Goal: Task Accomplishment & Management: Use online tool/utility

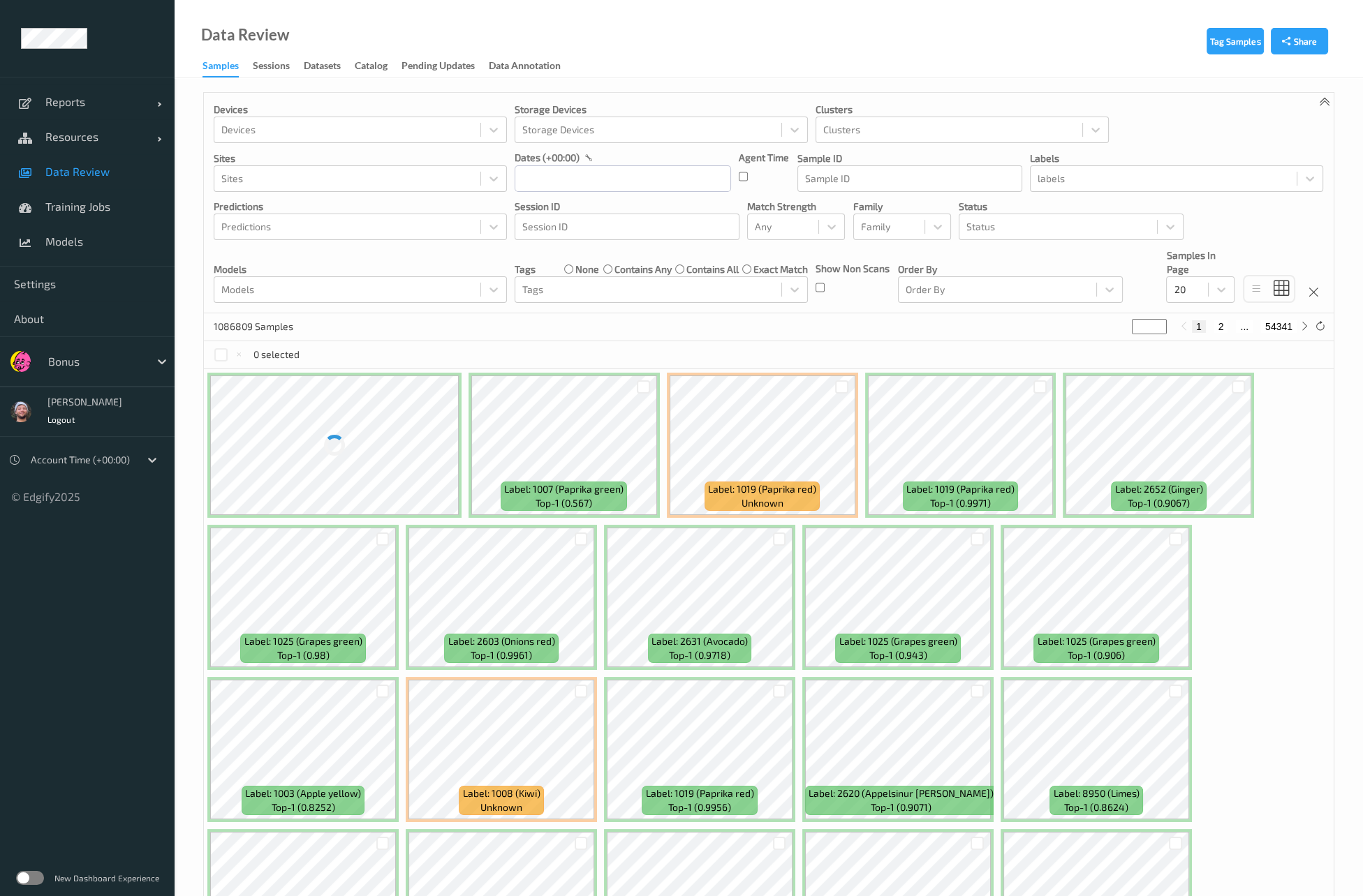
click at [412, 308] on div "Devices Devices Storage Devices Storage Devices Clusters Clusters Sites Sites d…" at bounding box center [768, 203] width 1130 height 220
click at [609, 170] on input "text" at bounding box center [623, 178] width 216 height 27
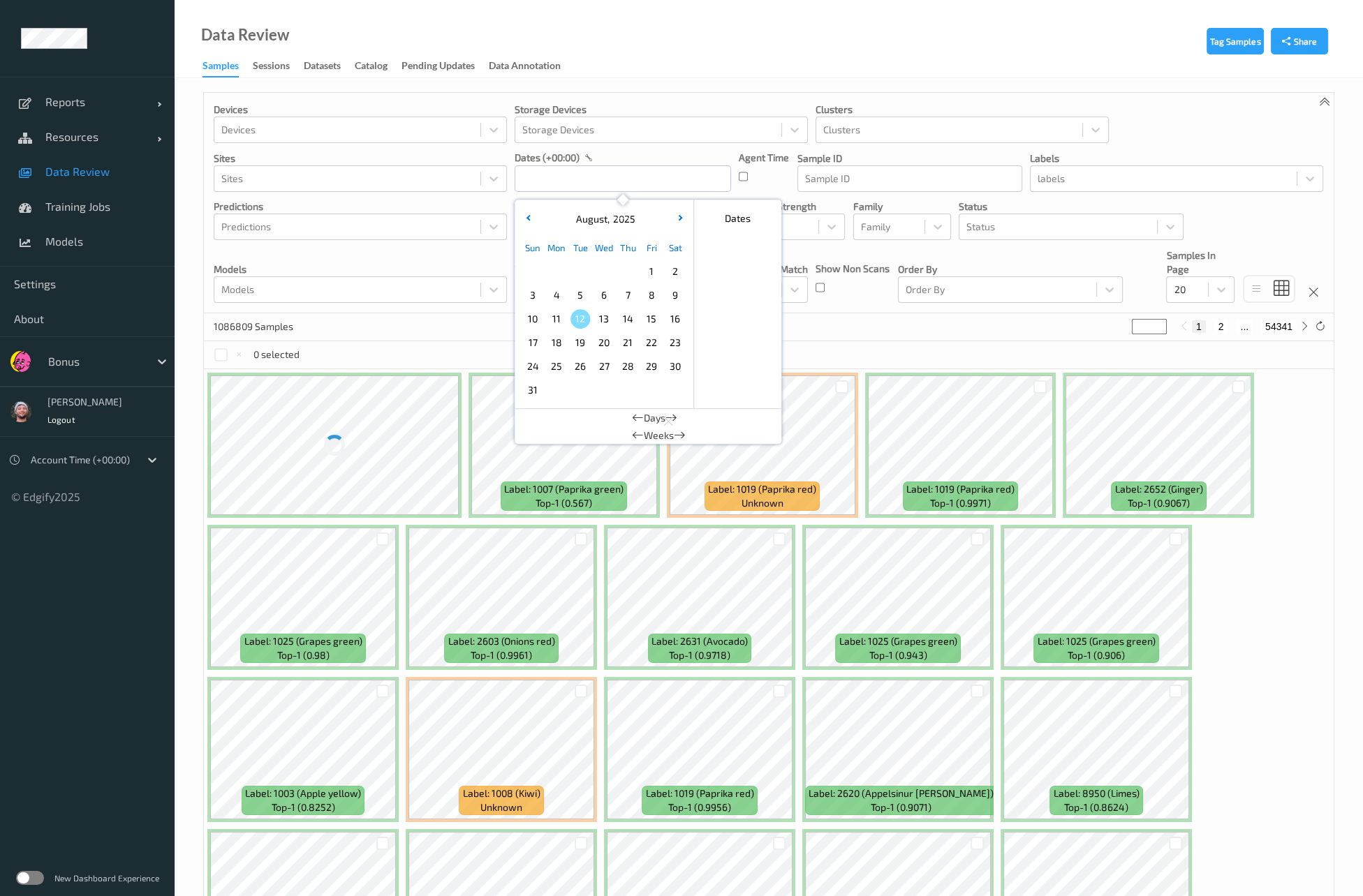
click at [534, 322] on span "10" at bounding box center [533, 319] width 20 height 20
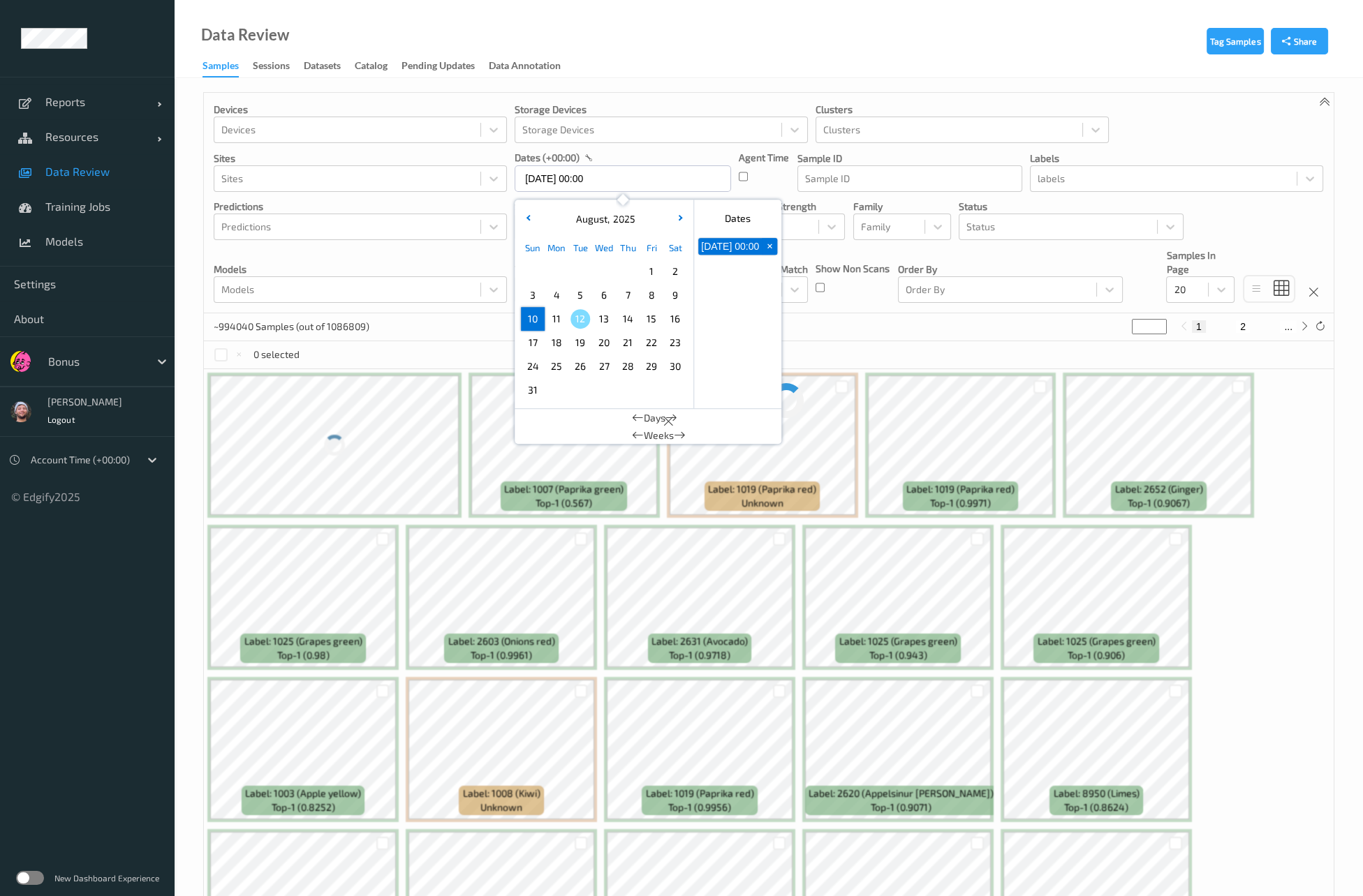
click at [551, 322] on span "11" at bounding box center [556, 319] width 20 height 20
type input "[DATE] 00:00 -> [DATE] 23:59"
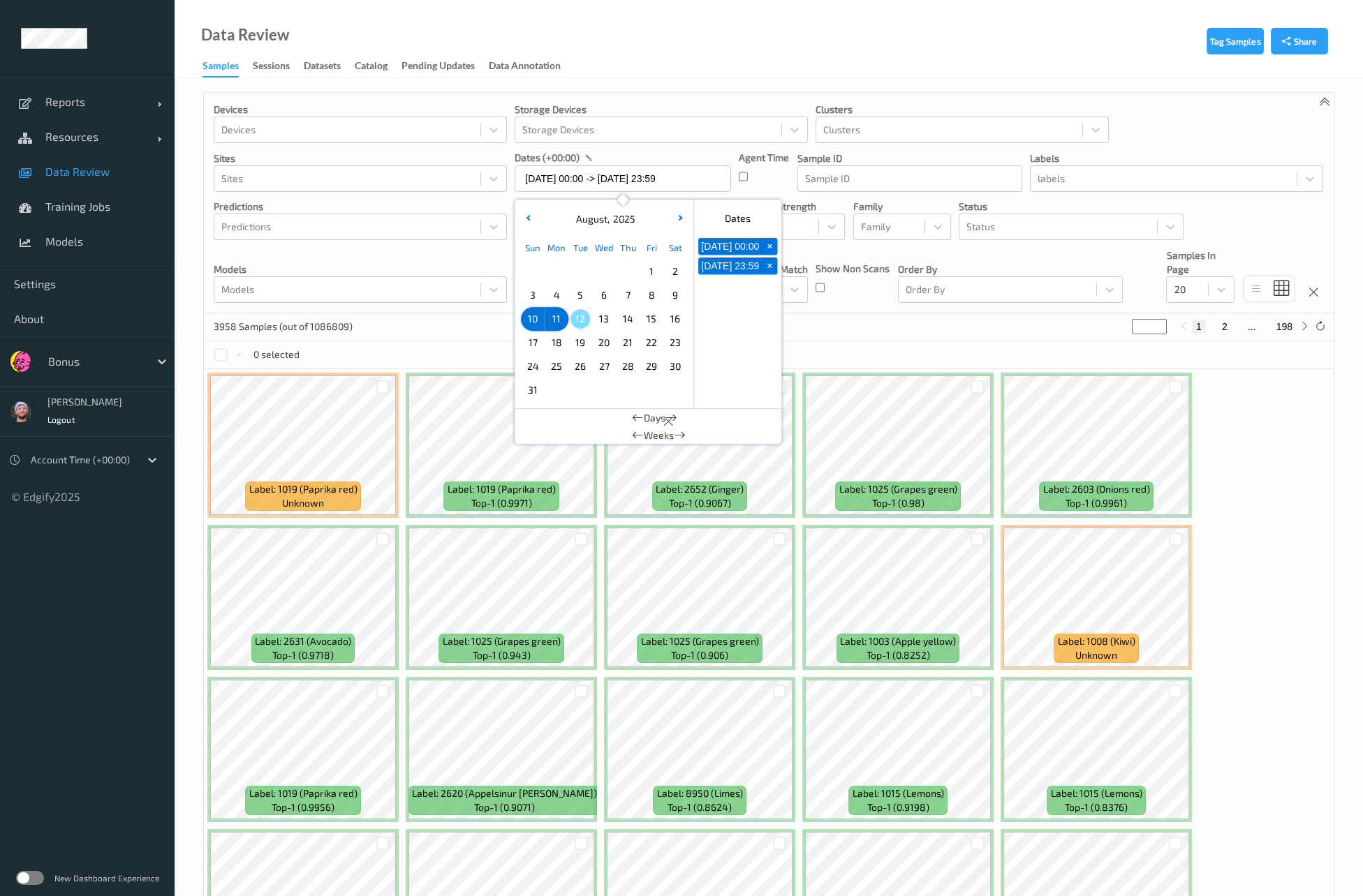
click at [843, 318] on div "3958 Samples (out of 1086809) * 1 2 ... 198" at bounding box center [768, 327] width 1130 height 28
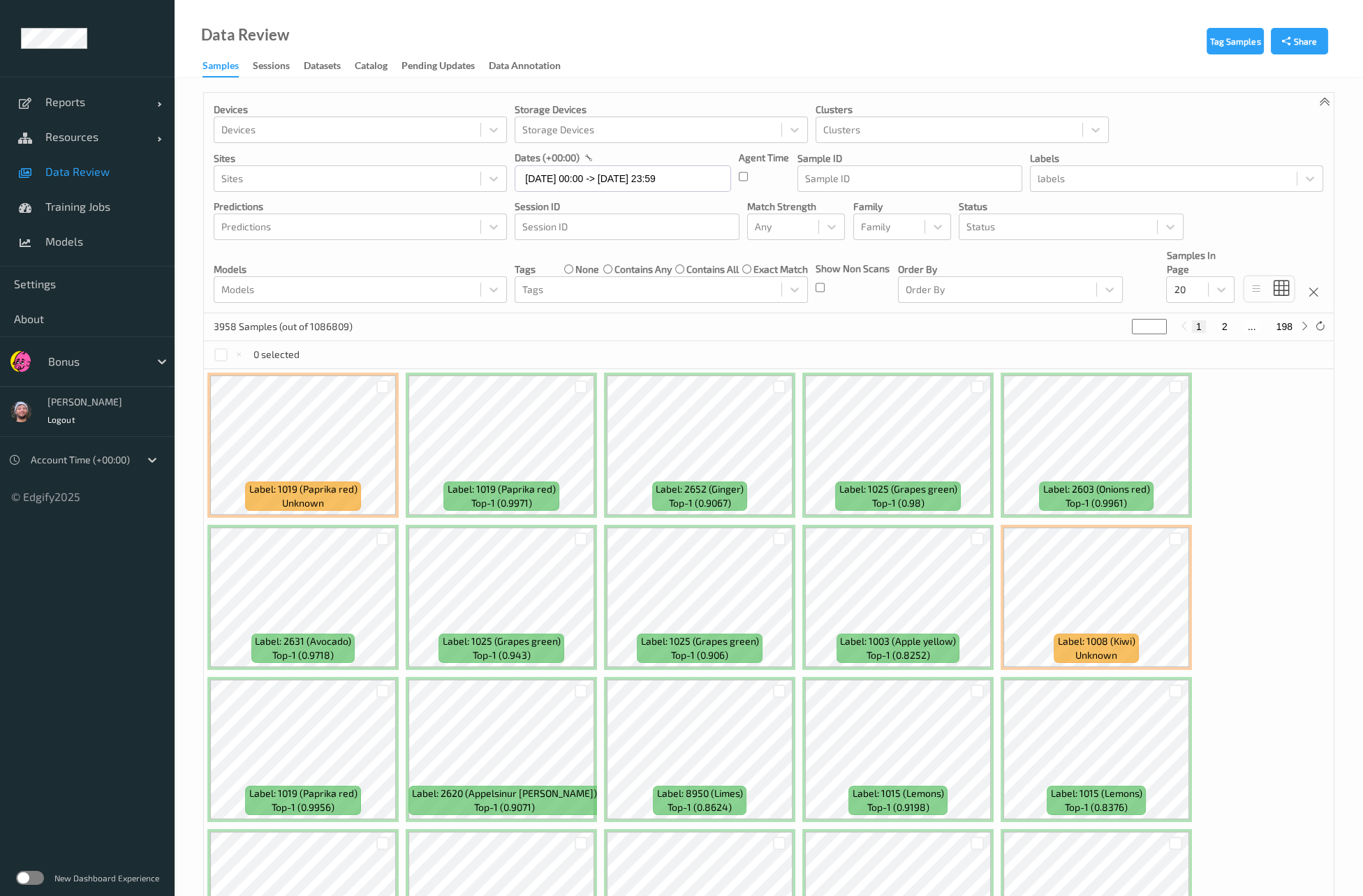
click at [662, 304] on div "Devices Devices Storage Devices Storage Devices Clusters Clusters Sites Sites d…" at bounding box center [768, 203] width 1130 height 220
click at [630, 291] on div at bounding box center [648, 289] width 252 height 17
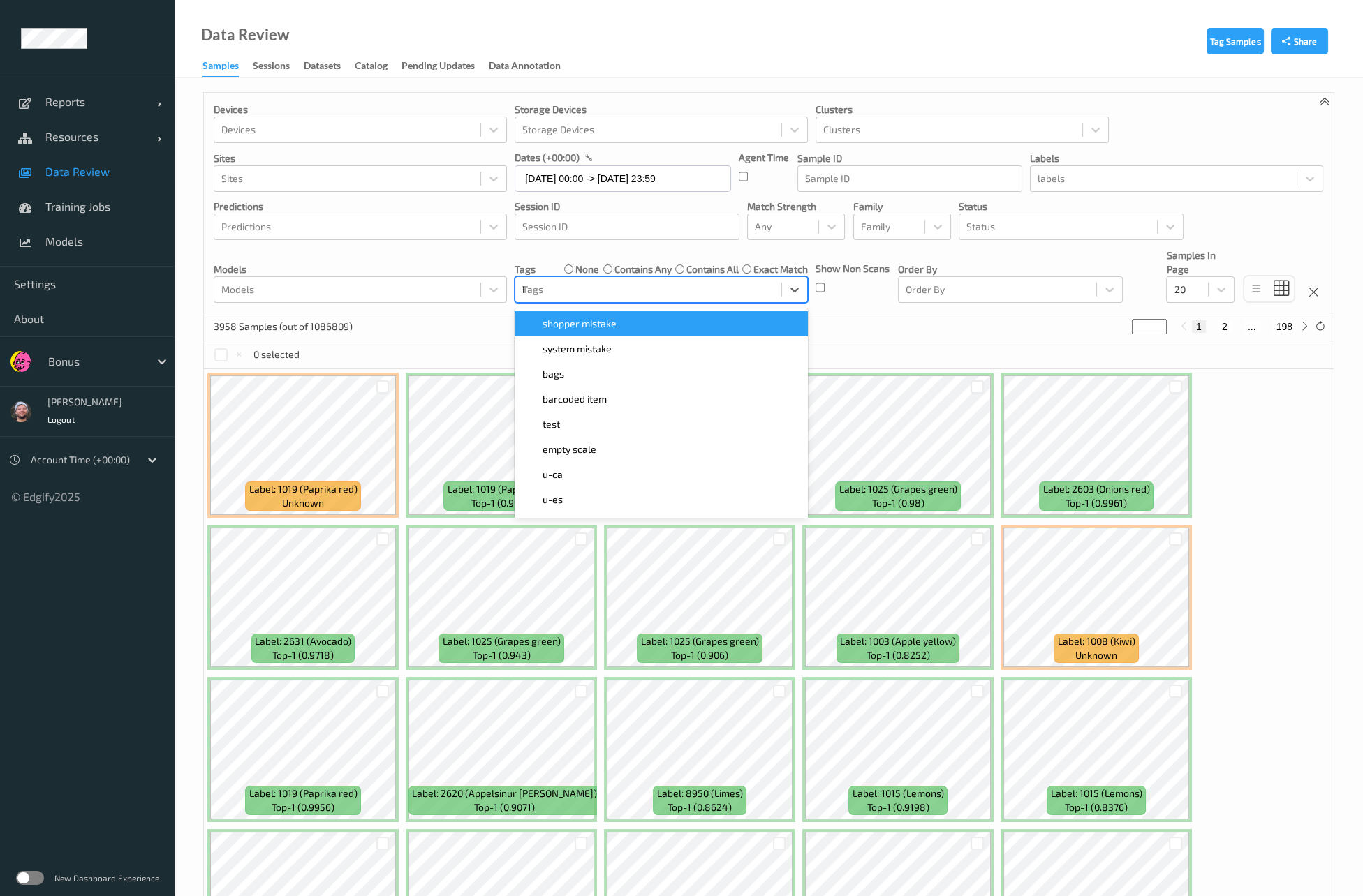
type input "bar"
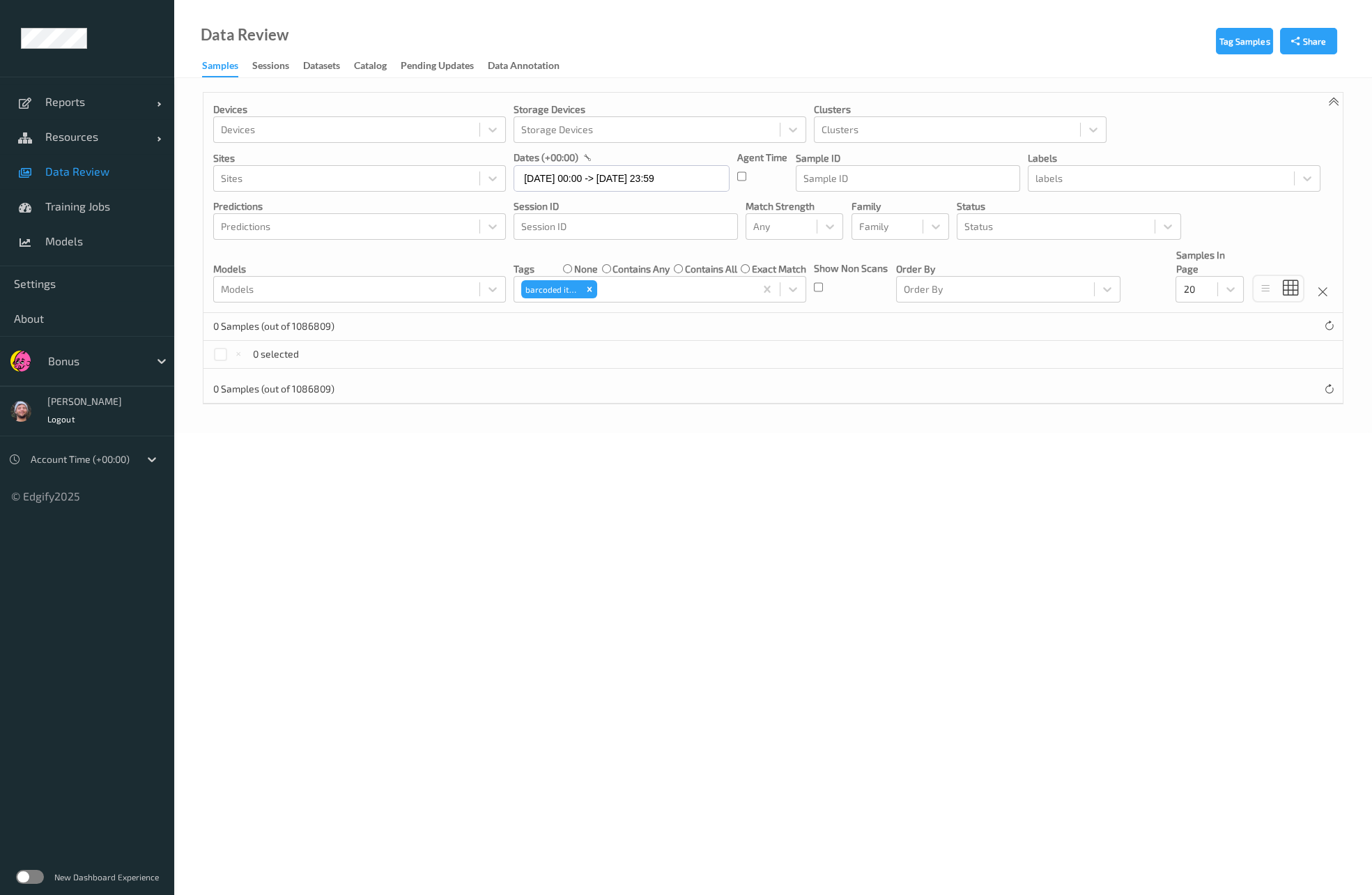
click at [465, 18] on div "Data Review Samples Sessions Datasets Catalog Pending Updates Data Annotation" at bounding box center [773, 38] width 1198 height 78
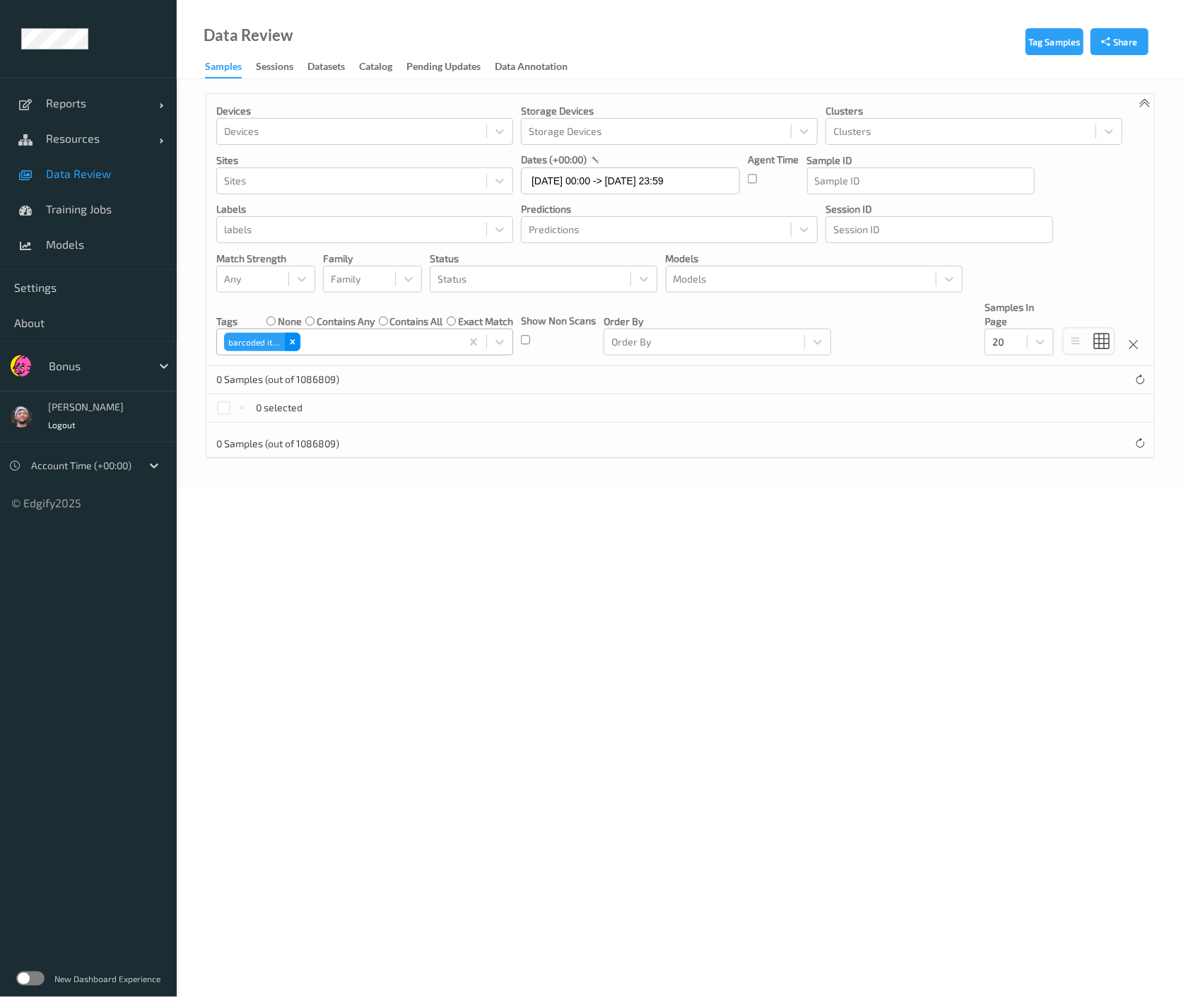
click at [290, 340] on icon "Remove barcoded item" at bounding box center [293, 342] width 10 height 10
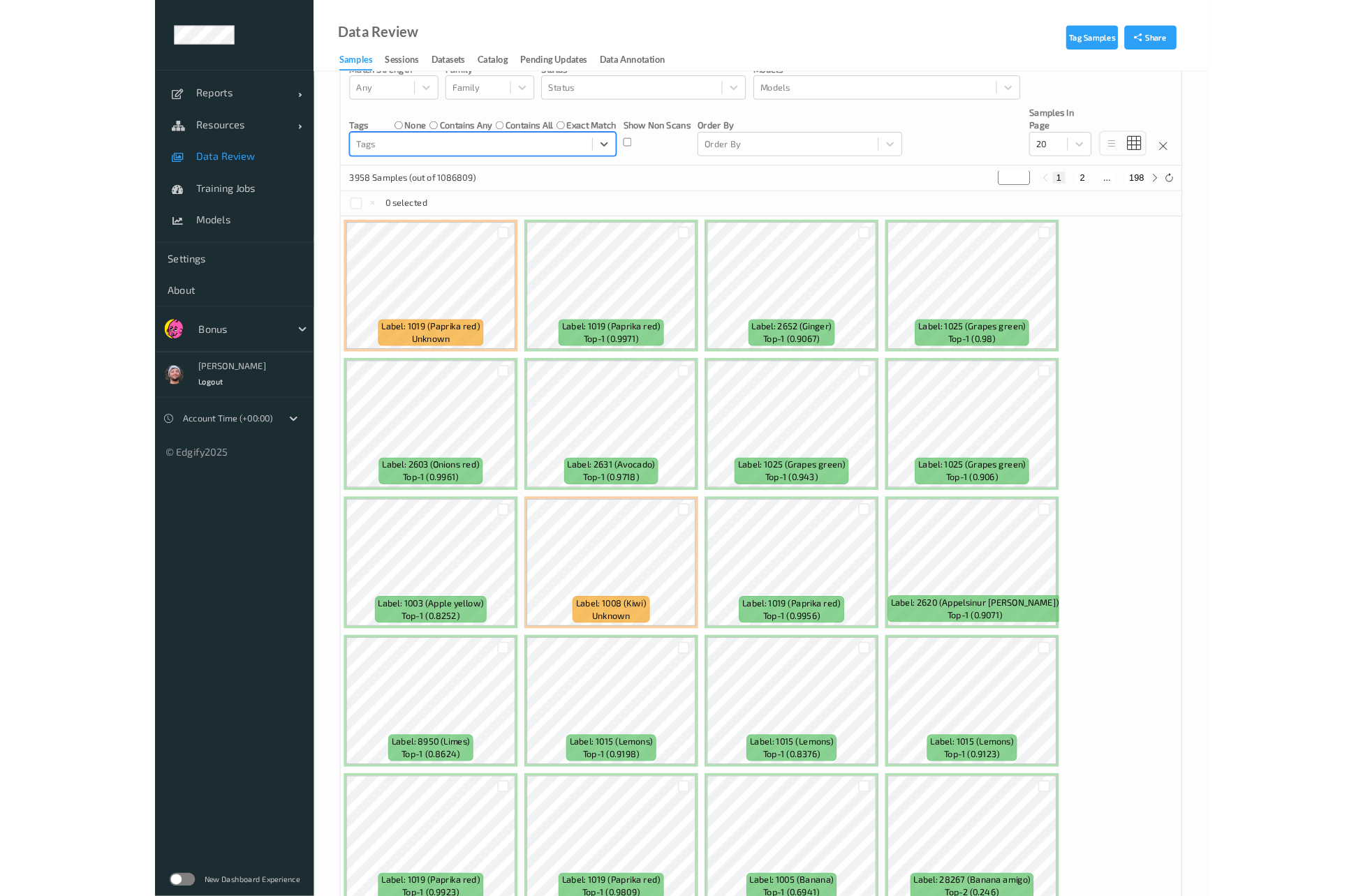
scroll to position [135, 0]
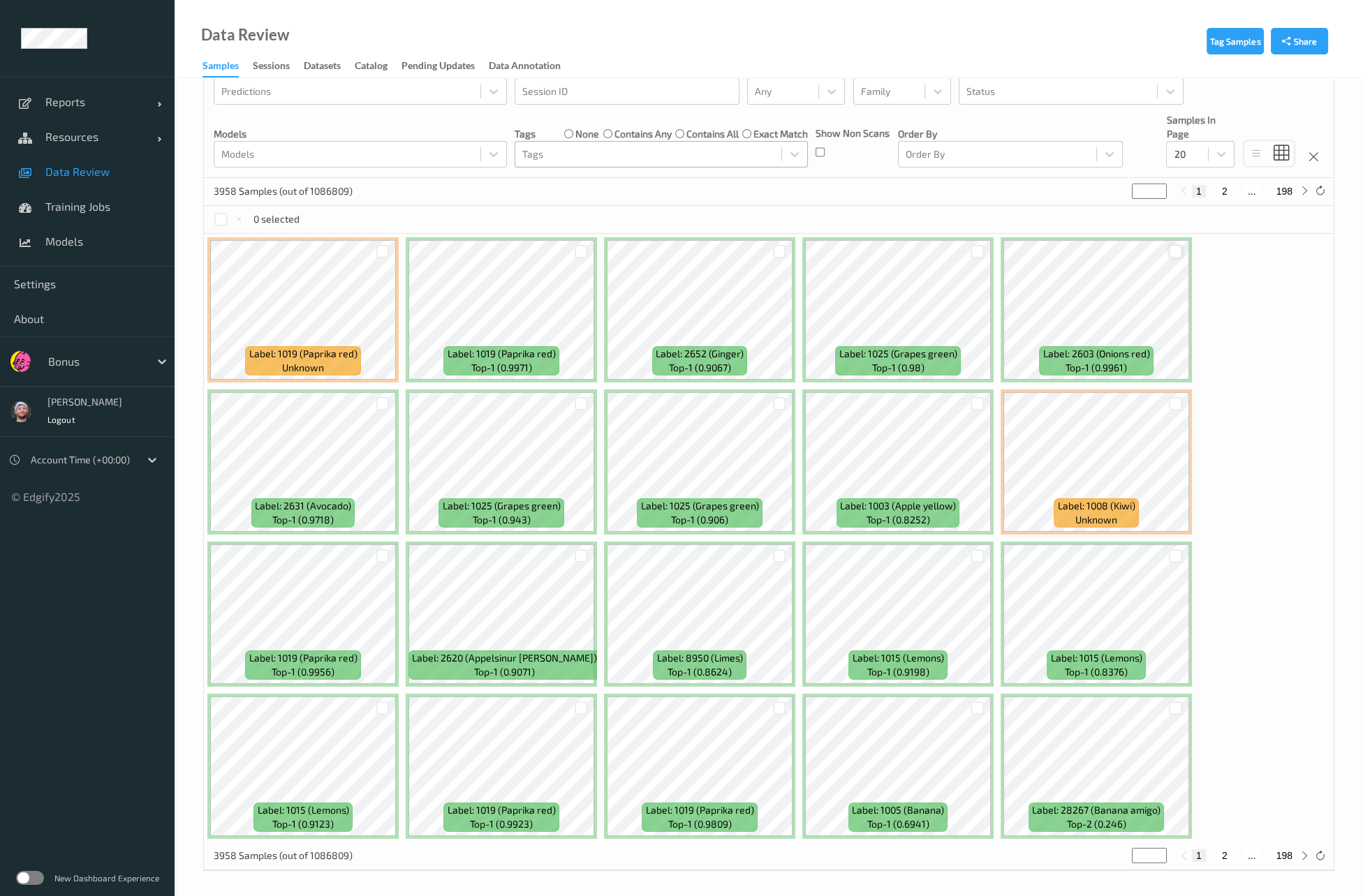
click at [1172, 249] on div at bounding box center [1175, 251] width 13 height 13
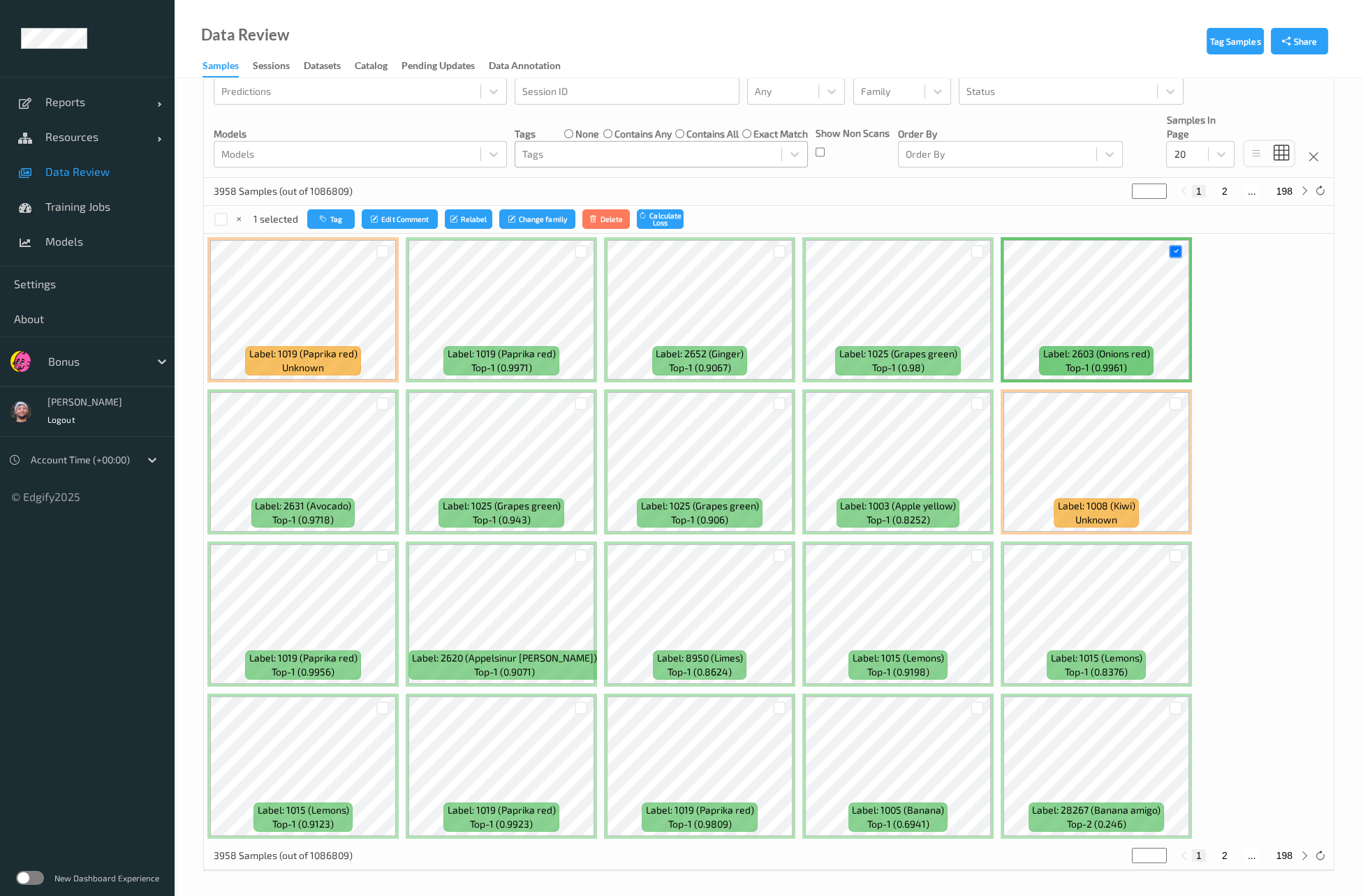
click at [1211, 346] on div "Label: 1019 (Paprika red) unknown Label: 1019 (Paprika red) top-1 (0.9971) Labe…" at bounding box center [768, 538] width 1130 height 609
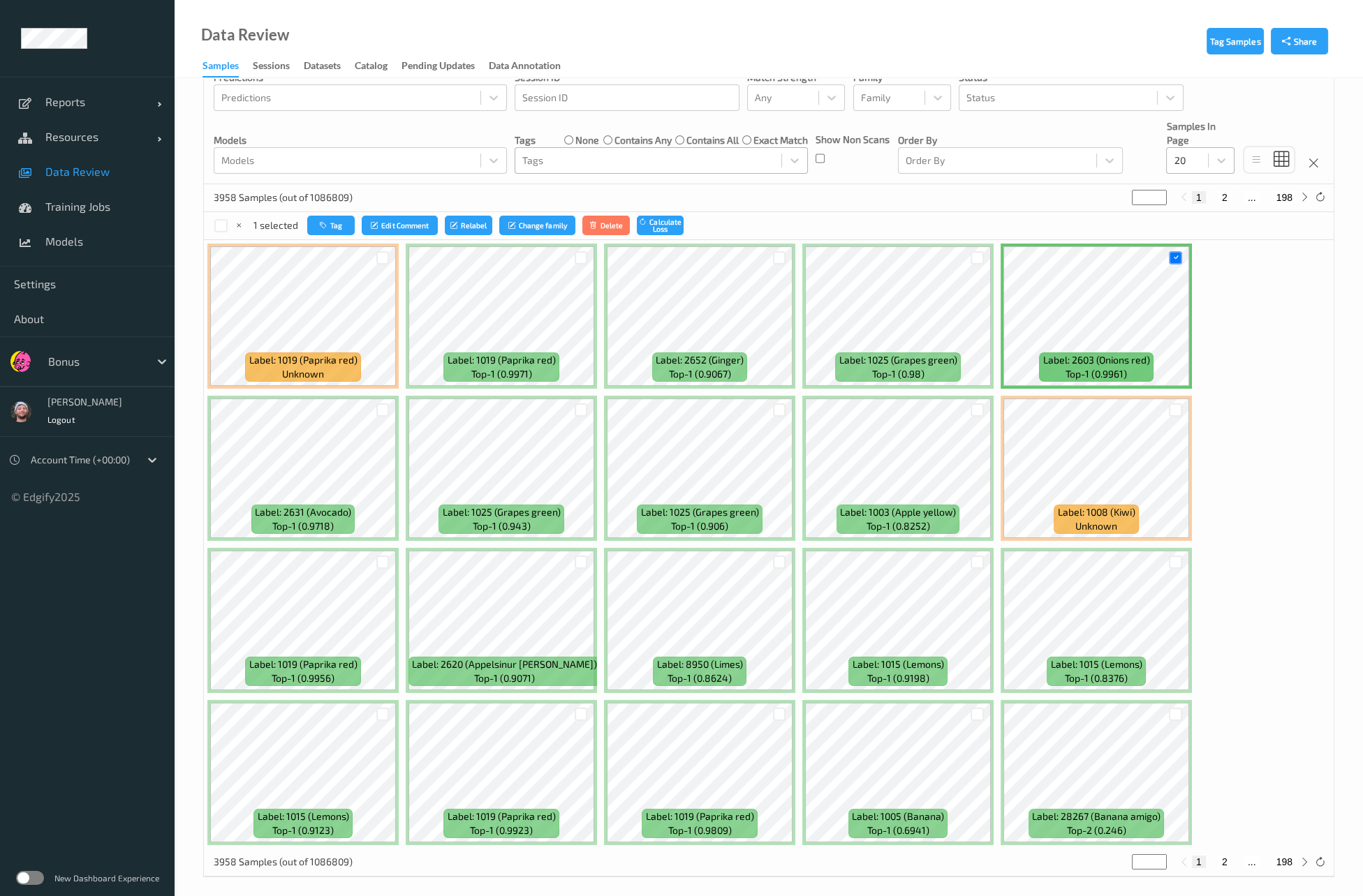
click at [1187, 159] on div at bounding box center [1188, 160] width 28 height 17
click at [1211, 291] on span "200" at bounding box center [1202, 295] width 17 height 14
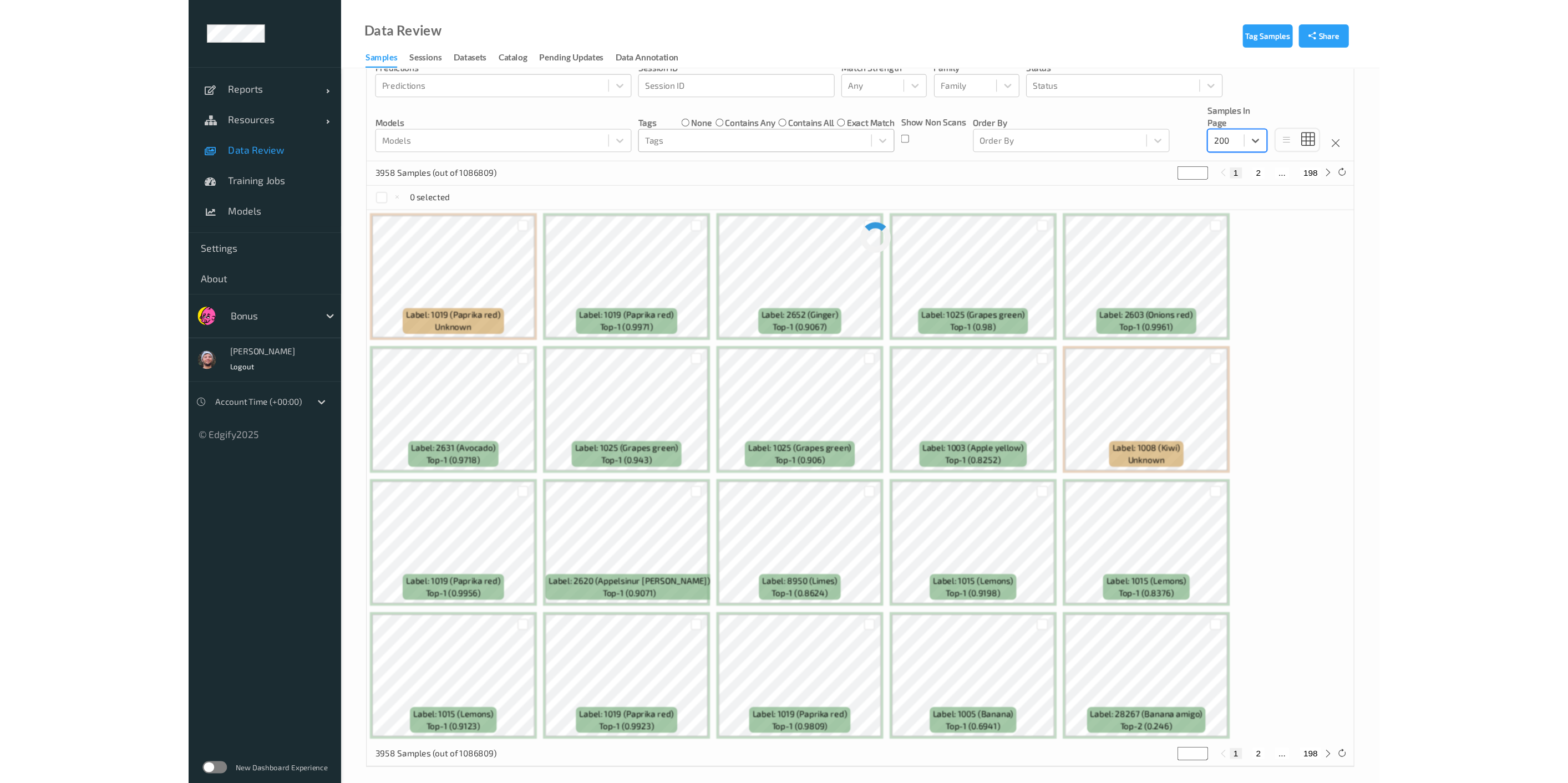
scroll to position [0, 0]
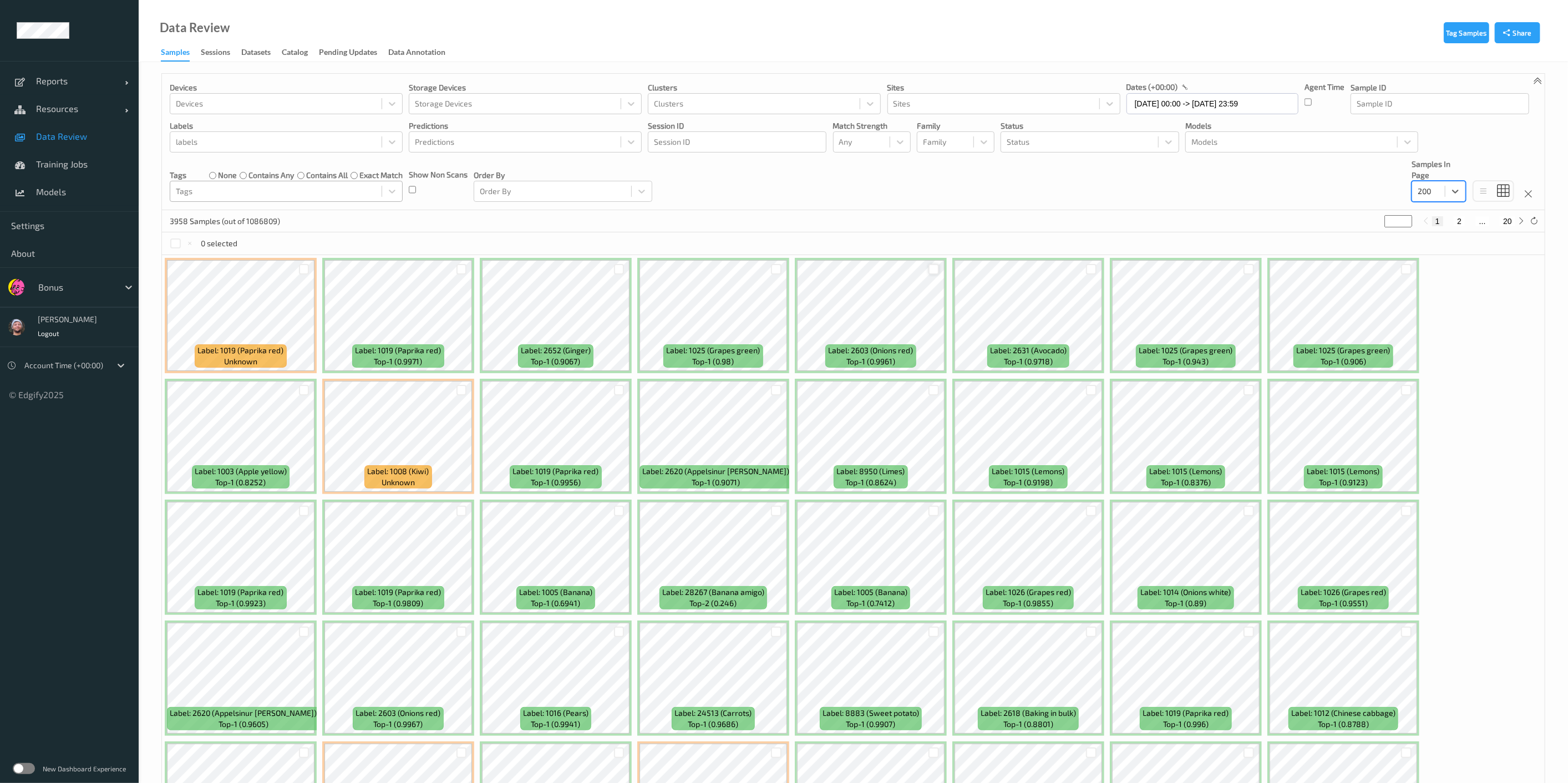
click at [932, 268] on div at bounding box center [933, 268] width 10 height 10
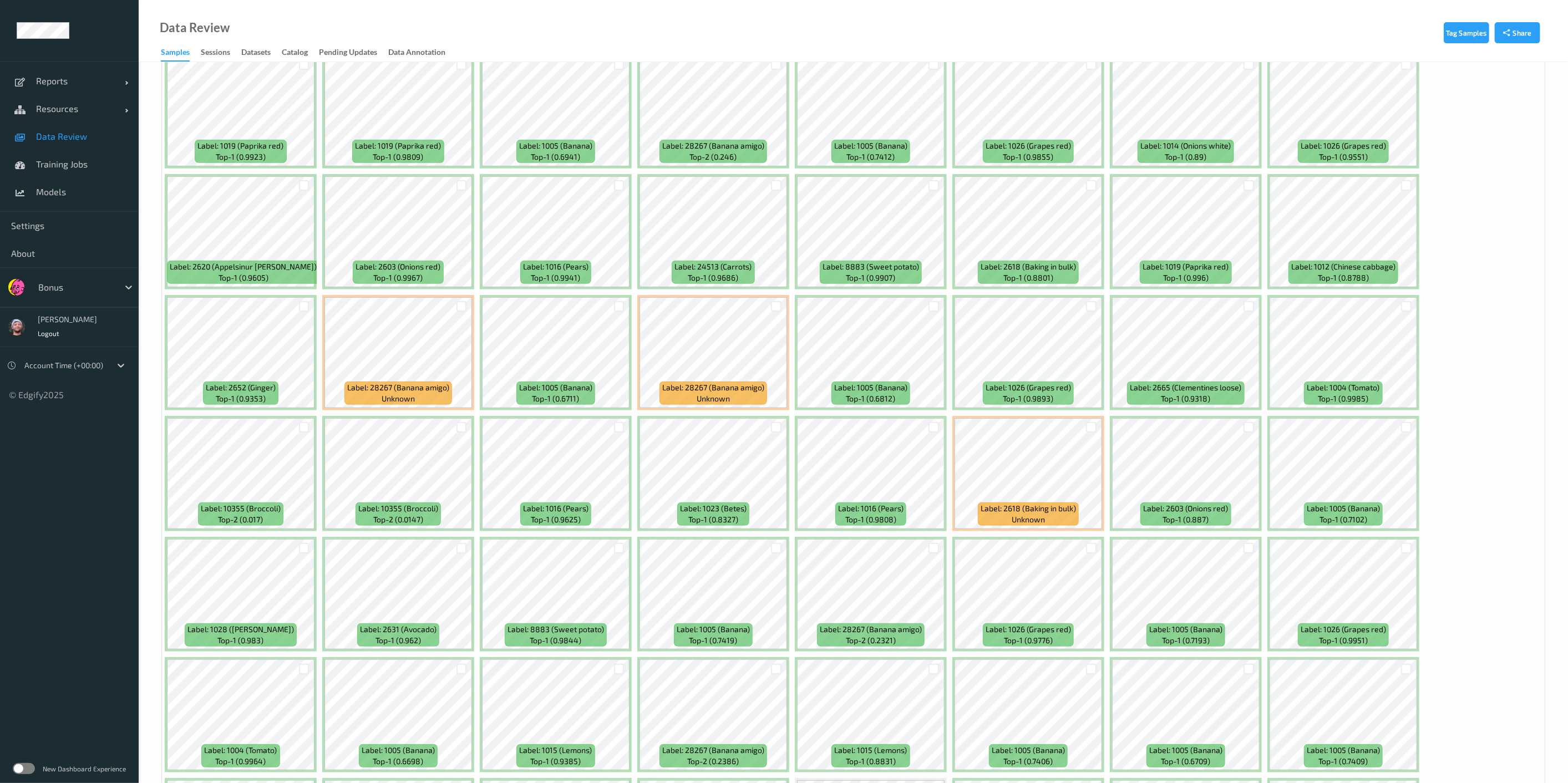
scroll to position [447, 0]
click at [768, 179] on div at bounding box center [776, 184] width 21 height 18
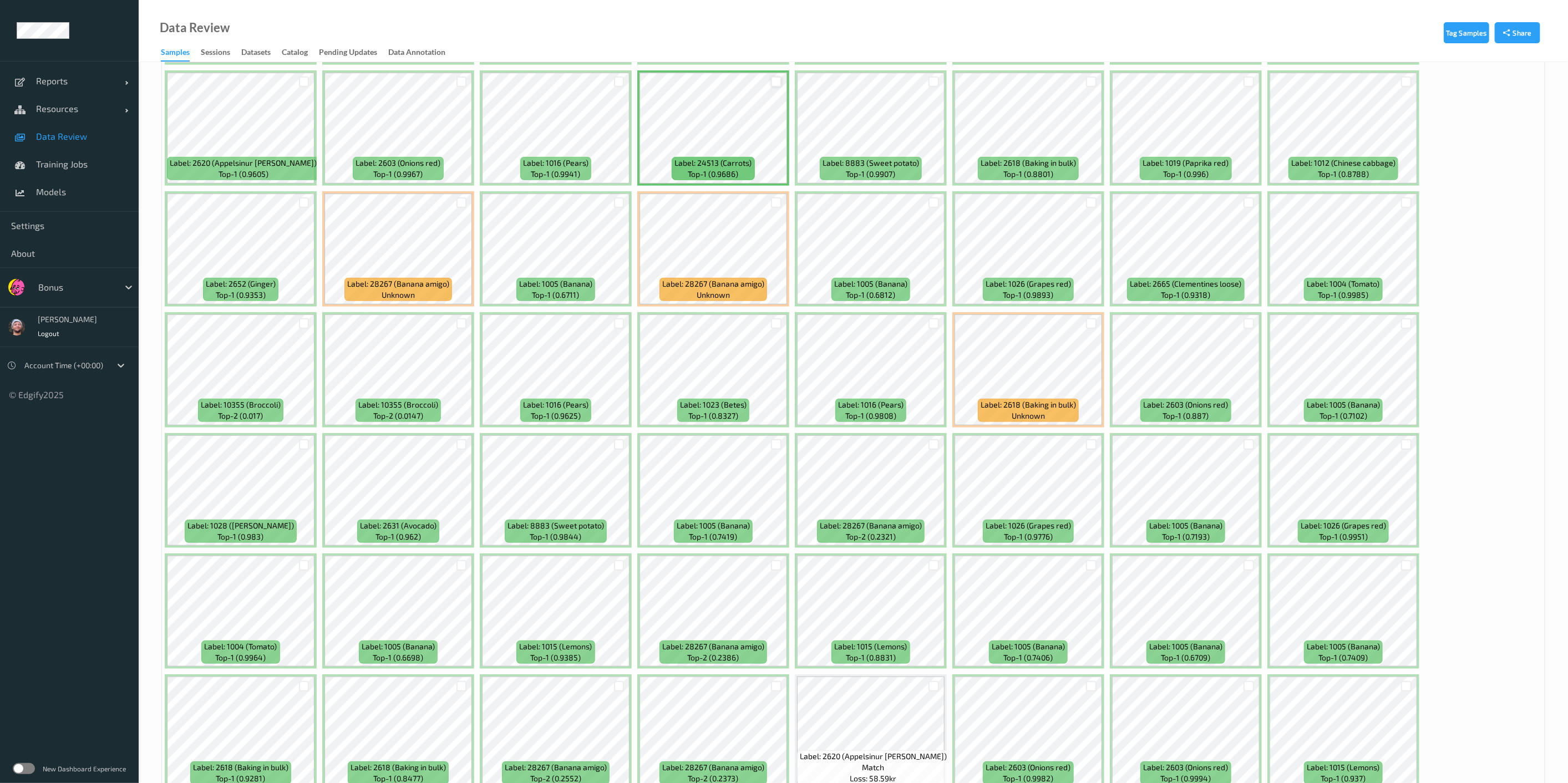
scroll to position [551, 0]
drag, startPoint x: 309, startPoint y: 201, endPoint x: 301, endPoint y: 198, distance: 8.5
click at [301, 198] on div at bounding box center [304, 201] width 21 height 18
click at [301, 198] on div at bounding box center [304, 201] width 10 height 10
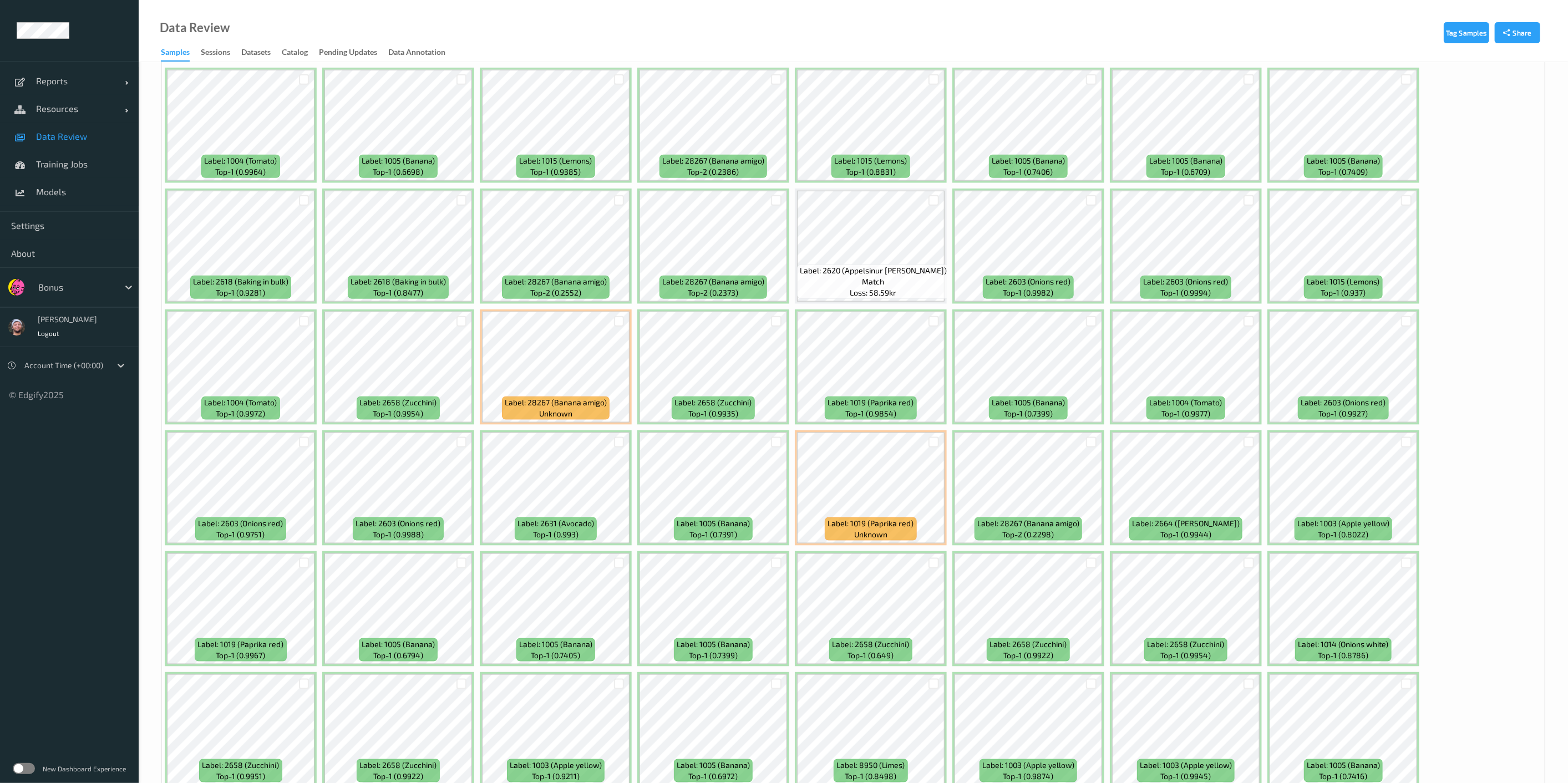
scroll to position [1050, 0]
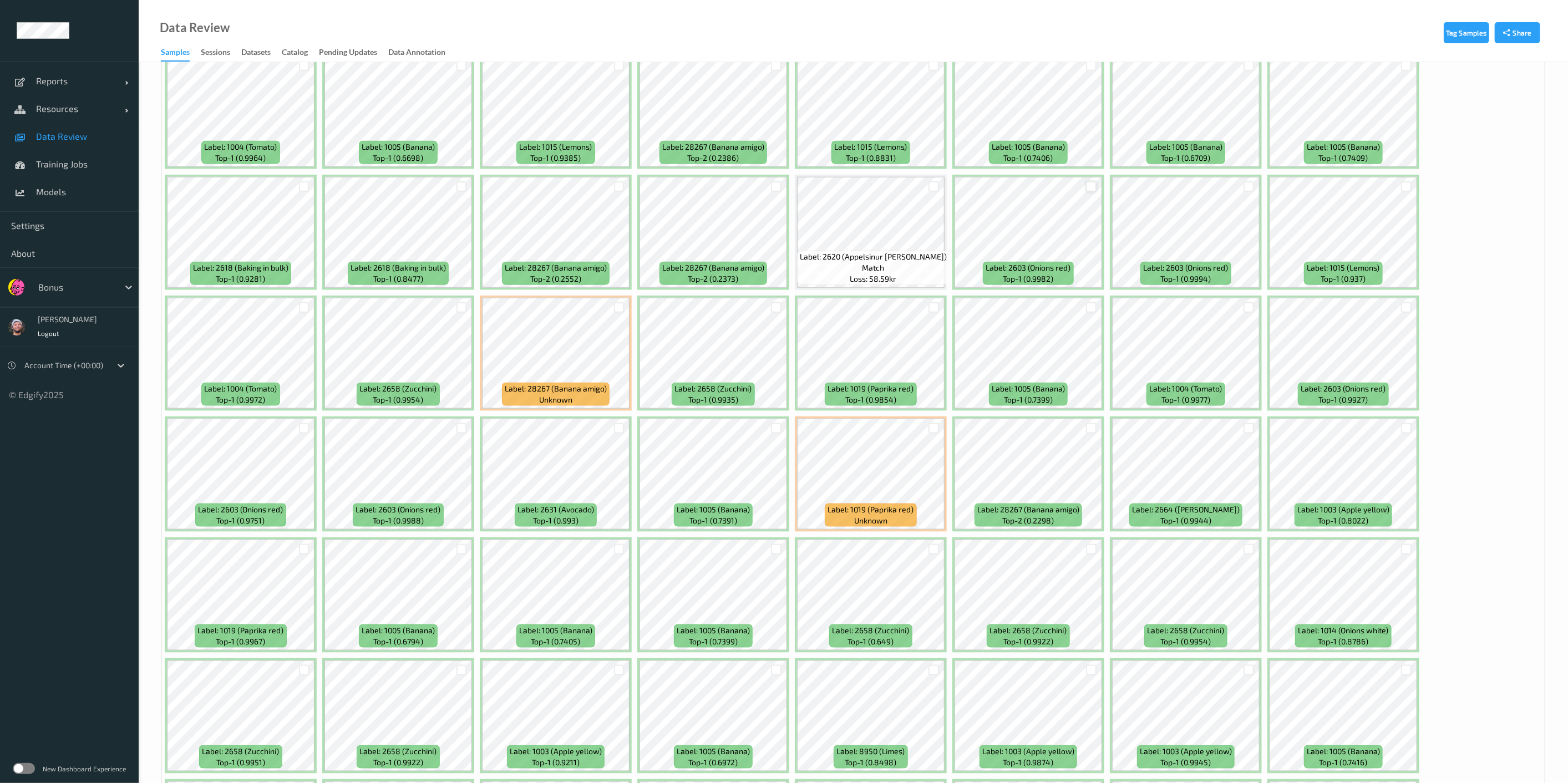
click at [1092, 184] on div at bounding box center [1091, 186] width 10 height 10
click at [1092, 183] on div at bounding box center [1248, 186] width 10 height 10
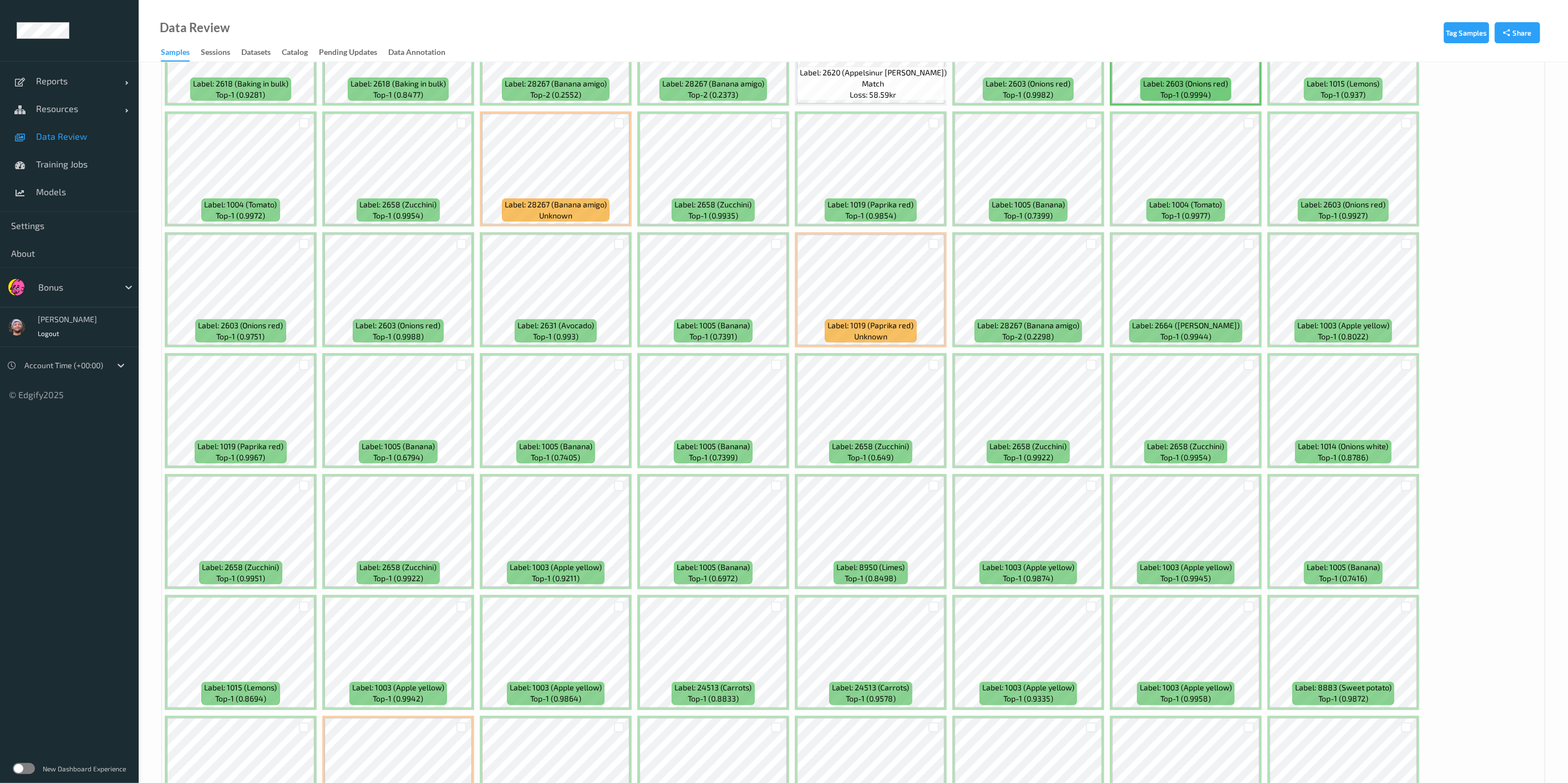
scroll to position [1254, 0]
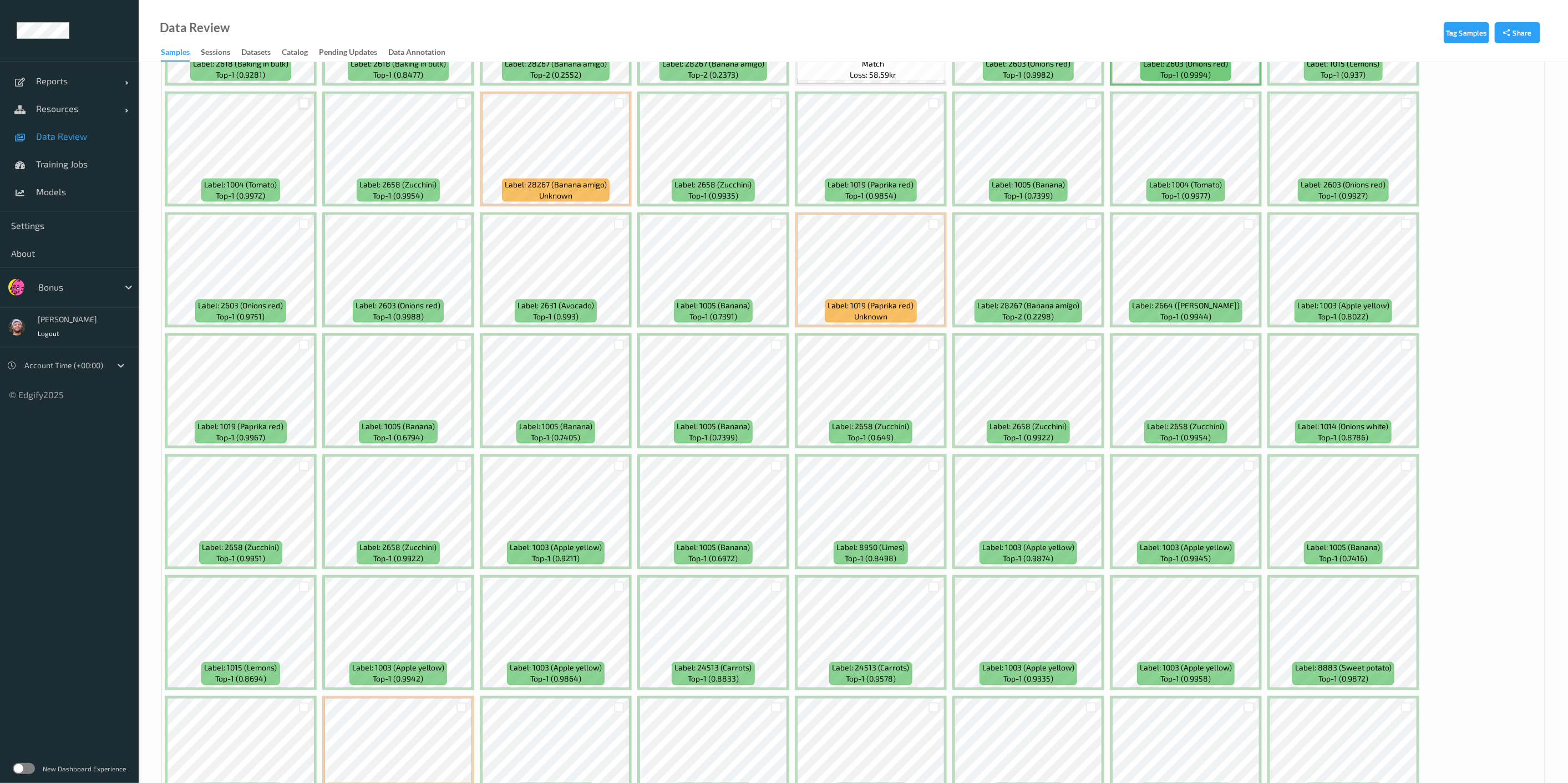
click at [299, 98] on div at bounding box center [304, 103] width 10 height 10
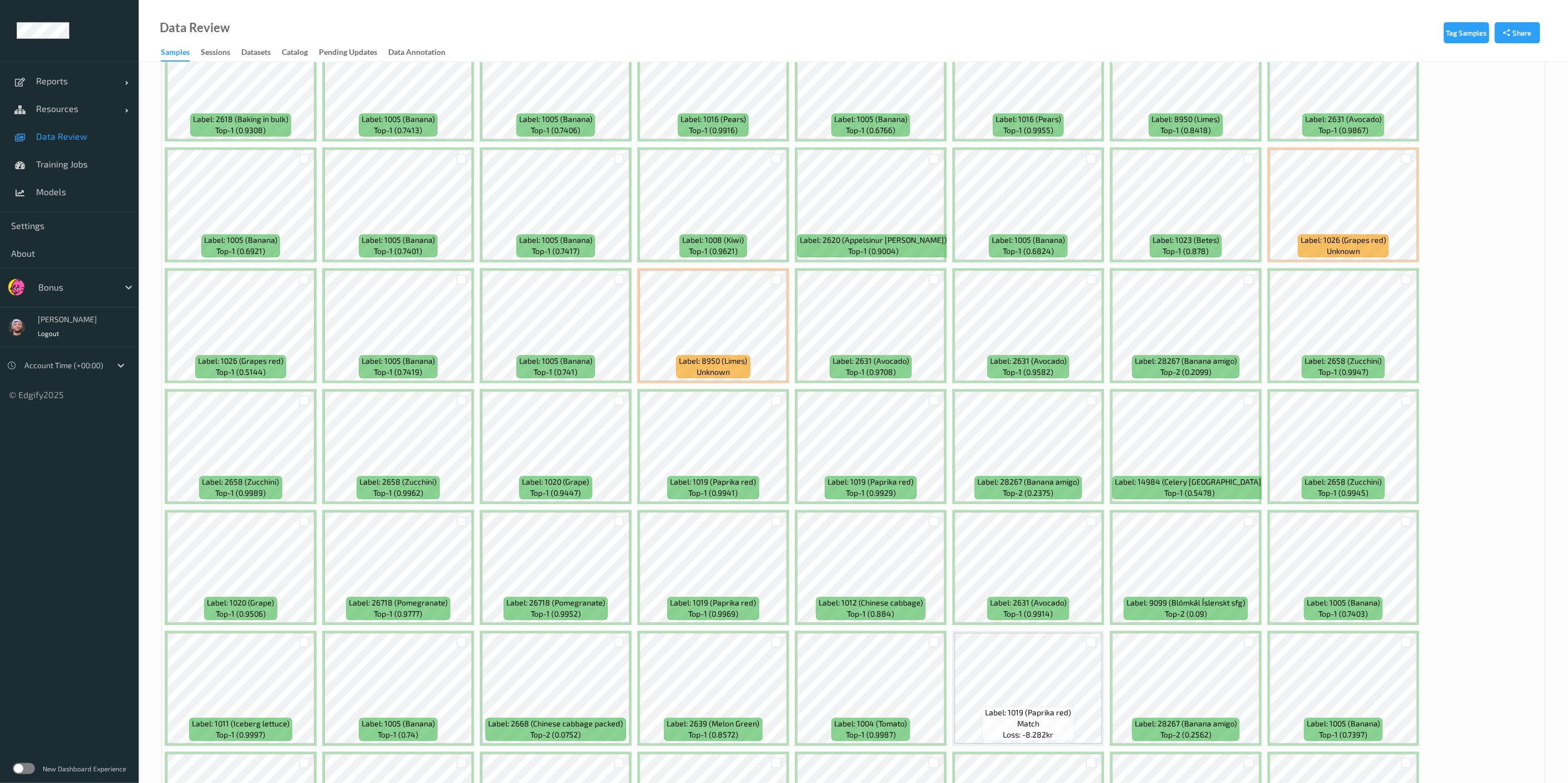
scroll to position [2167, 0]
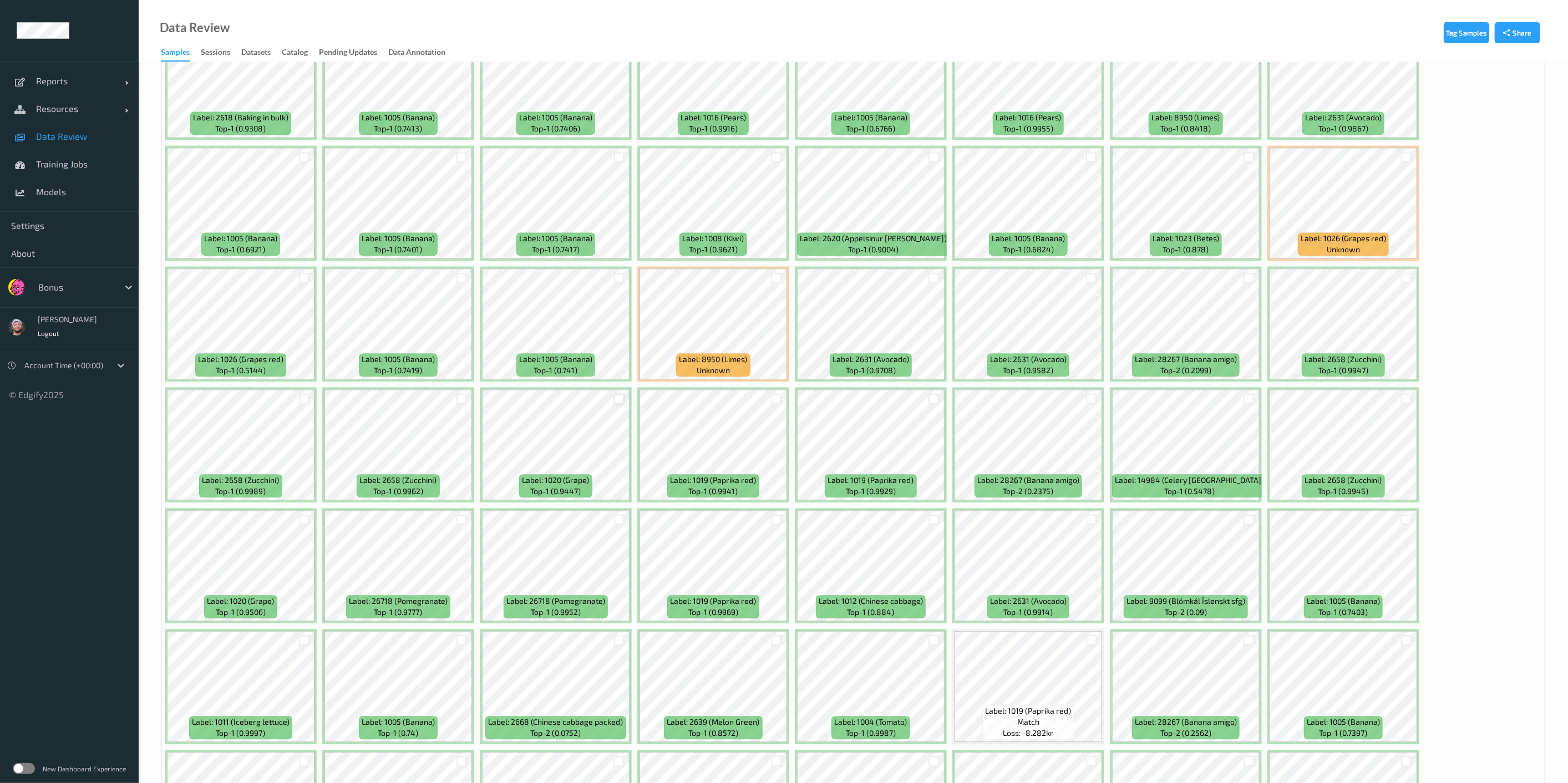
click at [619, 394] on div at bounding box center [618, 399] width 10 height 10
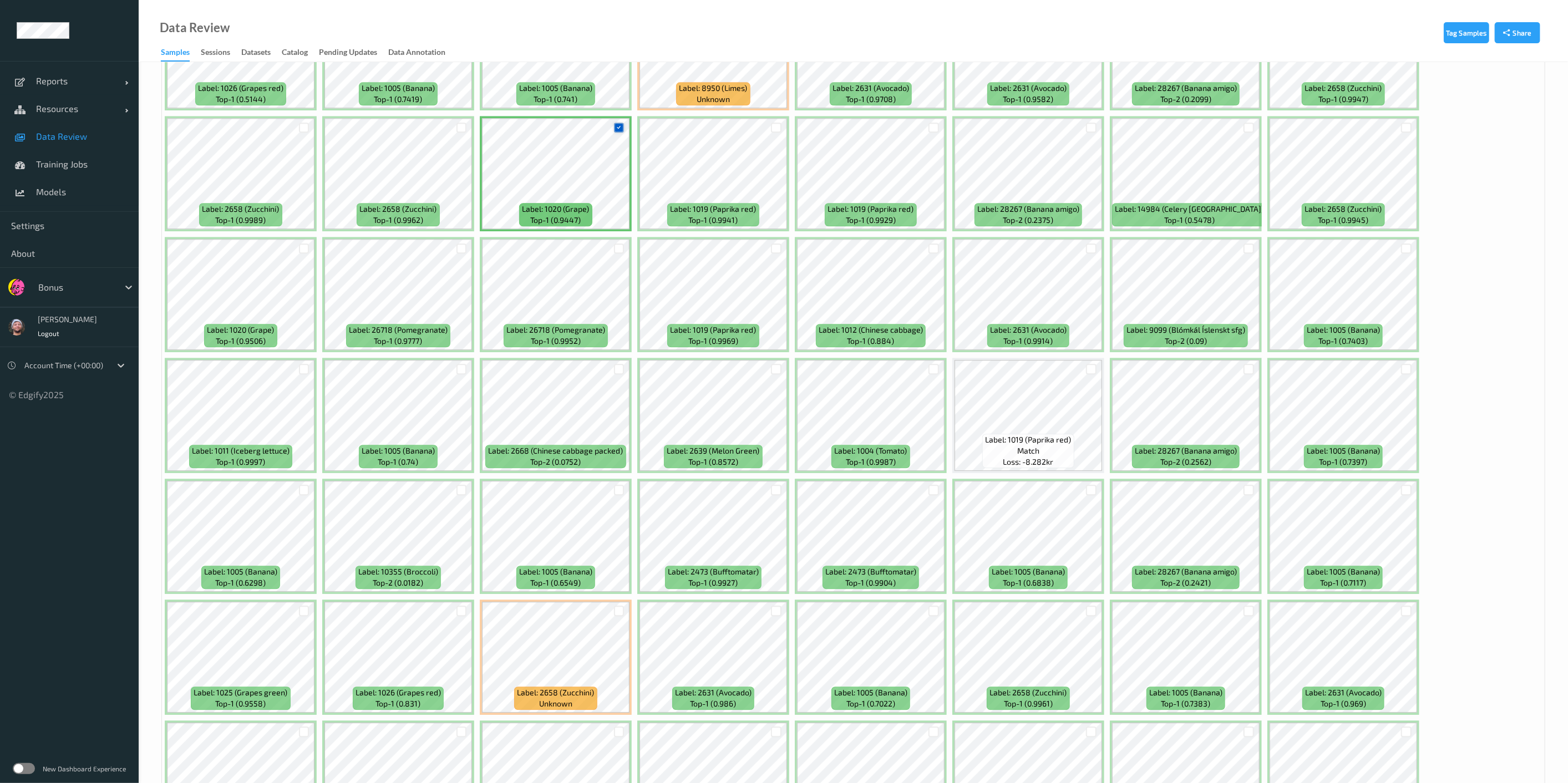
scroll to position [2529, 0]
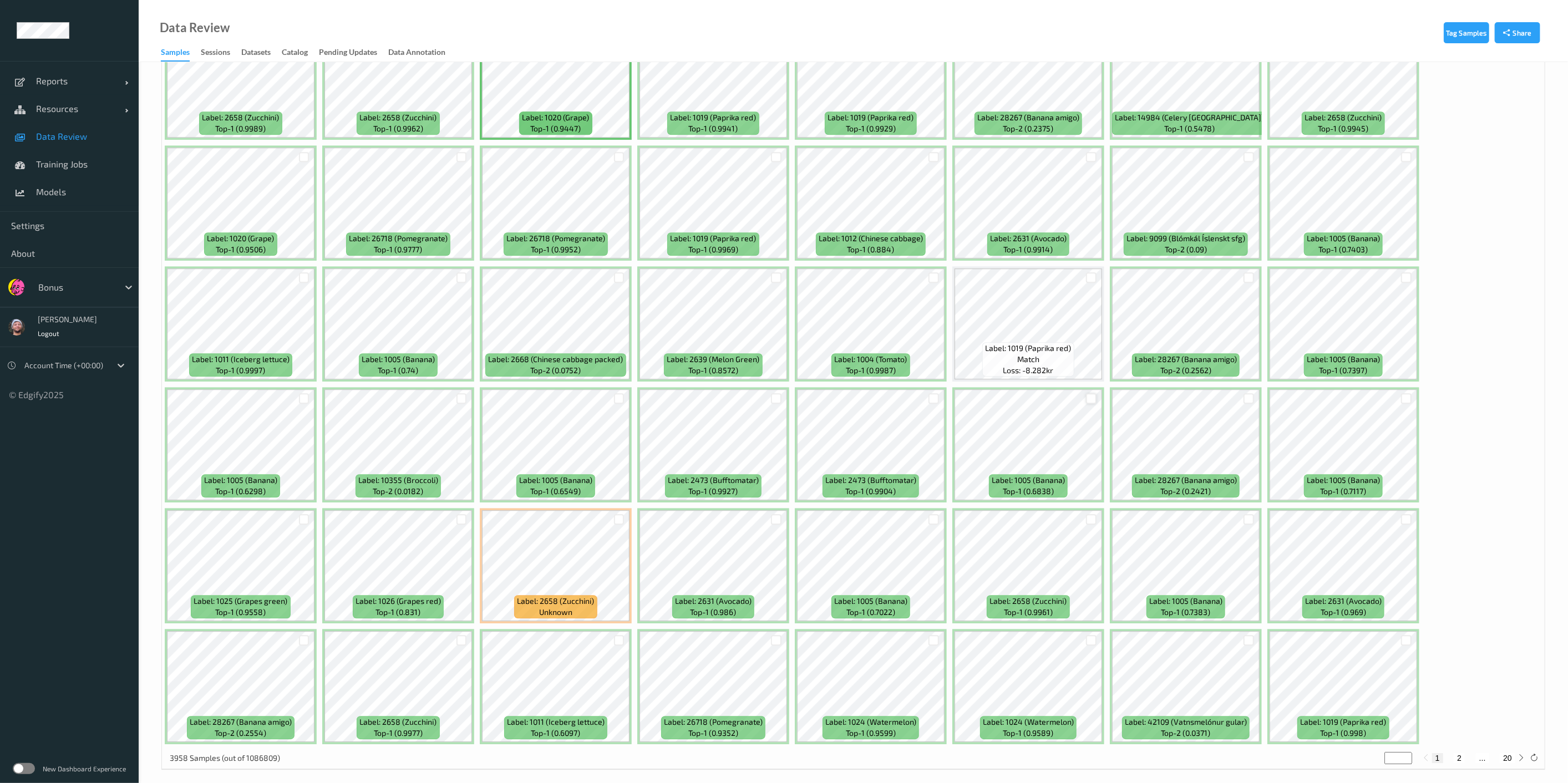
click at [1091, 393] on div at bounding box center [1091, 398] width 10 height 10
click at [308, 393] on div at bounding box center [304, 398] width 10 height 10
click at [1092, 712] on button "2" at bounding box center [1459, 758] width 11 height 10
type input "*"
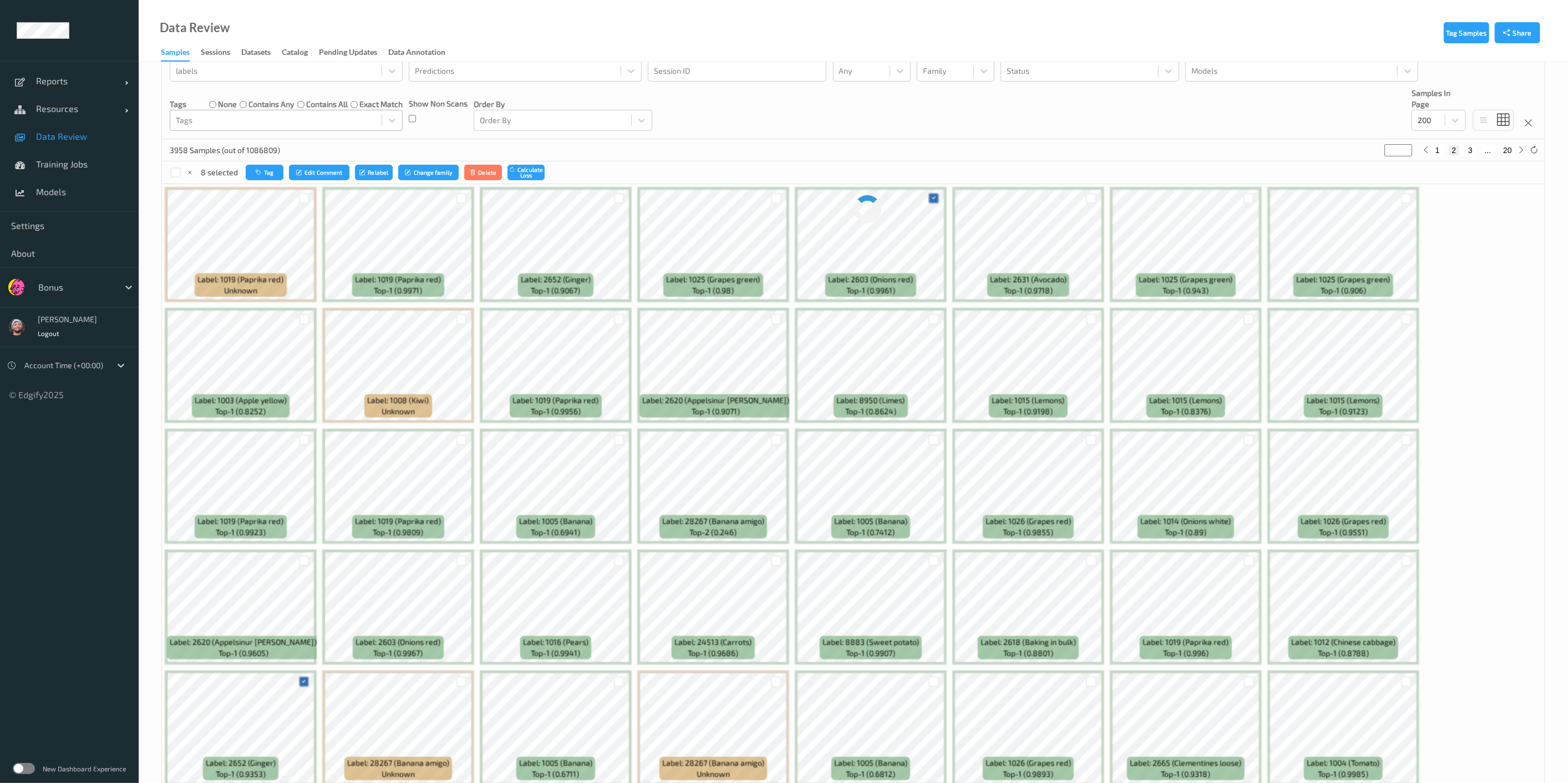
scroll to position [0, 0]
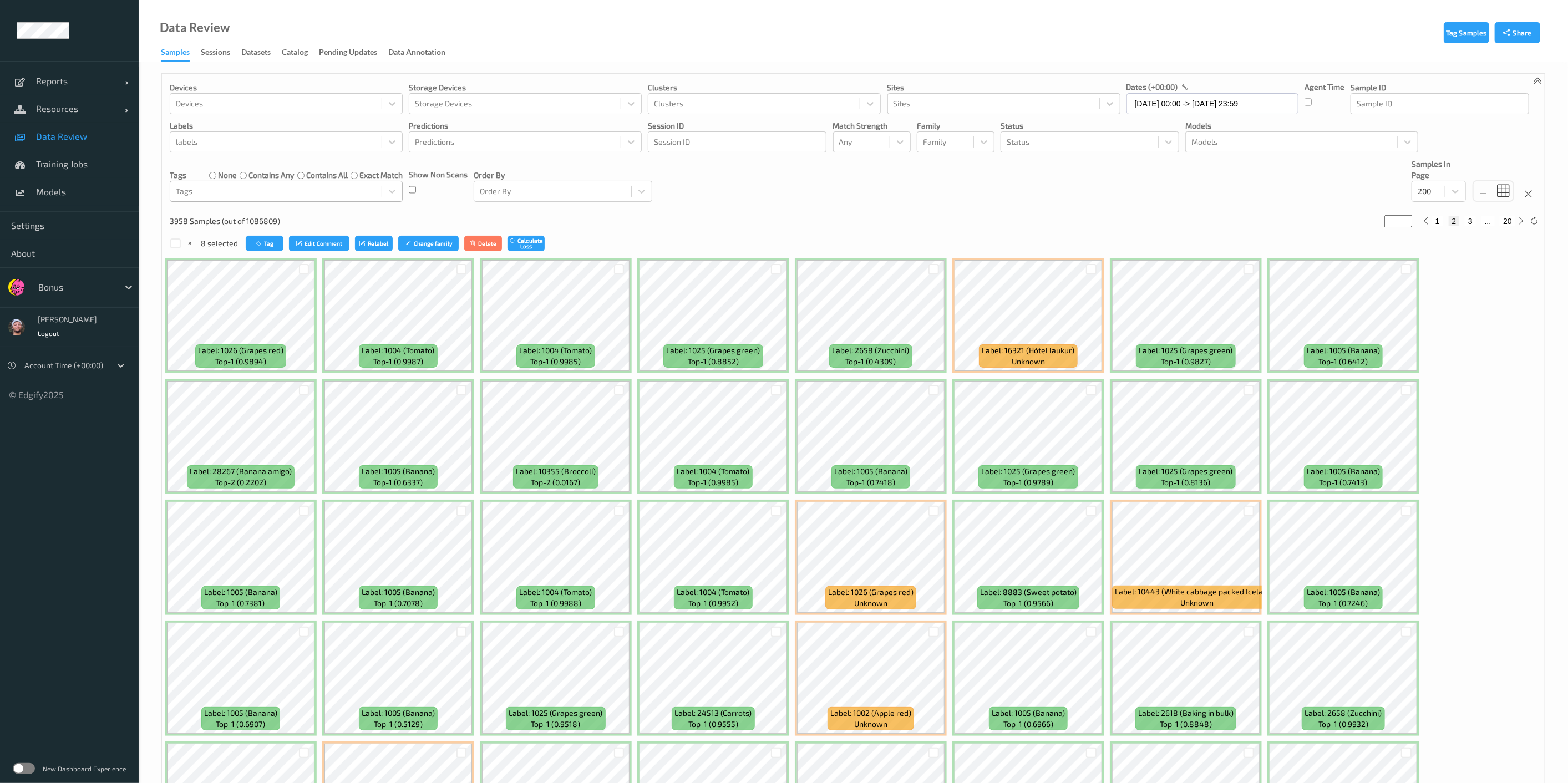
click at [1092, 222] on div "1 2 3 ... 20" at bounding box center [1474, 221] width 83 height 10
click at [1092, 222] on button "1" at bounding box center [1438, 221] width 11 height 10
type input "*"
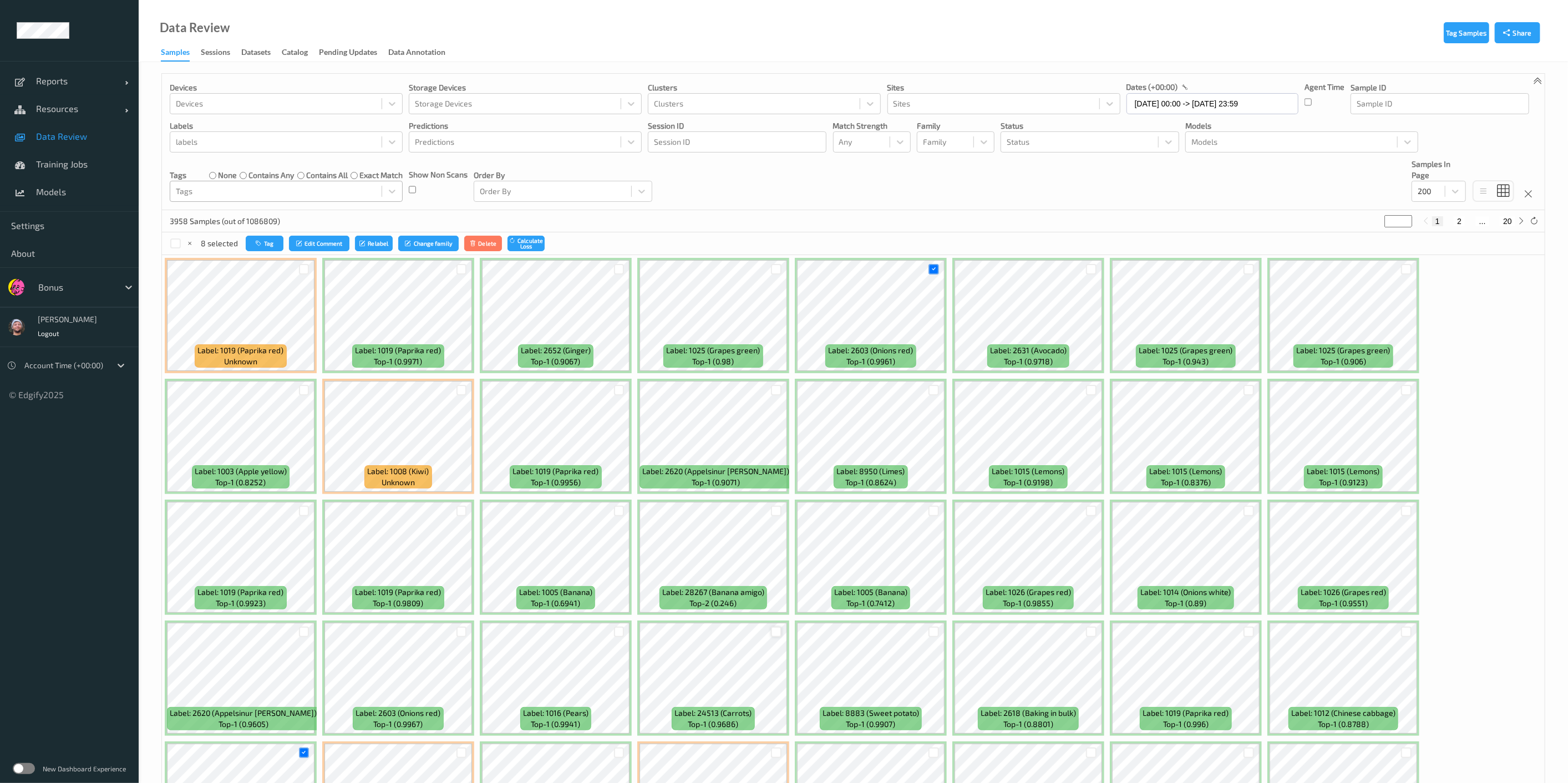
click at [771, 630] on div at bounding box center [775, 632] width 10 height 10
click at [1092, 222] on button "2" at bounding box center [1459, 221] width 11 height 10
type input "*"
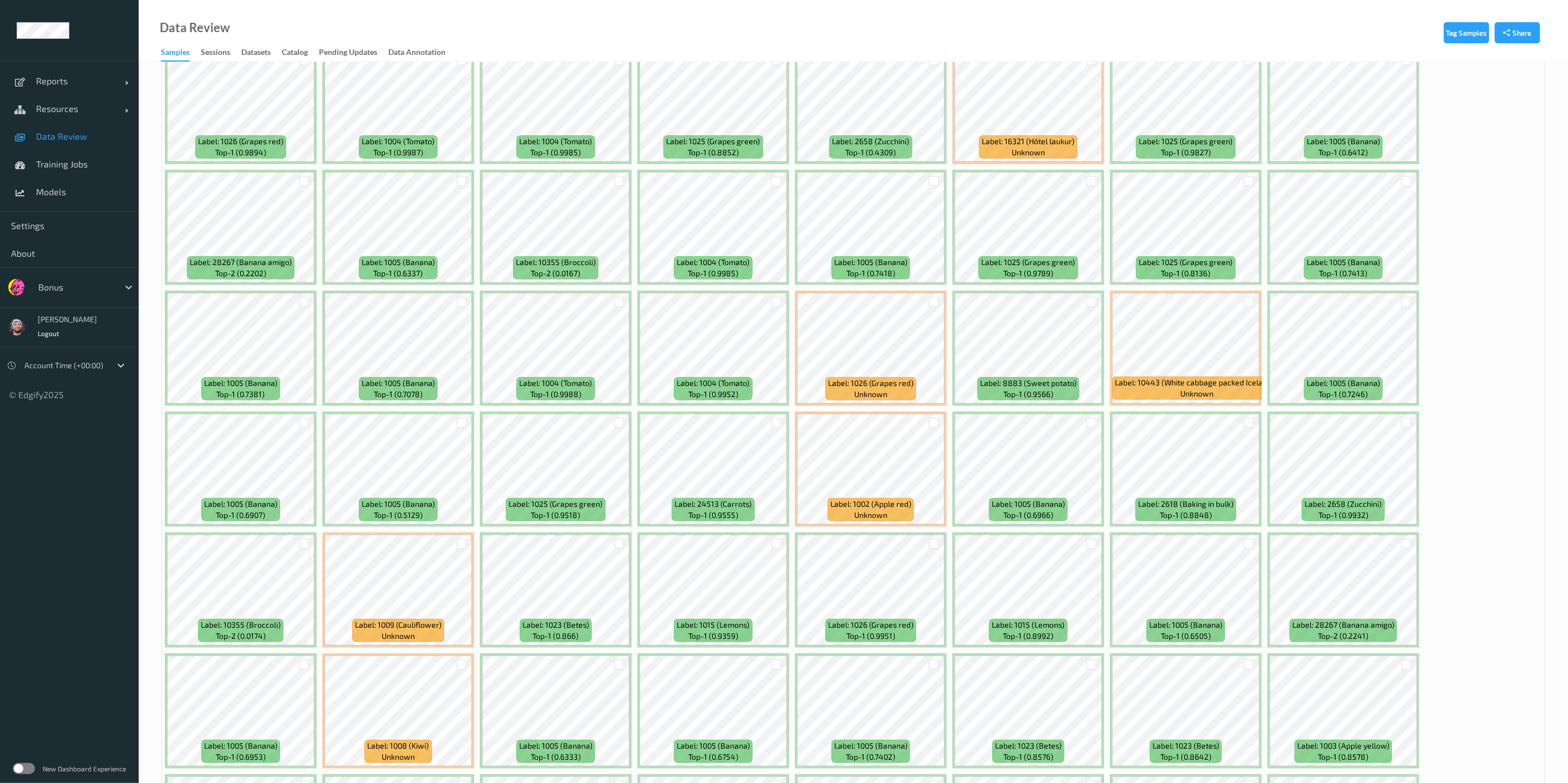
scroll to position [210, 0]
click at [775, 417] on div at bounding box center [775, 421] width 10 height 10
click at [928, 301] on div at bounding box center [933, 300] width 10 height 10
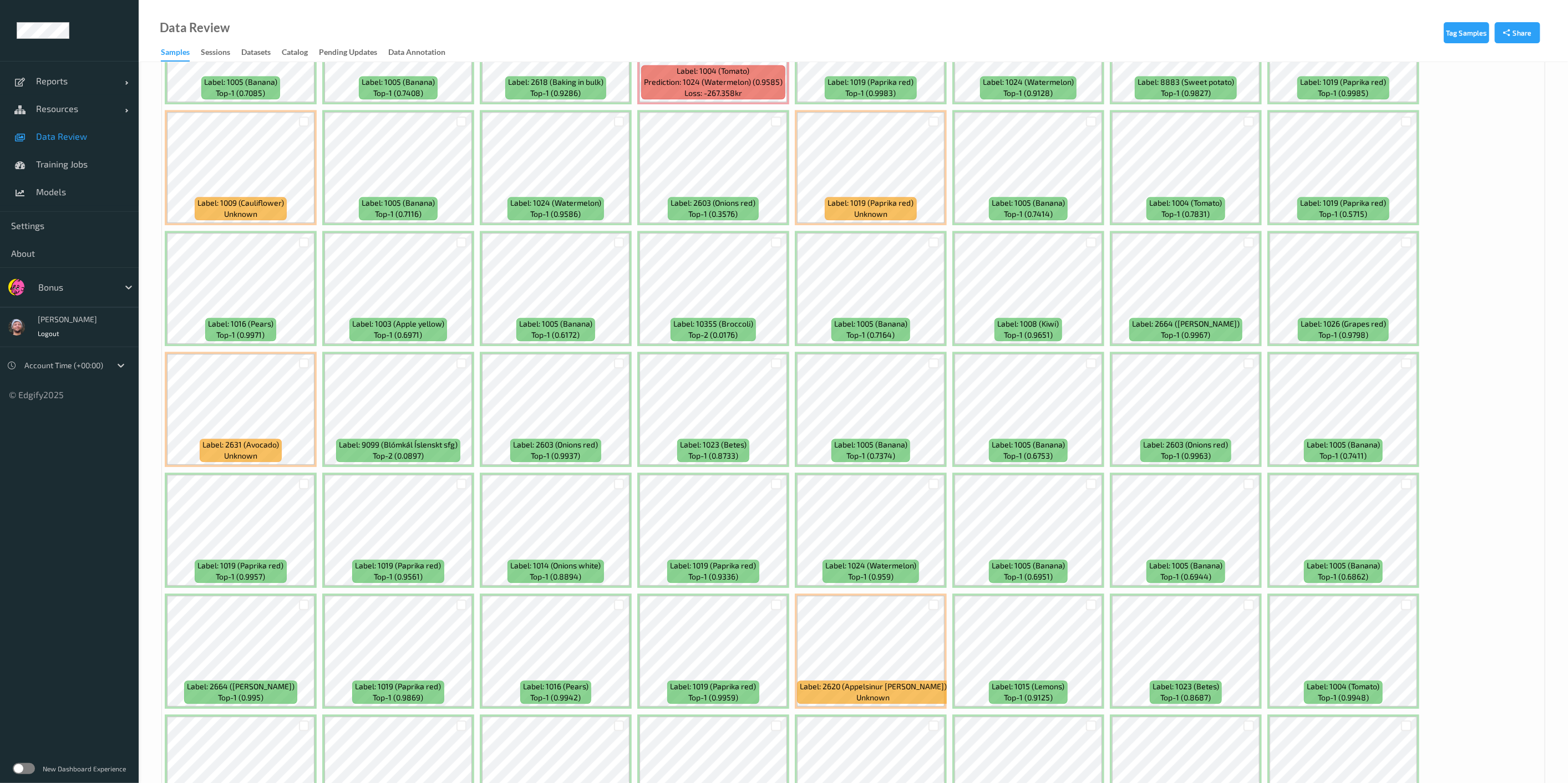
scroll to position [2332, 0]
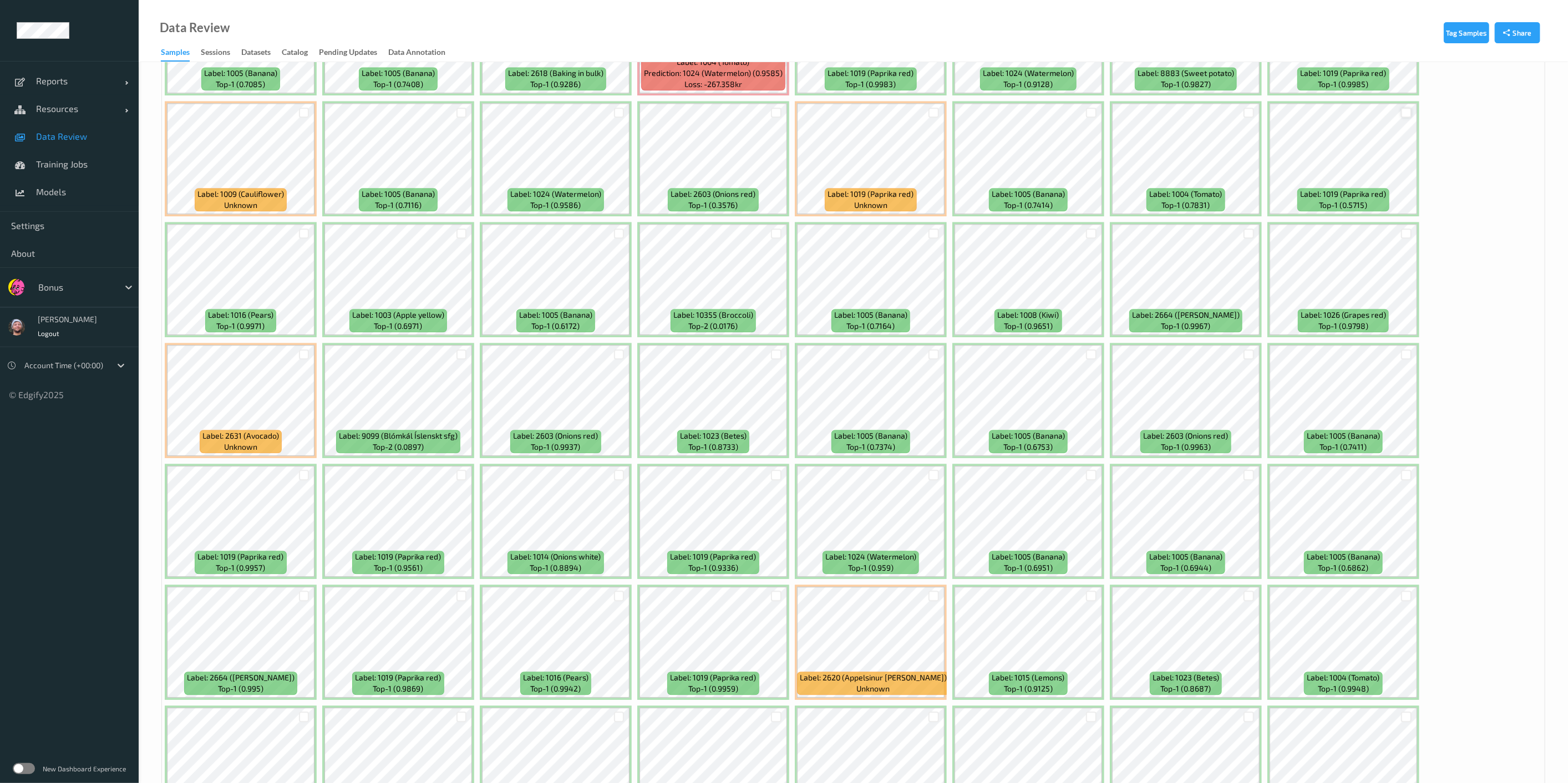
click at [1092, 109] on div at bounding box center [1406, 112] width 10 height 10
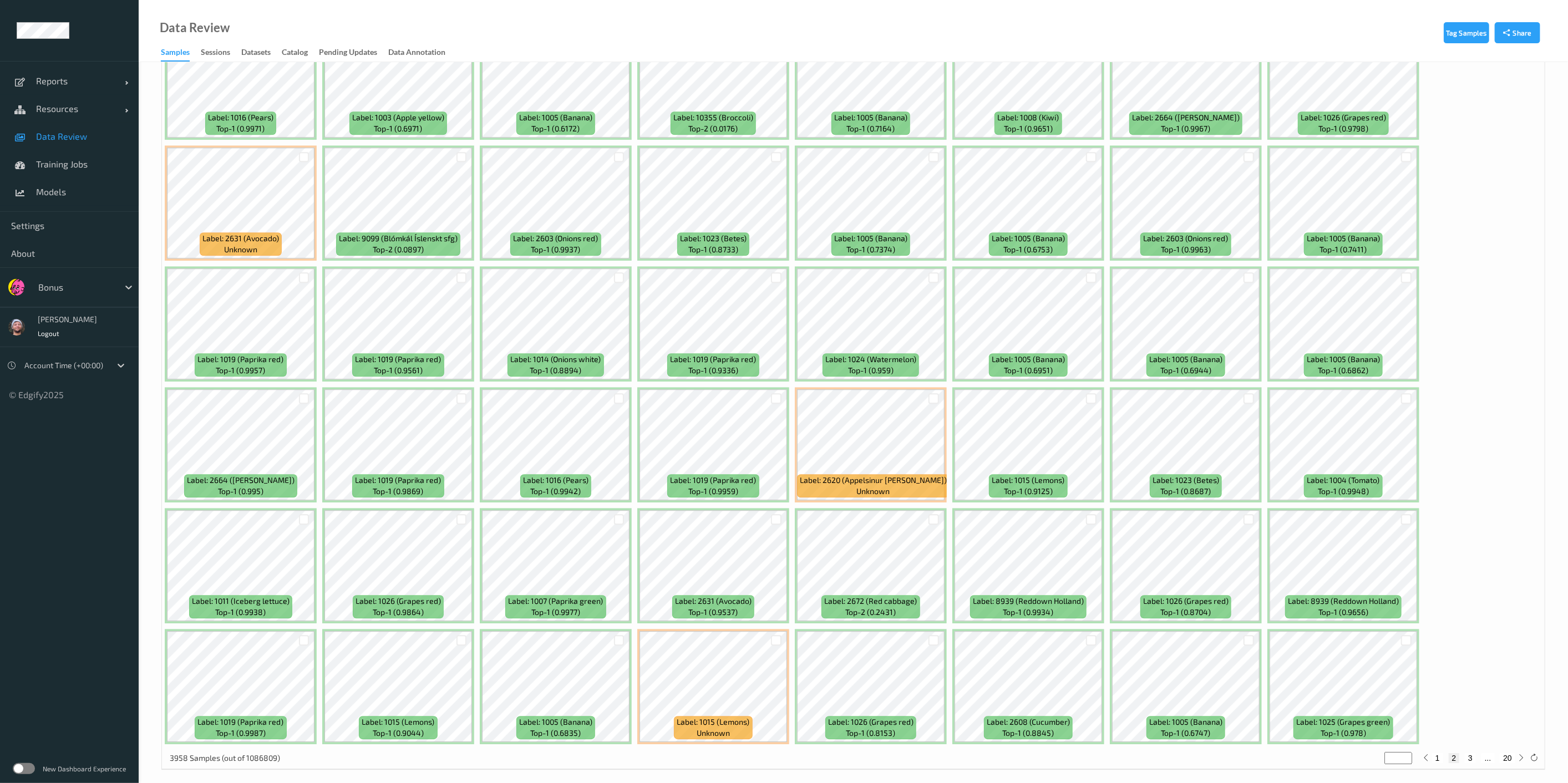
scroll to position [2528, 0]
click at [617, 515] on div at bounding box center [618, 520] width 10 height 10
click at [1092, 712] on button "3" at bounding box center [1470, 759] width 11 height 10
type input "*"
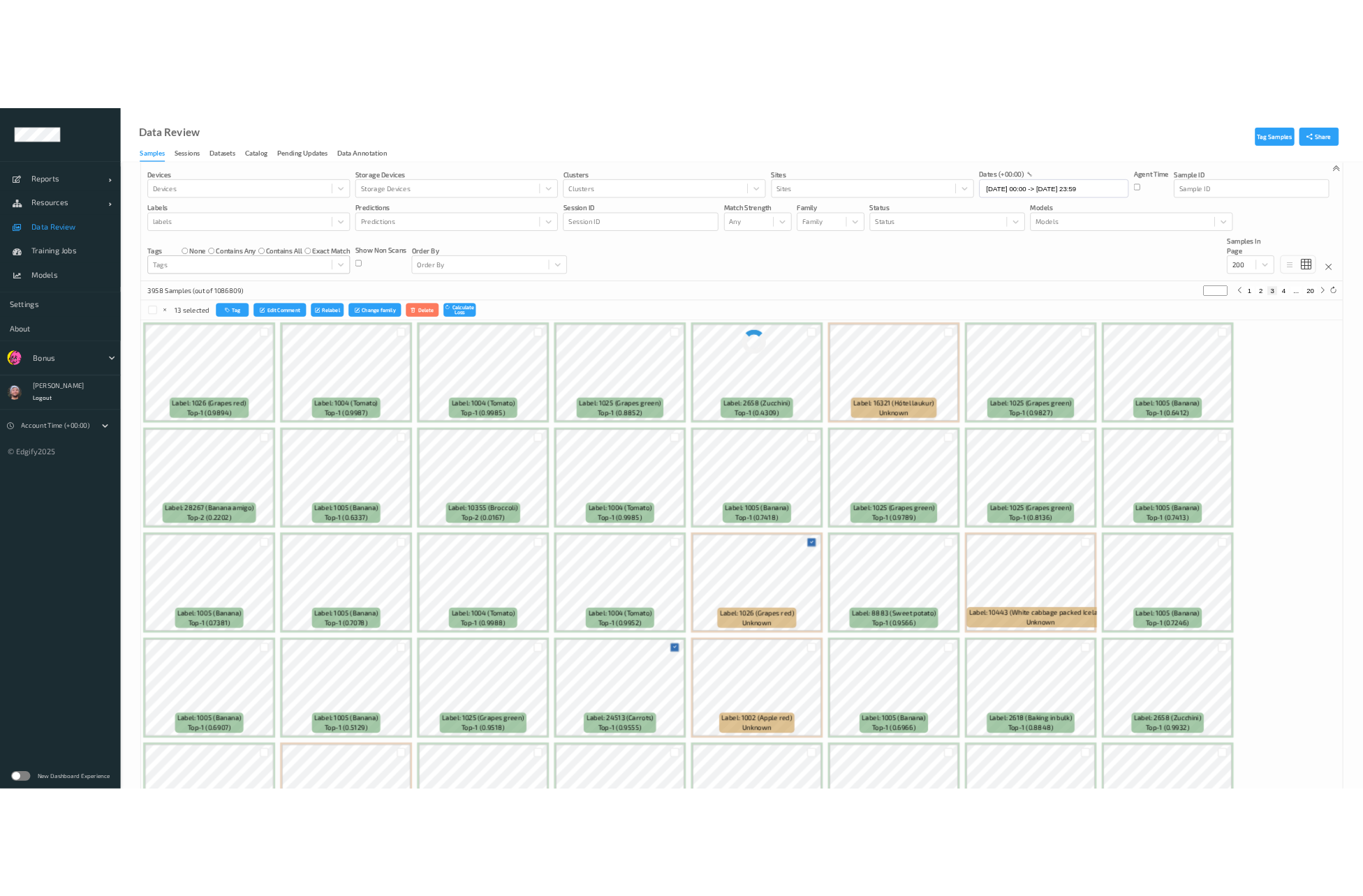
scroll to position [0, 0]
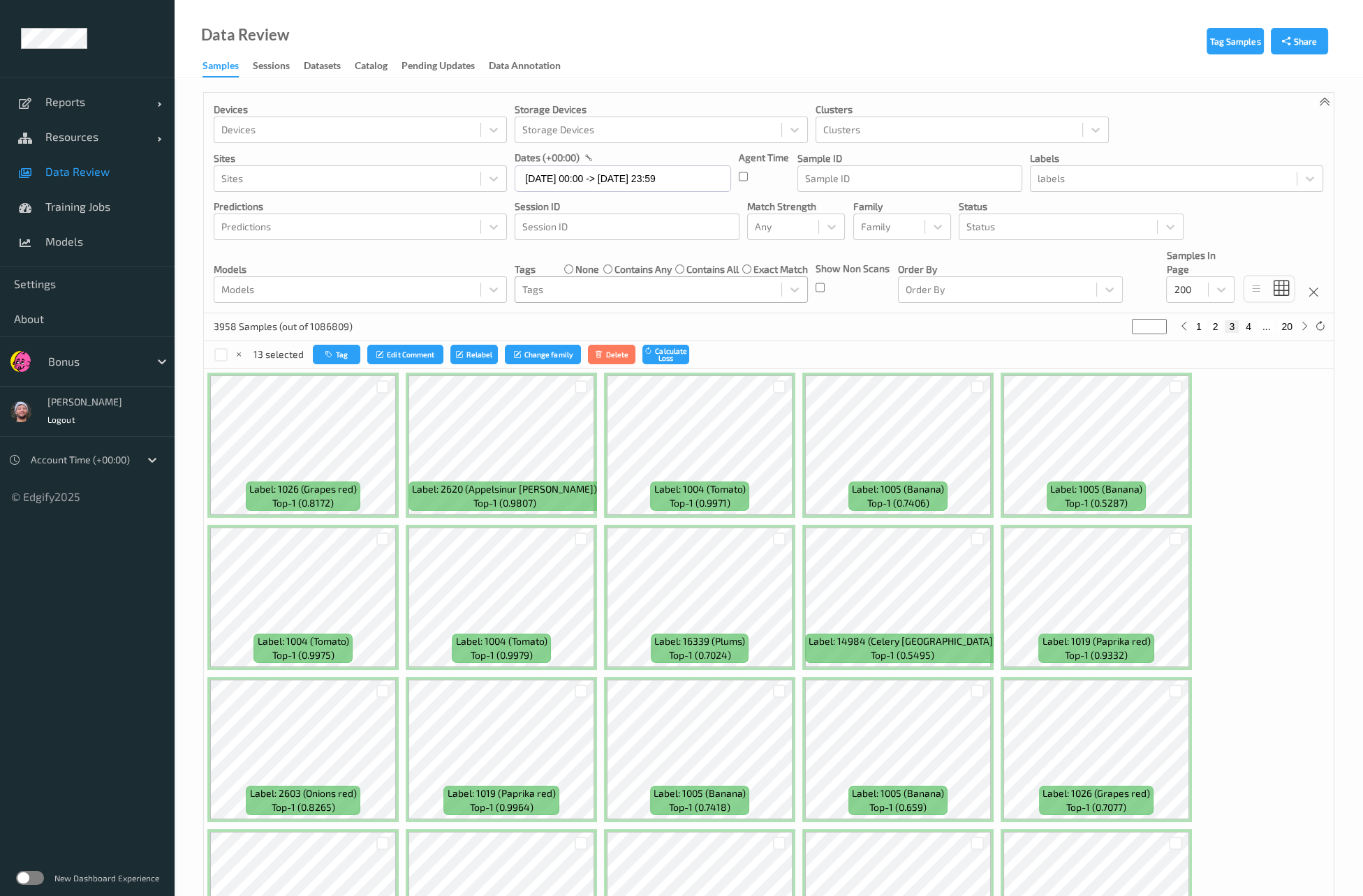
click at [747, 303] on div "Devices Devices Storage Devices Storage Devices Clusters Clusters Sites Sites d…" at bounding box center [768, 203] width 1130 height 220
click at [778, 544] on div at bounding box center [779, 538] width 13 height 13
click at [803, 306] on div "Devices Devices Storage Devices Storage Devices Clusters Clusters Sites Sites d…" at bounding box center [768, 203] width 1130 height 220
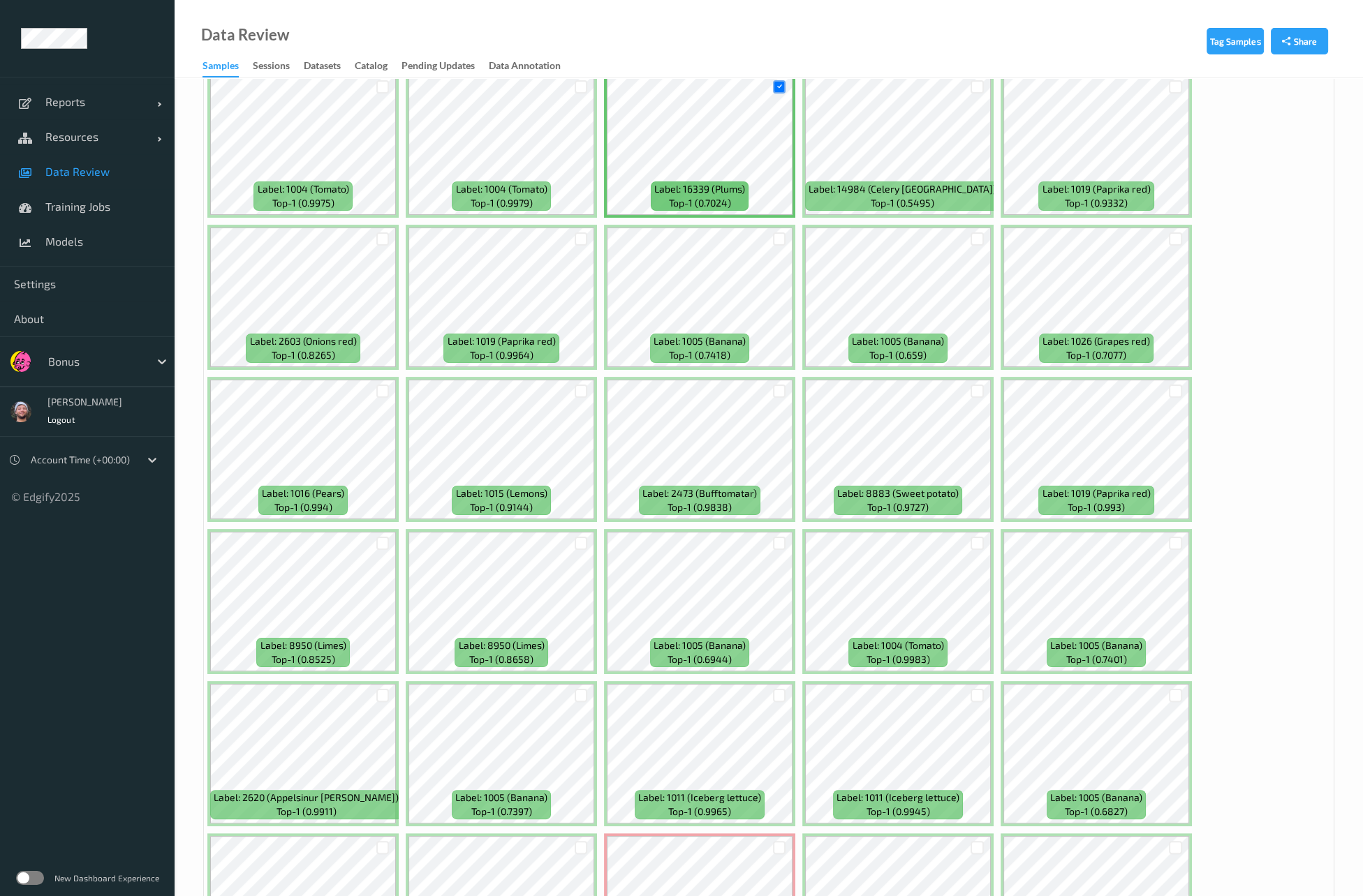
scroll to position [457, 0]
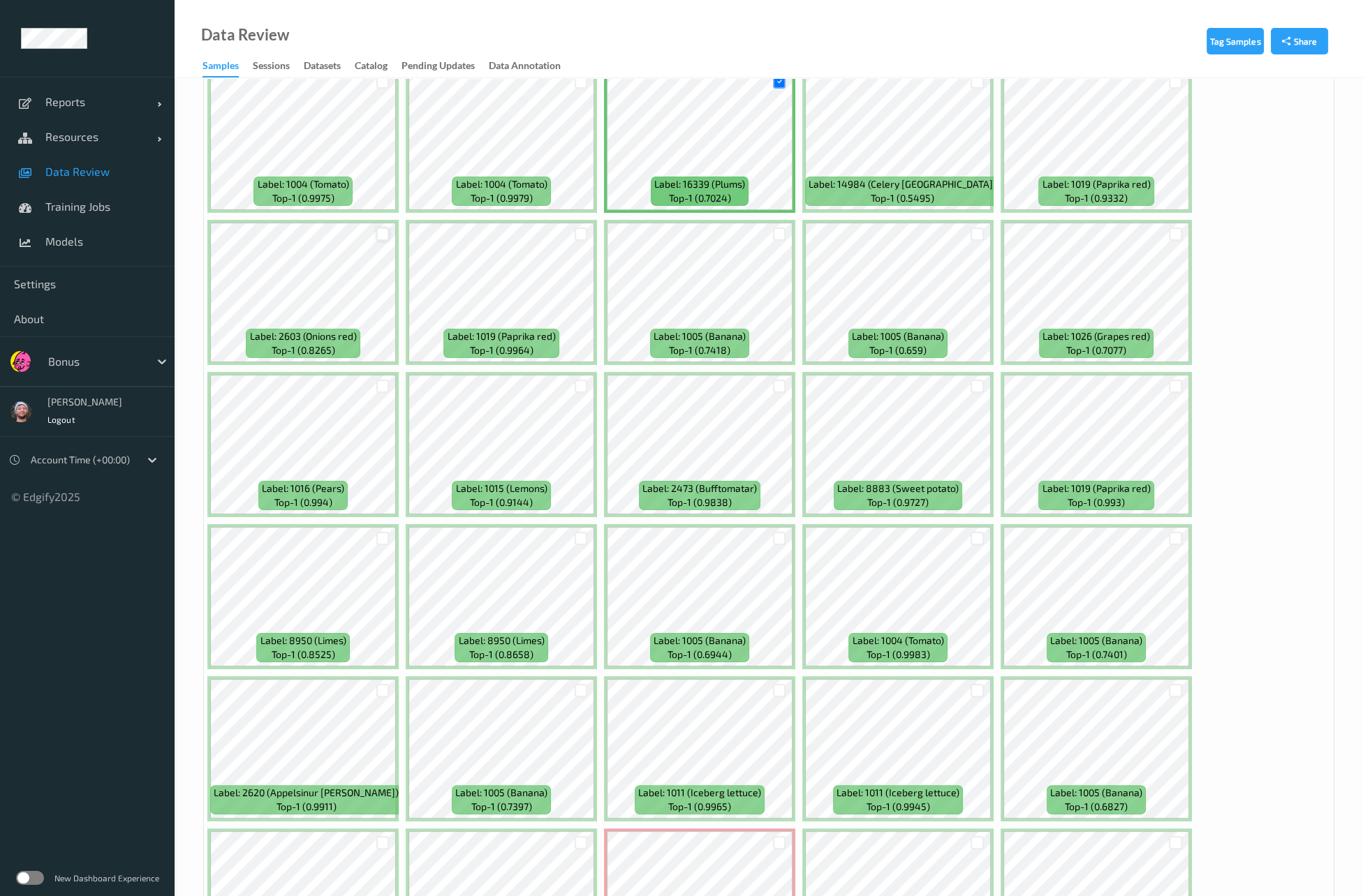
click at [378, 236] on div at bounding box center [383, 233] width 13 height 13
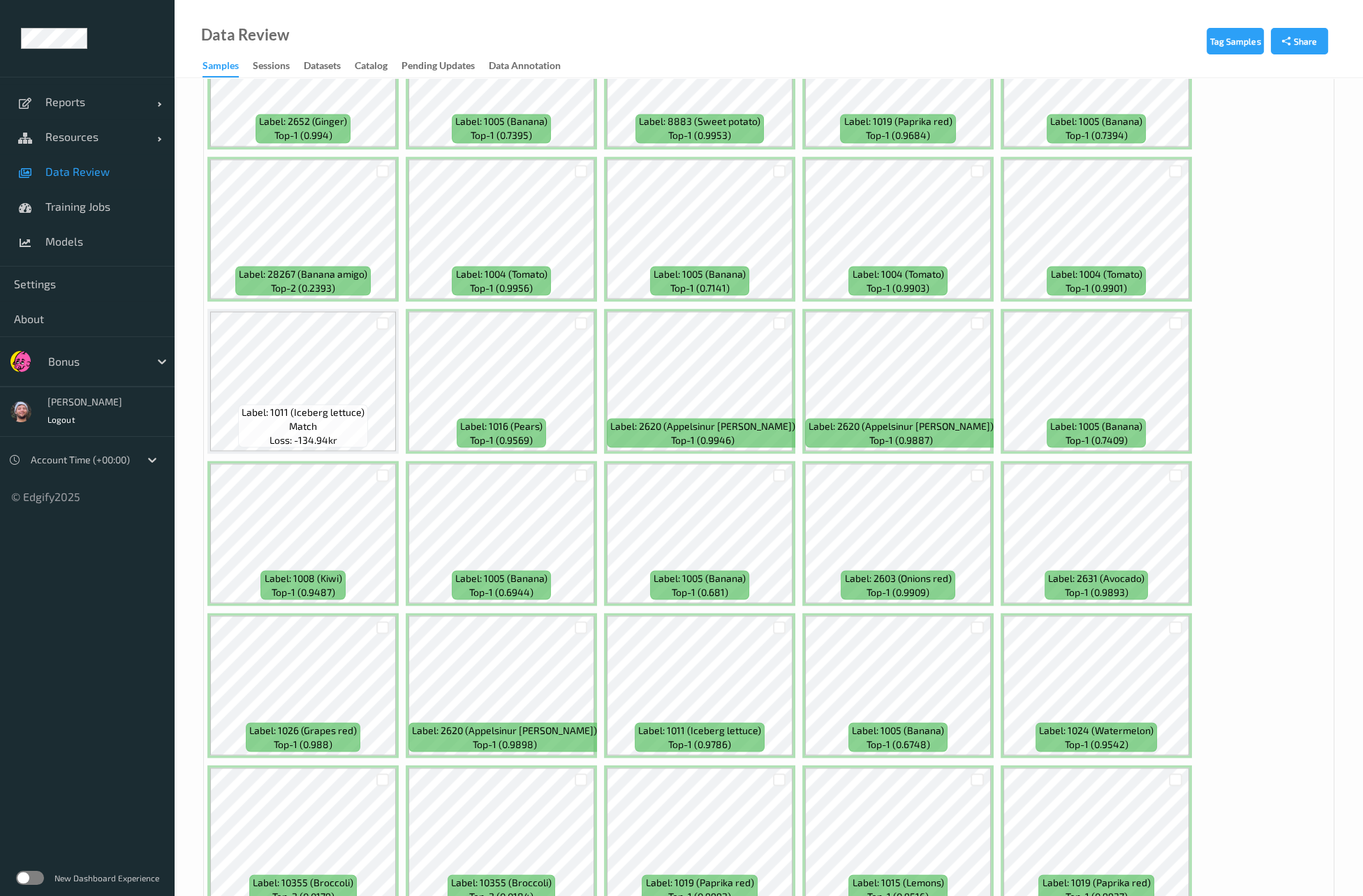
scroll to position [4319, 0]
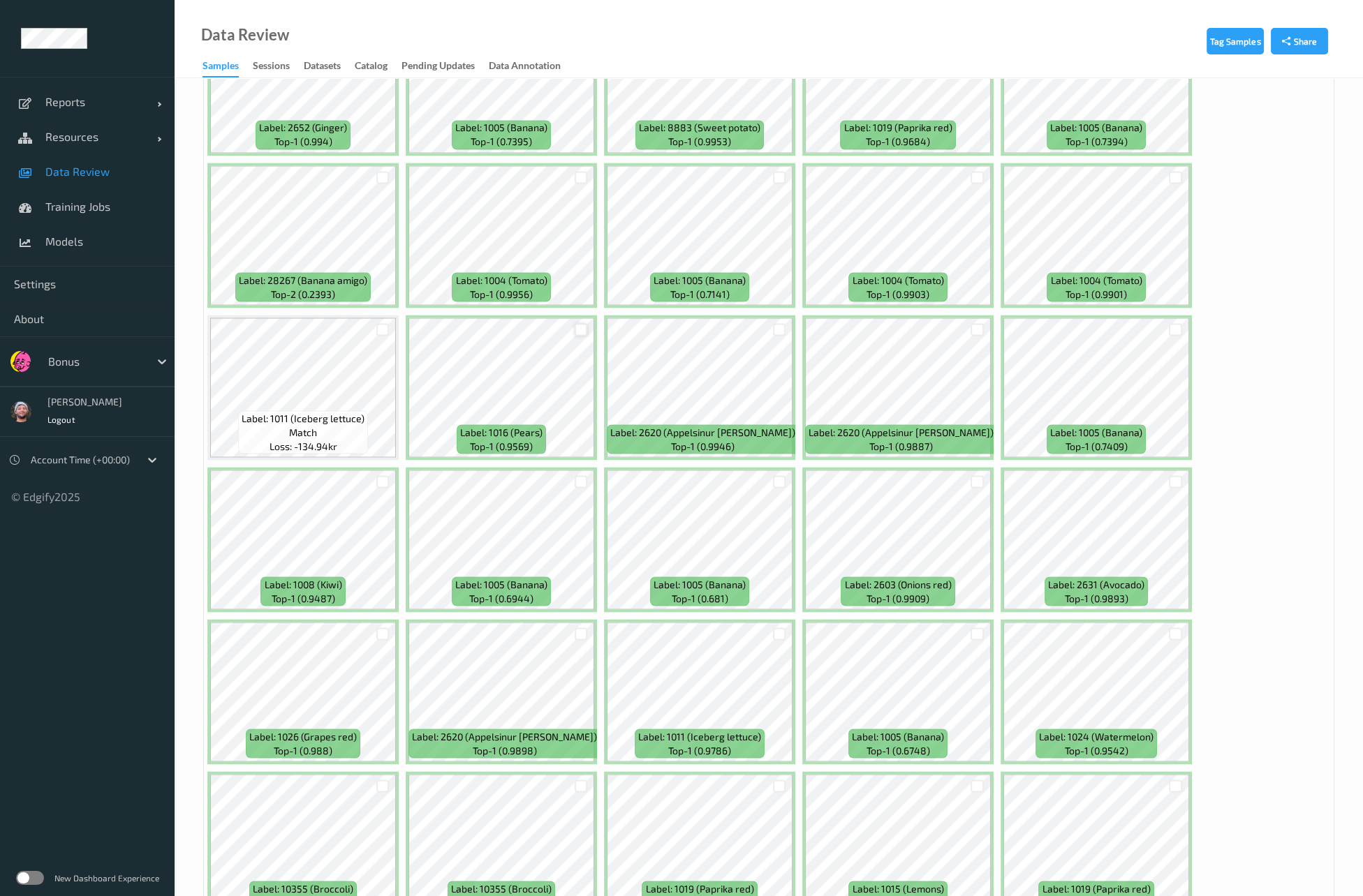
click at [580, 323] on div at bounding box center [581, 329] width 13 height 13
click at [971, 171] on div at bounding box center [977, 177] width 13 height 13
click at [1170, 171] on div at bounding box center [1175, 177] width 13 height 13
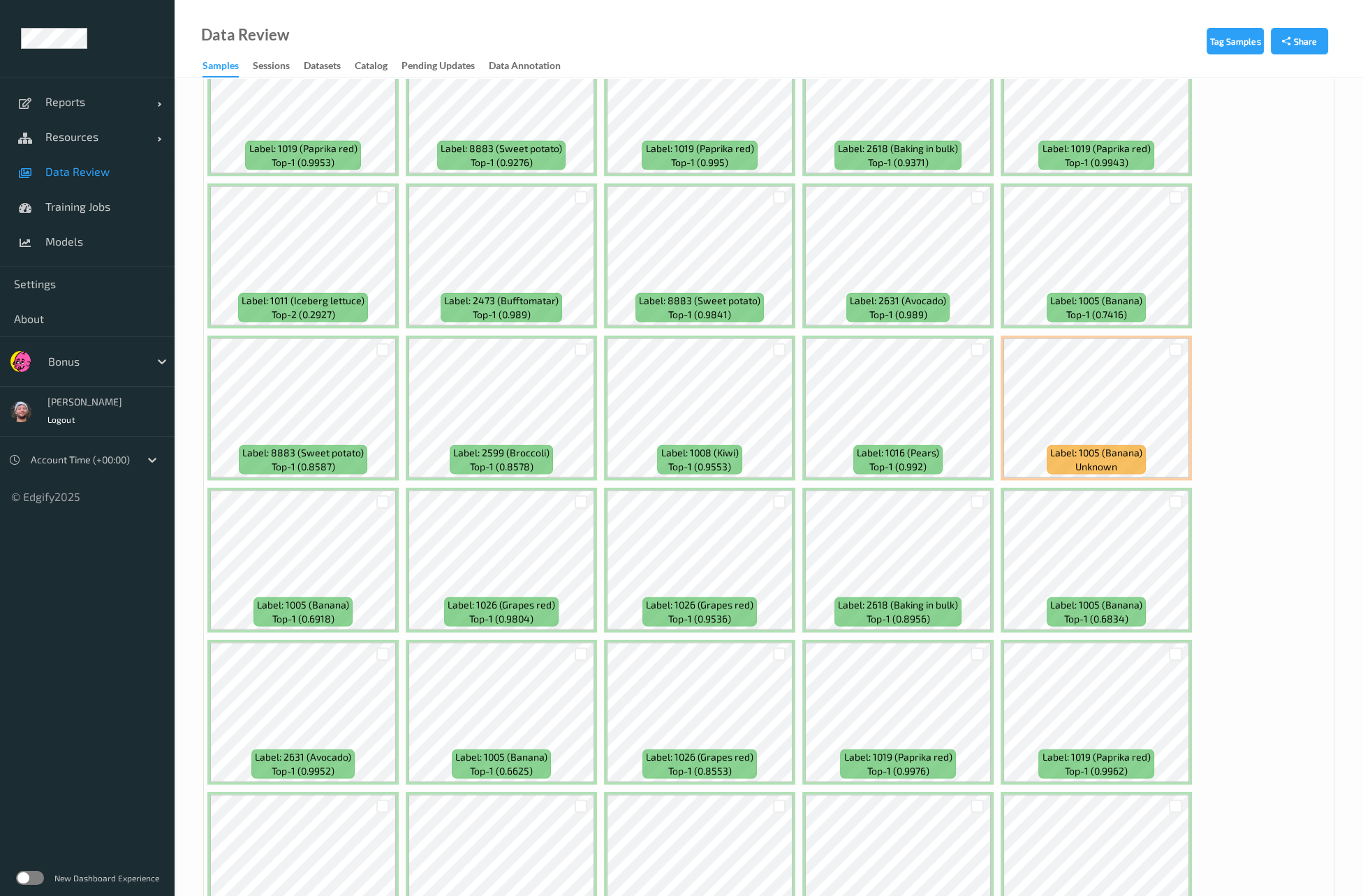
scroll to position [5599, 0]
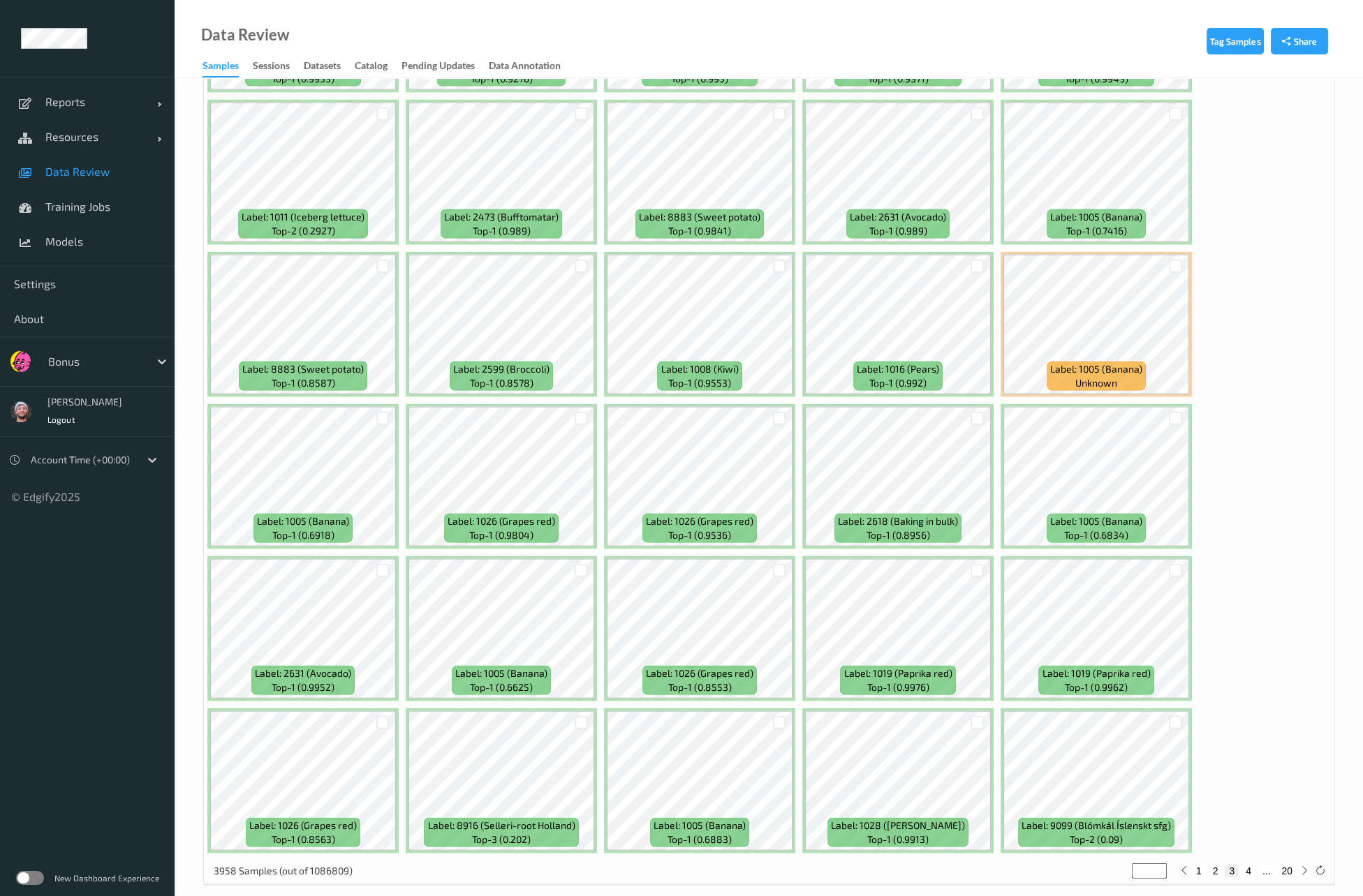
click at [1246, 865] on button "4" at bounding box center [1248, 871] width 14 height 13
type input "*"
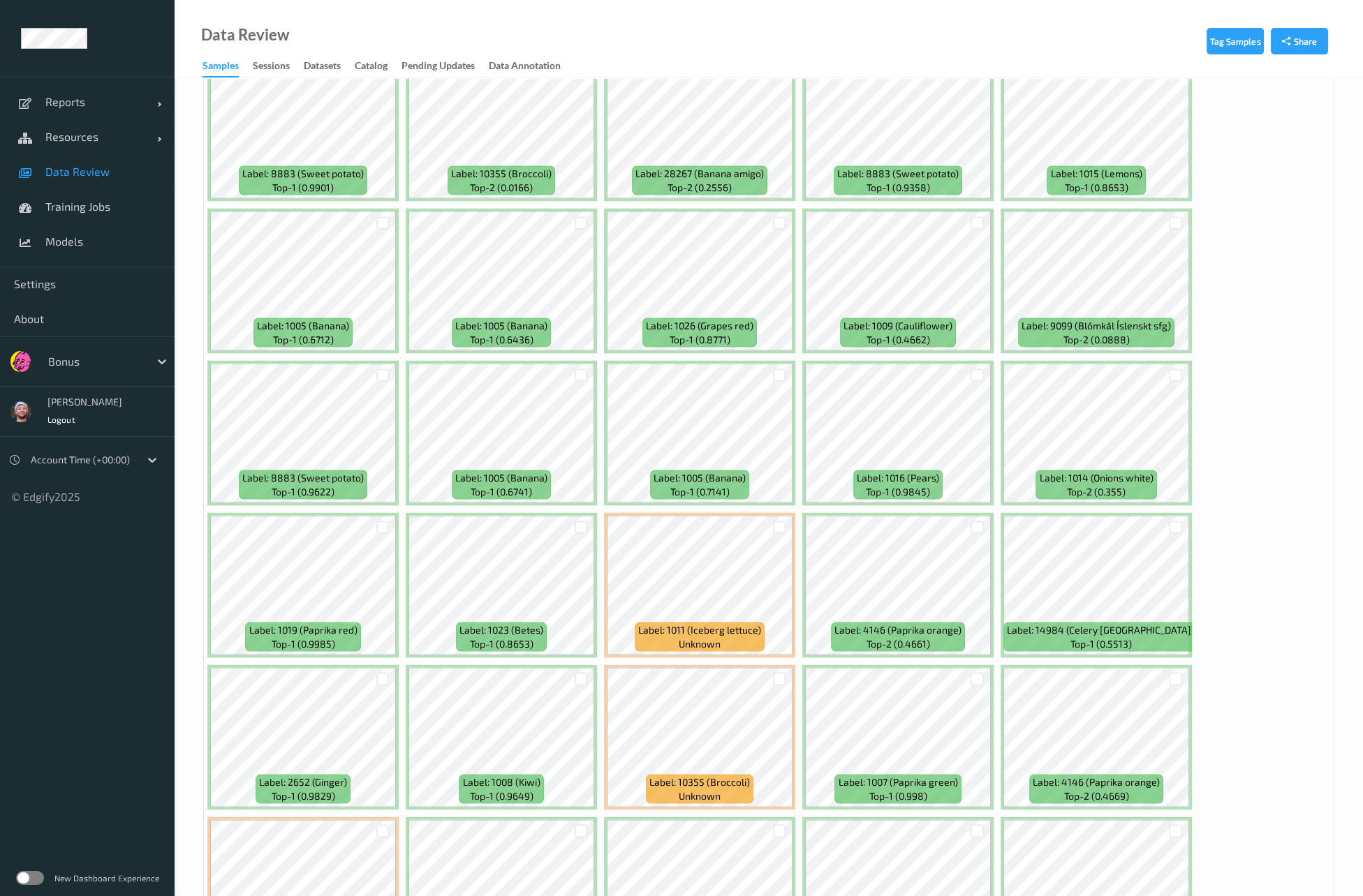
scroll to position [4743, 0]
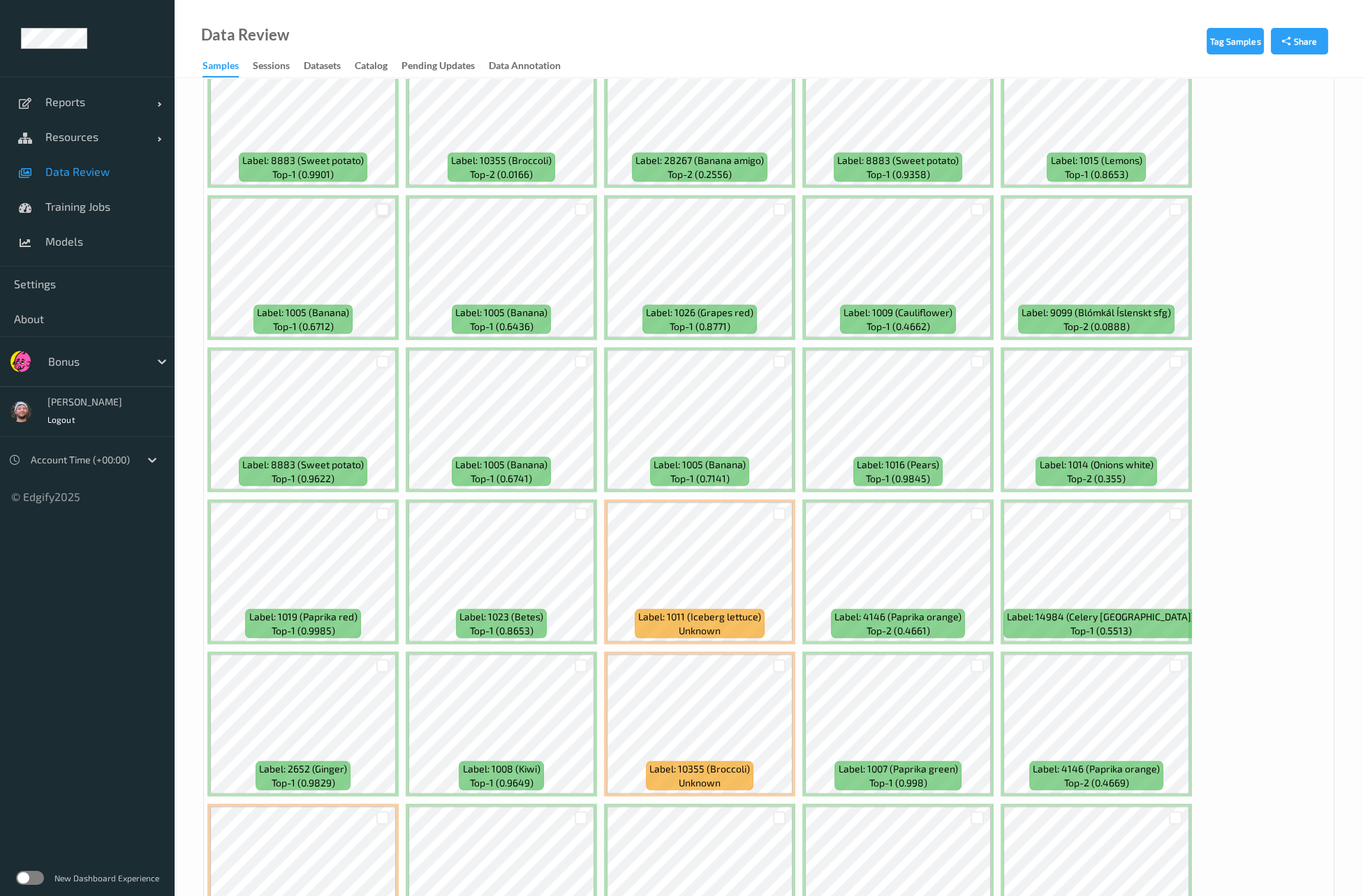
click at [379, 204] on div at bounding box center [383, 209] width 13 height 13
click at [976, 660] on div at bounding box center [977, 666] width 13 height 13
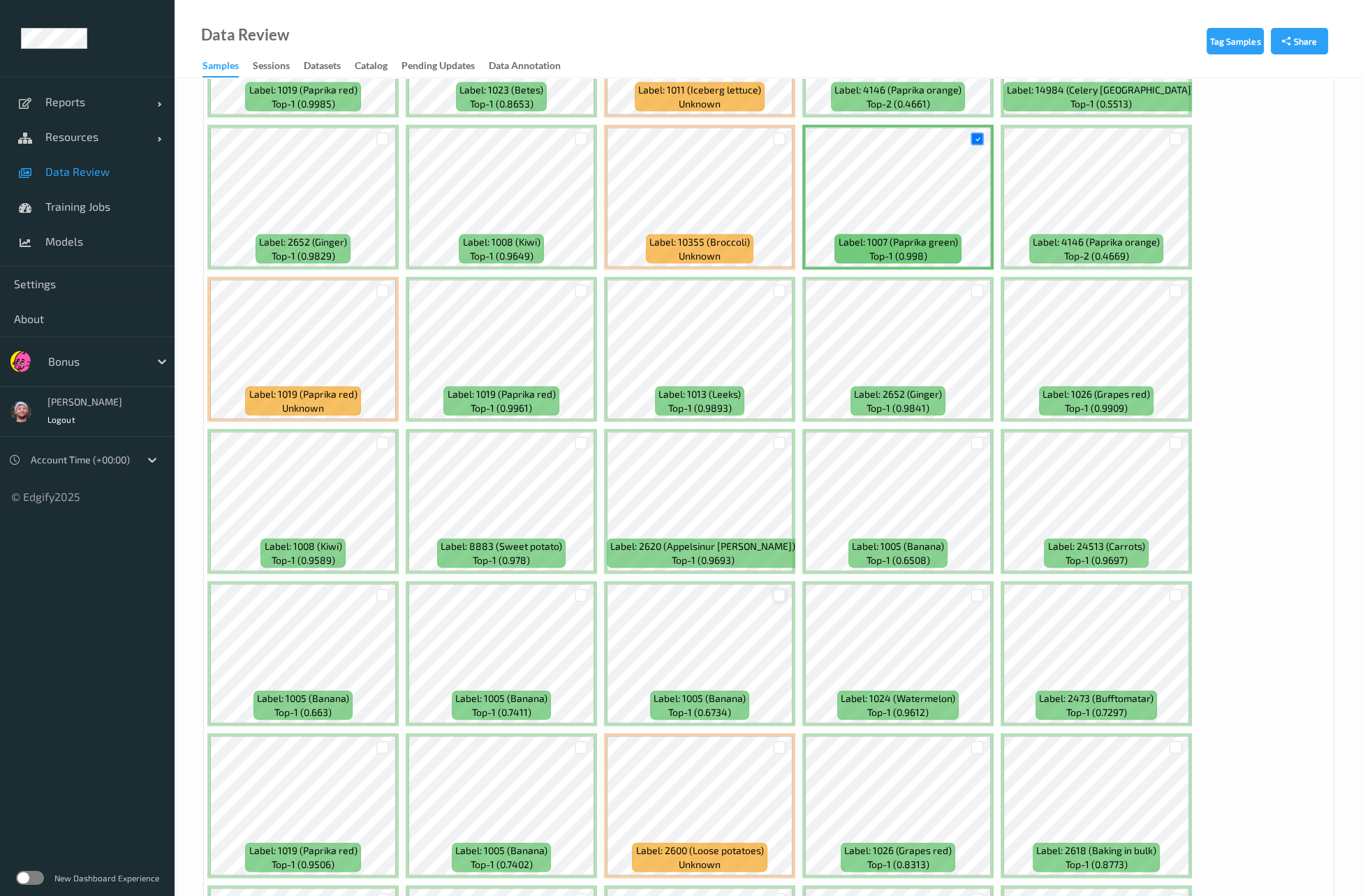
scroll to position [5599, 0]
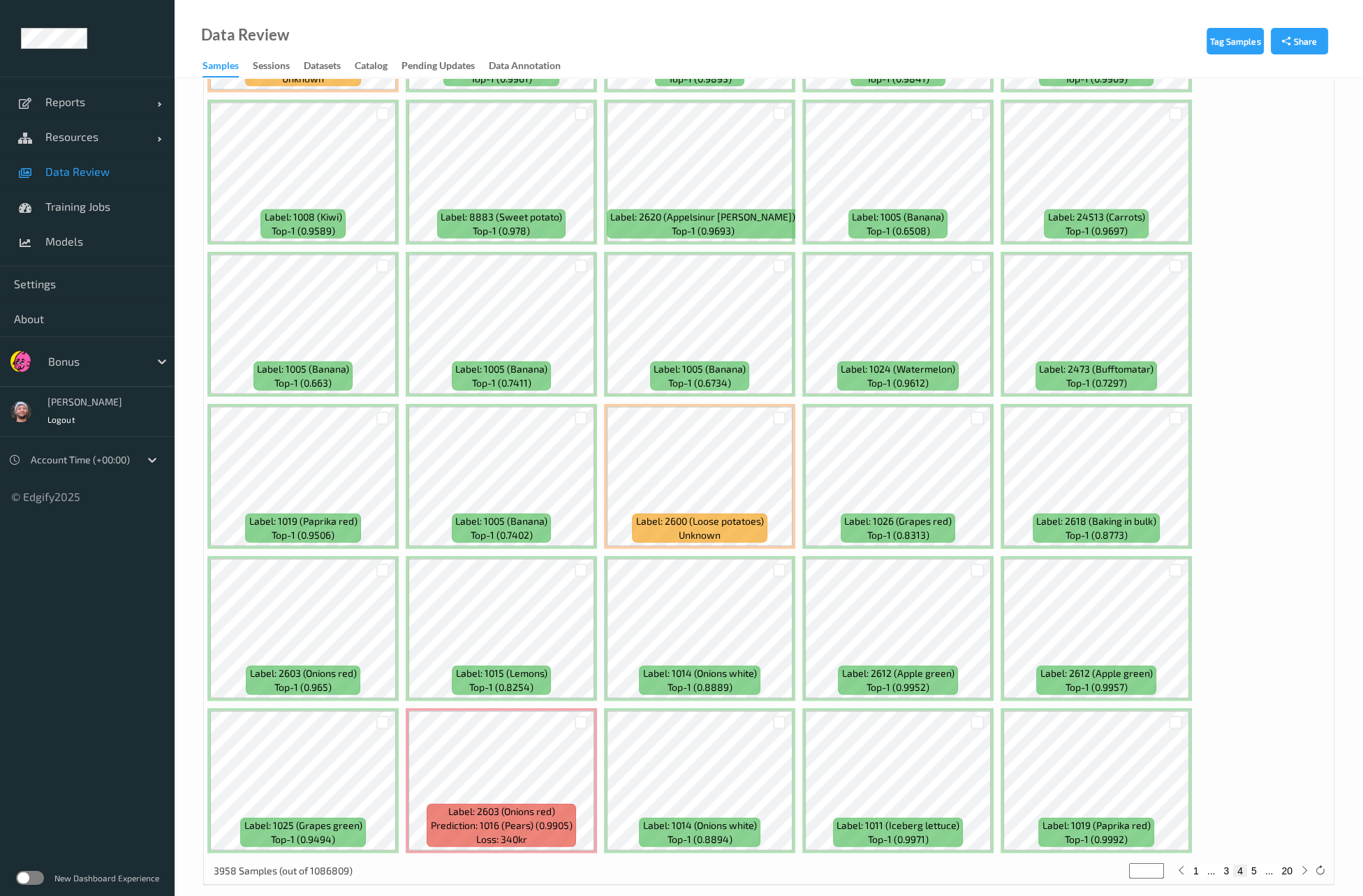
click at [1256, 865] on button "5" at bounding box center [1254, 871] width 14 height 13
type input "*"
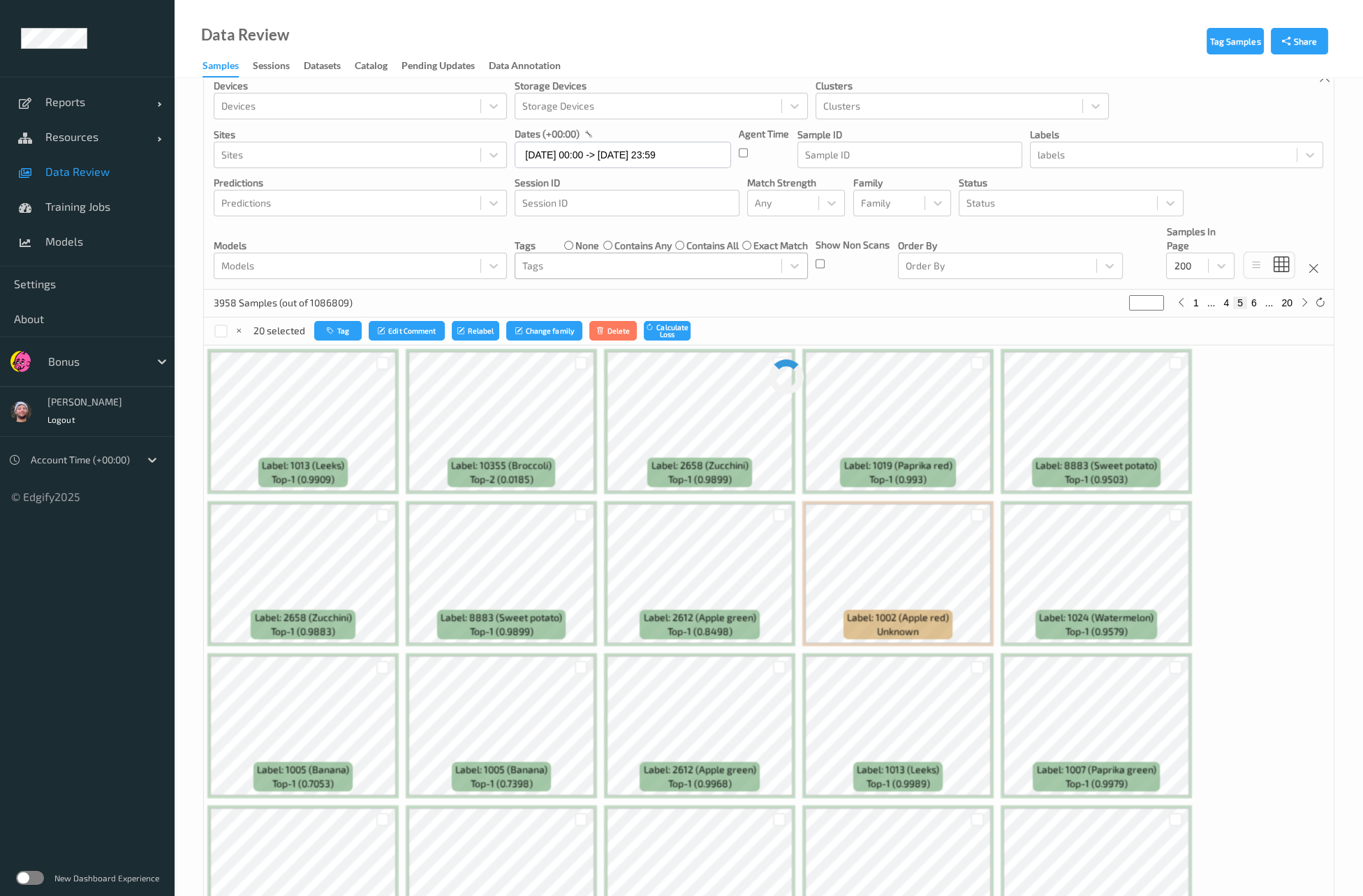
scroll to position [0, 0]
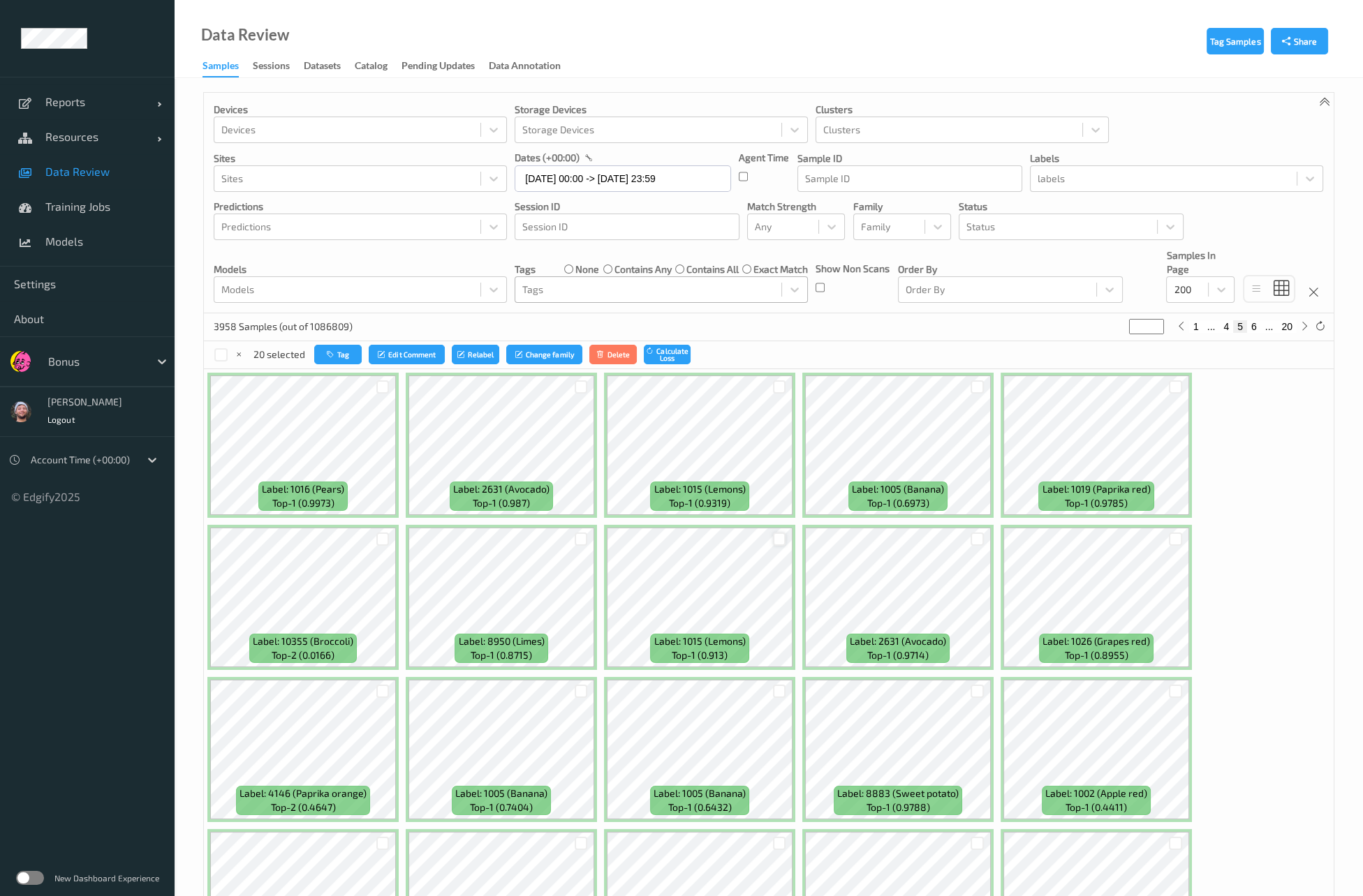
click at [780, 536] on div at bounding box center [779, 538] width 13 height 13
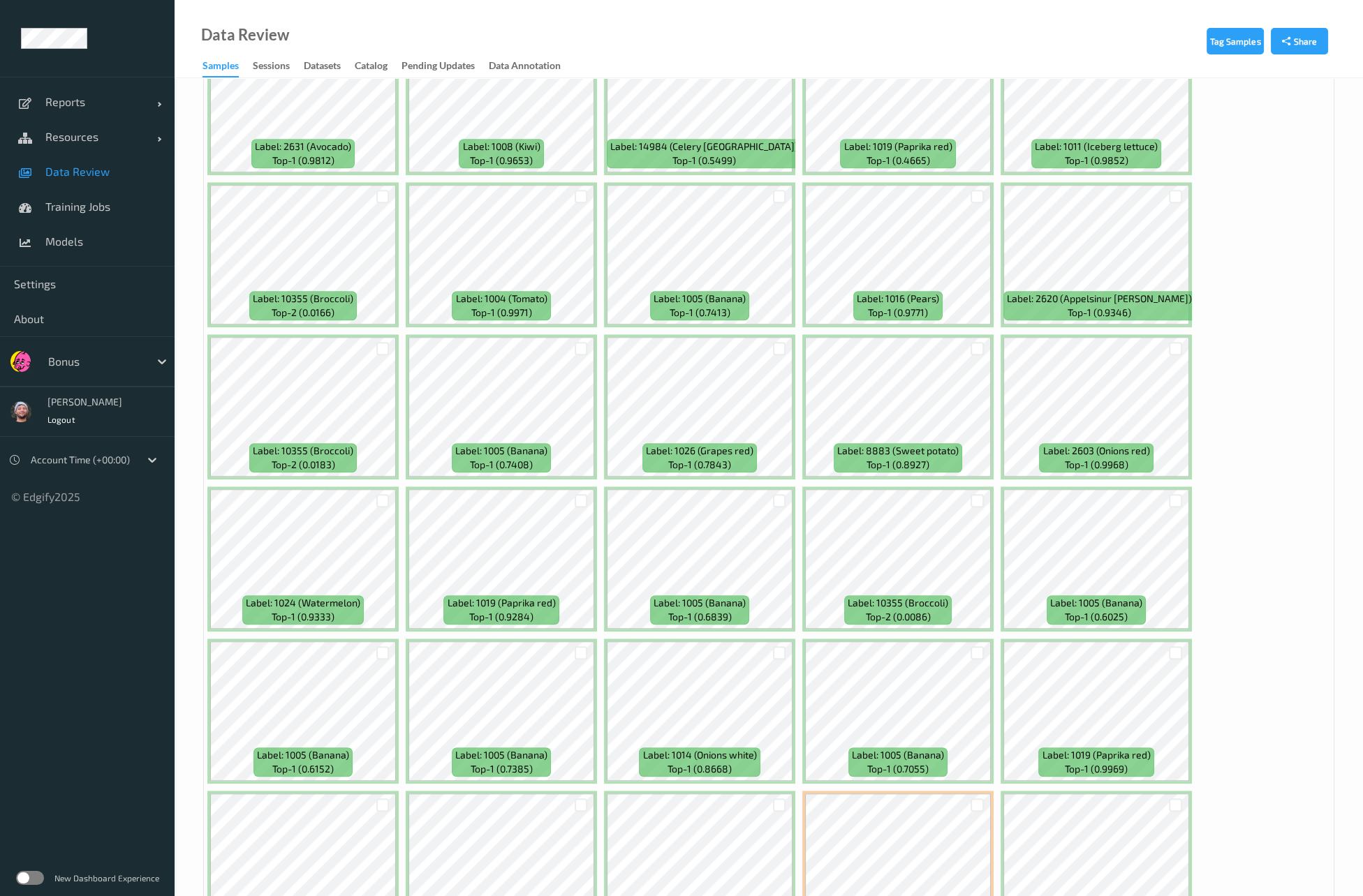
scroll to position [1881, 0]
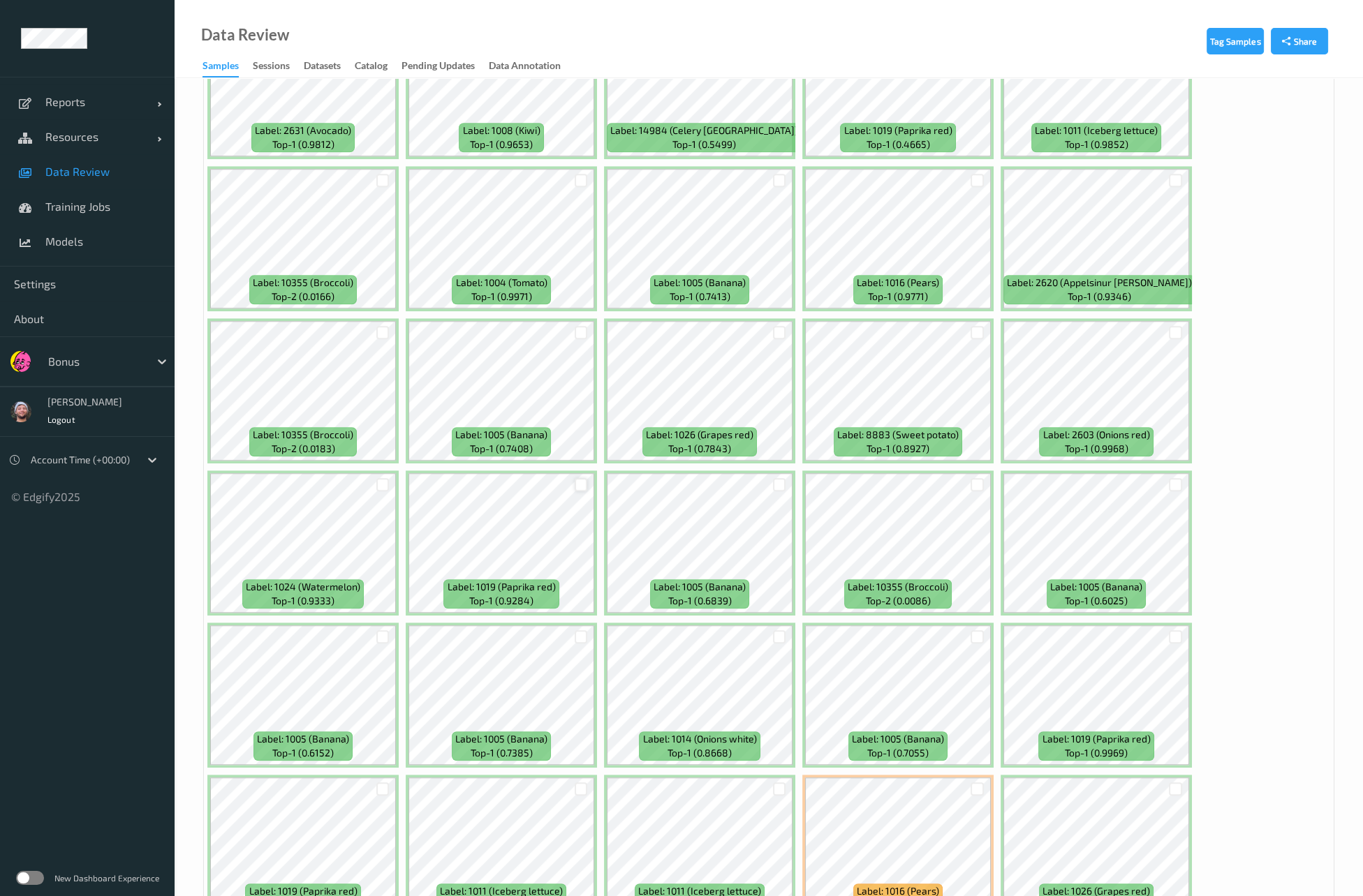
click at [576, 479] on div at bounding box center [581, 484] width 13 height 13
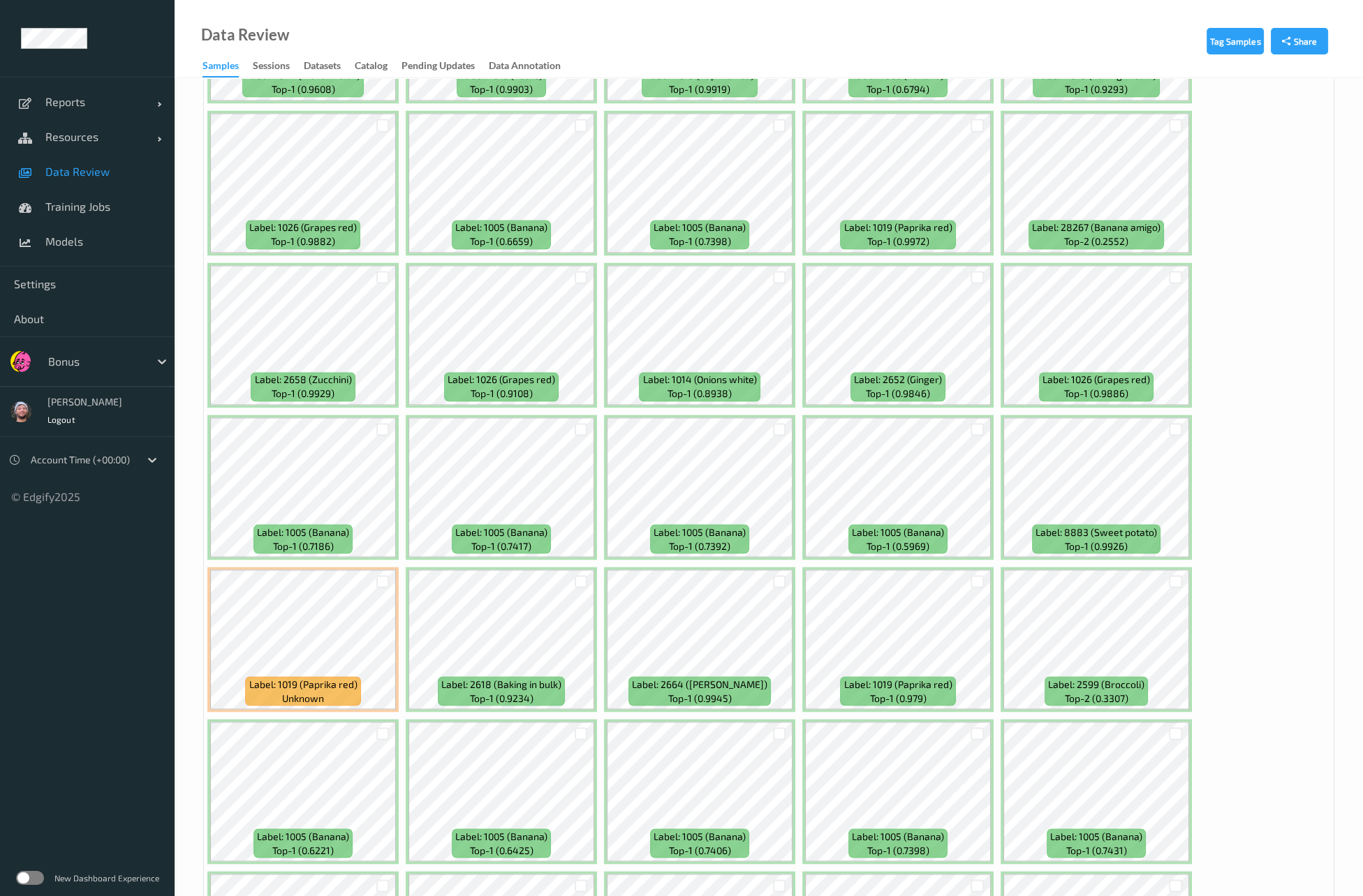
scroll to position [4064, 0]
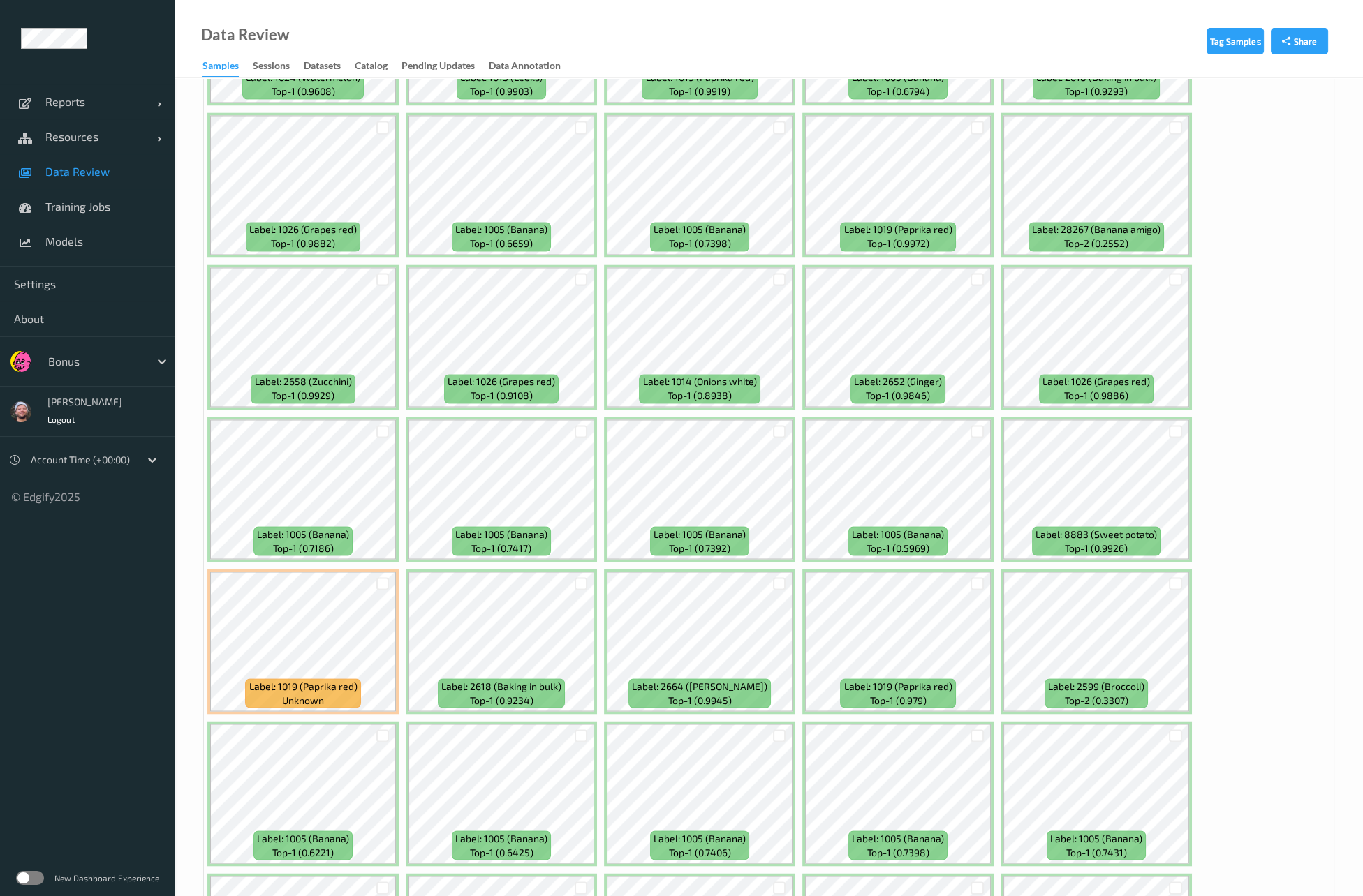
click at [975, 274] on div at bounding box center [978, 279] width 27 height 23
click at [973, 273] on div at bounding box center [977, 279] width 13 height 13
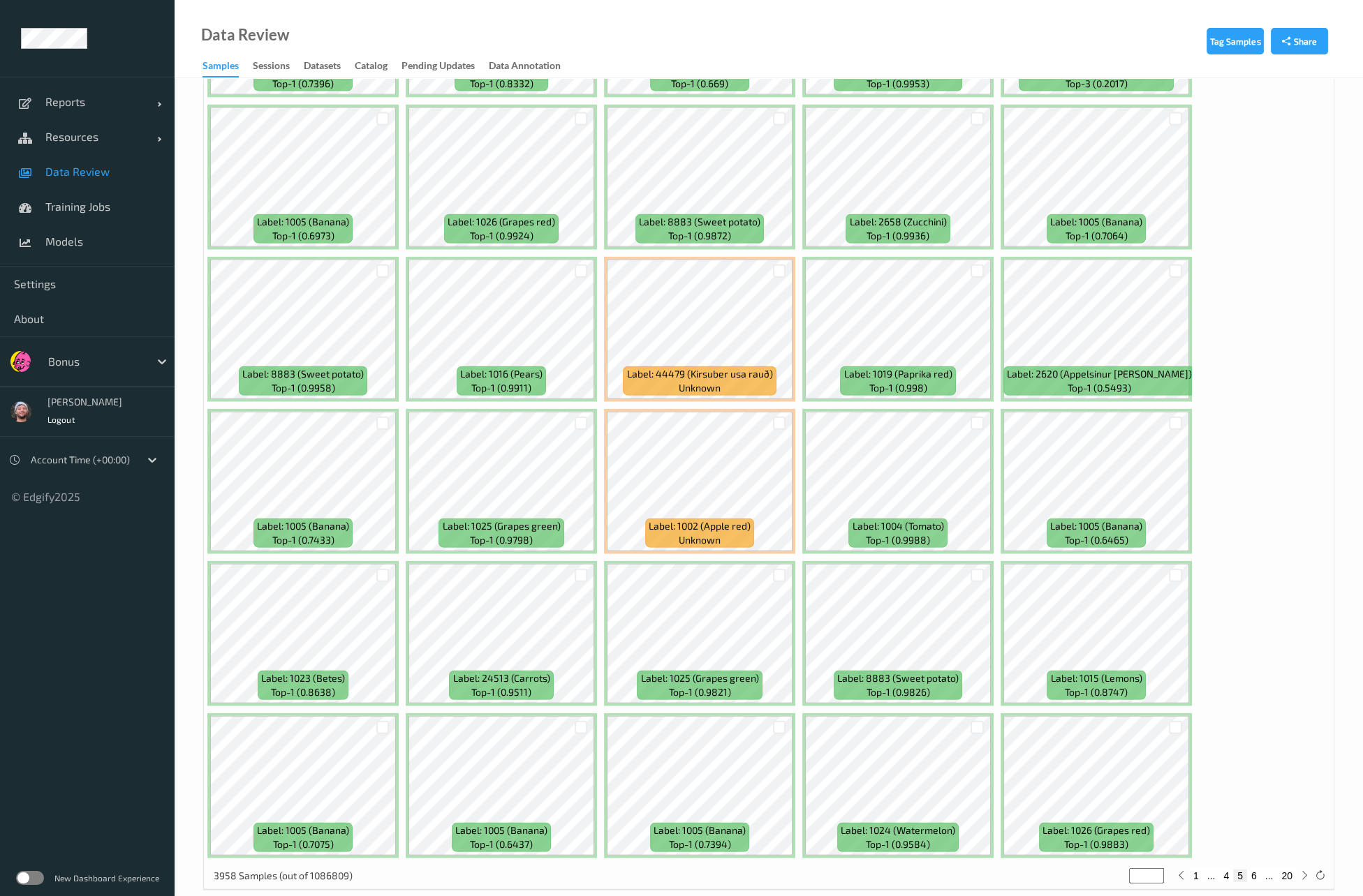
scroll to position [5599, 0]
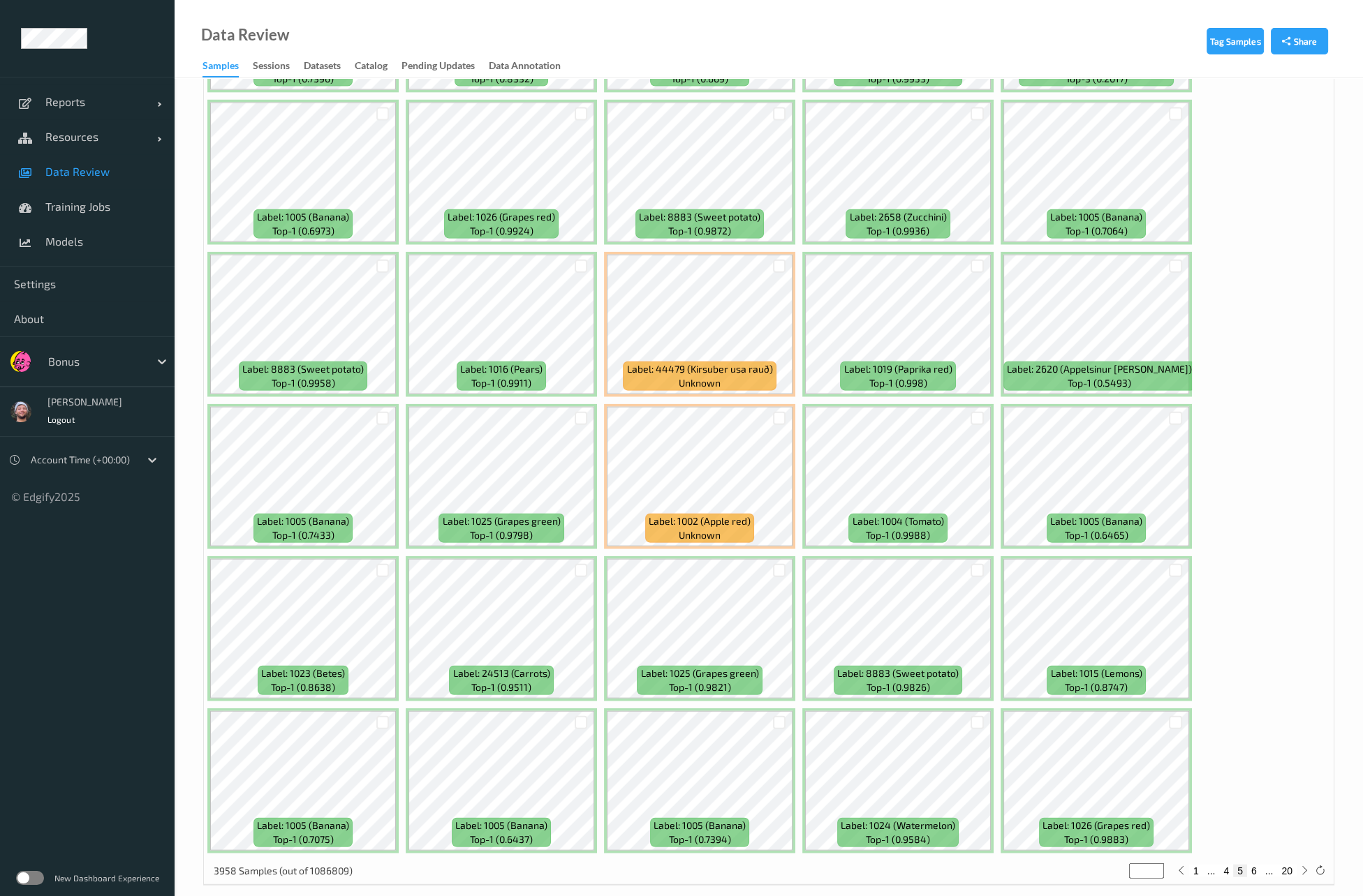
click at [1257, 865] on button "6" at bounding box center [1254, 871] width 14 height 13
type input "*"
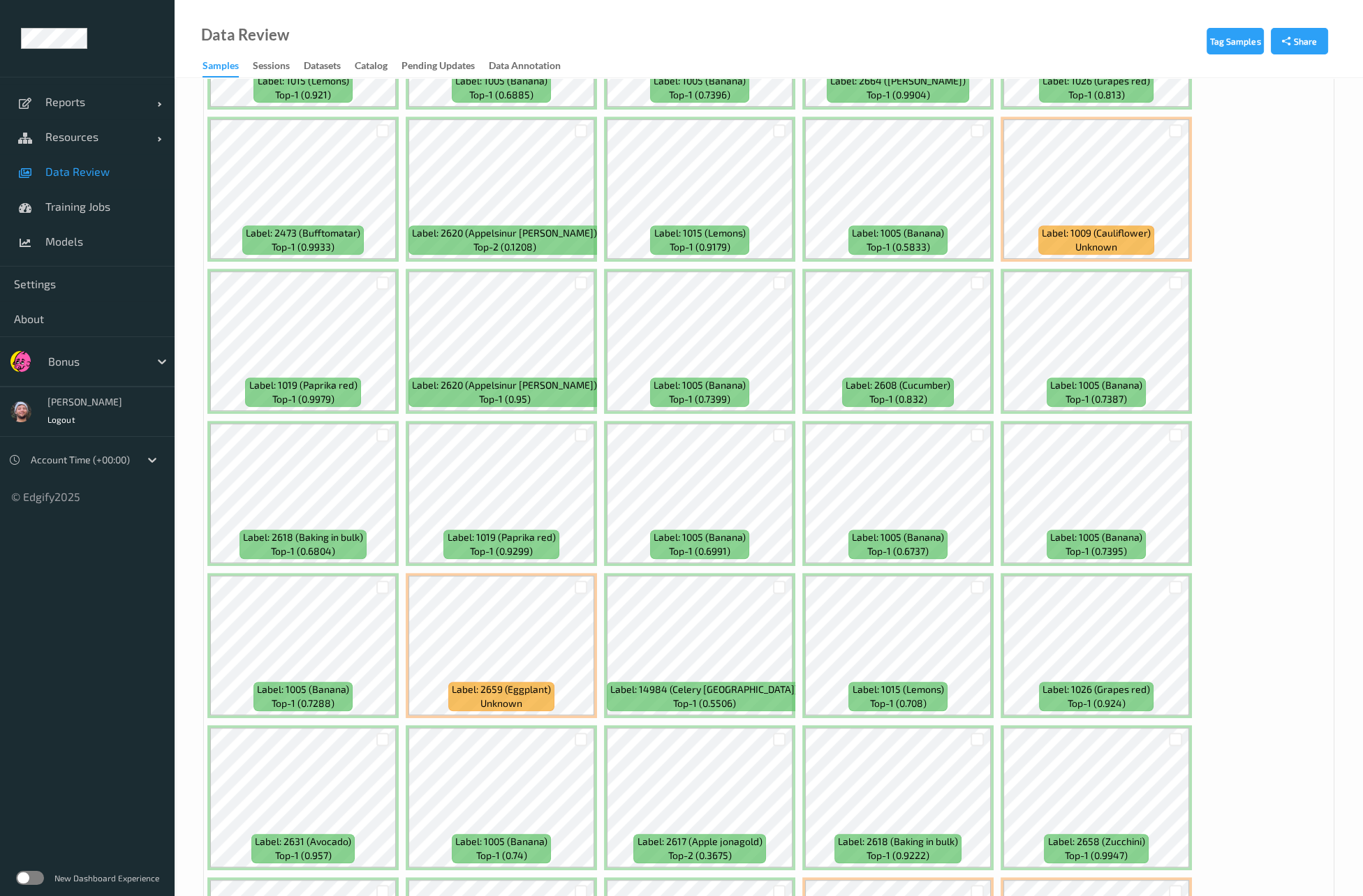
scroll to position [1174, 0]
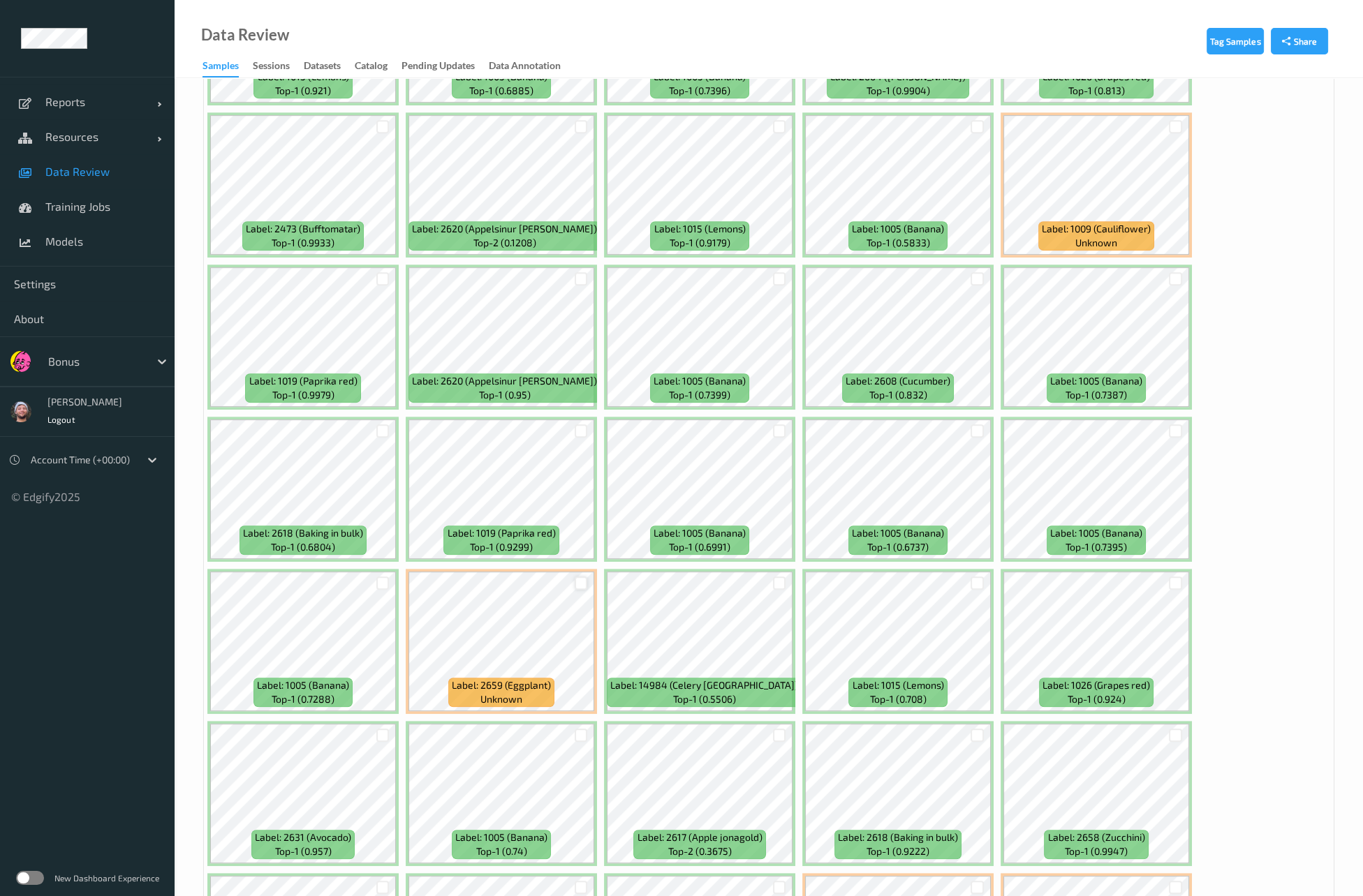
click at [578, 577] on div at bounding box center [581, 583] width 13 height 13
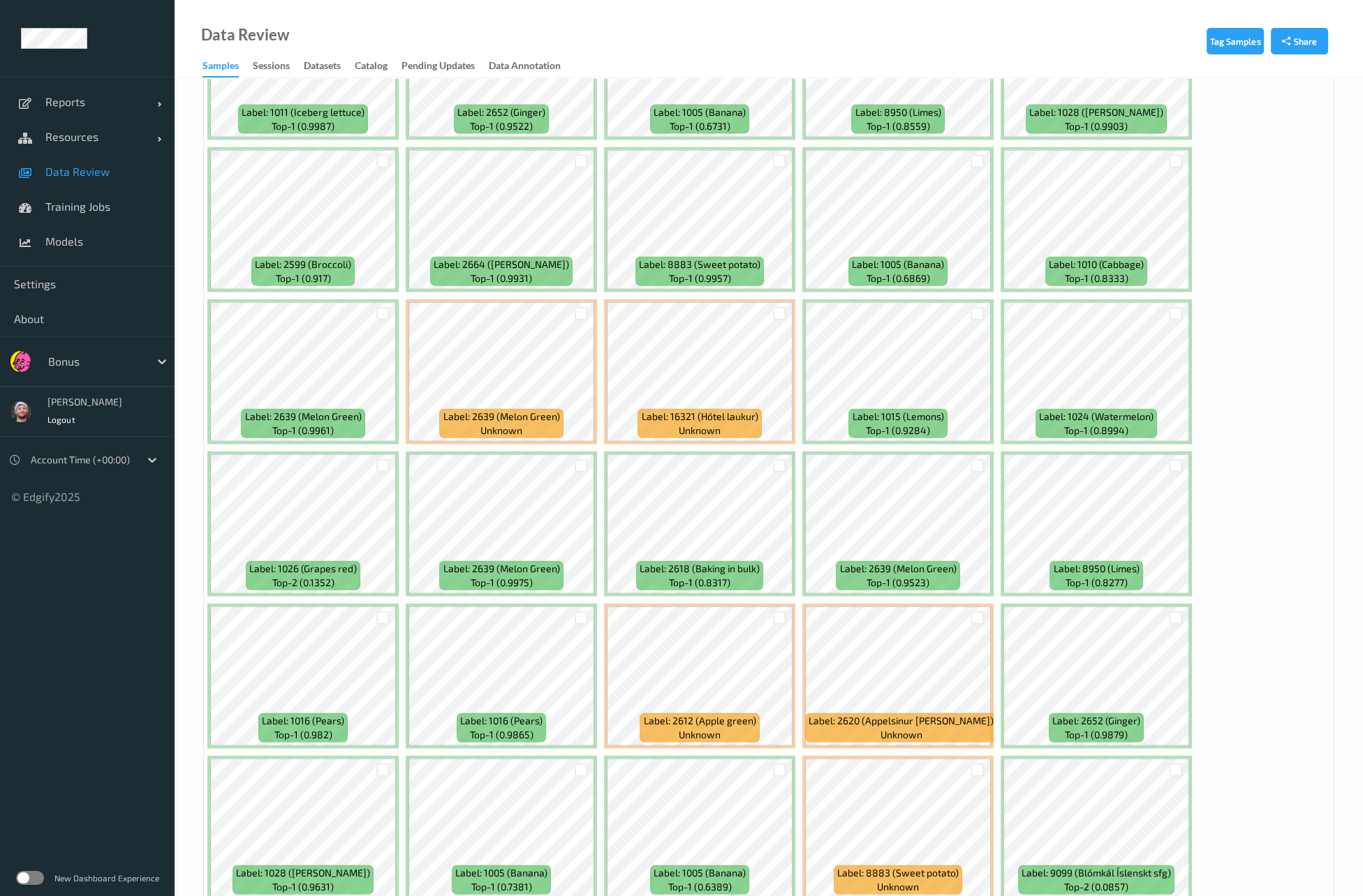
scroll to position [5599, 0]
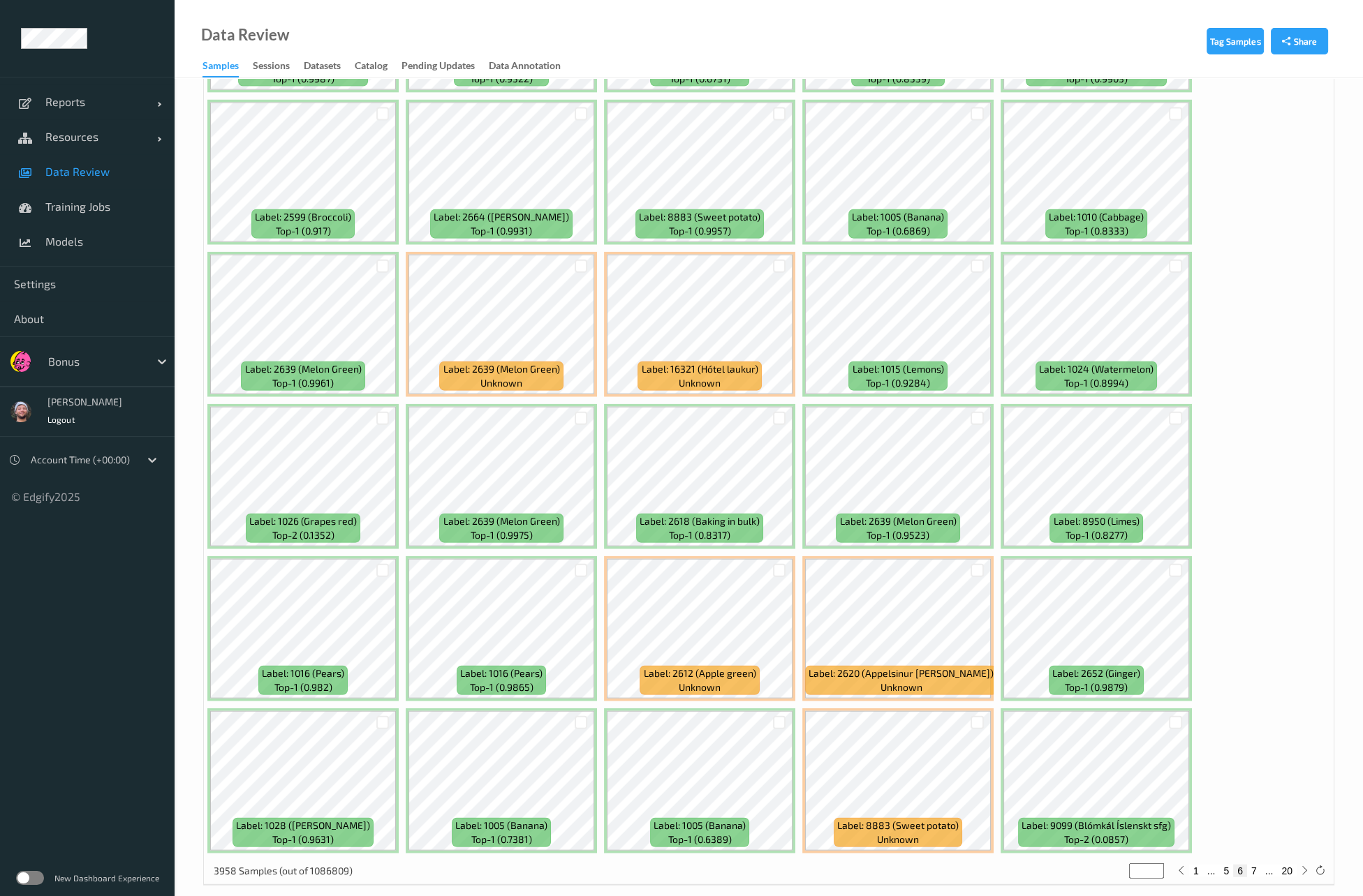
click at [1249, 865] on button "7" at bounding box center [1254, 871] width 14 height 13
type input "*"
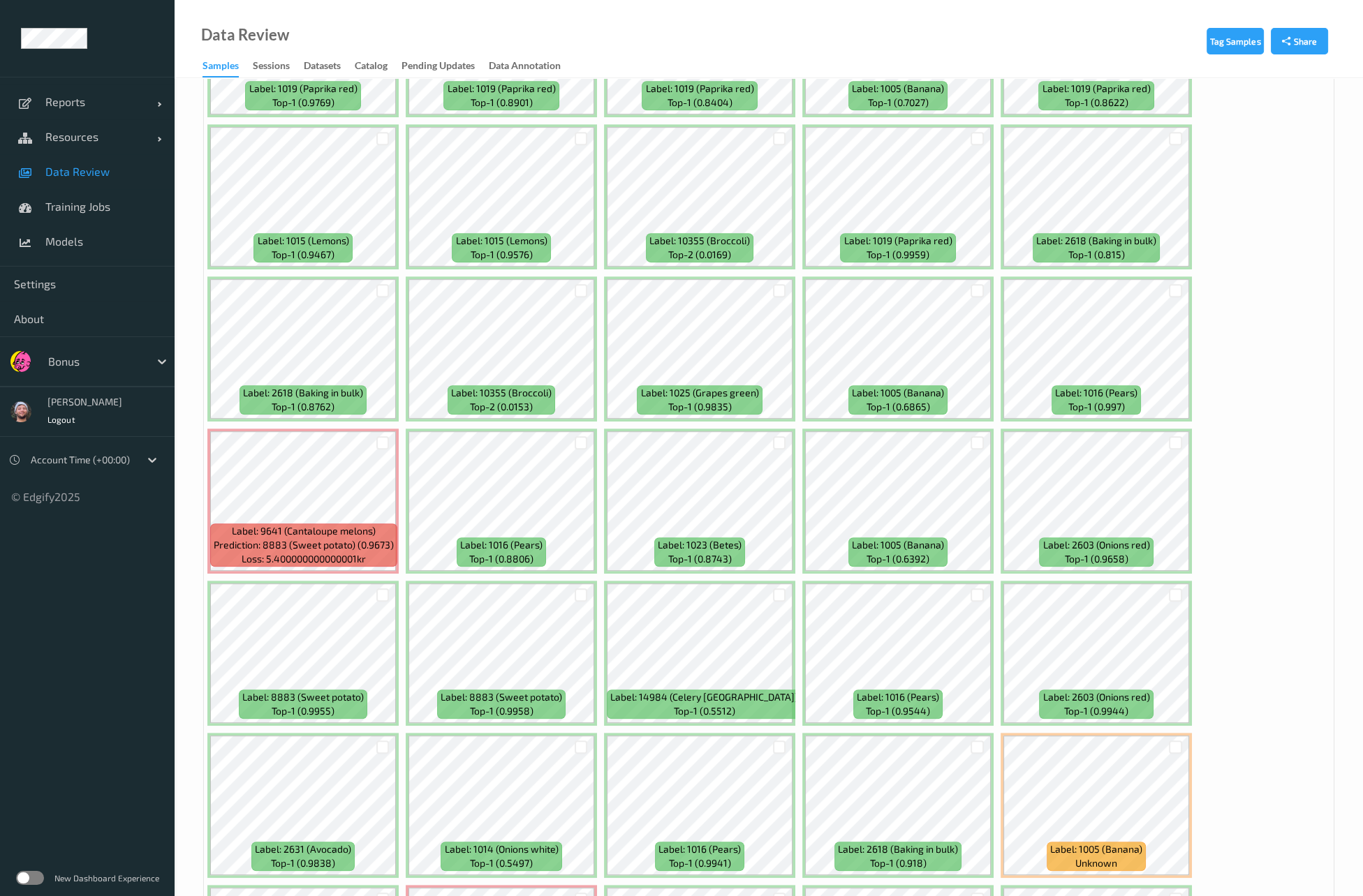
scroll to position [1316, 0]
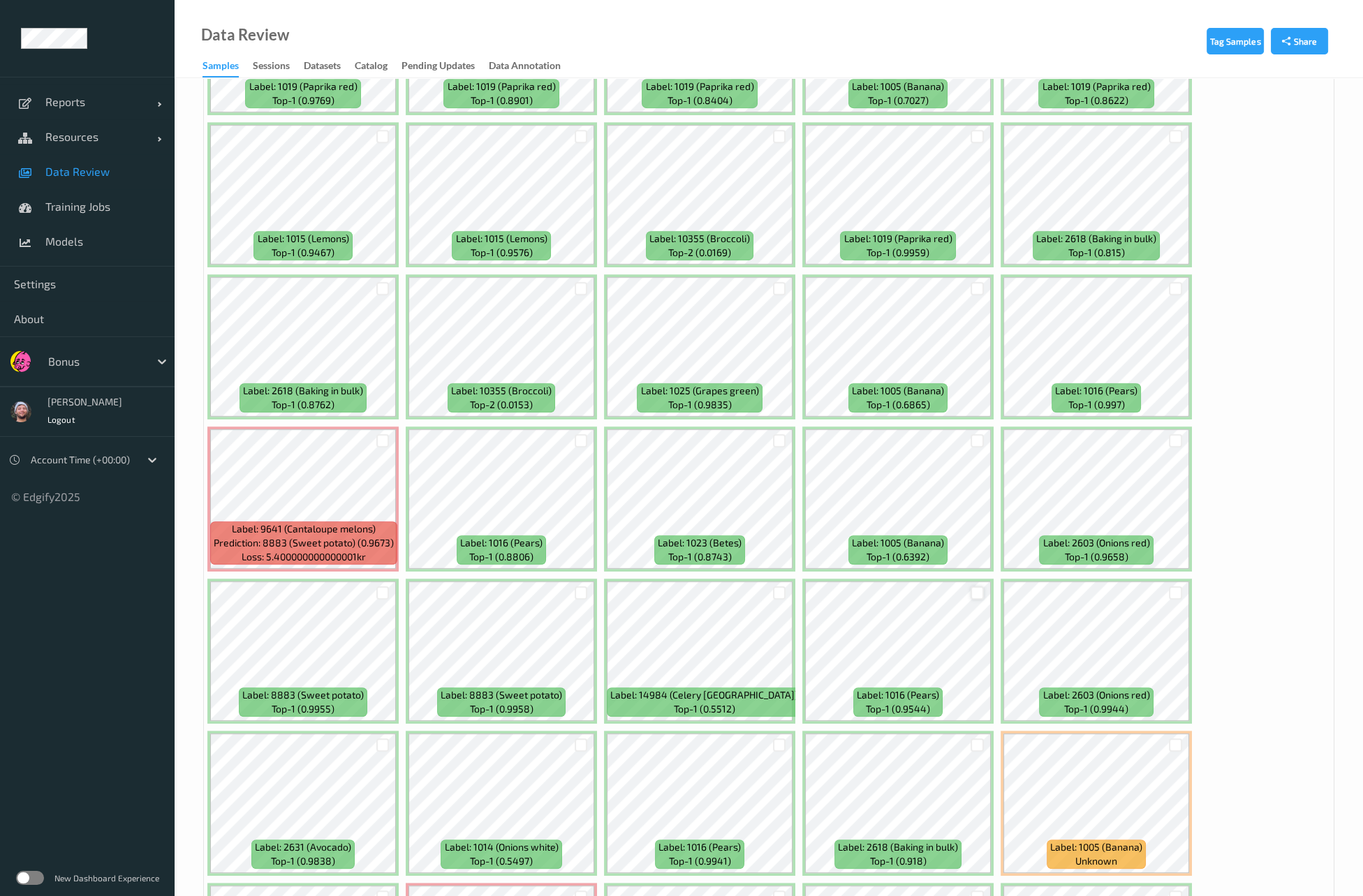
click at [976, 594] on div at bounding box center [977, 593] width 13 height 13
click at [1177, 587] on div at bounding box center [1175, 593] width 13 height 13
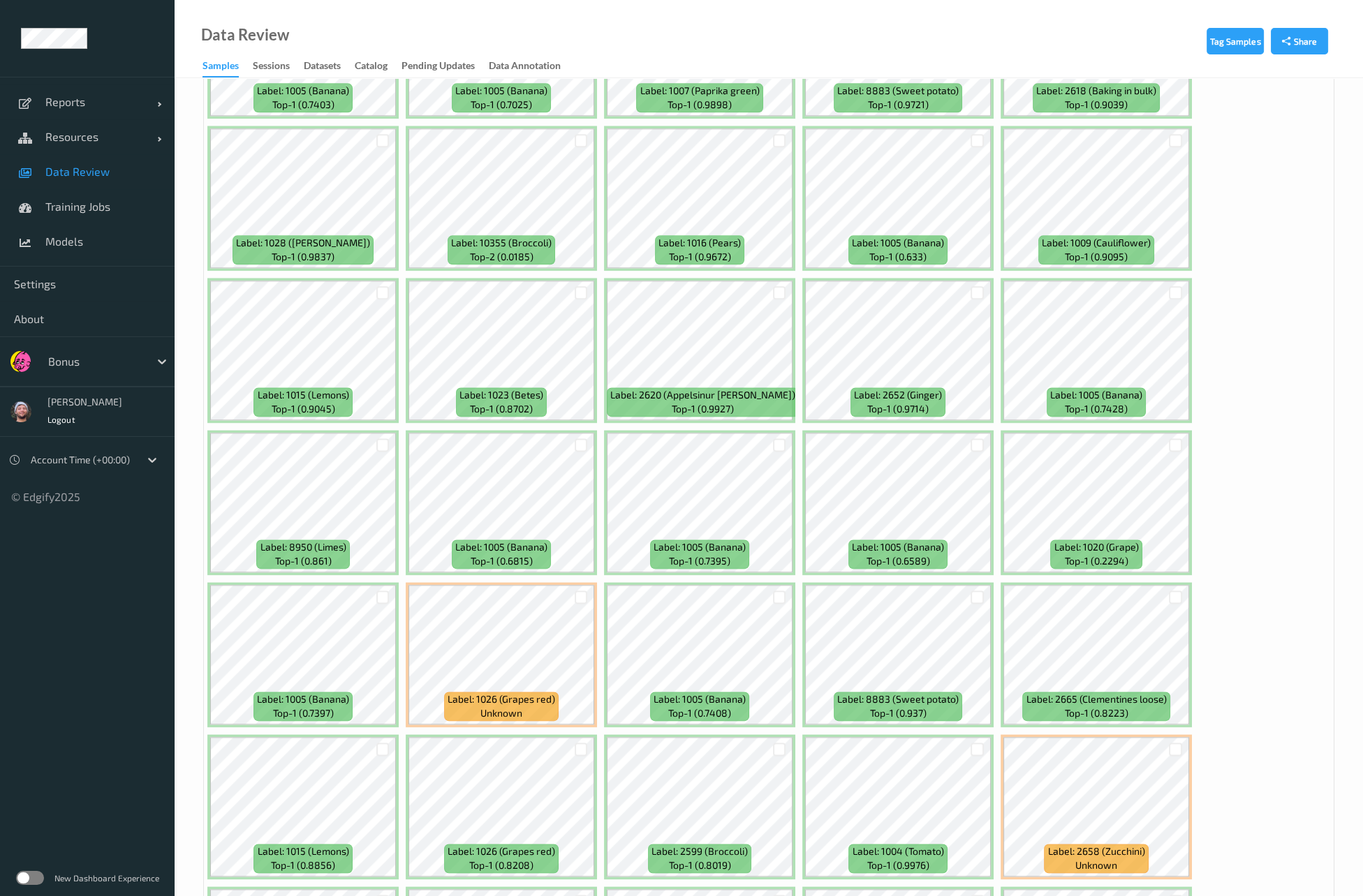
scroll to position [3139, 0]
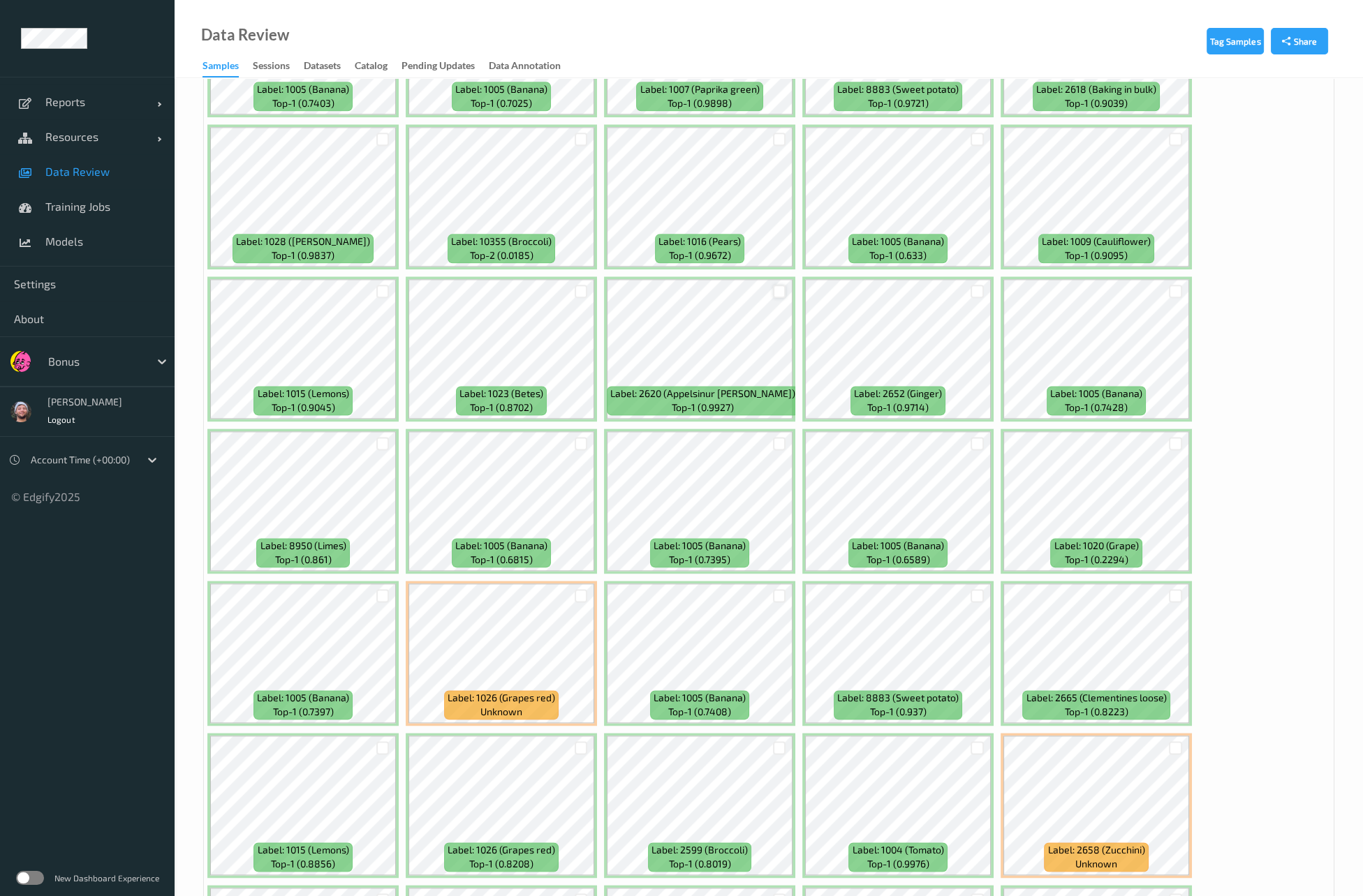
click at [775, 285] on div at bounding box center [779, 290] width 13 height 13
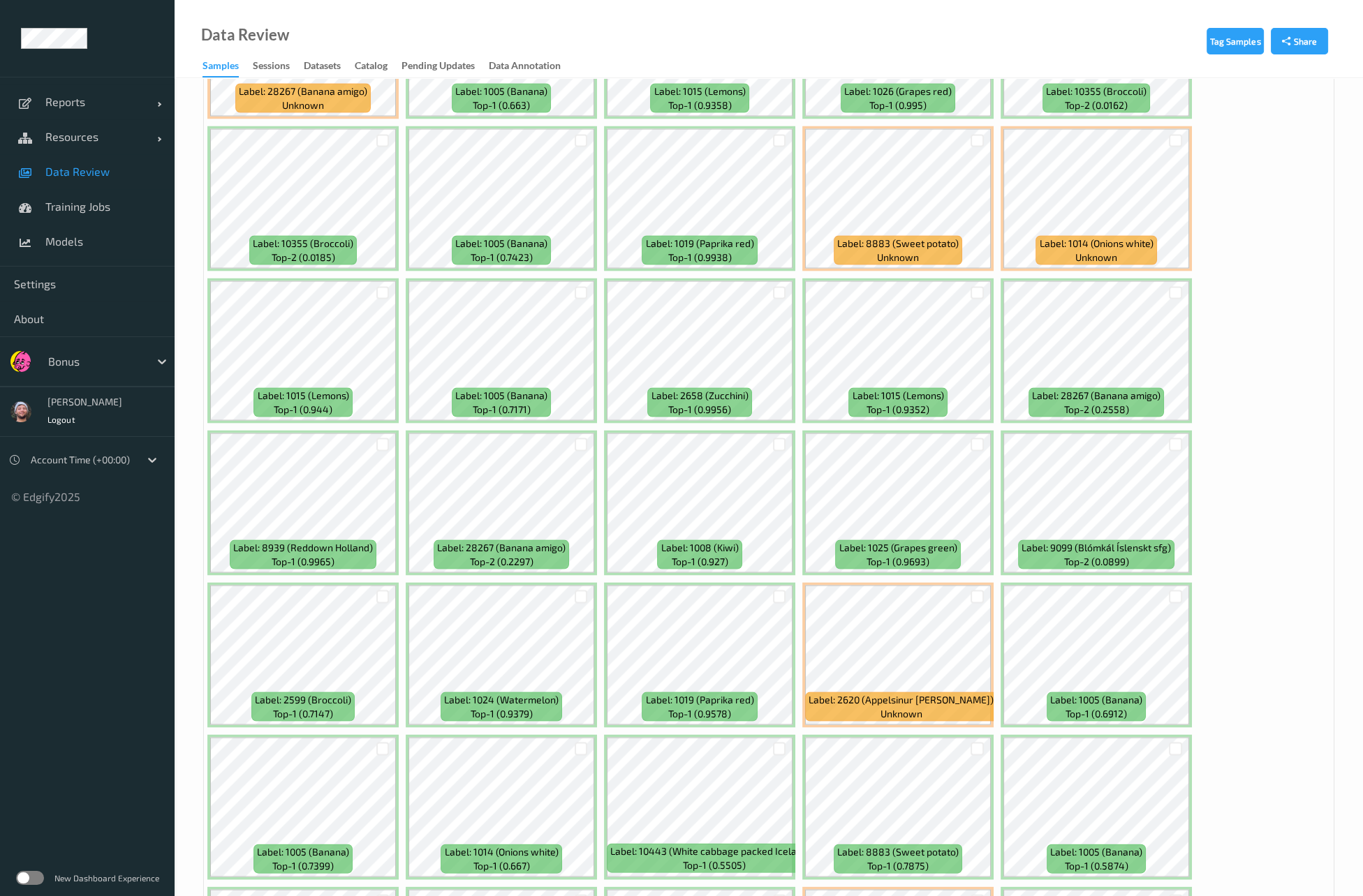
scroll to position [4965, 0]
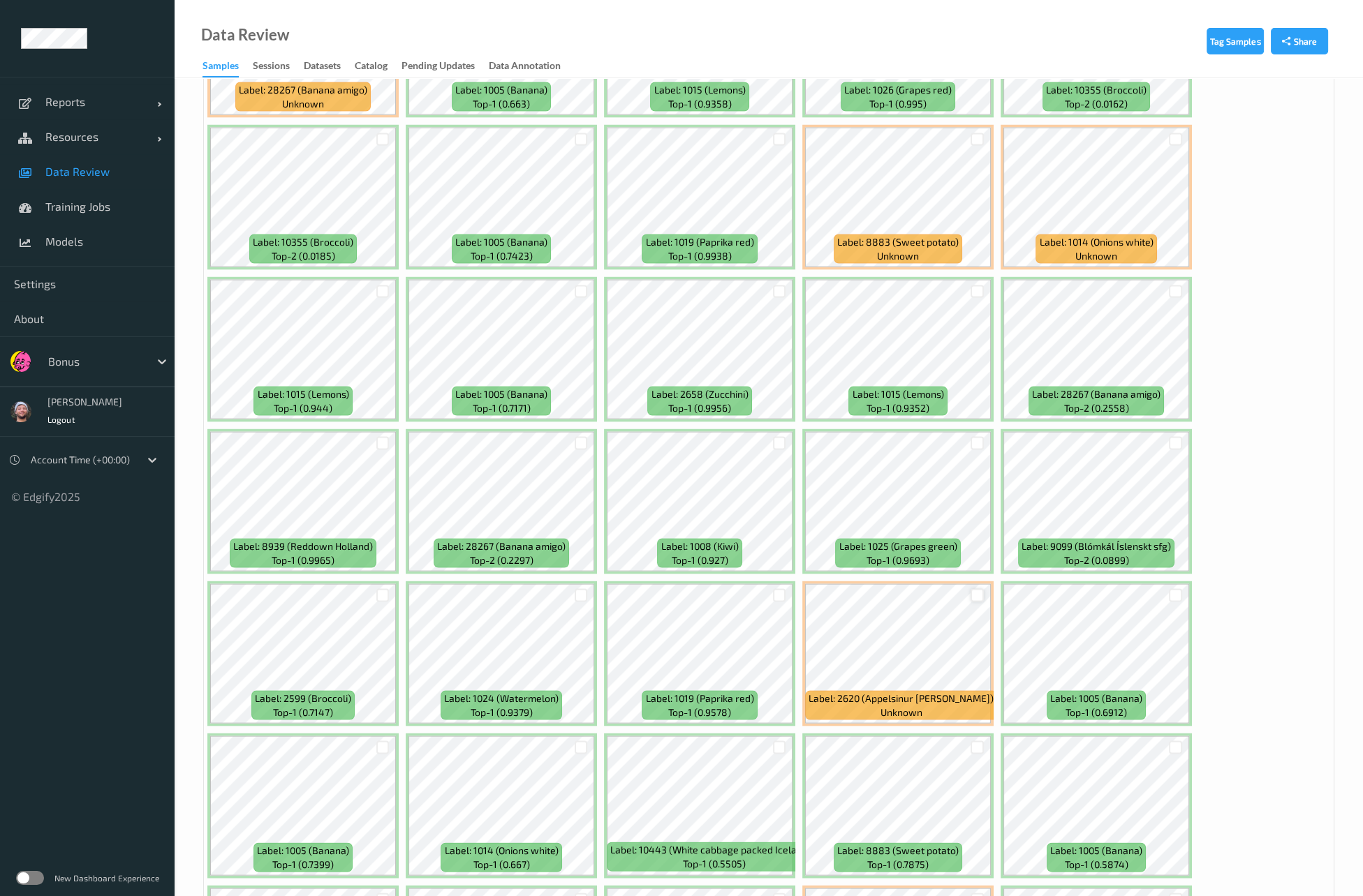
click at [978, 589] on div at bounding box center [977, 595] width 13 height 13
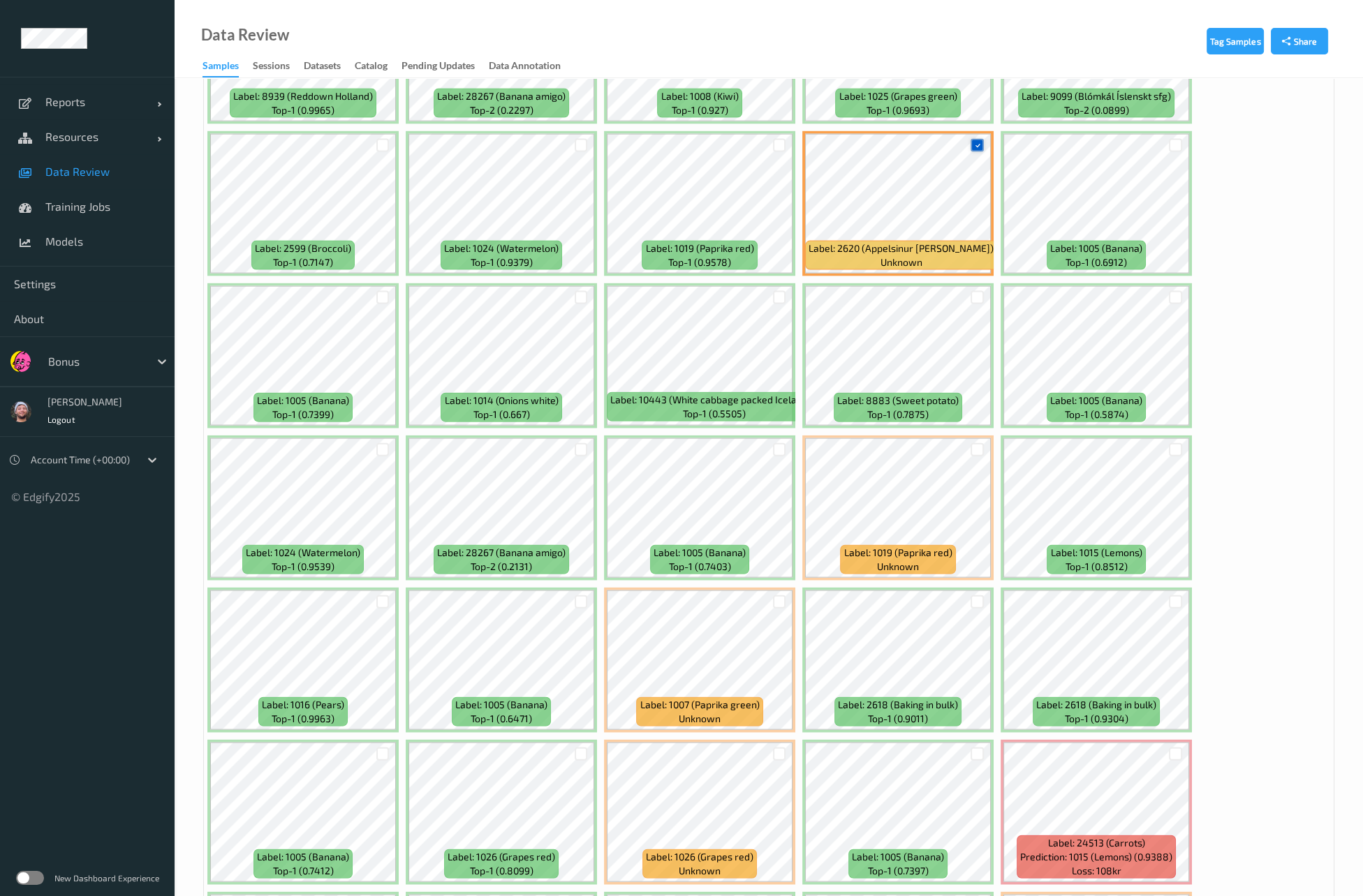
scroll to position [5599, 0]
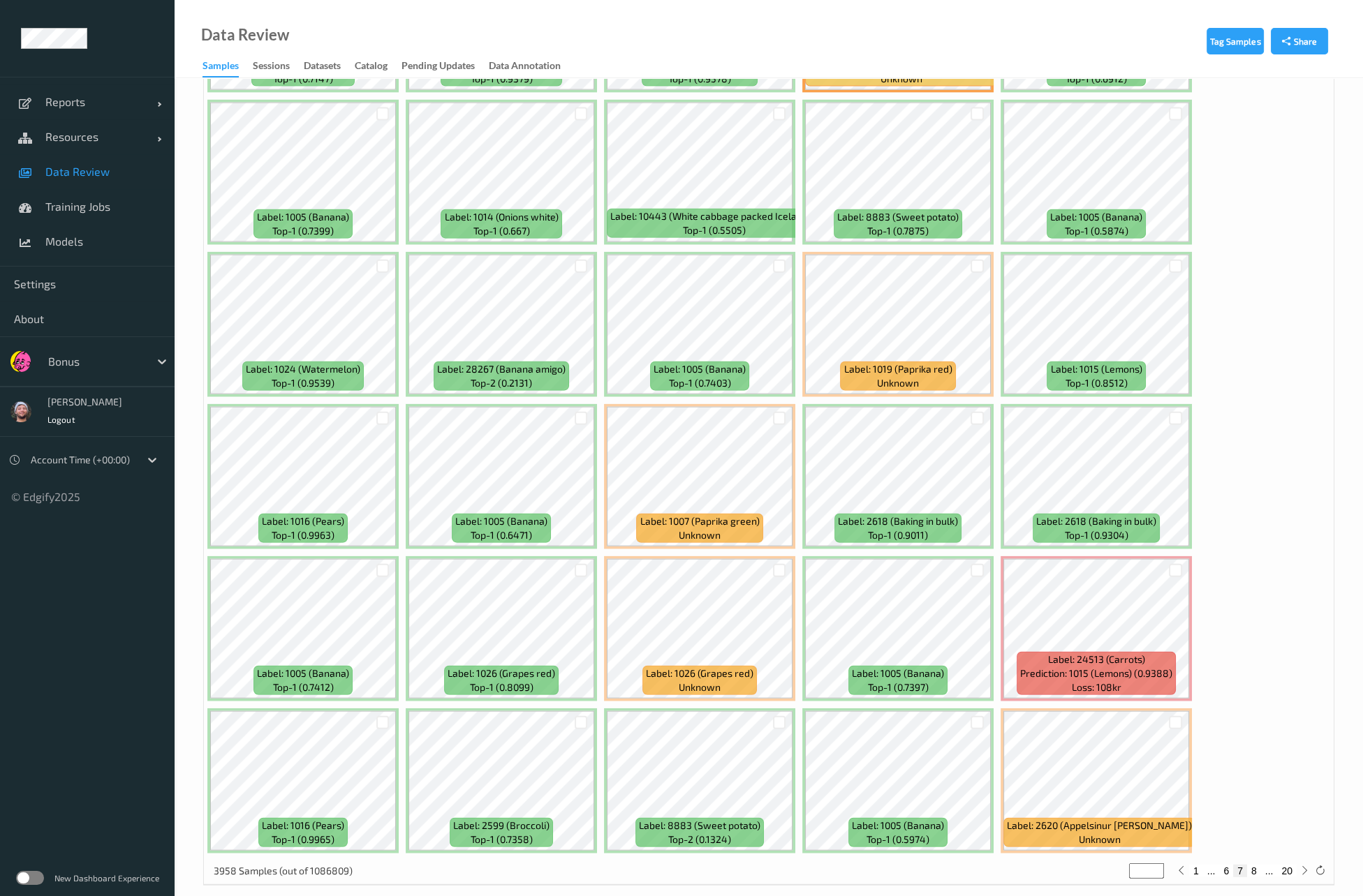
click at [1254, 865] on button "8" at bounding box center [1254, 871] width 14 height 13
type input "*"
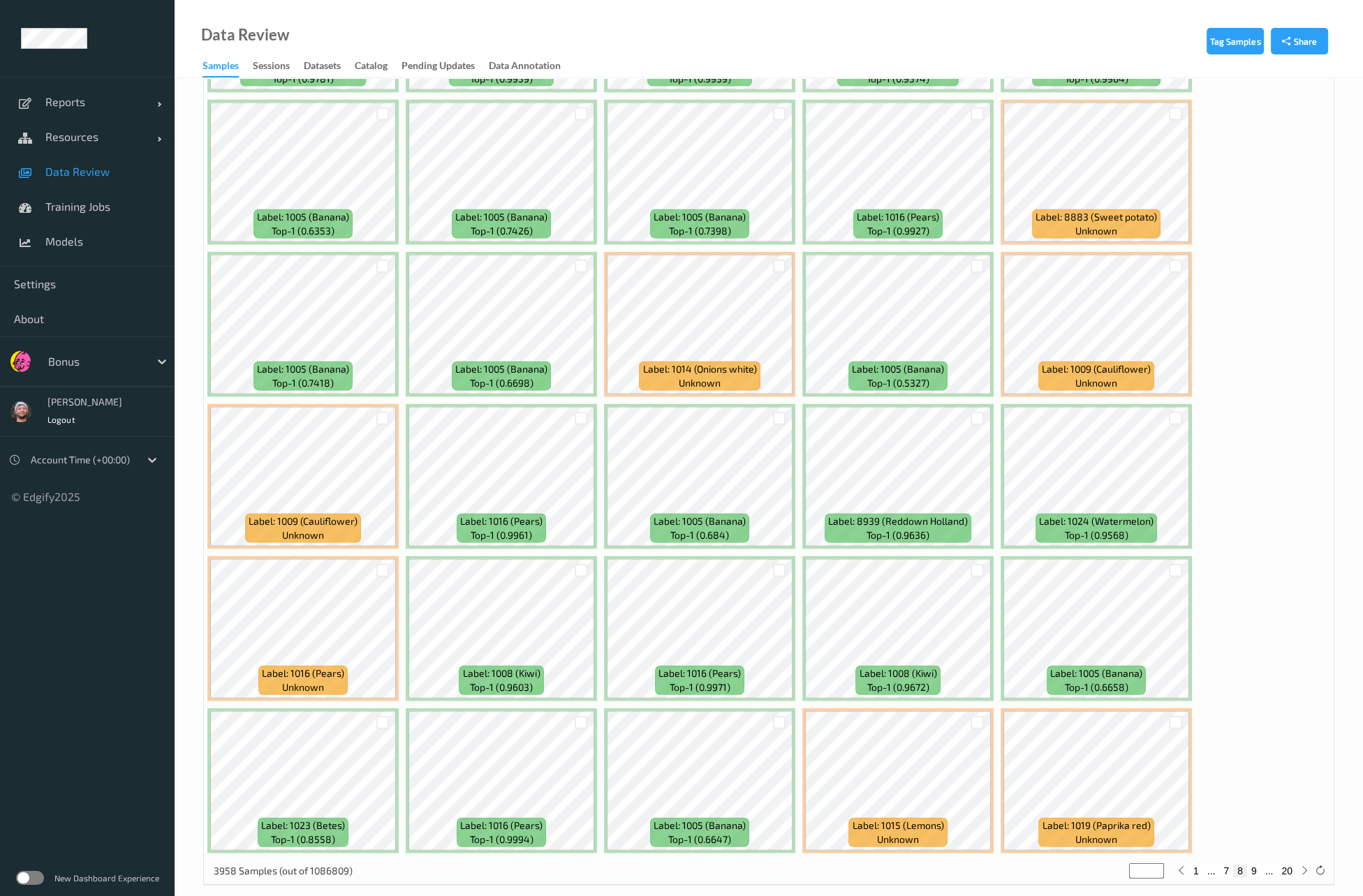
click at [1251, 865] on button "9" at bounding box center [1254, 871] width 14 height 13
type input "*"
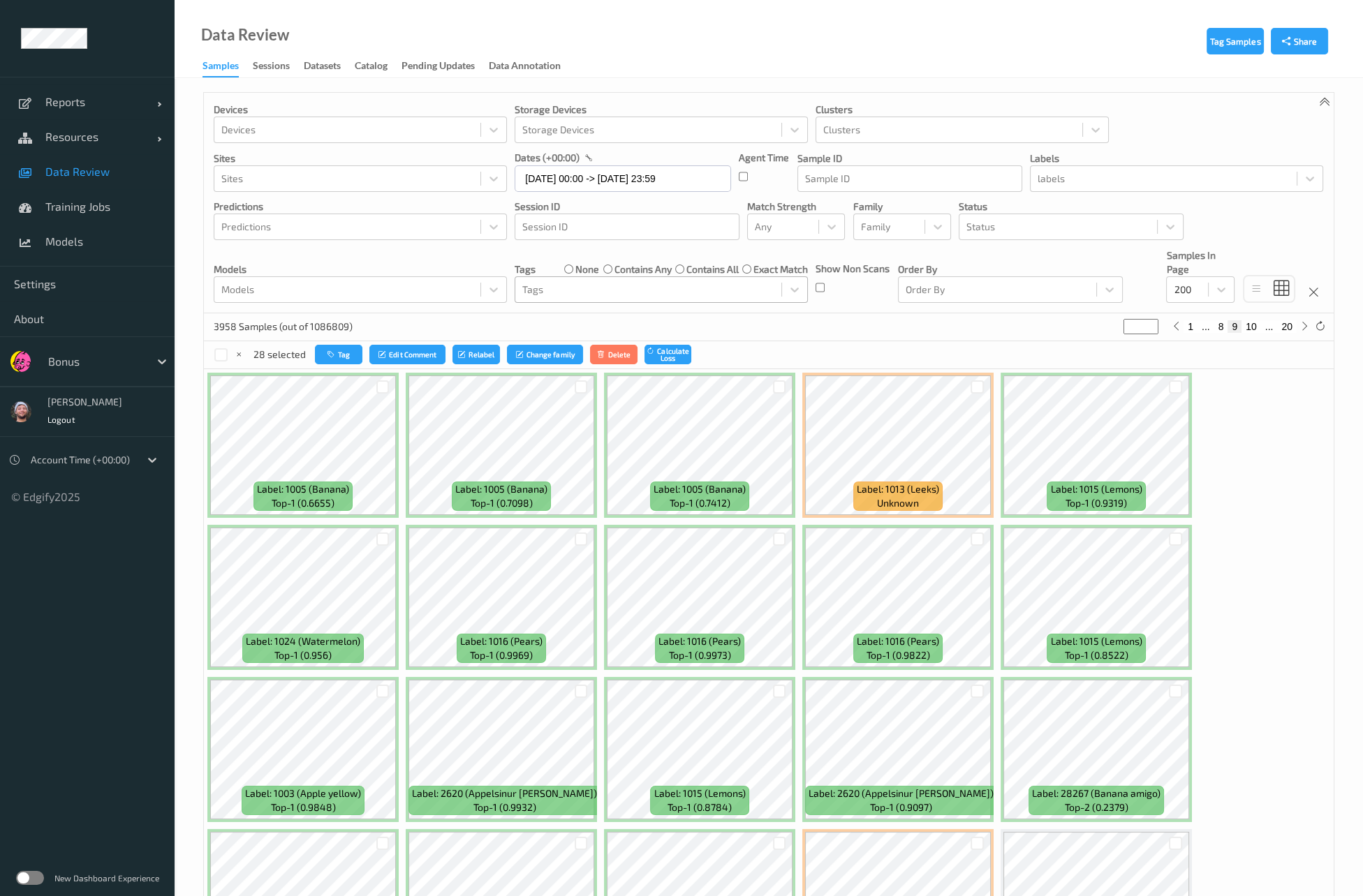
scroll to position [150, 0]
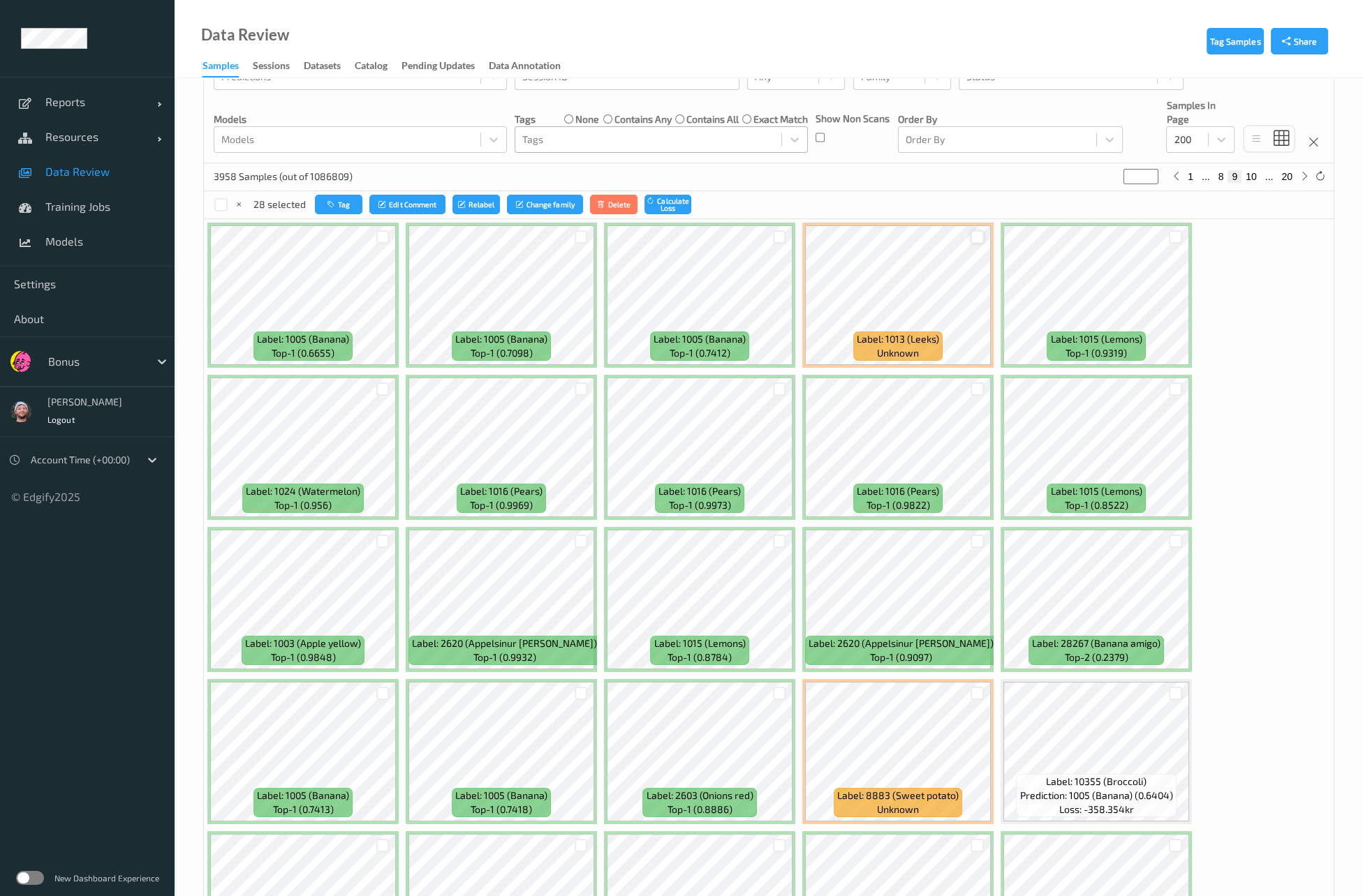
click at [974, 230] on div at bounding box center [977, 236] width 13 height 13
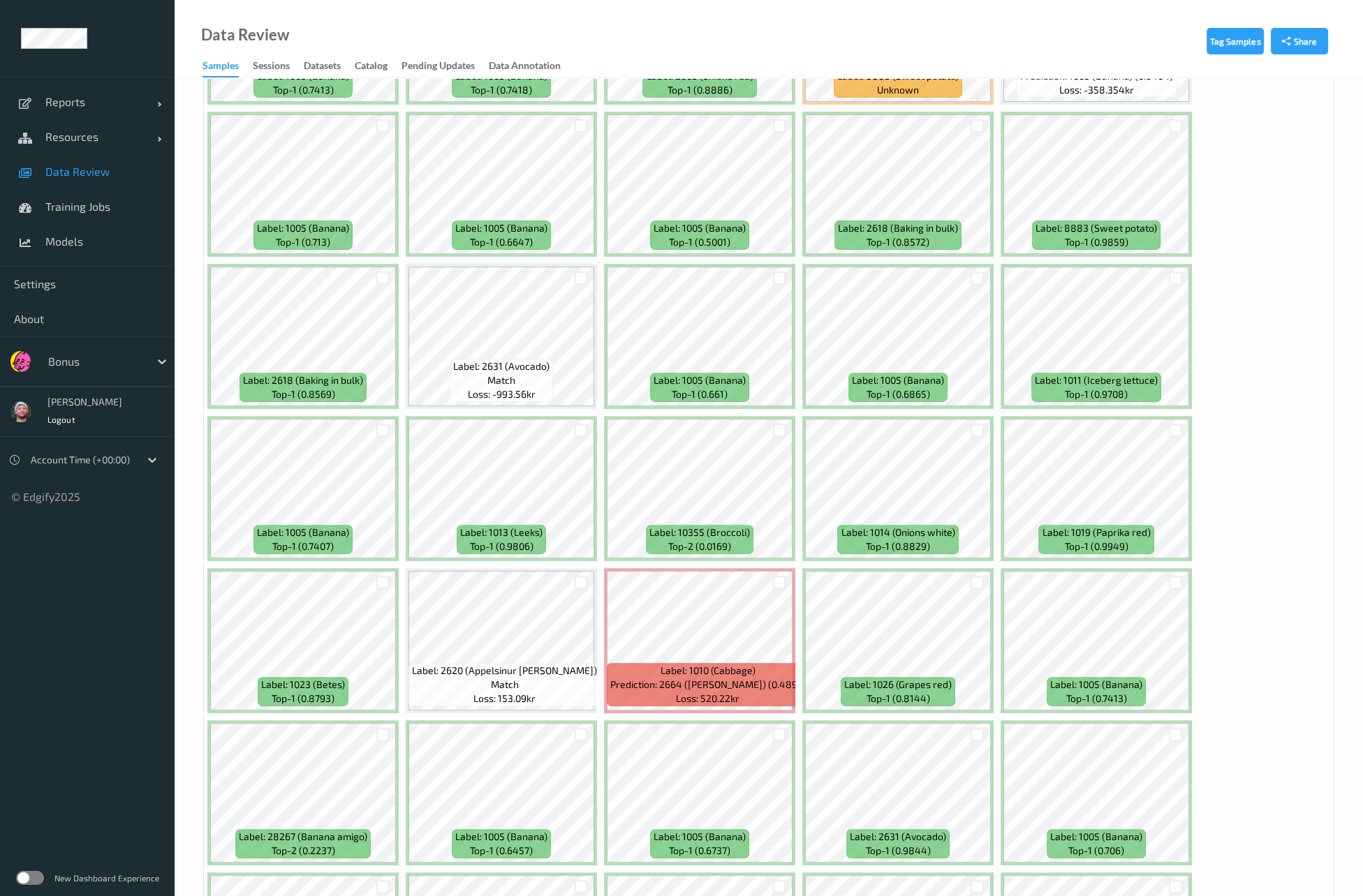
scroll to position [871, 0]
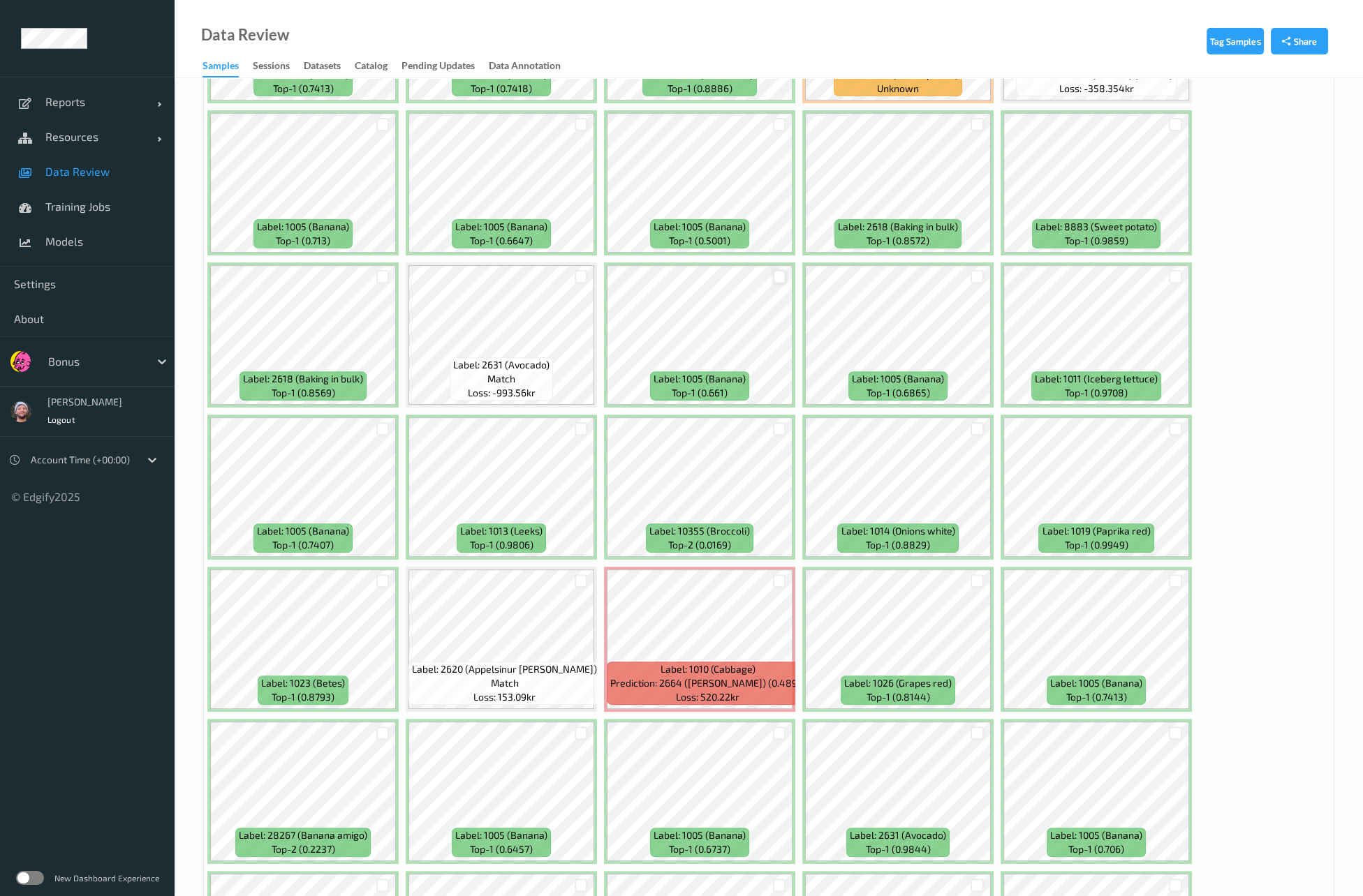
click at [777, 270] on div at bounding box center [779, 276] width 13 height 13
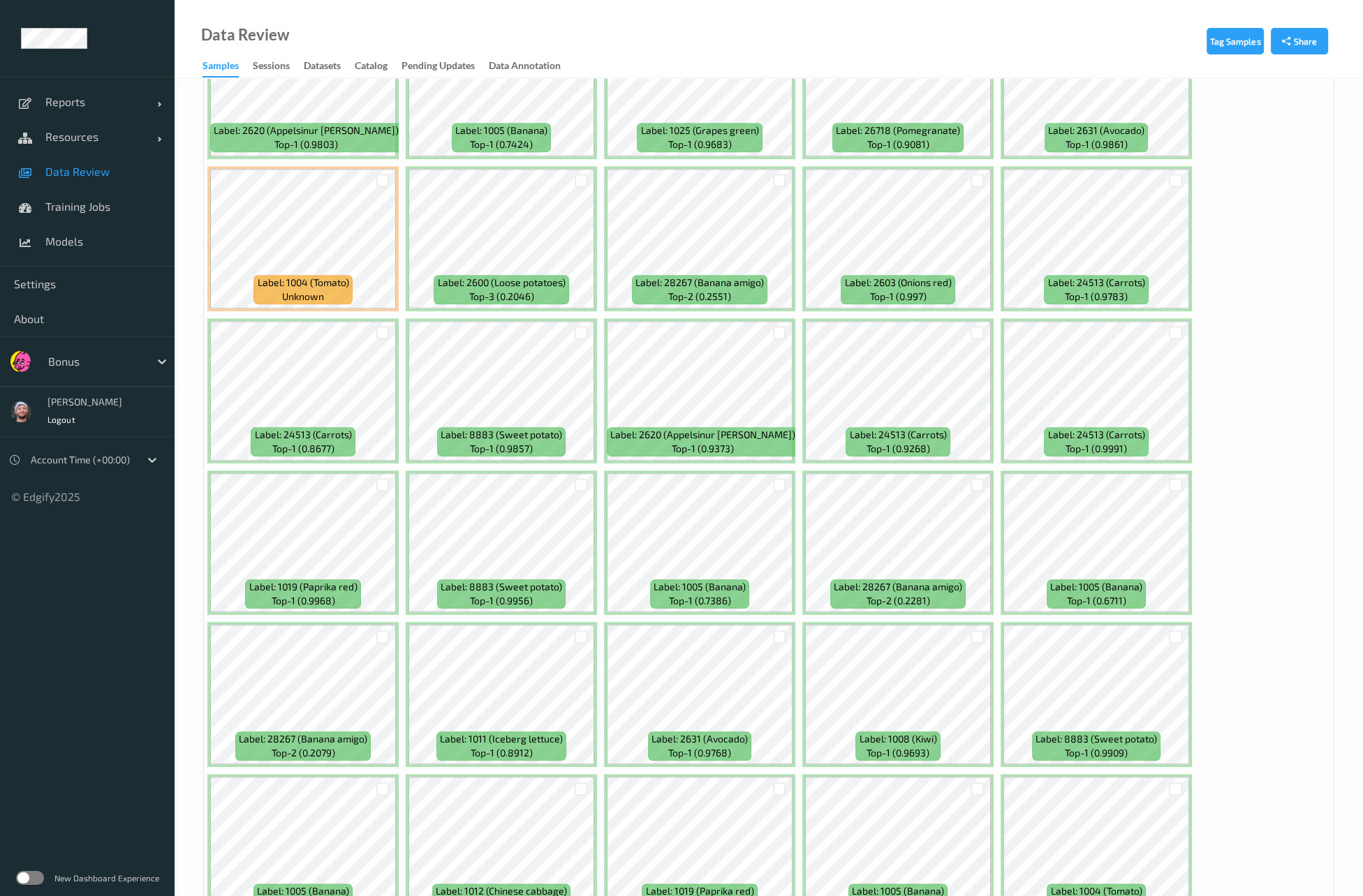
scroll to position [2648, 0]
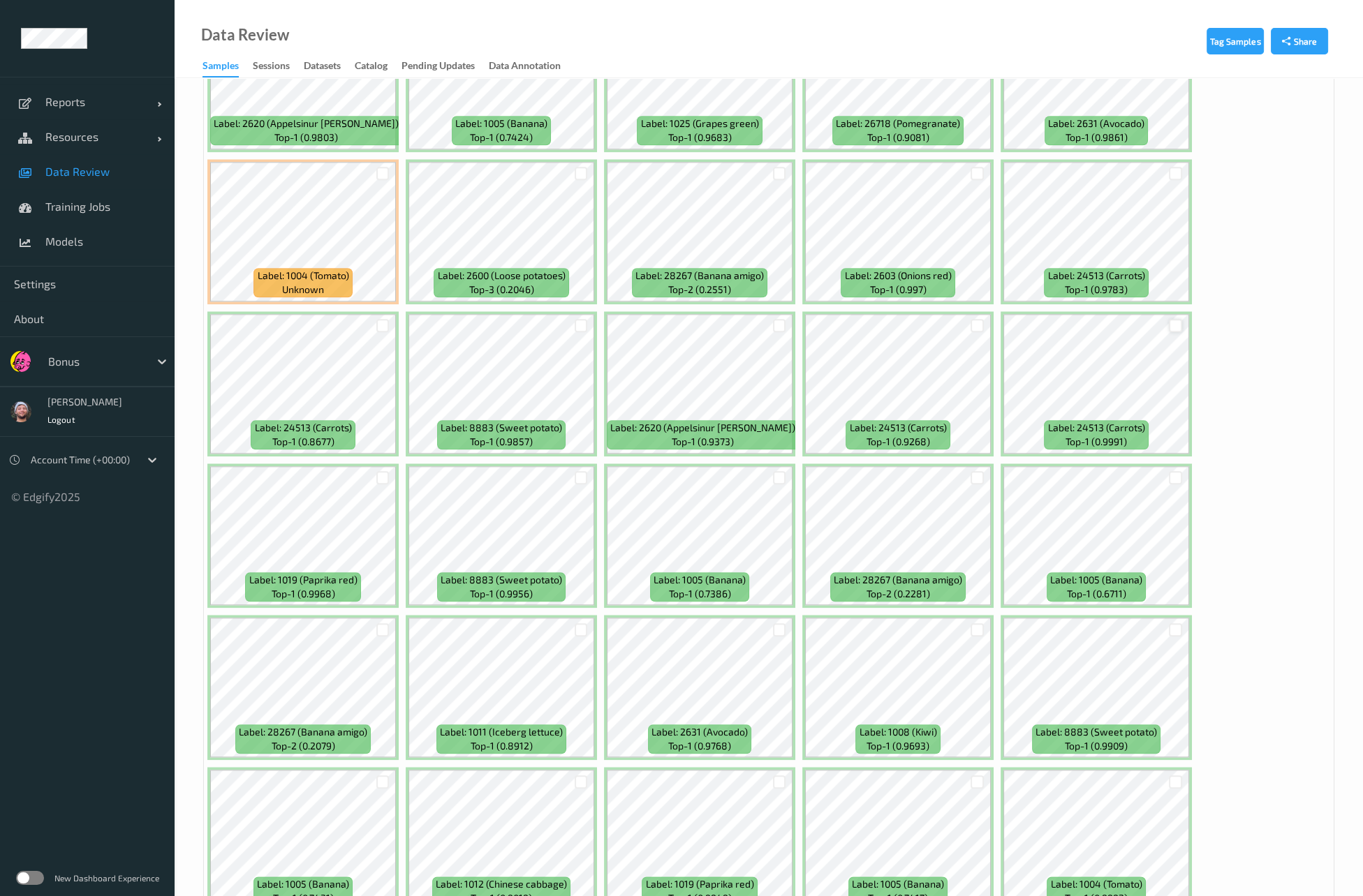
click at [1178, 319] on div at bounding box center [1175, 325] width 13 height 13
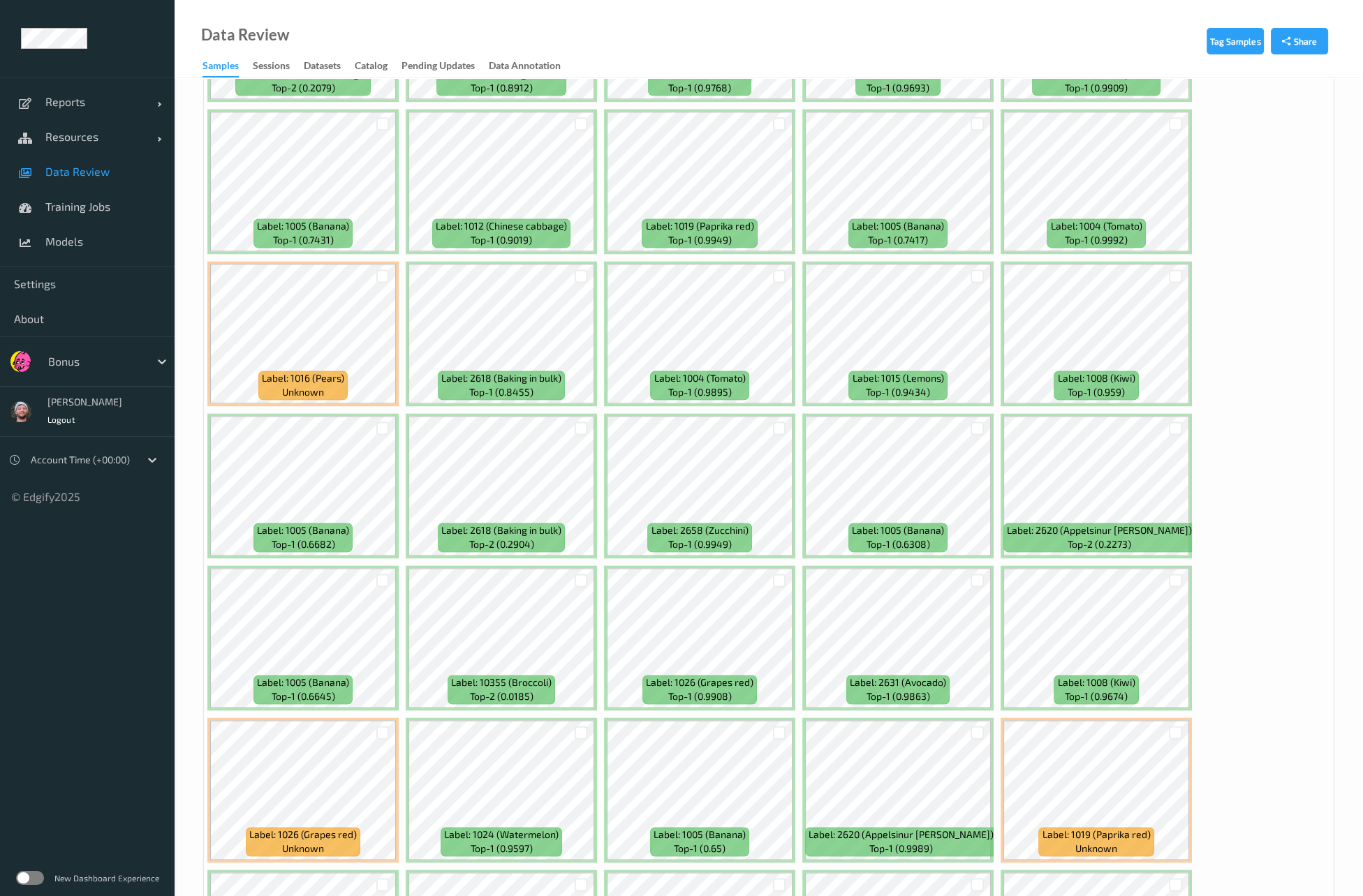
scroll to position [3309, 0]
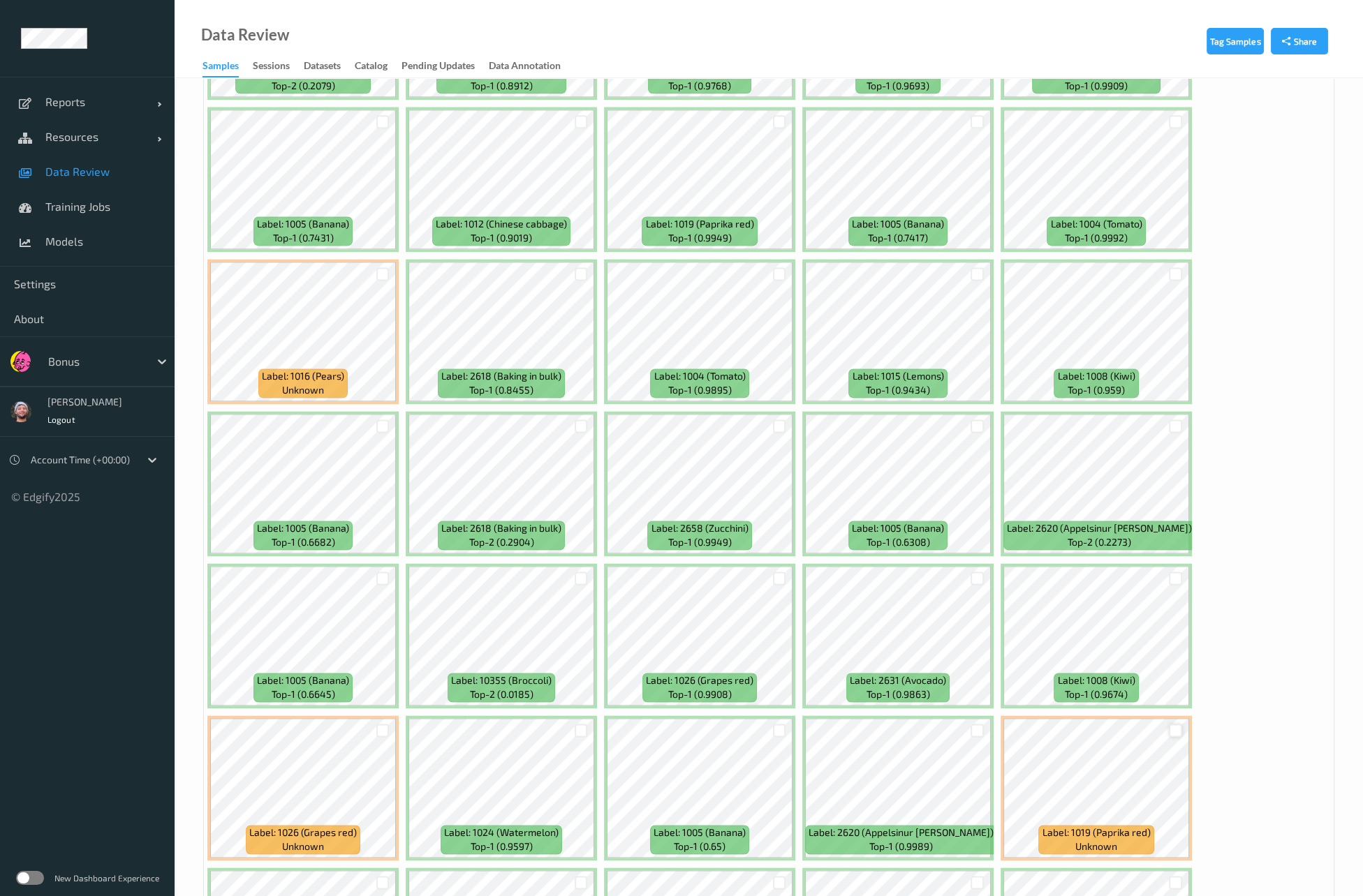
click at [1177, 724] on div at bounding box center [1175, 730] width 13 height 13
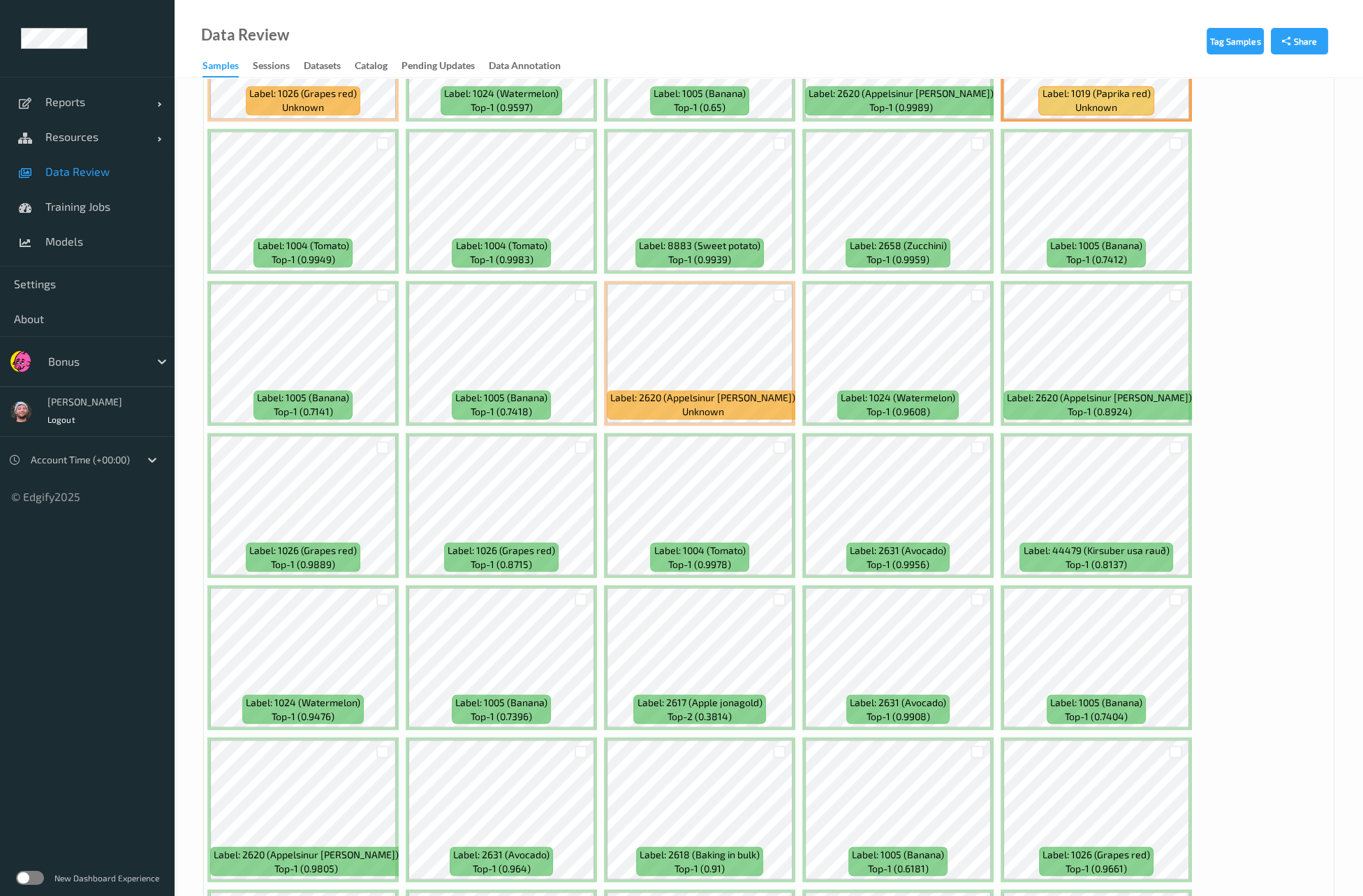
scroll to position [4051, 0]
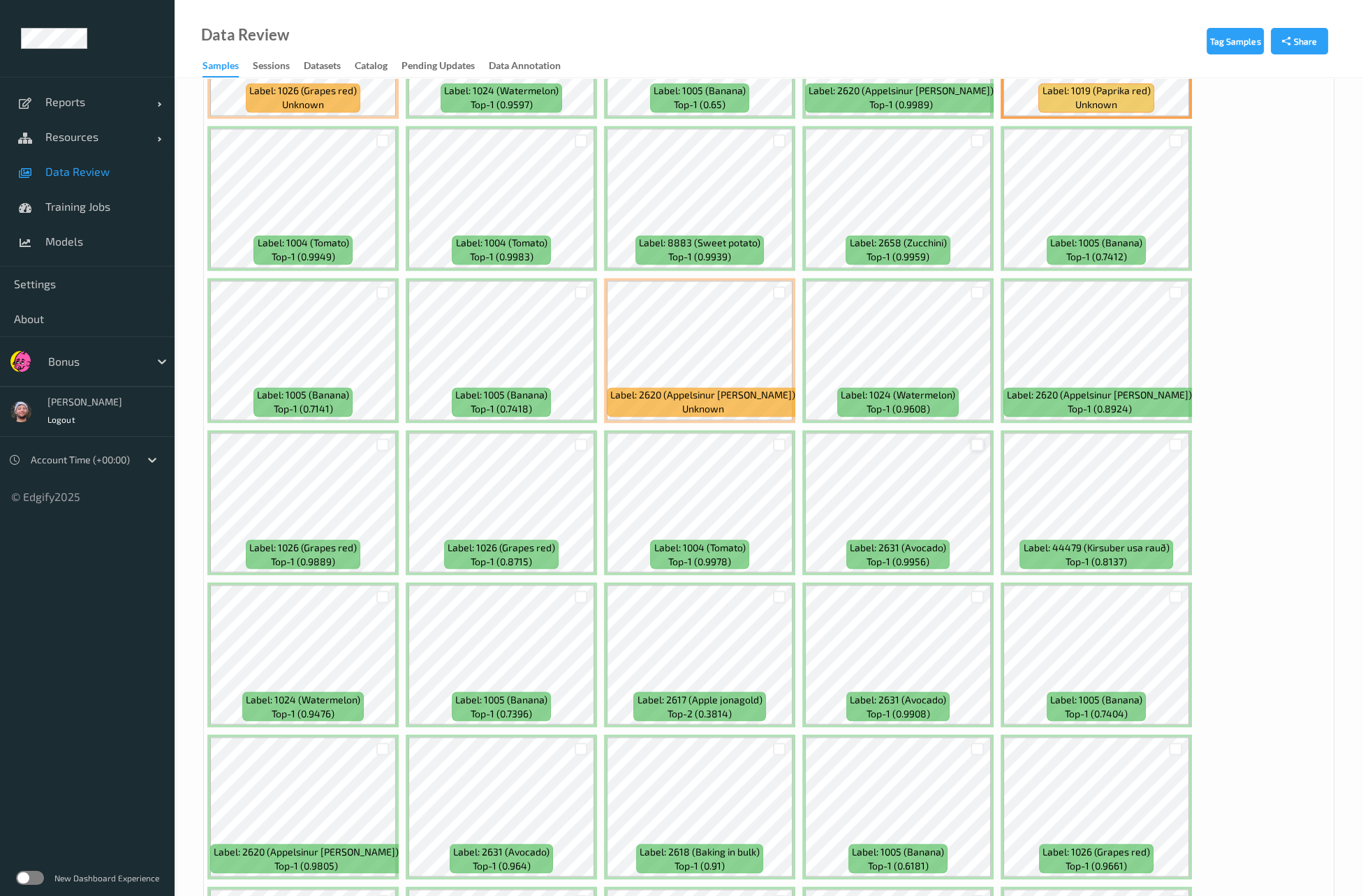
click at [972, 439] on div at bounding box center [977, 445] width 13 height 13
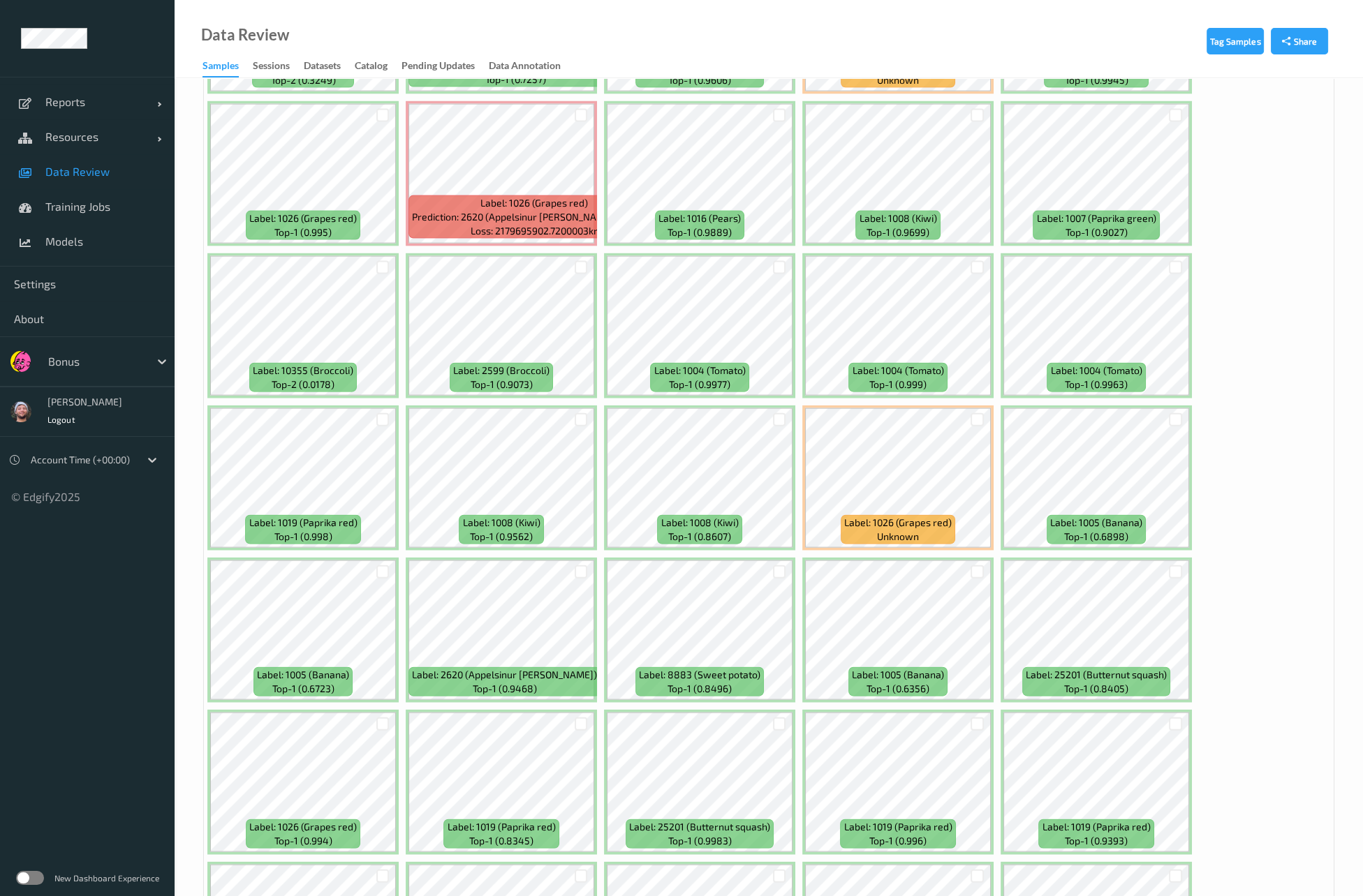
scroll to position [5599, 0]
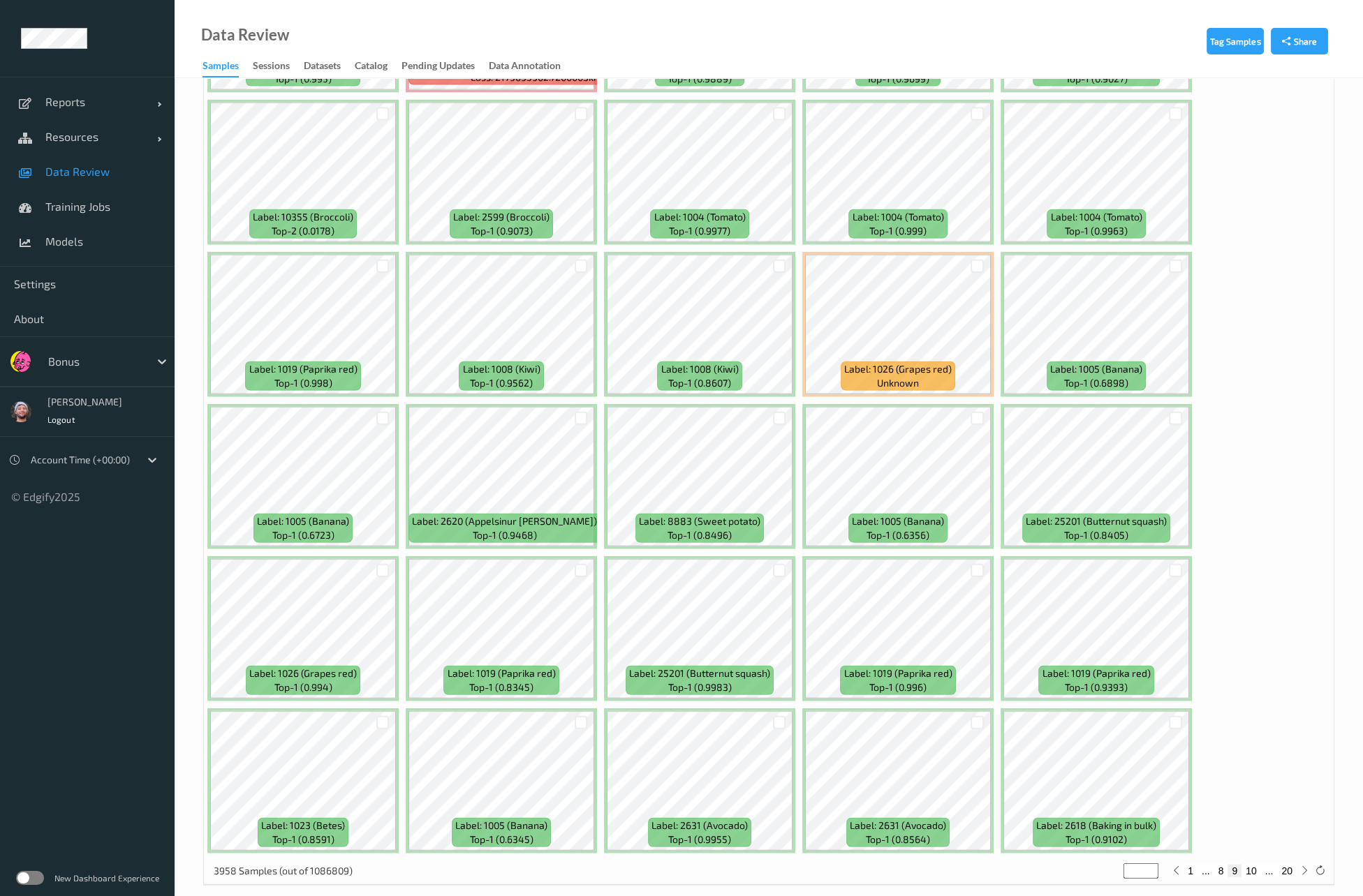
click at [770, 407] on div at bounding box center [779, 418] width 27 height 23
click at [775, 412] on div at bounding box center [779, 418] width 13 height 13
click at [1251, 865] on button "10" at bounding box center [1251, 871] width 20 height 13
type input "**"
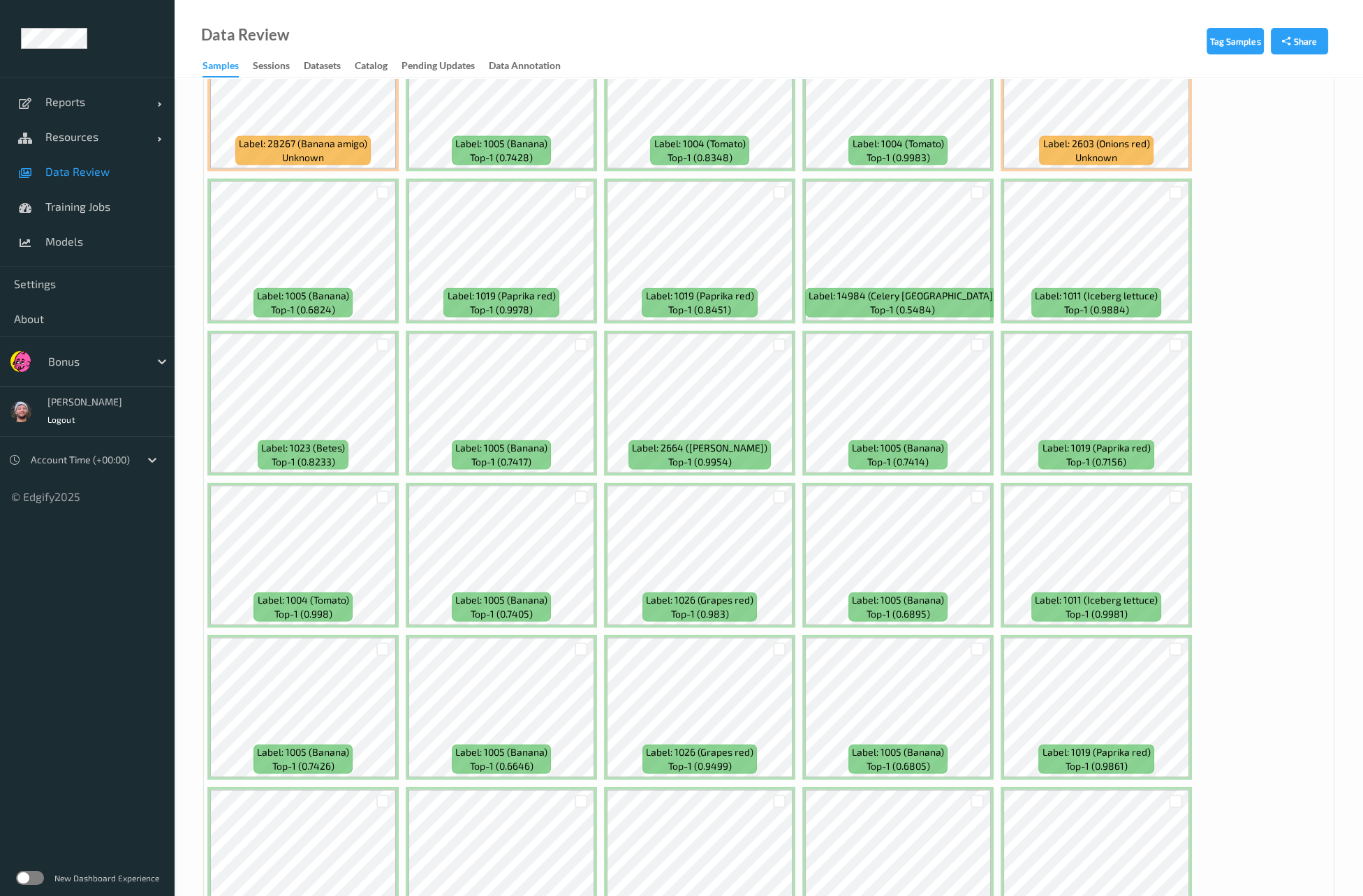
scroll to position [5519, 0]
click at [584, 187] on div at bounding box center [581, 193] width 13 height 13
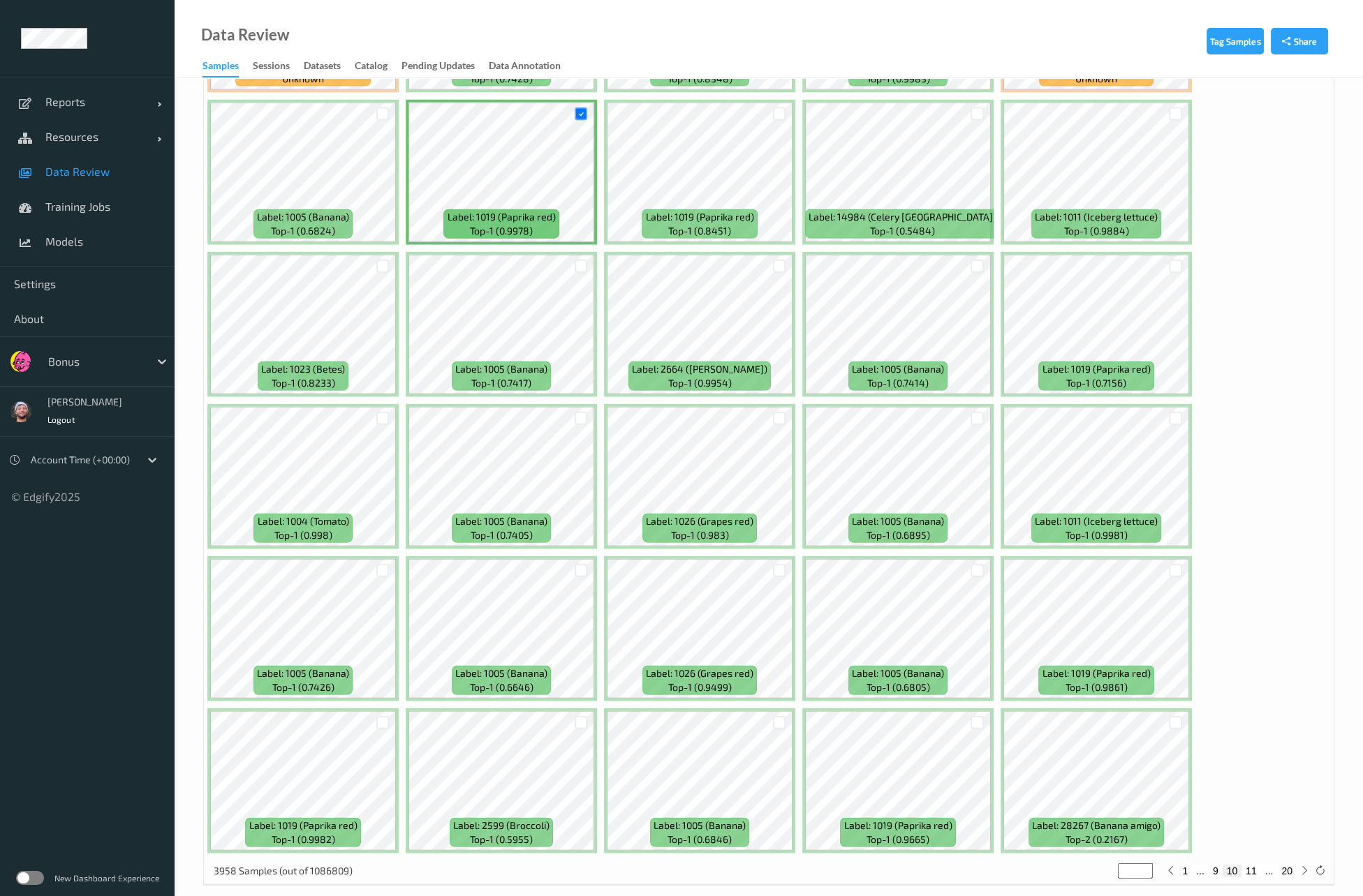
click at [1255, 865] on button "11" at bounding box center [1251, 871] width 20 height 13
type input "**"
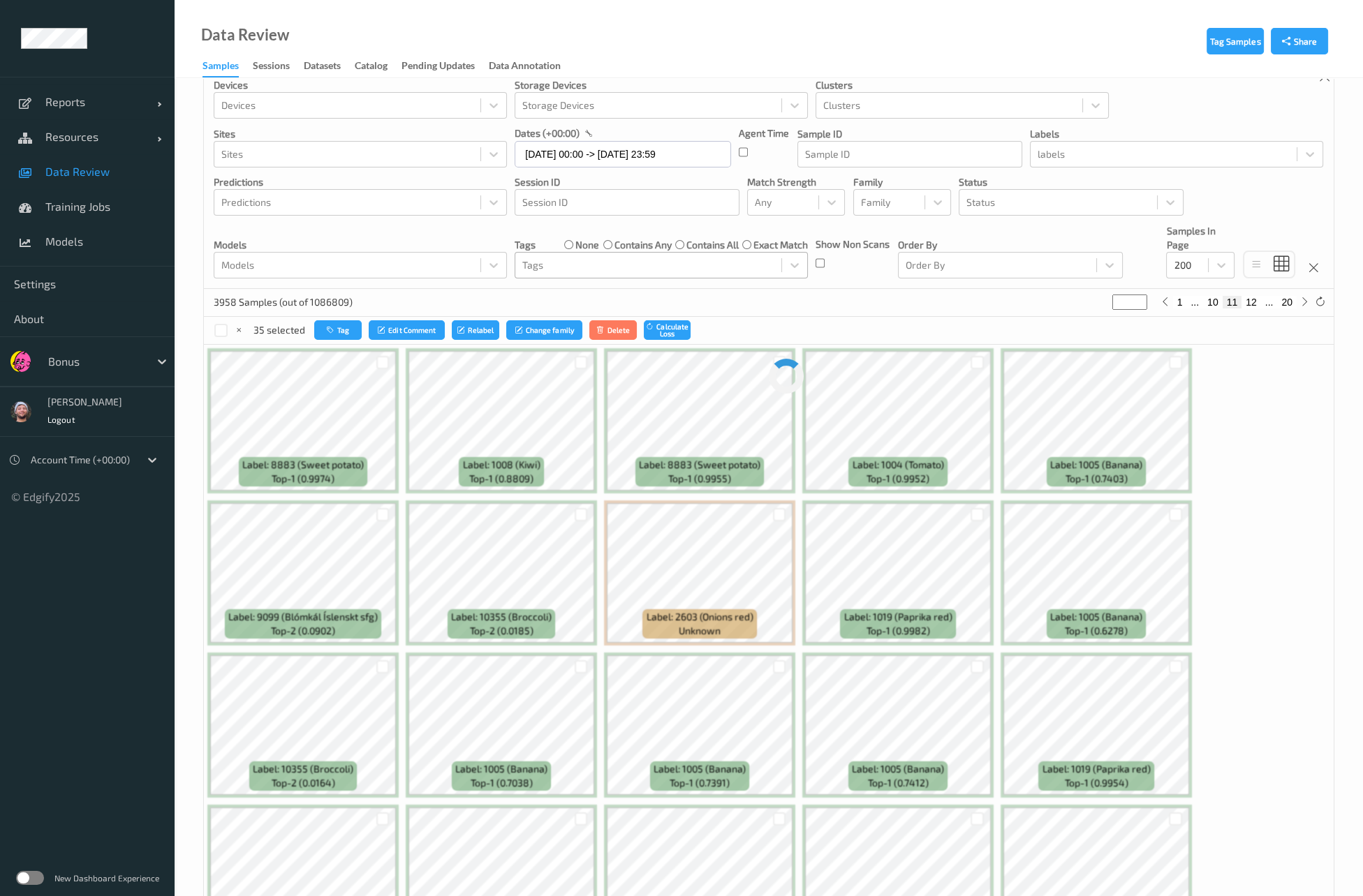
scroll to position [0, 0]
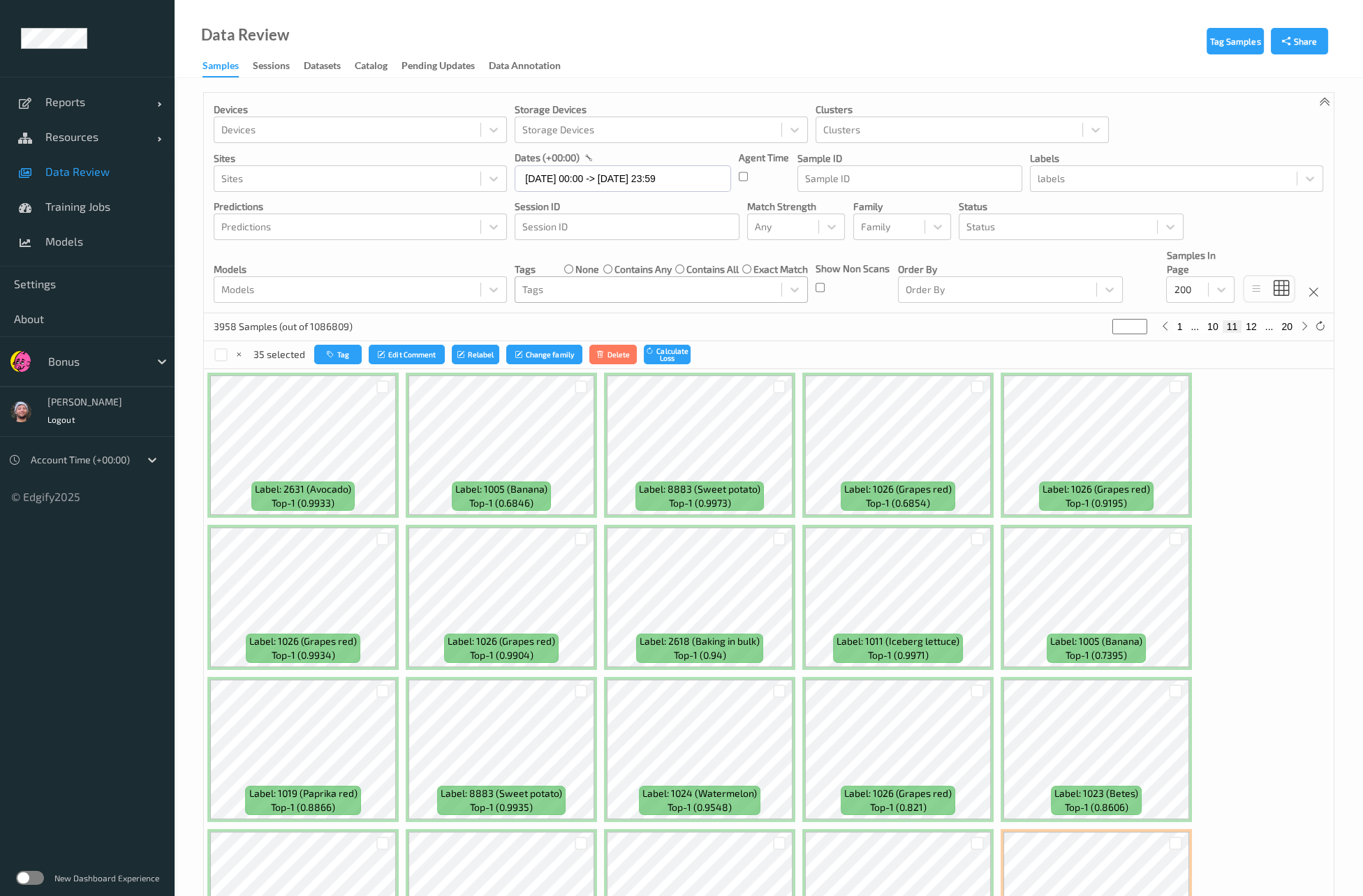
click at [832, 327] on div "3958 Samples (out of 1086809) ** 1 ... 10 11 12 ... 20" at bounding box center [768, 327] width 1130 height 28
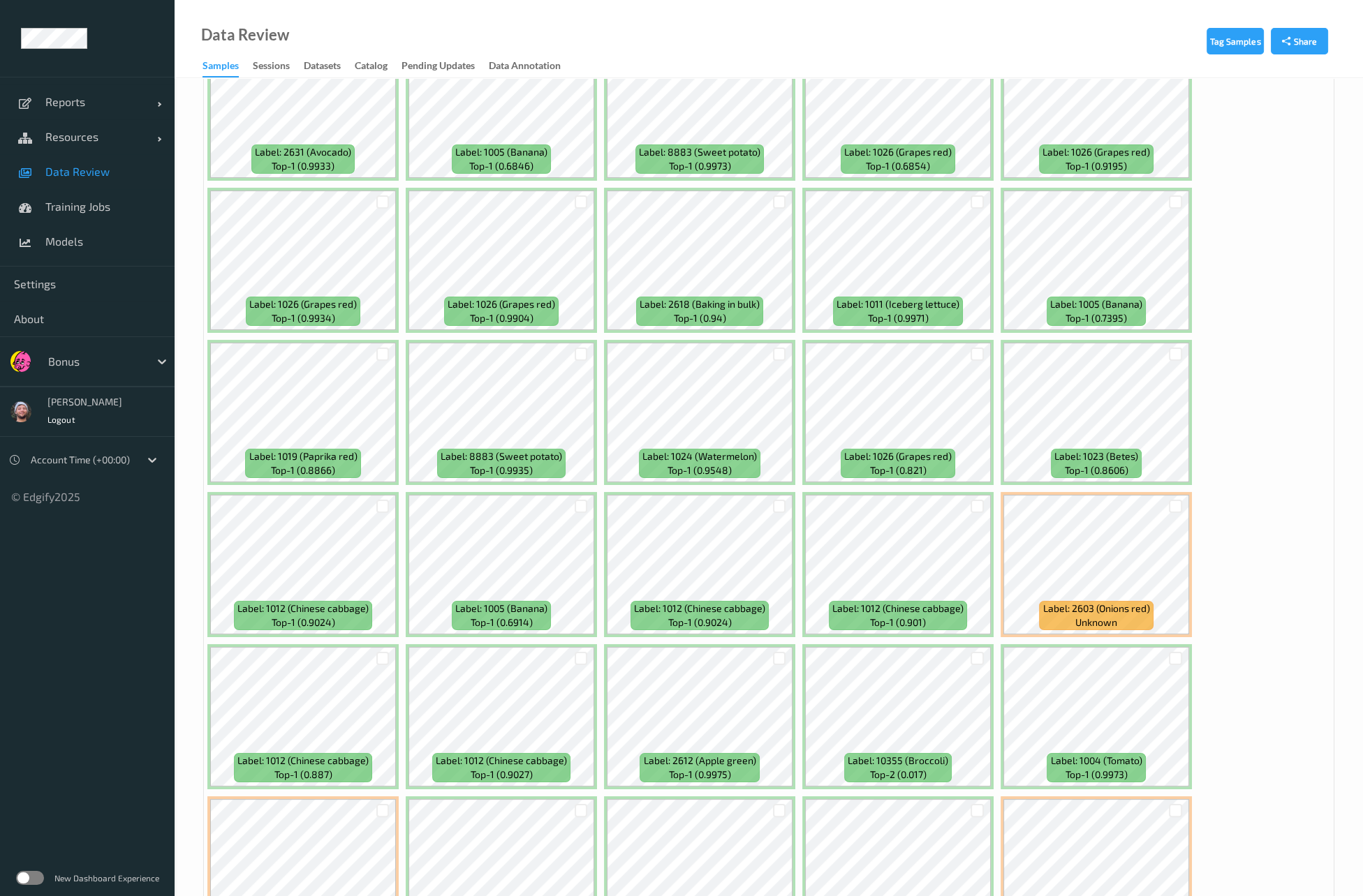
scroll to position [338, 0]
click at [1179, 499] on div at bounding box center [1175, 505] width 13 height 13
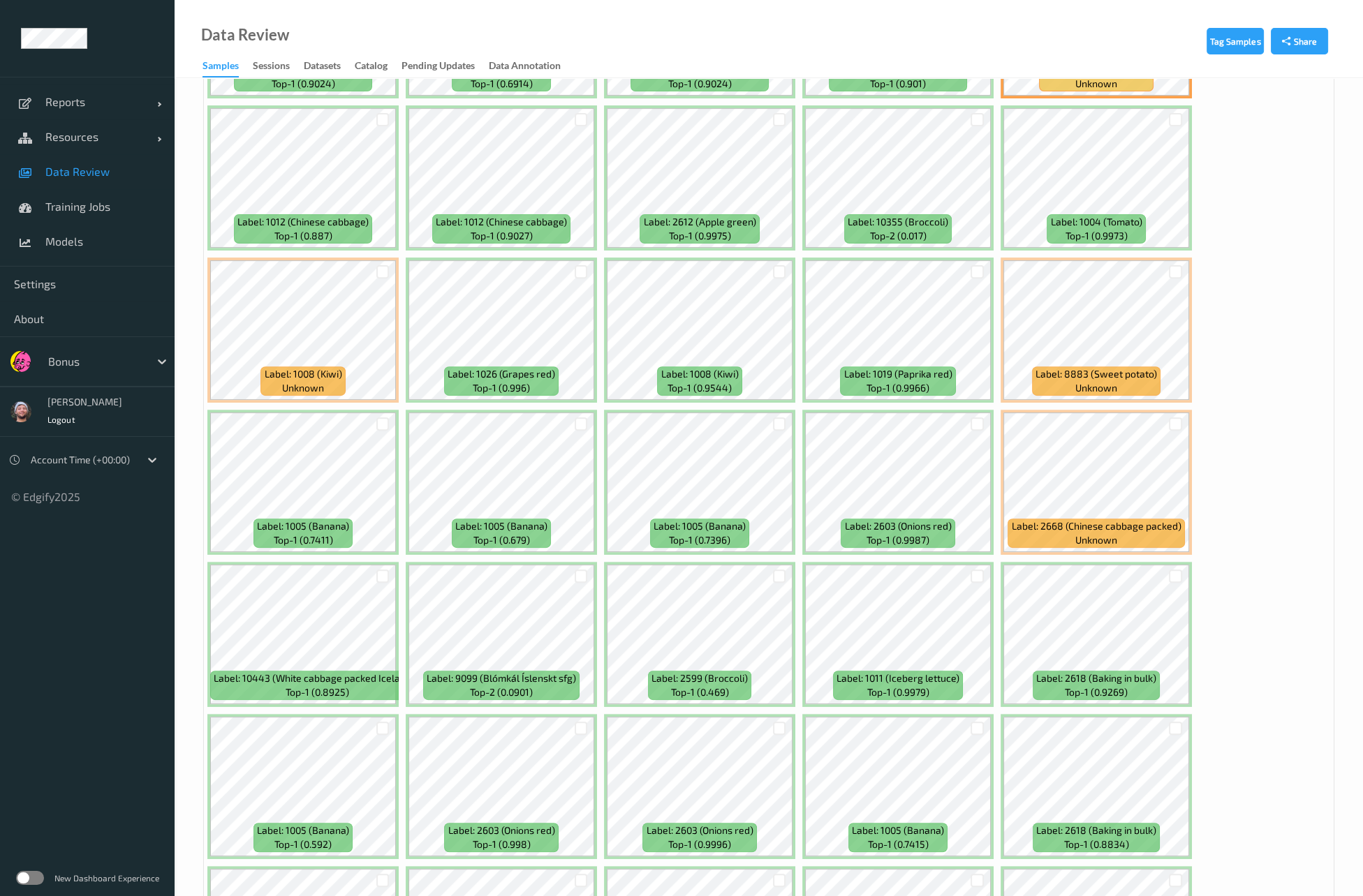
scroll to position [879, 0]
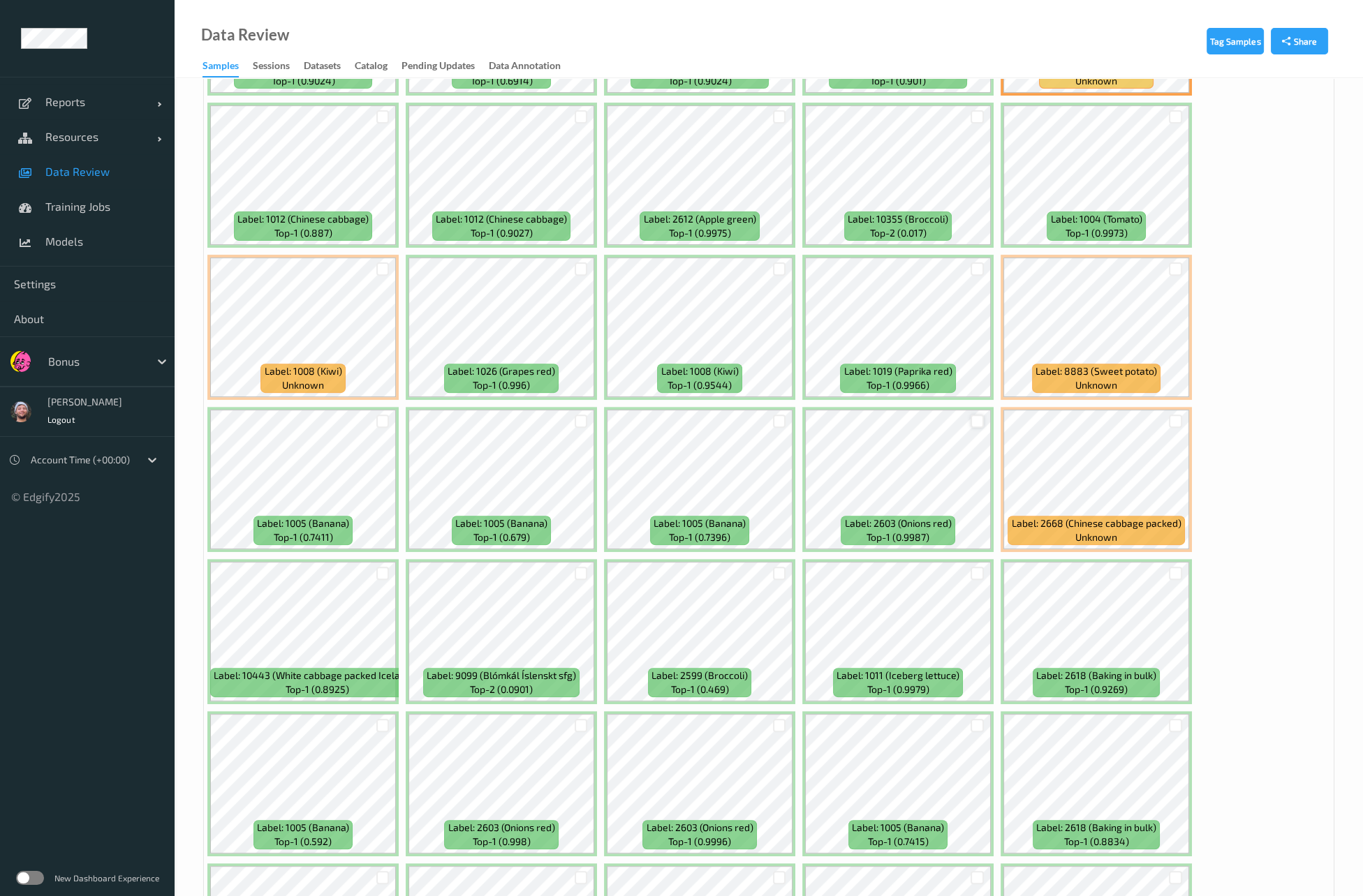
click at [974, 415] on div at bounding box center [977, 421] width 13 height 13
click at [773, 719] on div at bounding box center [779, 725] width 13 height 13
click at [581, 720] on div at bounding box center [581, 725] width 13 height 13
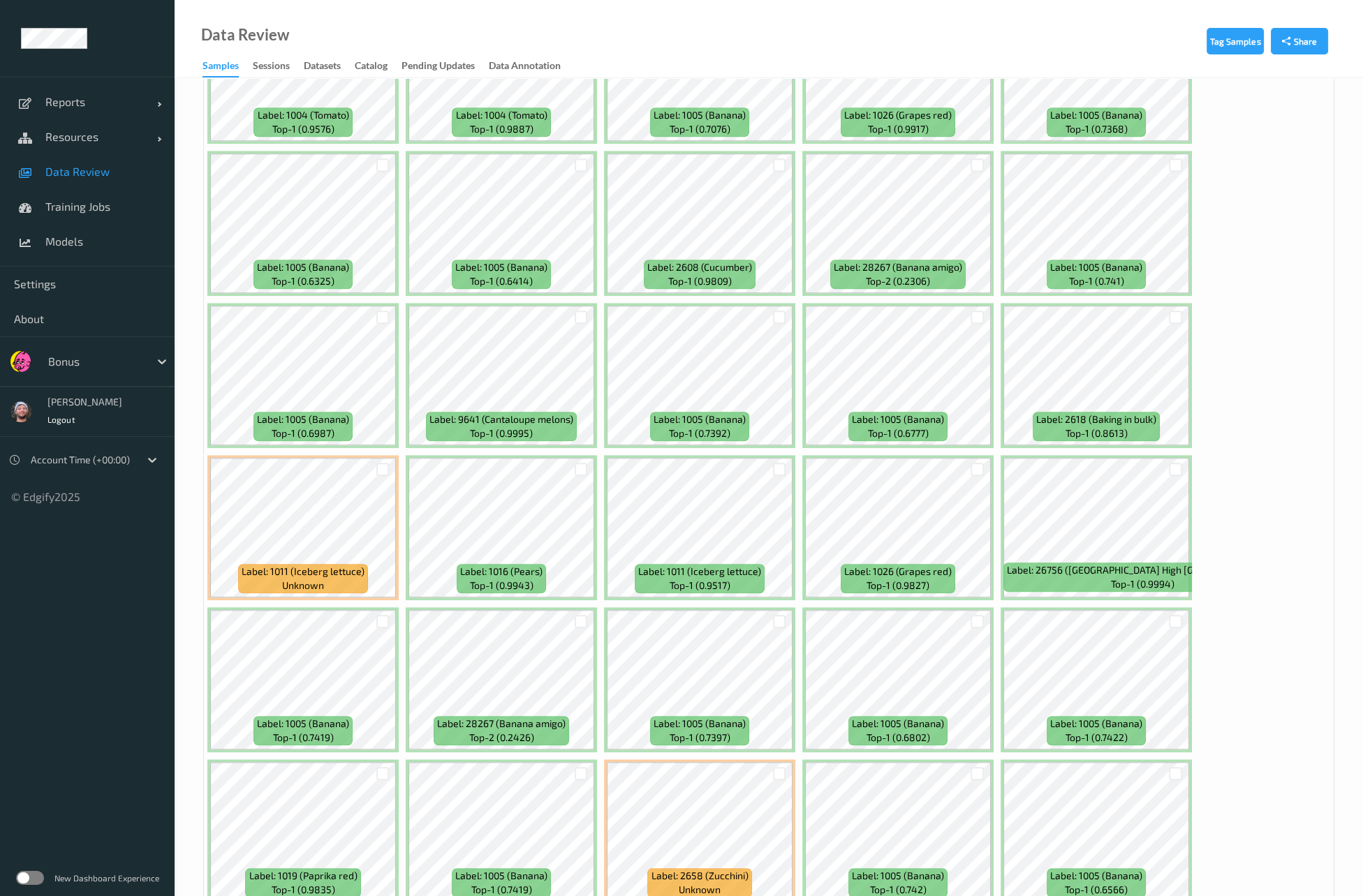
scroll to position [2202, 0]
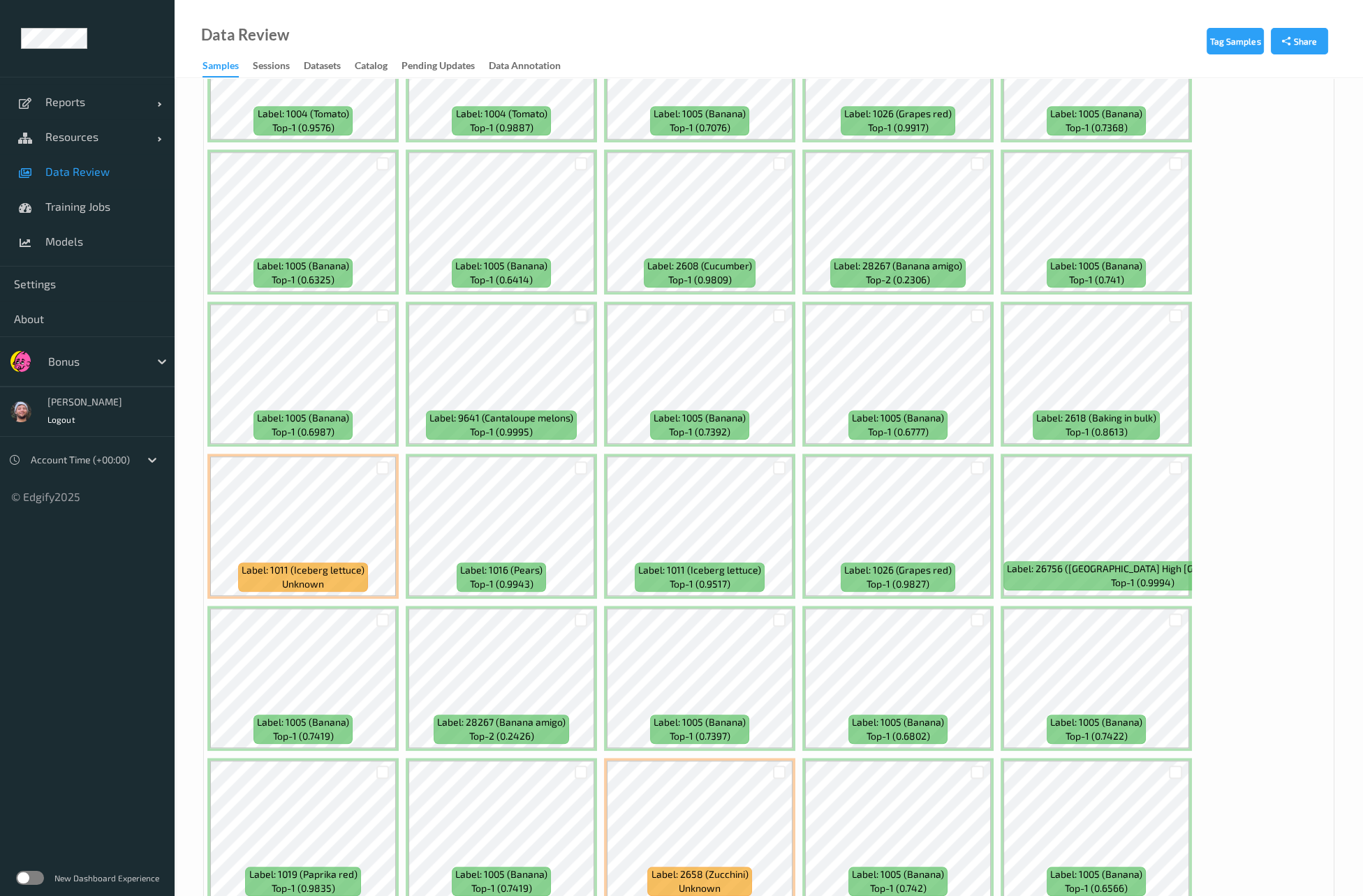
click at [584, 310] on div at bounding box center [581, 315] width 13 height 13
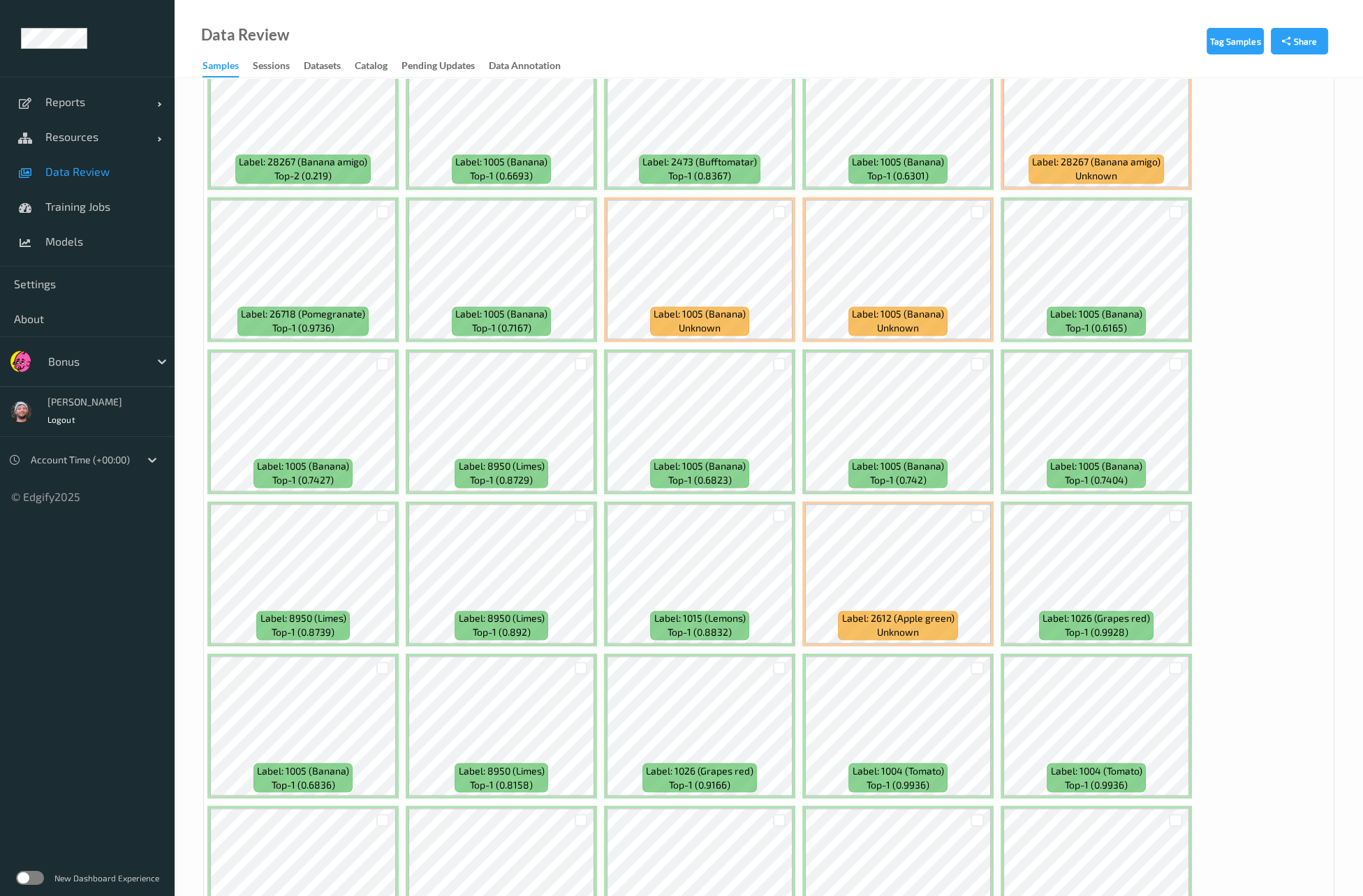
scroll to position [3830, 0]
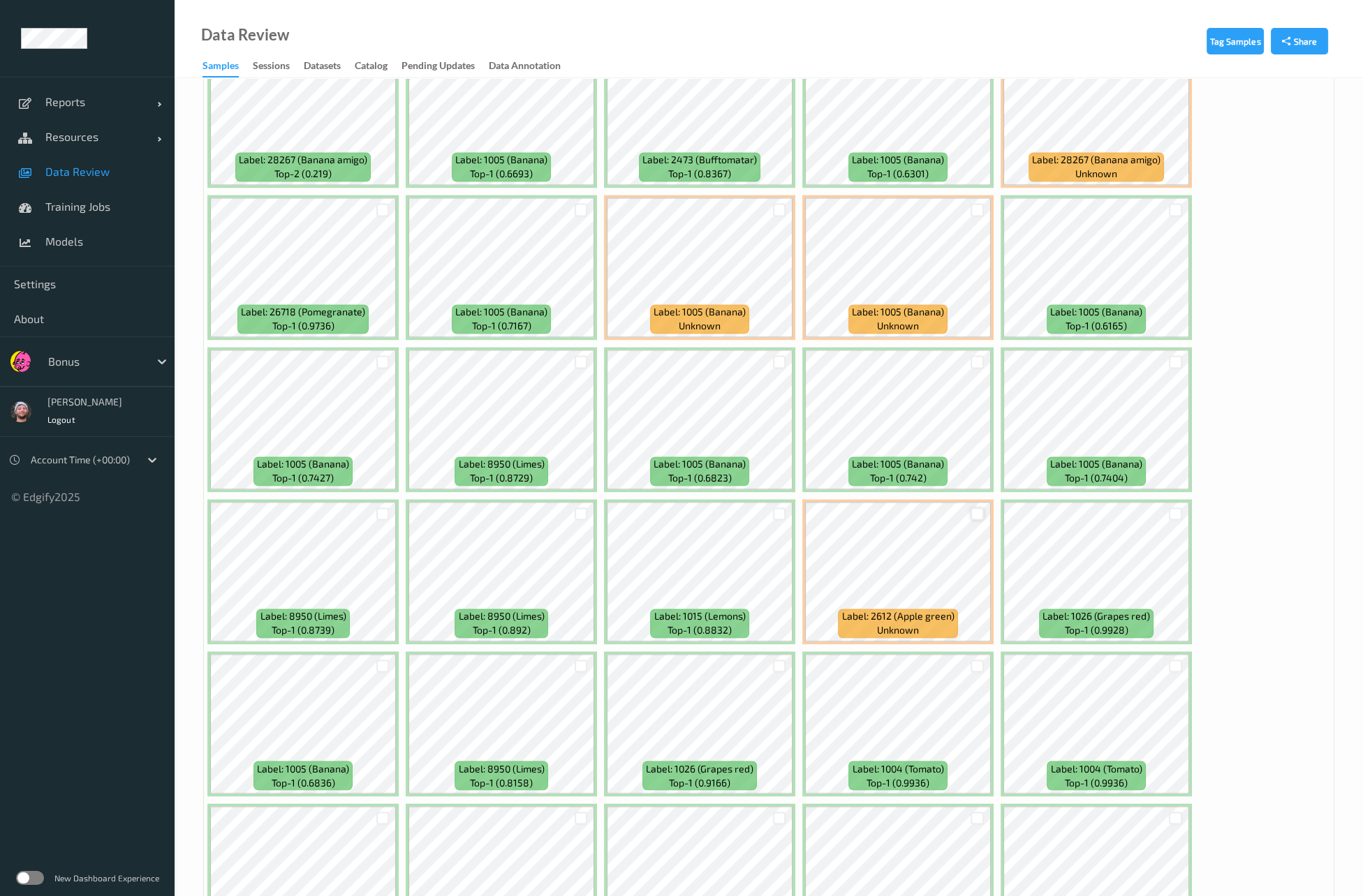
click at [973, 508] on div at bounding box center [977, 514] width 13 height 13
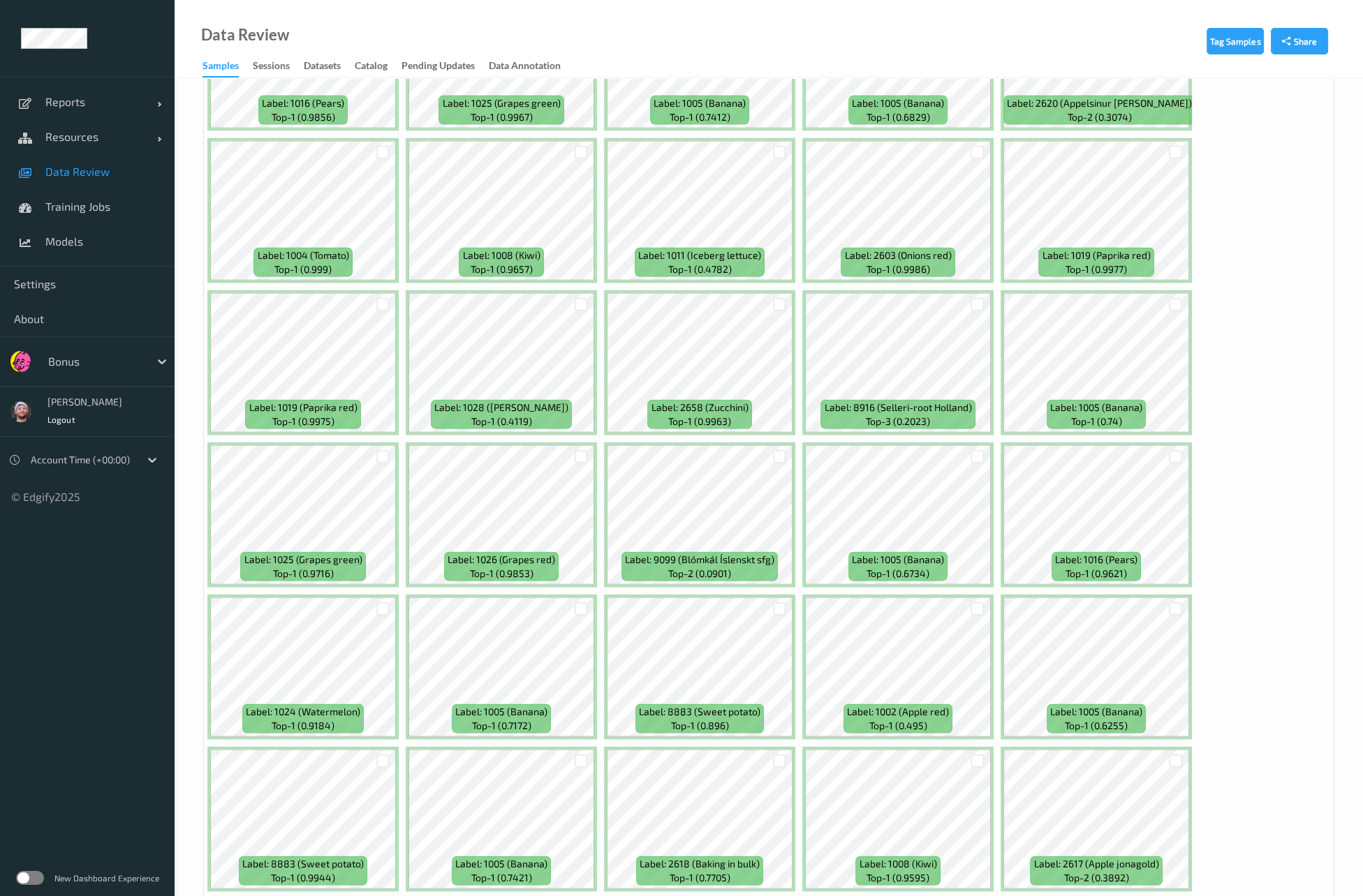
scroll to position [5599, 0]
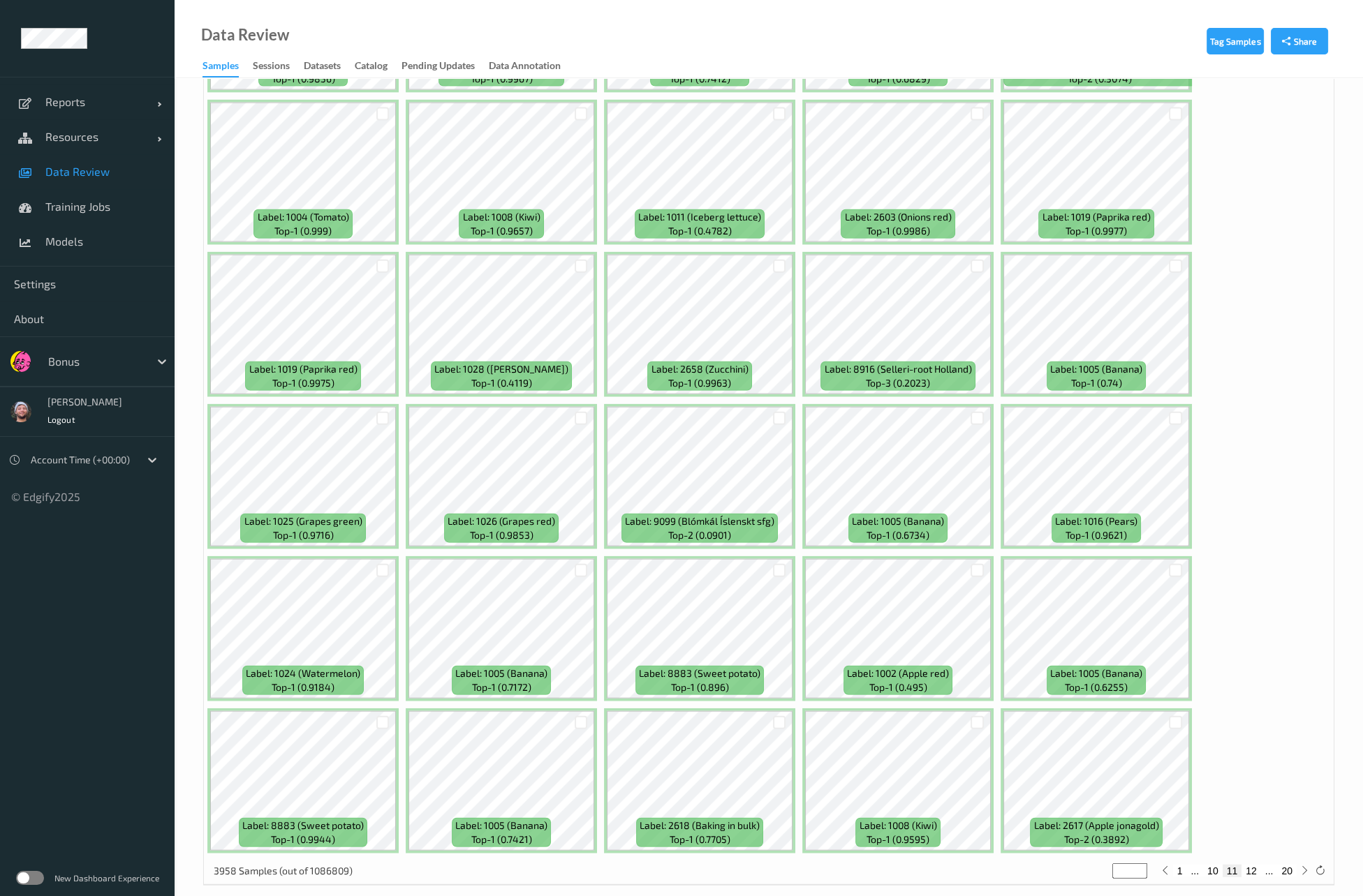
click at [1252, 865] on button "12" at bounding box center [1251, 871] width 20 height 13
type input "**"
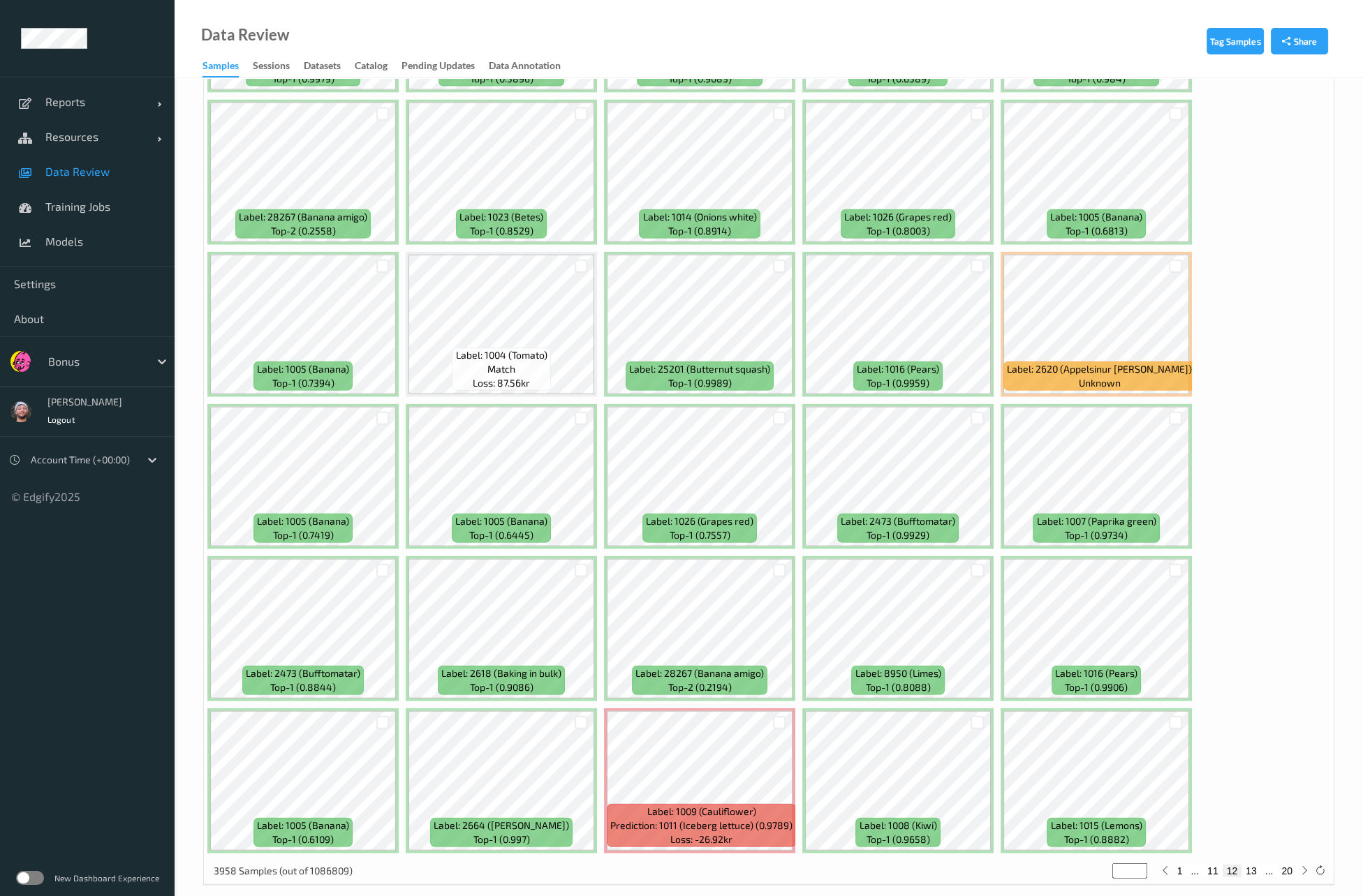
click at [1253, 865] on button "13" at bounding box center [1251, 871] width 20 height 13
type input "**"
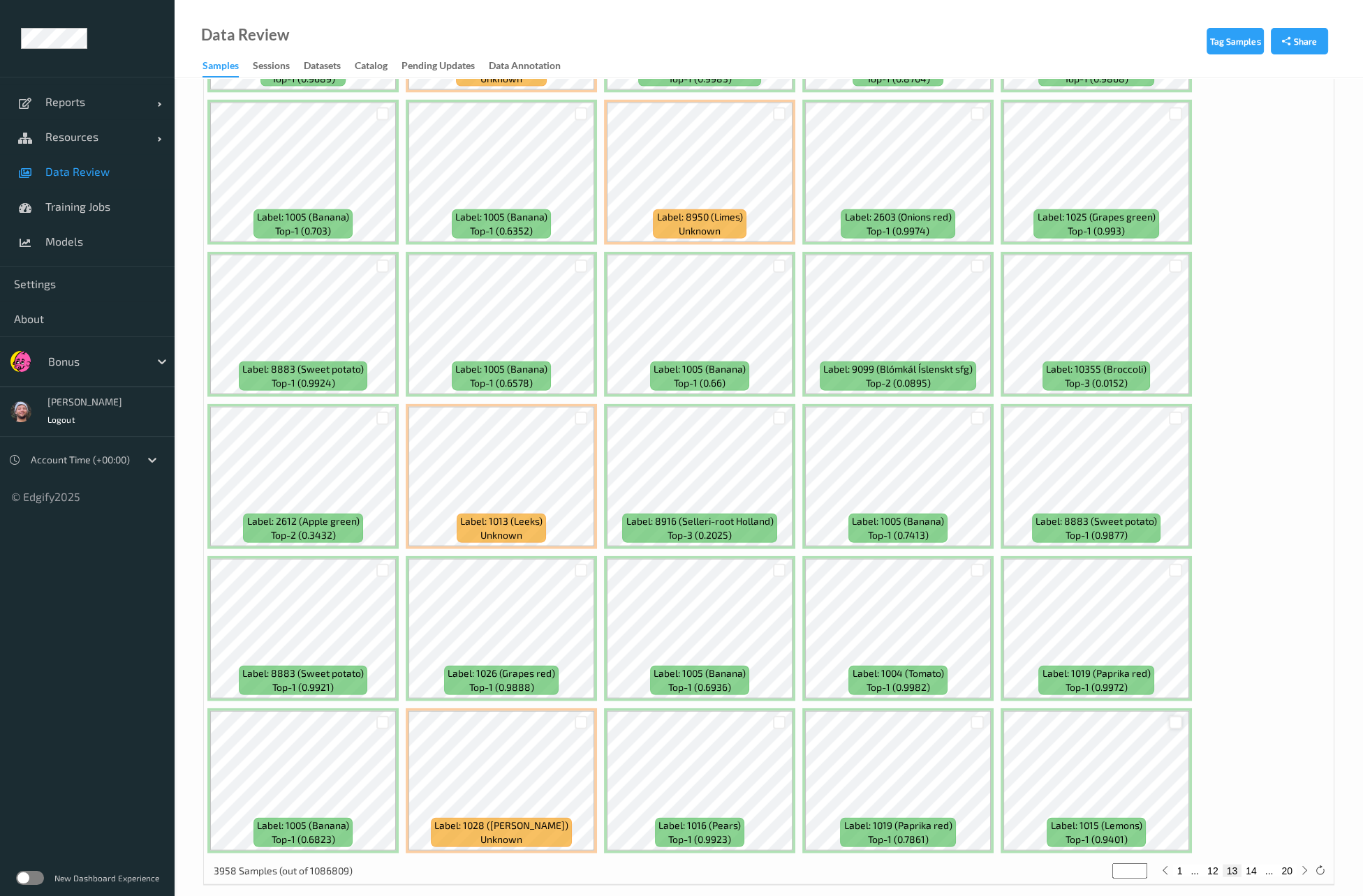
click at [1177, 716] on div at bounding box center [1175, 722] width 13 height 13
click at [1248, 865] on button "14" at bounding box center [1251, 871] width 20 height 13
type input "**"
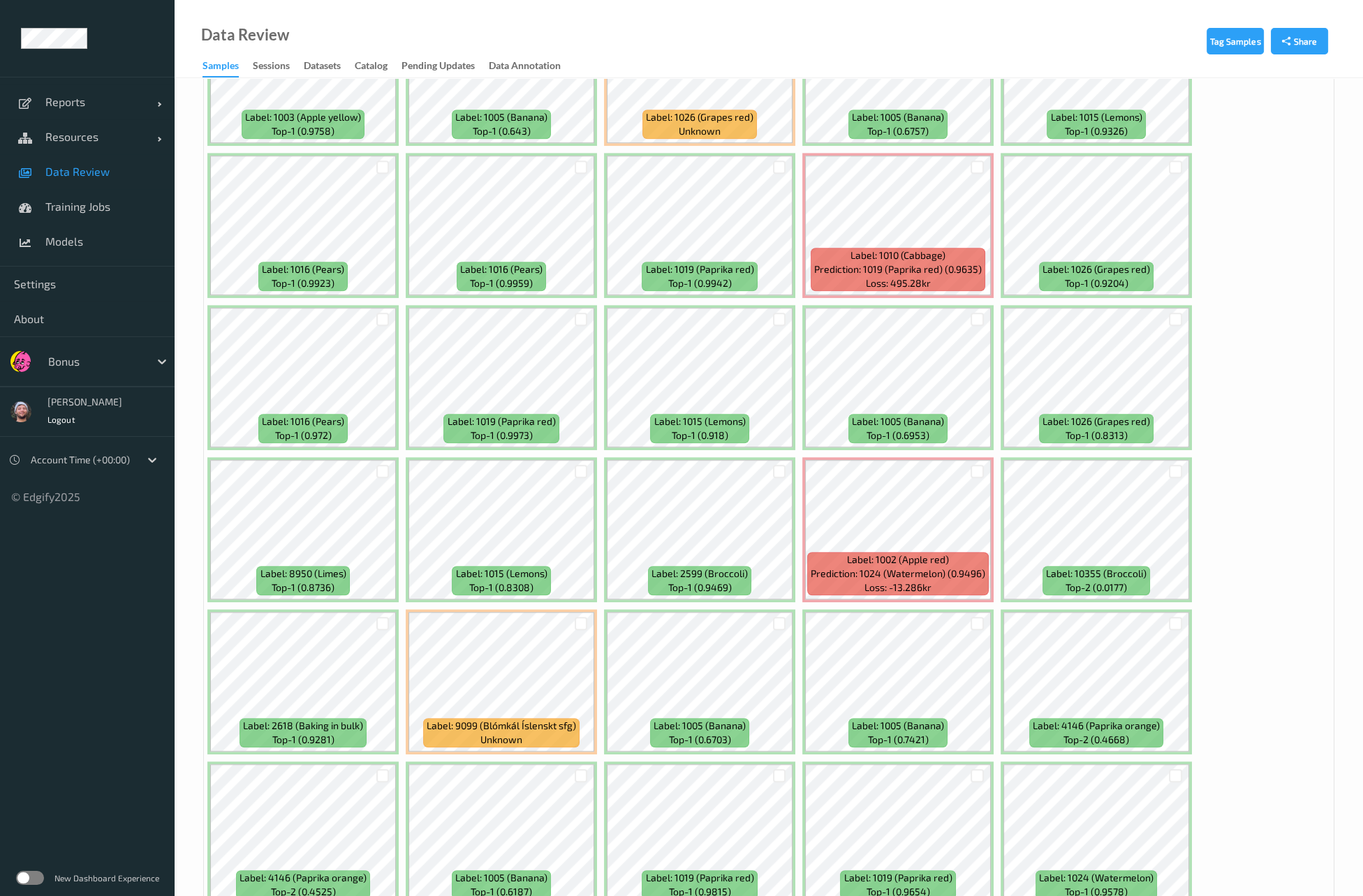
scroll to position [1757, 0]
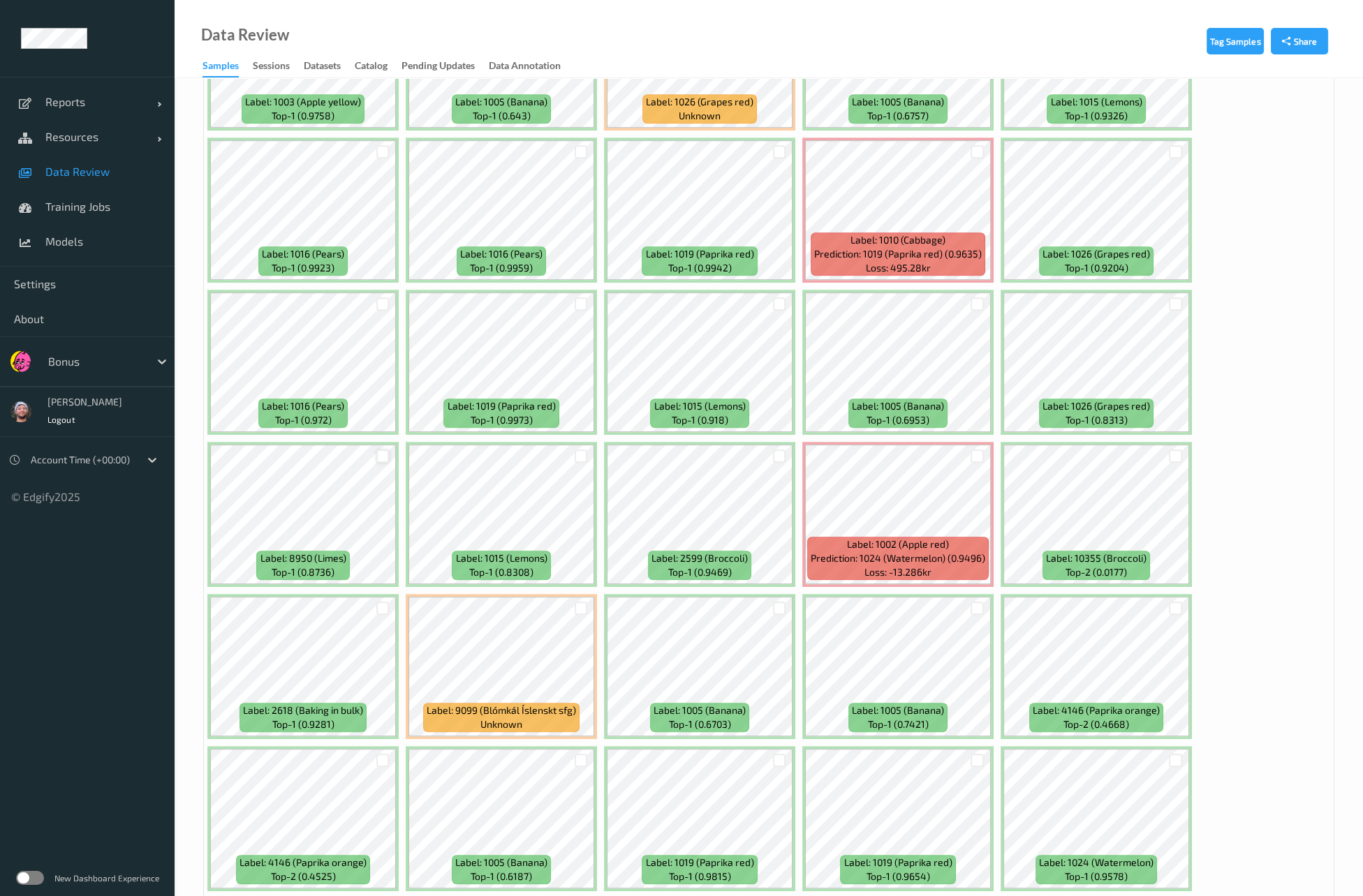
click at [384, 451] on div at bounding box center [383, 455] width 13 height 13
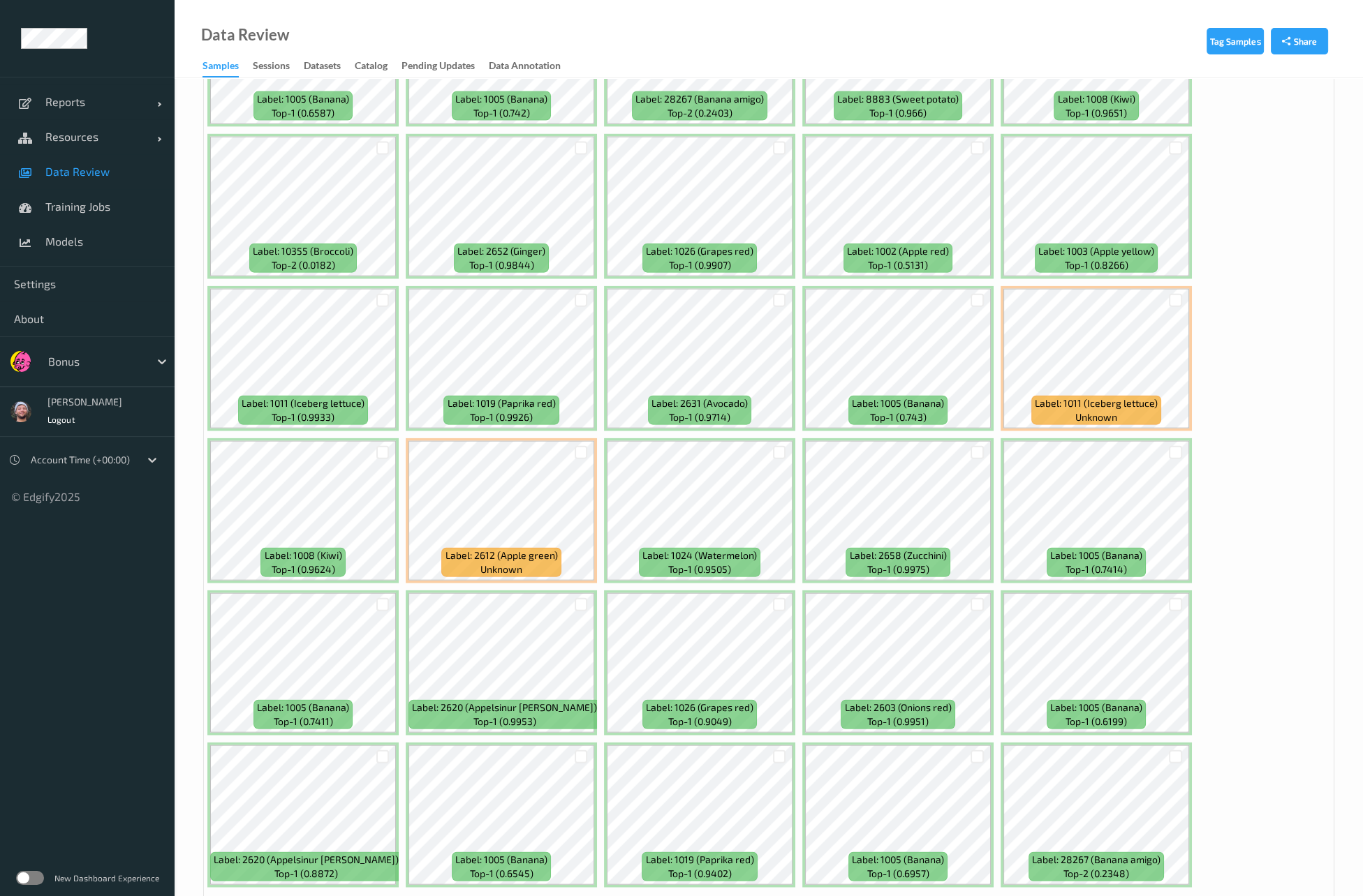
scroll to position [5565, 0]
click at [1257, 896] on button "15" at bounding box center [1251, 905] width 20 height 13
type input "**"
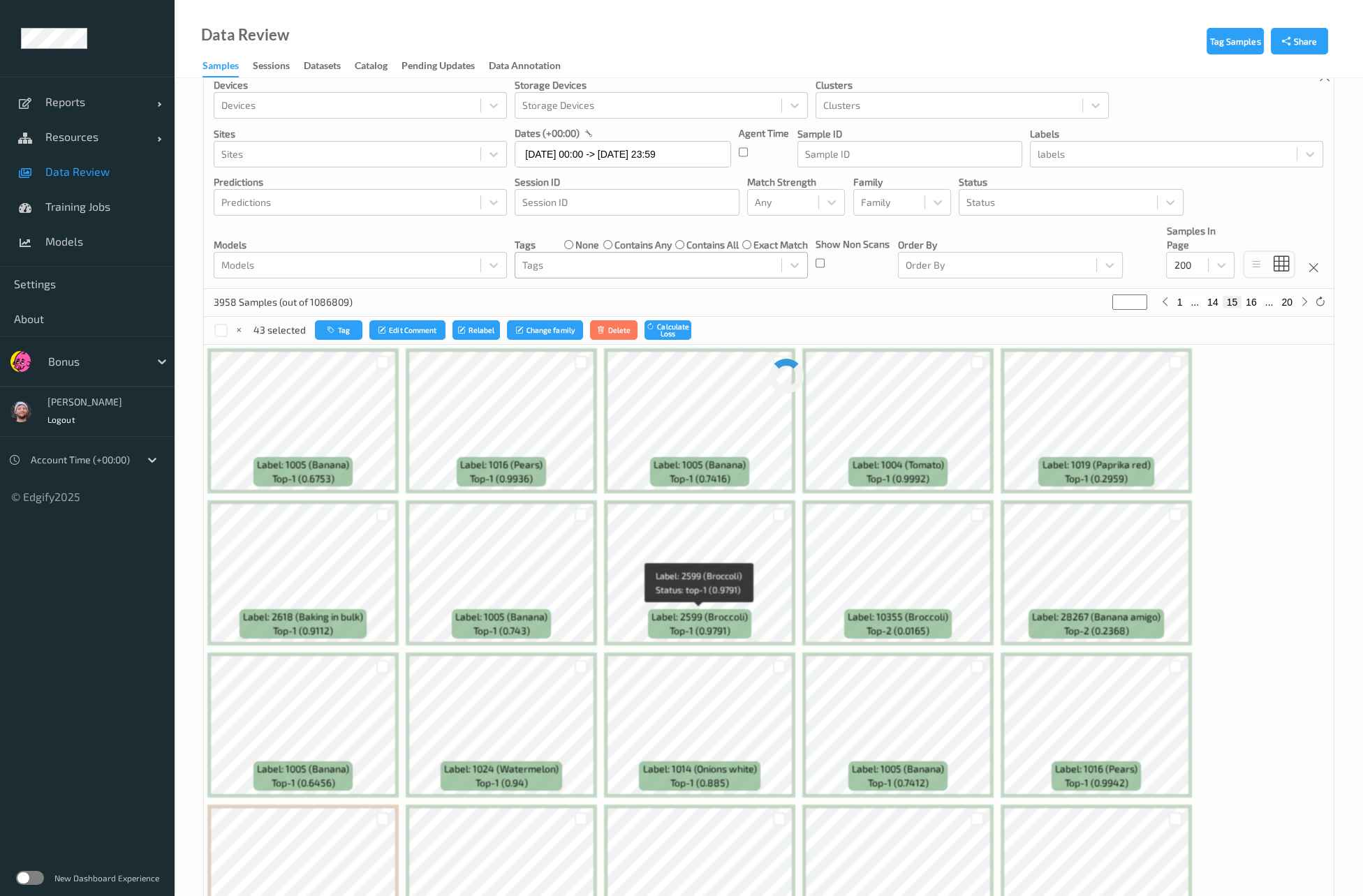
scroll to position [0, 0]
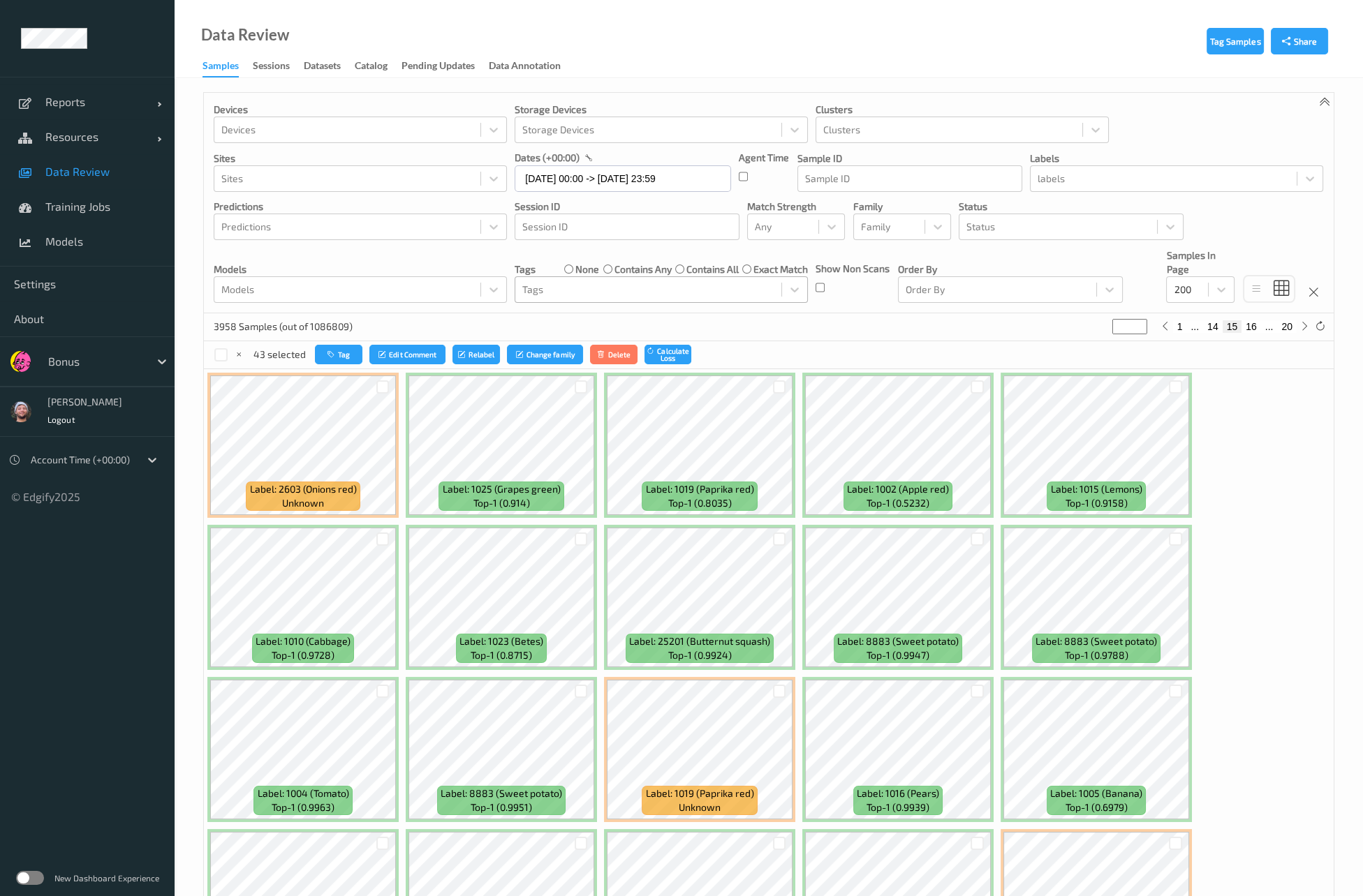
click at [811, 342] on div "43 selected Tag Edit Comment Relabel Change family Delete Calculate Loss" at bounding box center [768, 356] width 1130 height 28
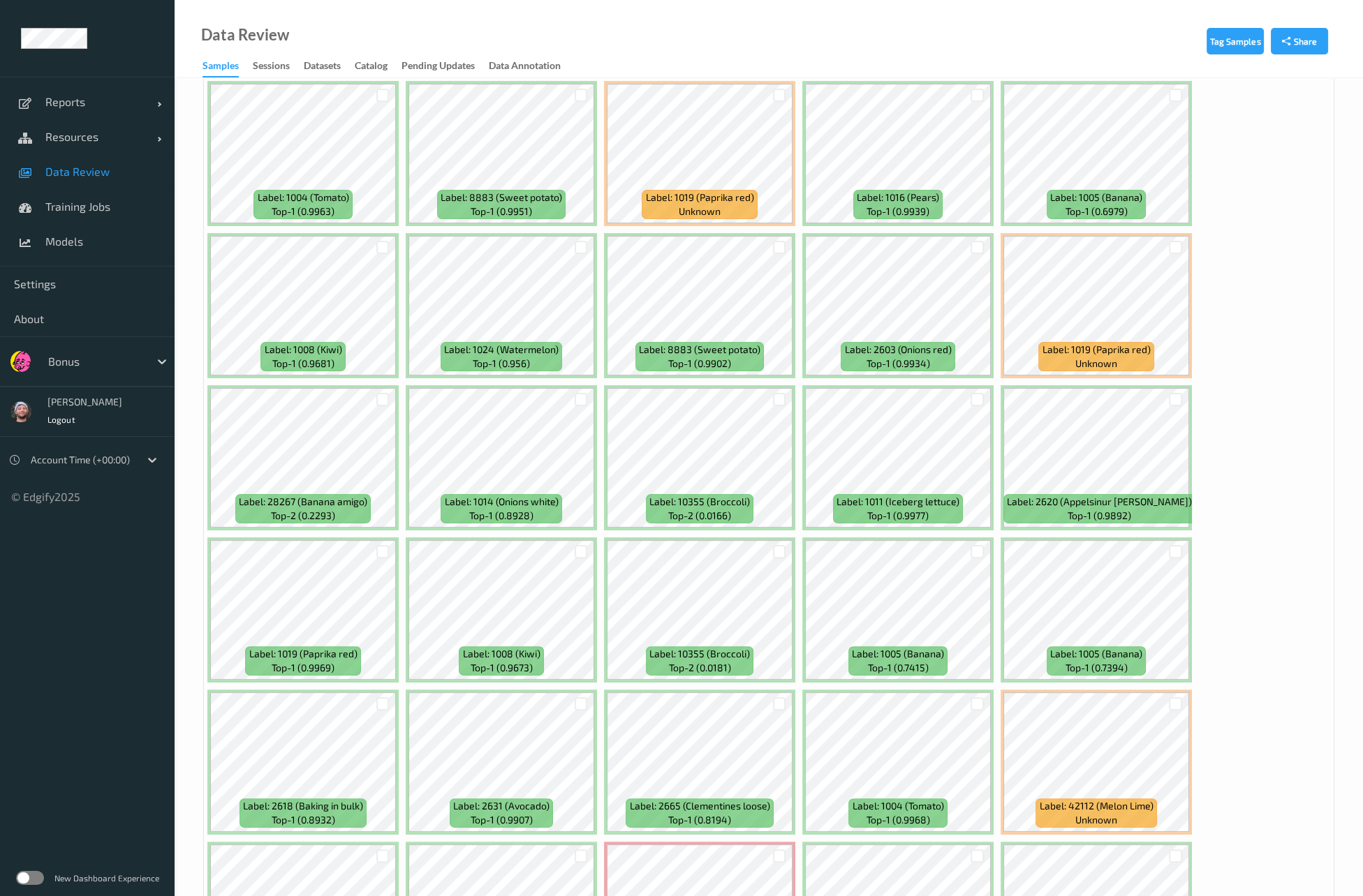
scroll to position [584, 0]
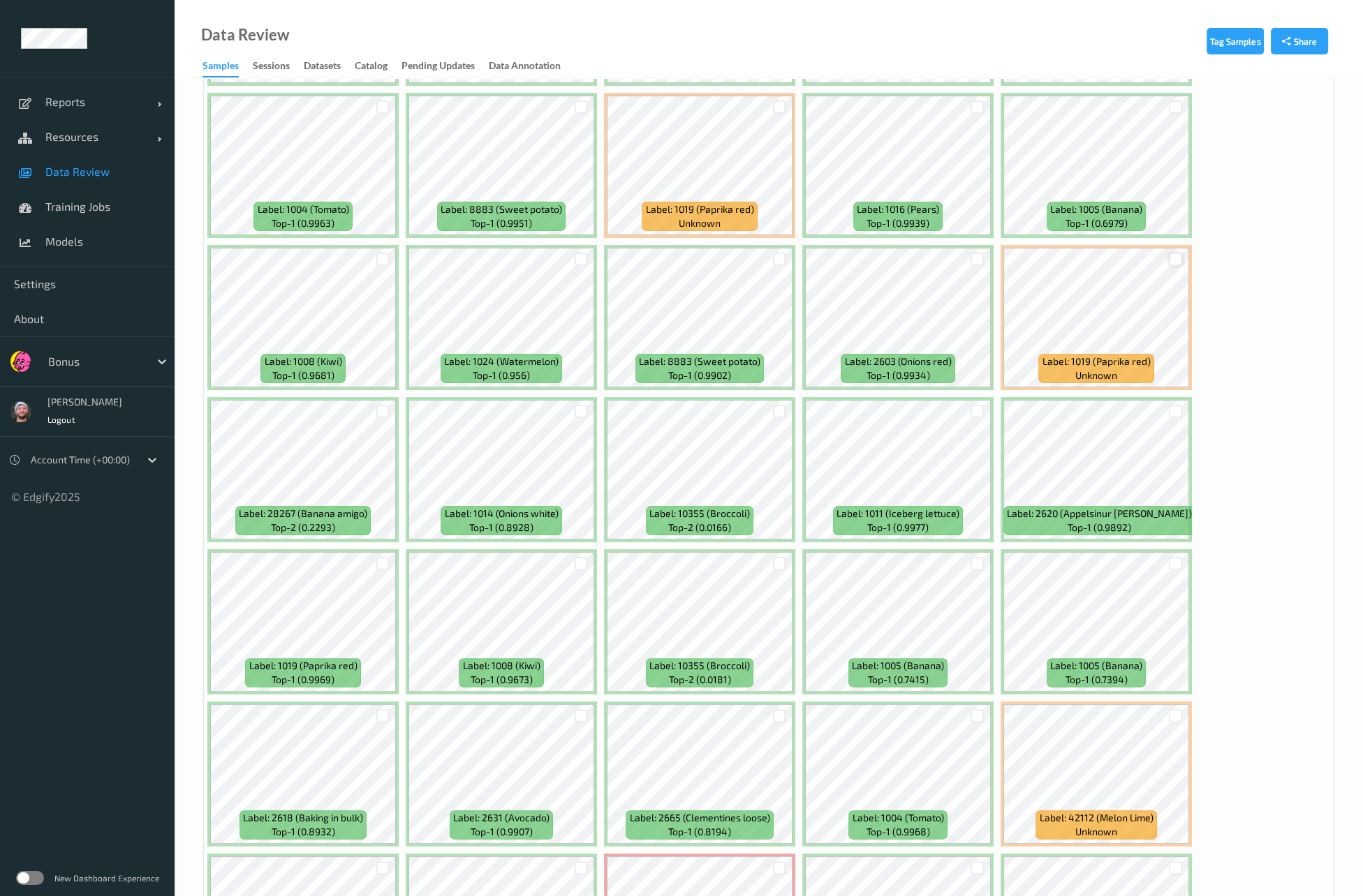
click at [1174, 259] on div at bounding box center [1175, 259] width 13 height 13
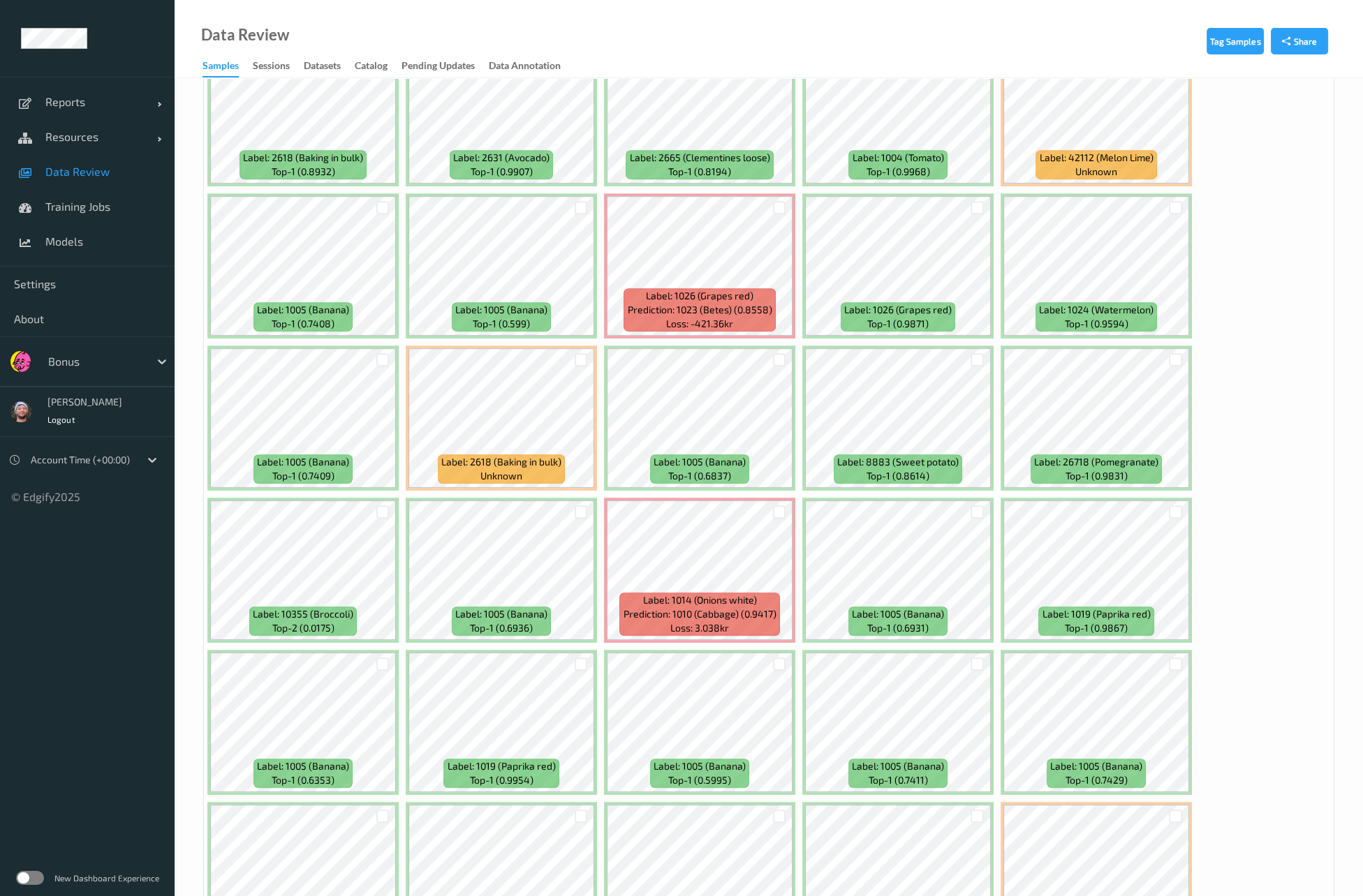
scroll to position [1246, 0]
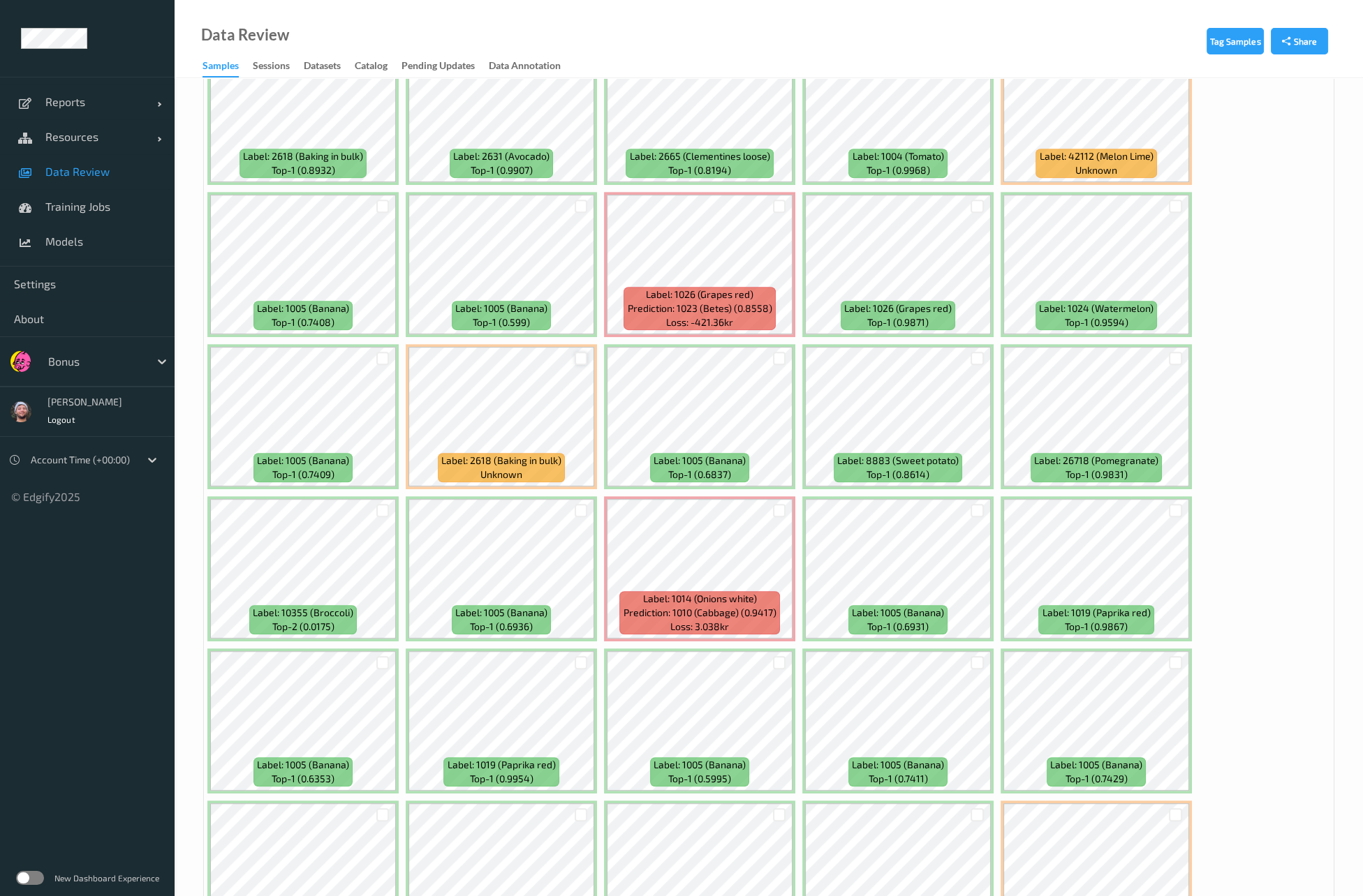
drag, startPoint x: 581, startPoint y: 344, endPoint x: 578, endPoint y: 353, distance: 9.5
click at [578, 353] on div at bounding box center [581, 358] width 27 height 23
click at [578, 353] on div at bounding box center [581, 358] width 13 height 13
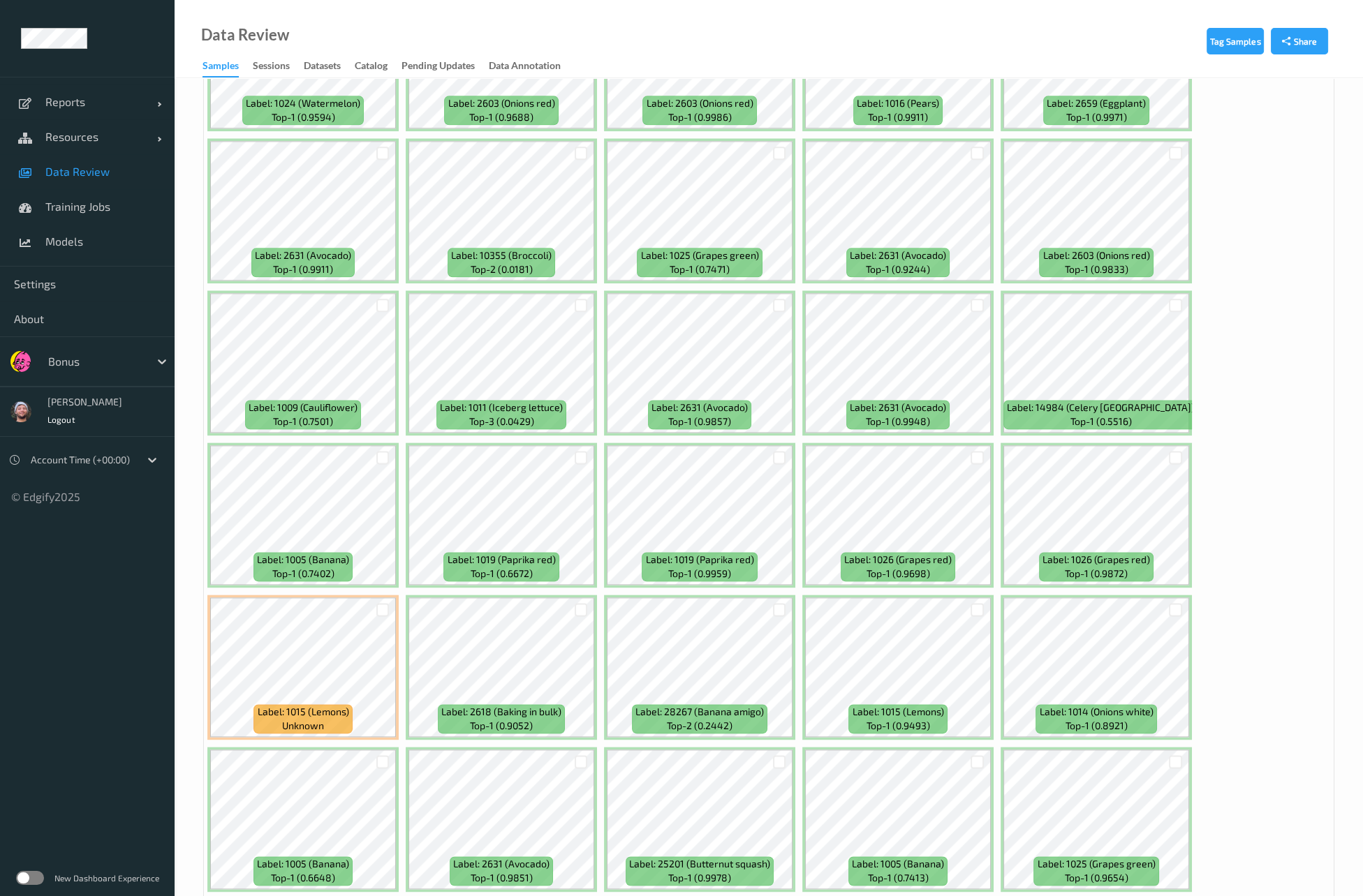
scroll to position [3128, 0]
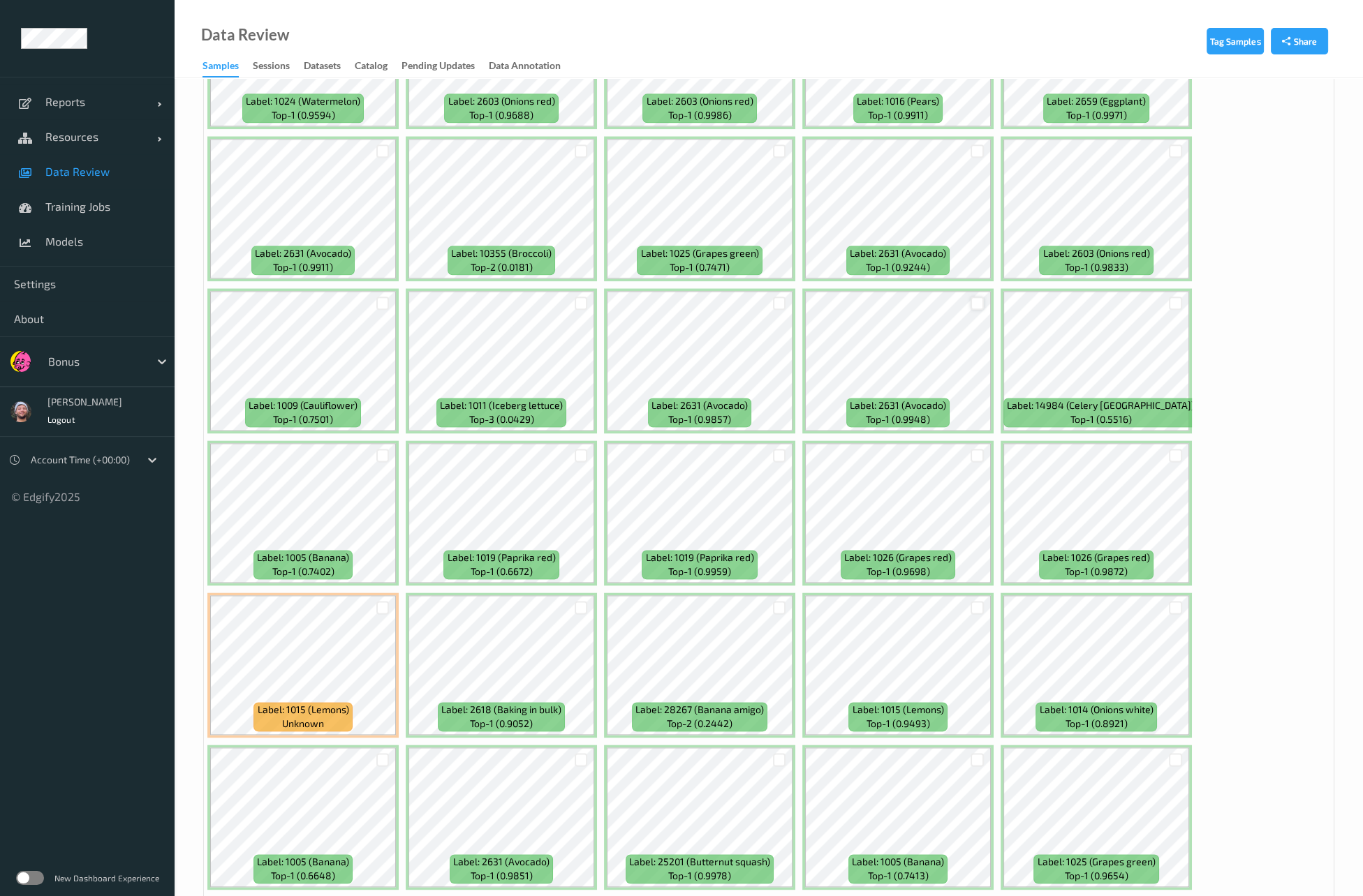
click at [976, 298] on div at bounding box center [977, 302] width 13 height 13
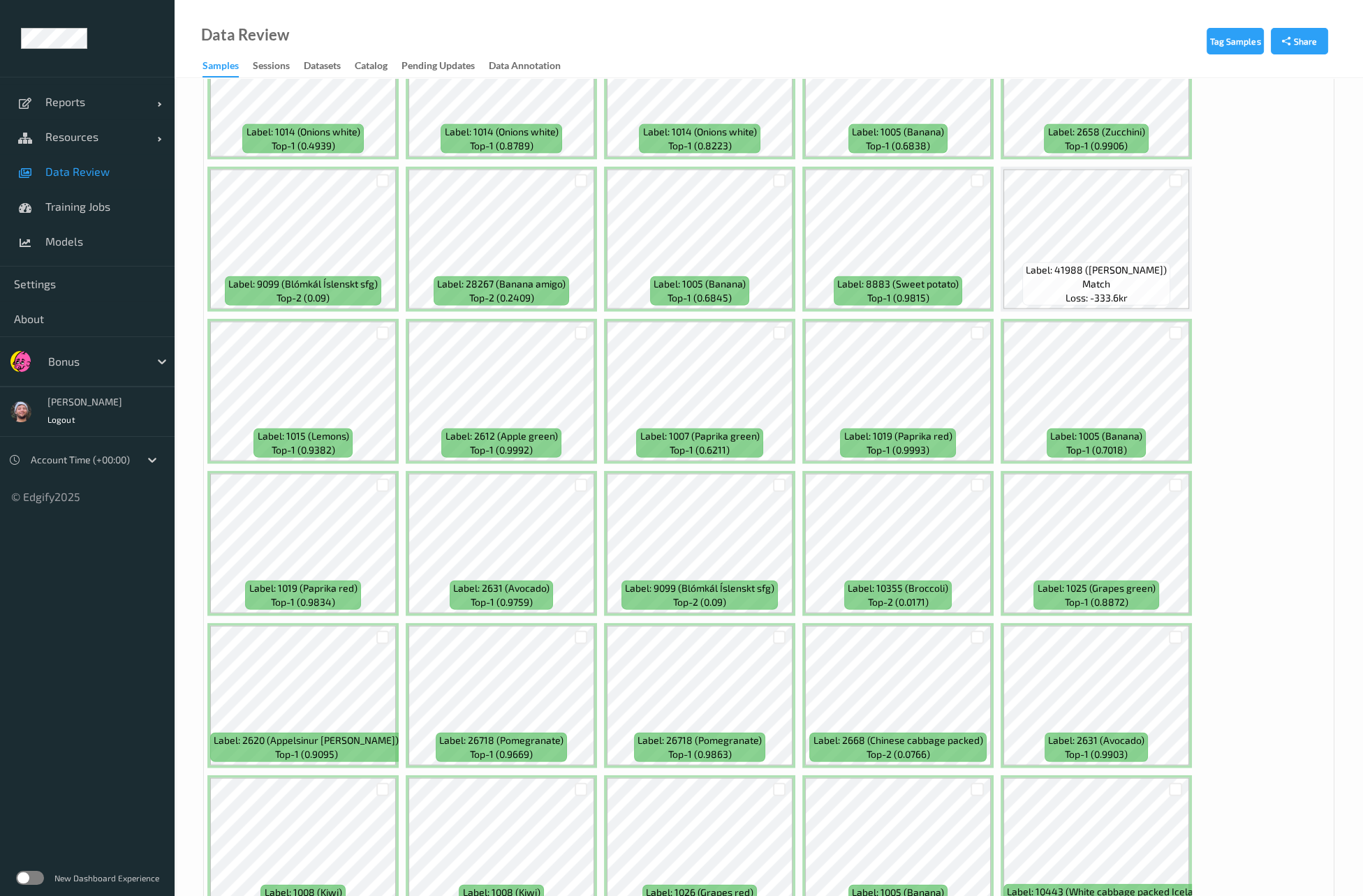
scroll to position [5599, 0]
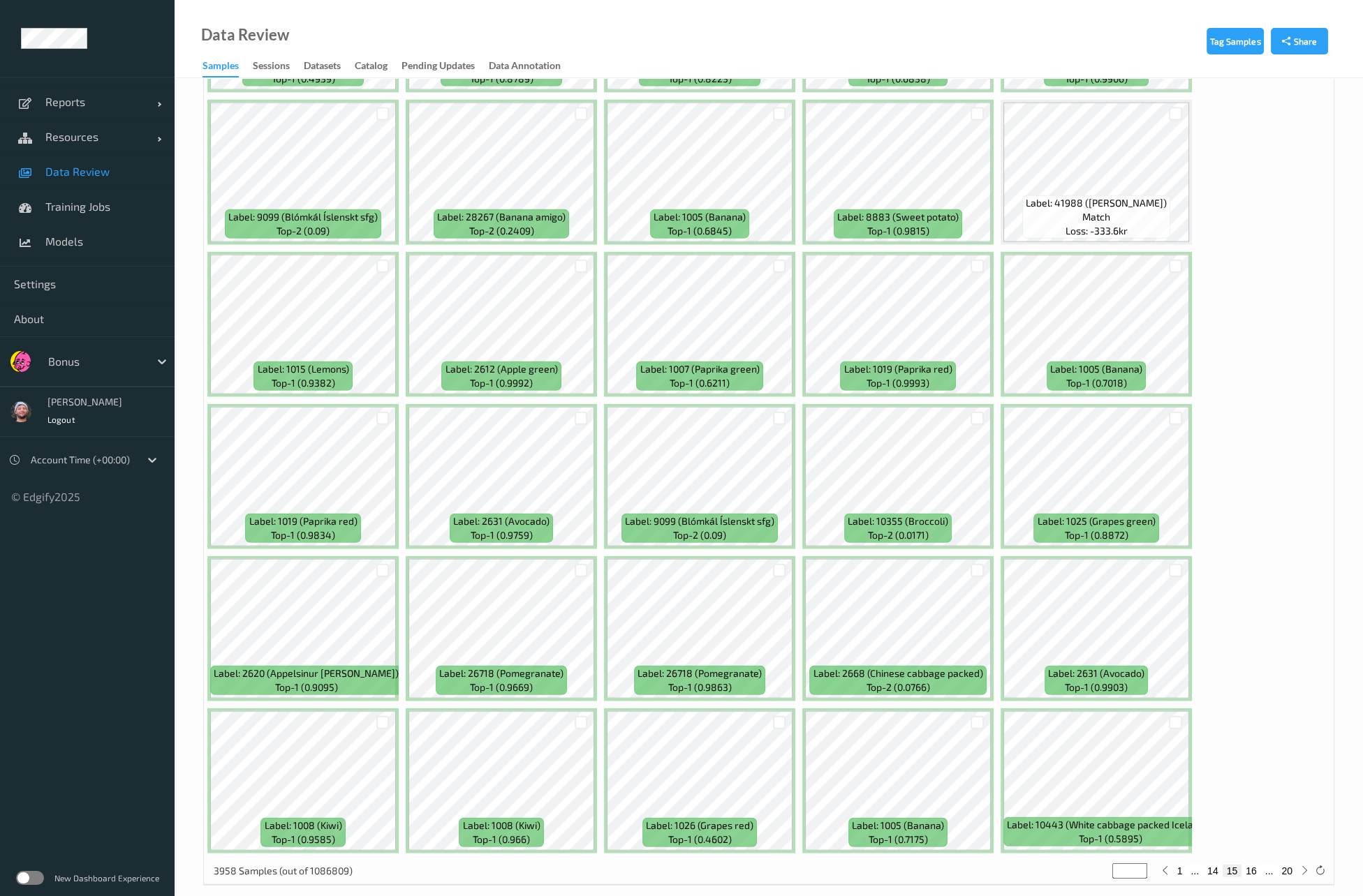
click at [1257, 865] on button "16" at bounding box center [1251, 871] width 20 height 13
type input "**"
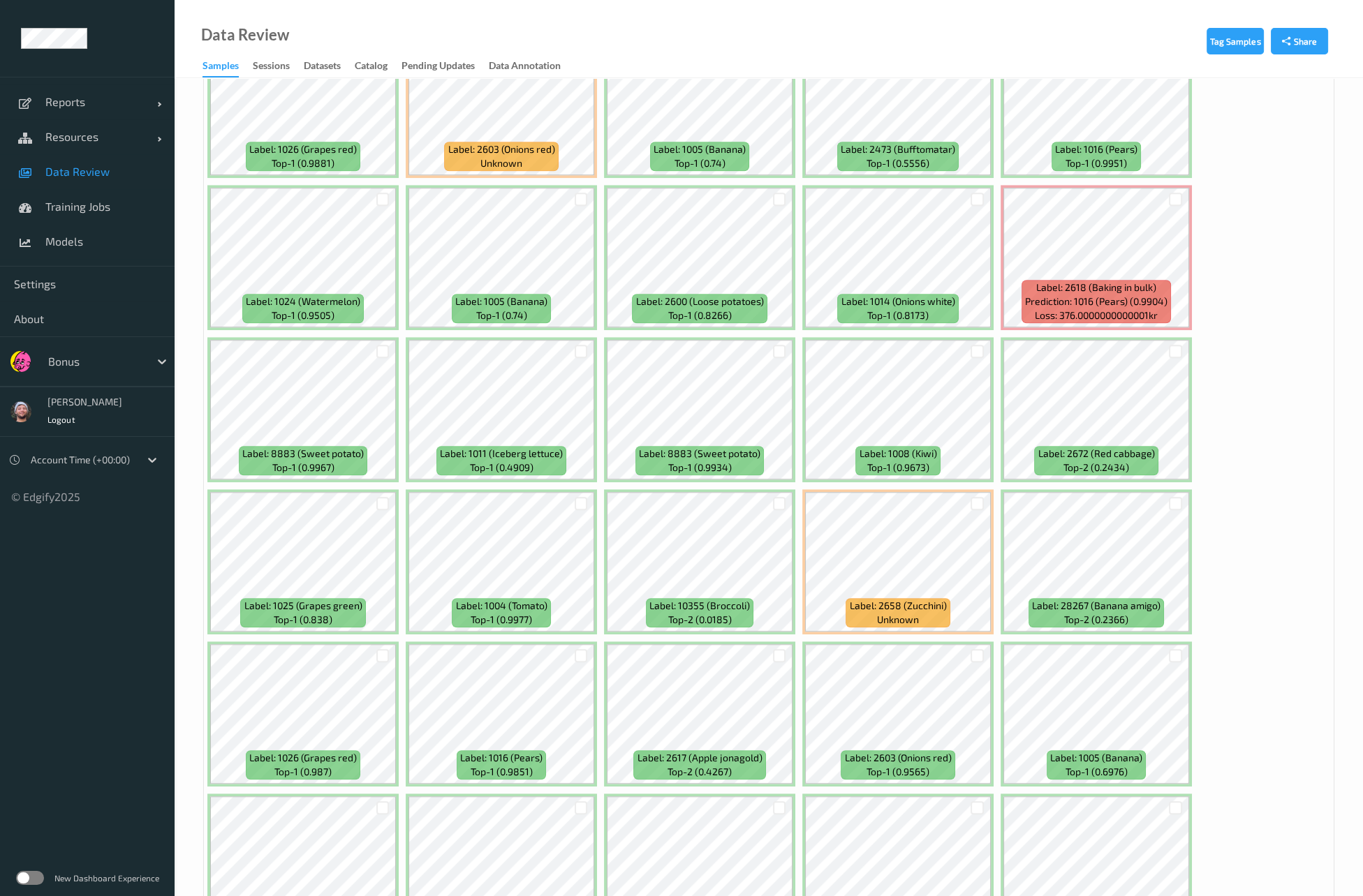
scroll to position [2030, 0]
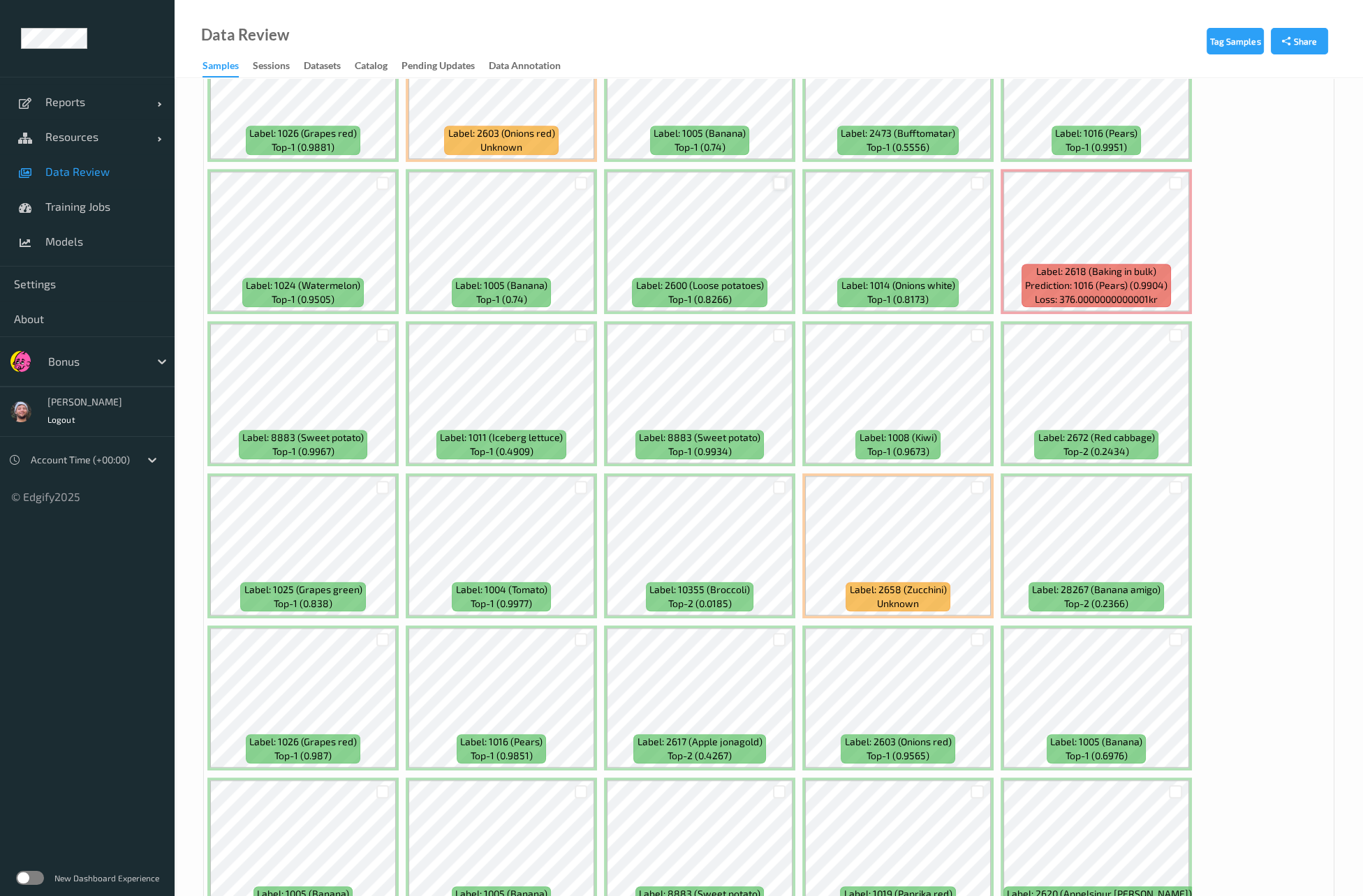
click at [778, 177] on div at bounding box center [779, 183] width 13 height 13
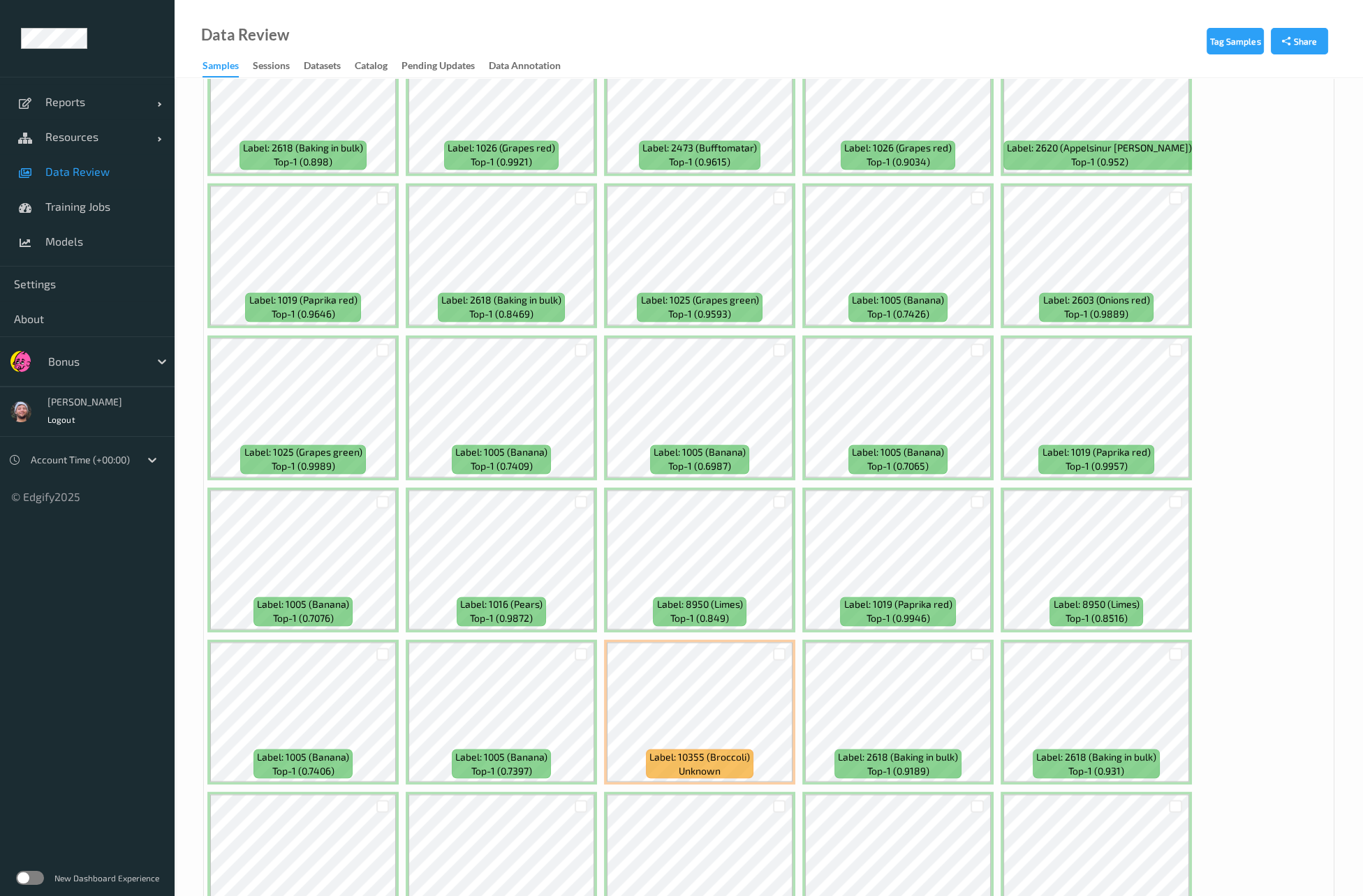
scroll to position [3844, 0]
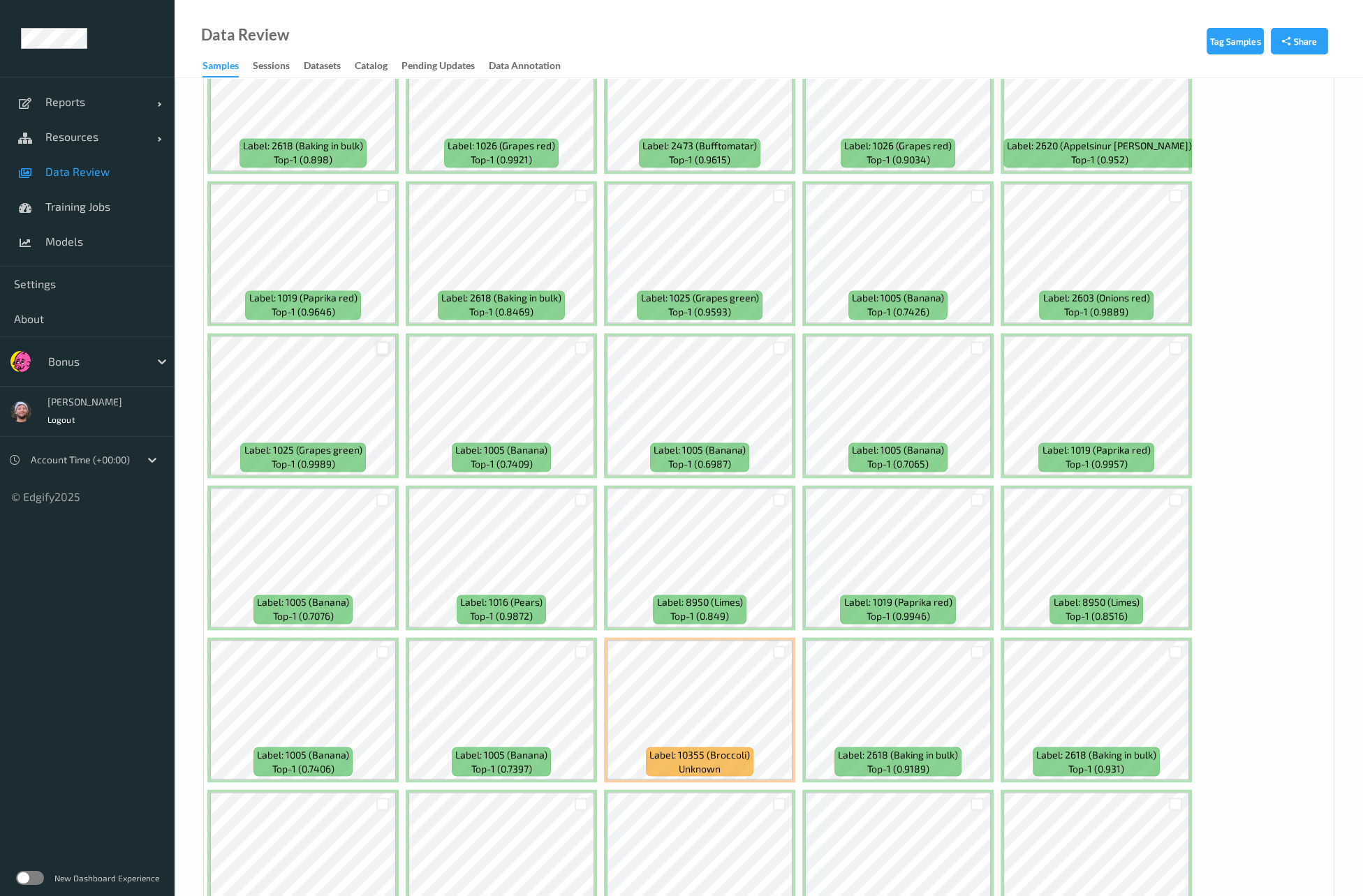
click at [378, 342] on div at bounding box center [383, 348] width 13 height 13
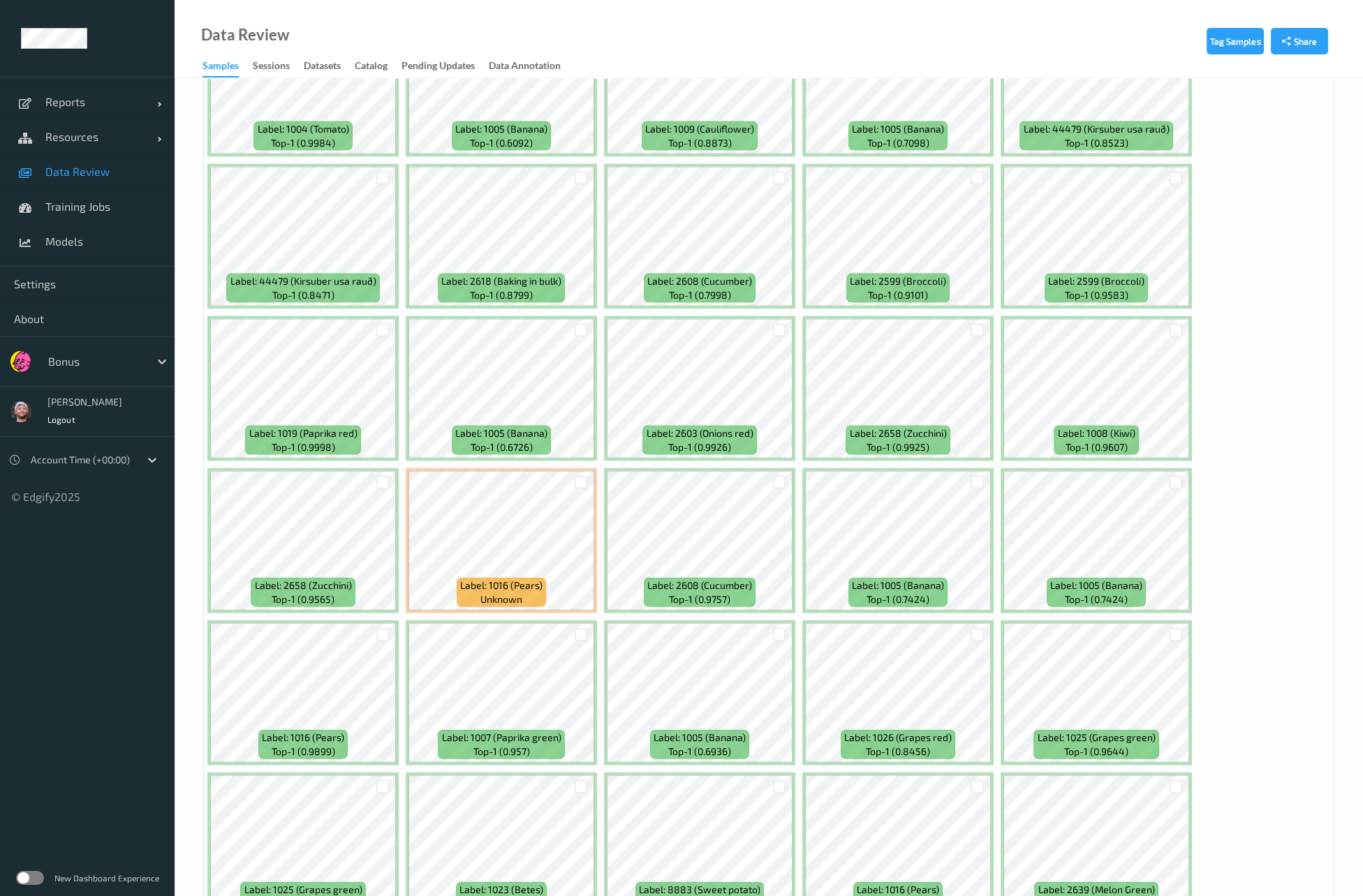
scroll to position [5599, 0]
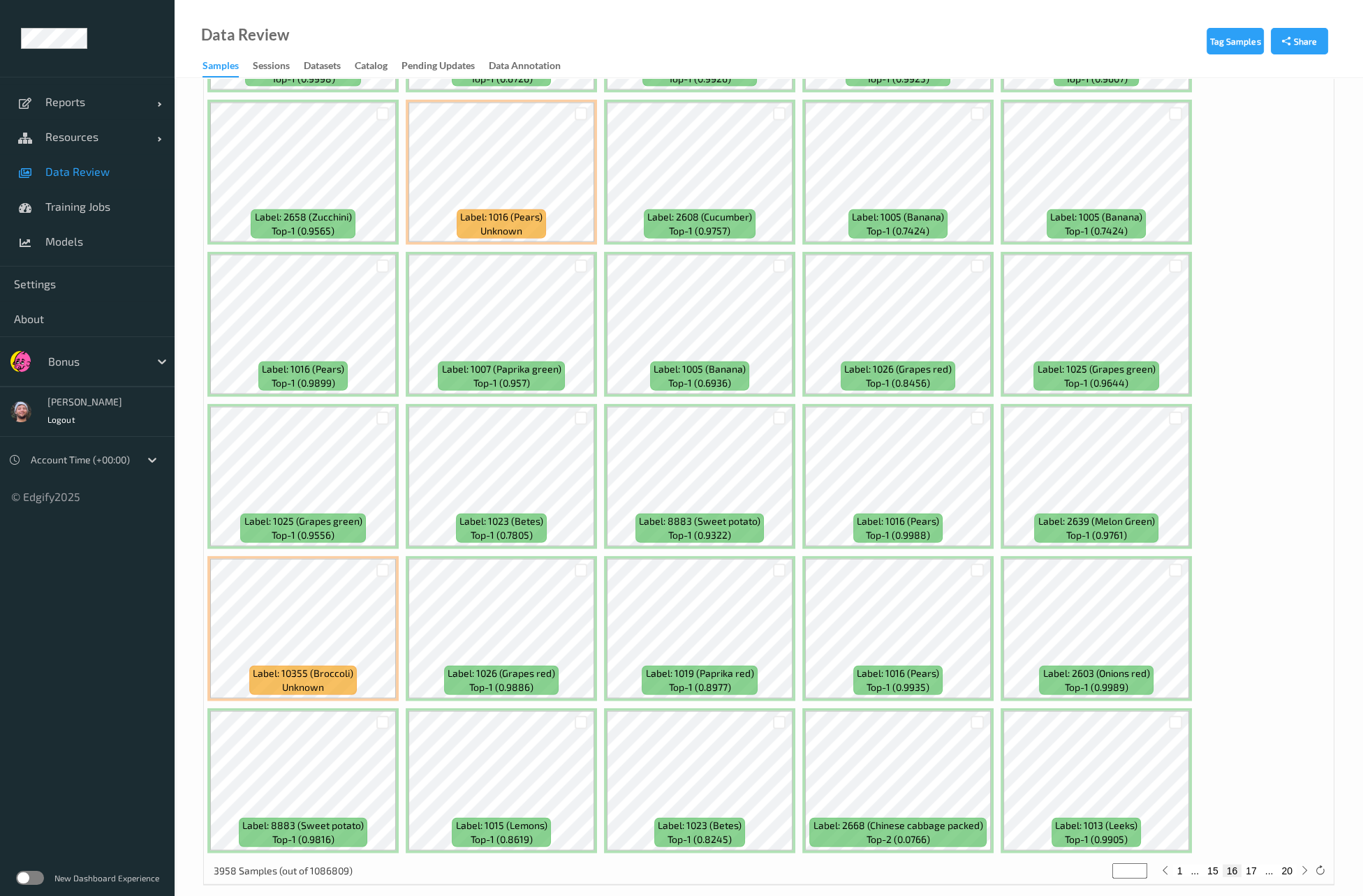
click at [1254, 865] on button "17" at bounding box center [1251, 871] width 20 height 13
type input "**"
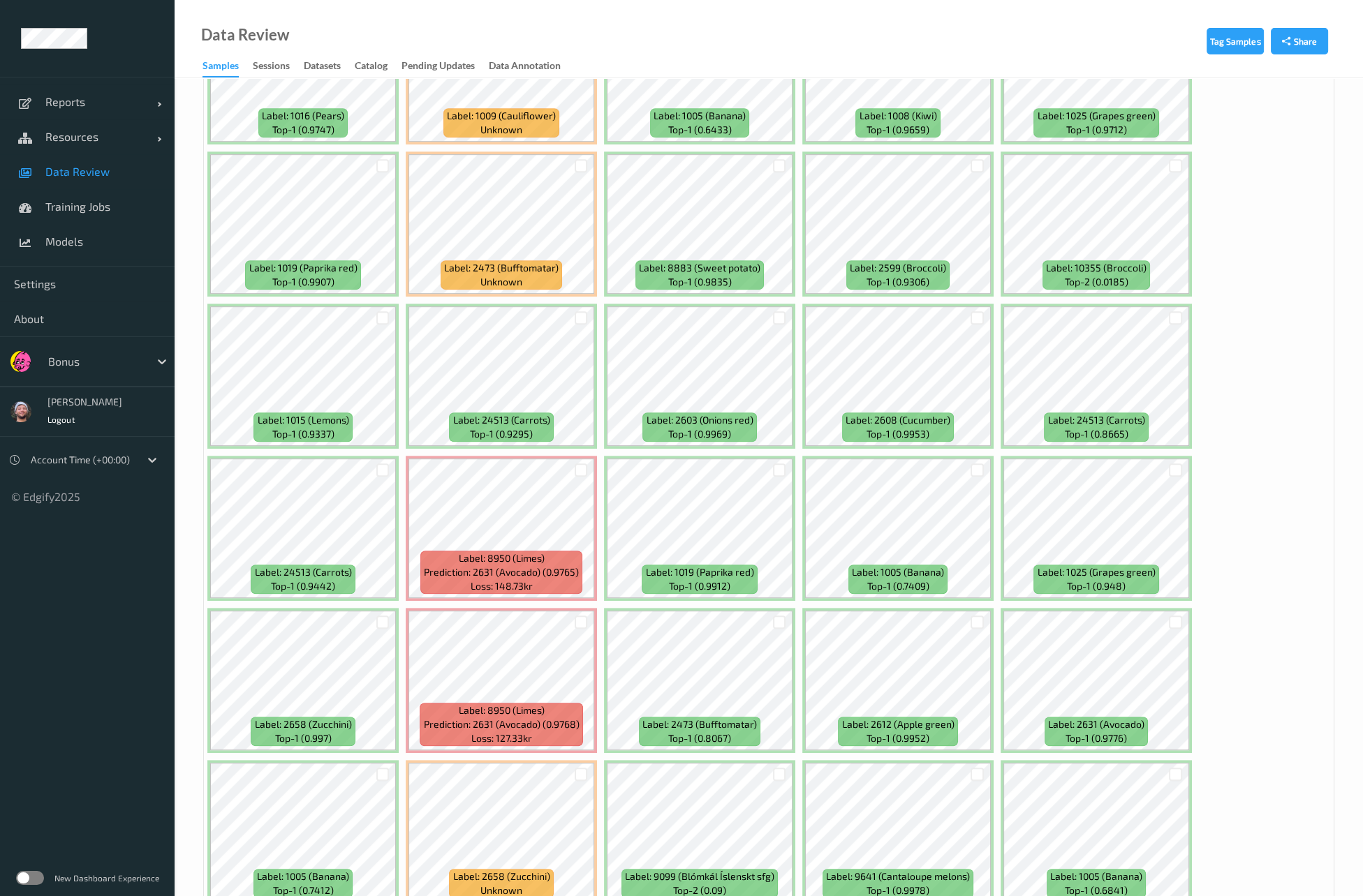
scroll to position [1287, 0]
click at [776, 310] on div at bounding box center [779, 316] width 13 height 13
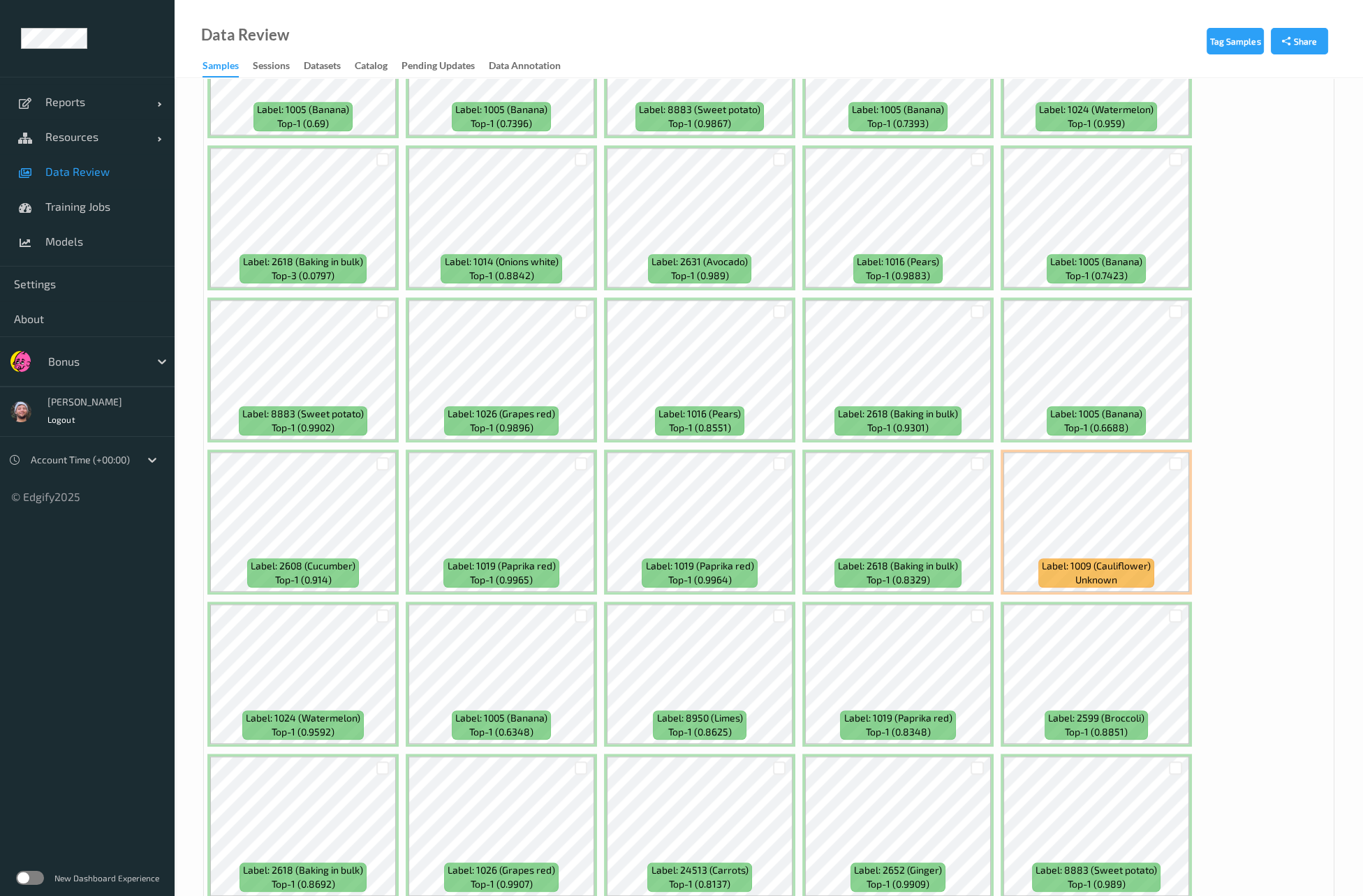
scroll to position [2208, 0]
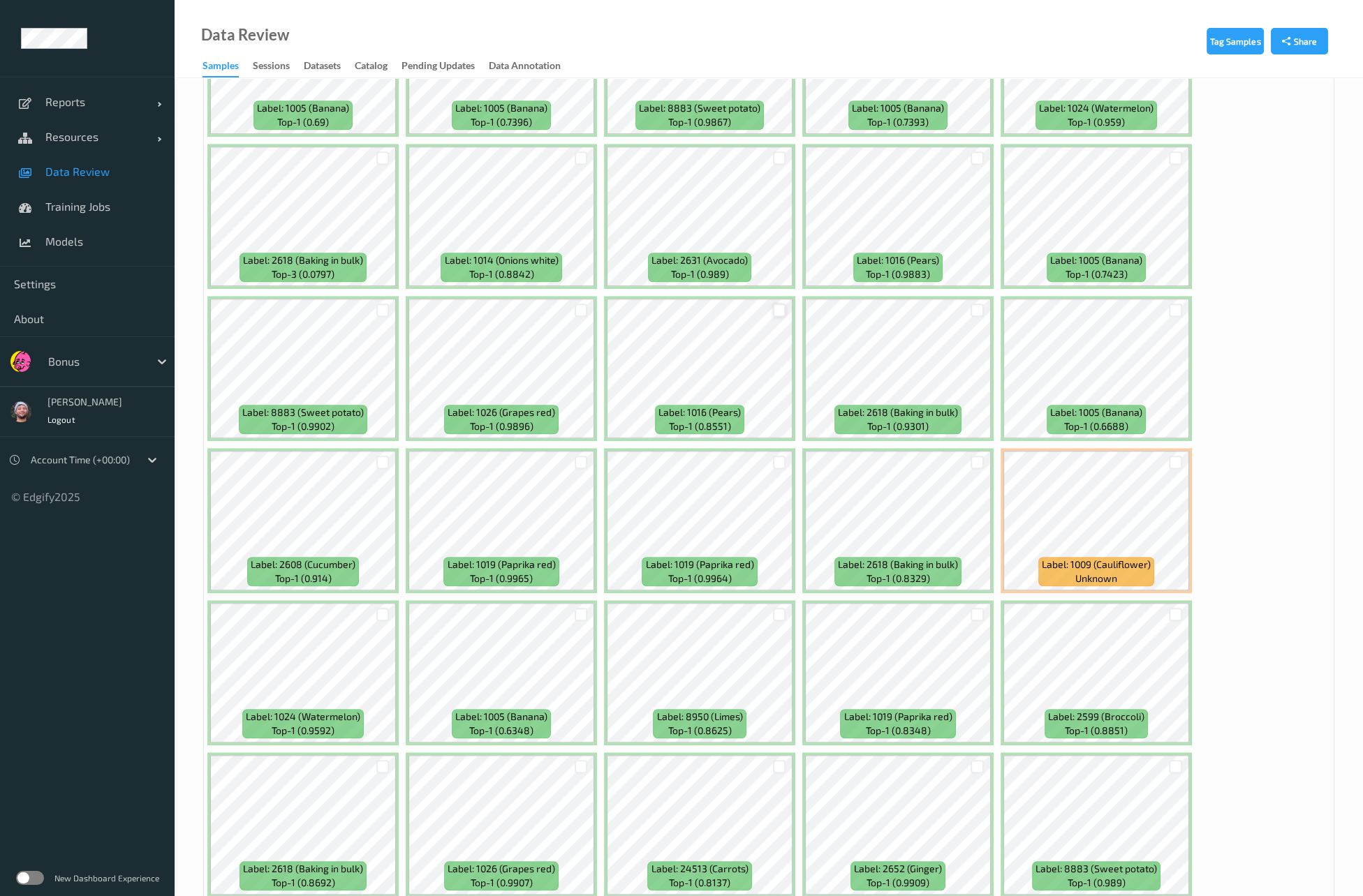
click at [775, 307] on div at bounding box center [779, 309] width 13 height 13
click at [971, 455] on div at bounding box center [977, 461] width 13 height 13
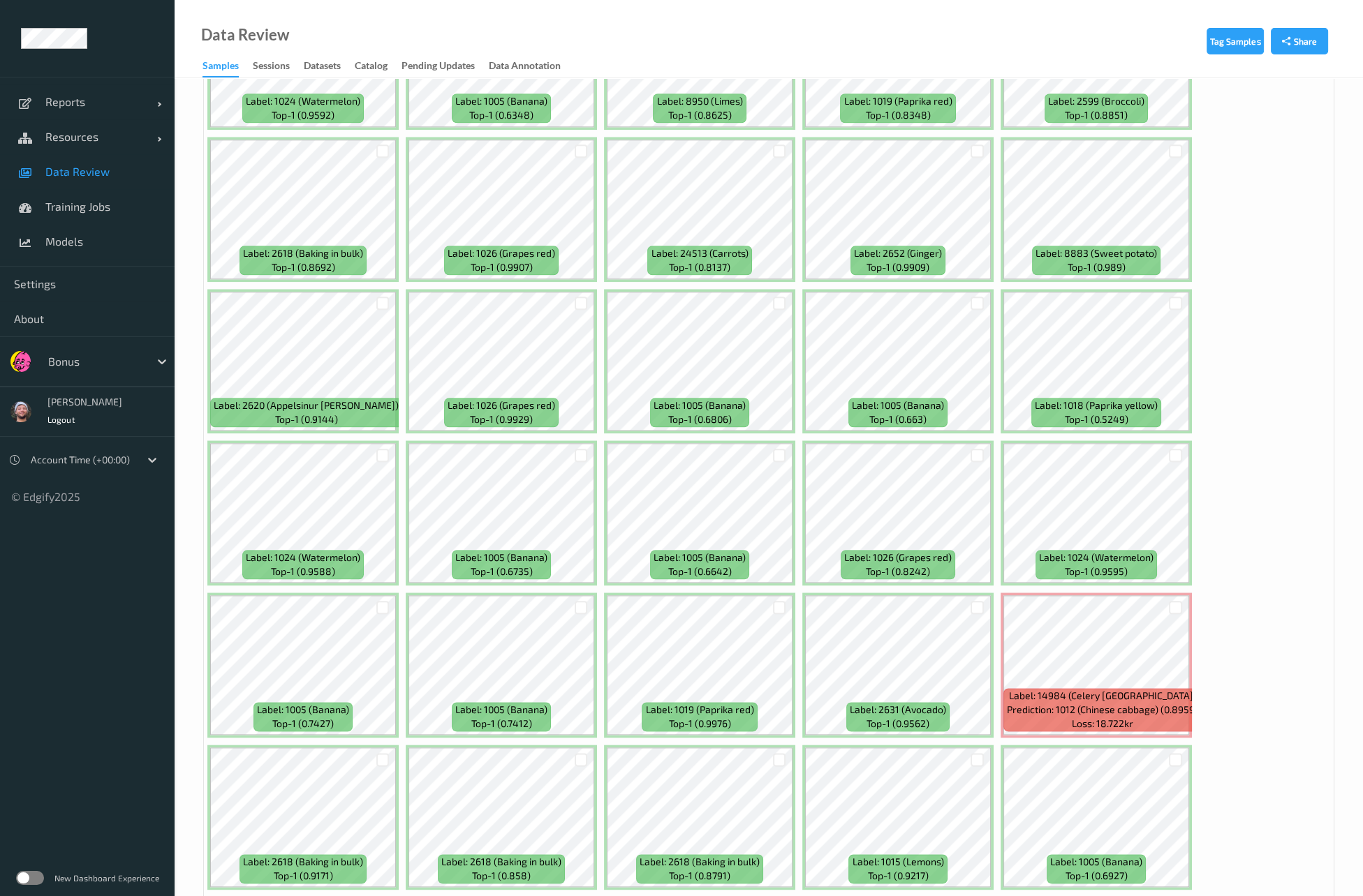
scroll to position [2826, 0]
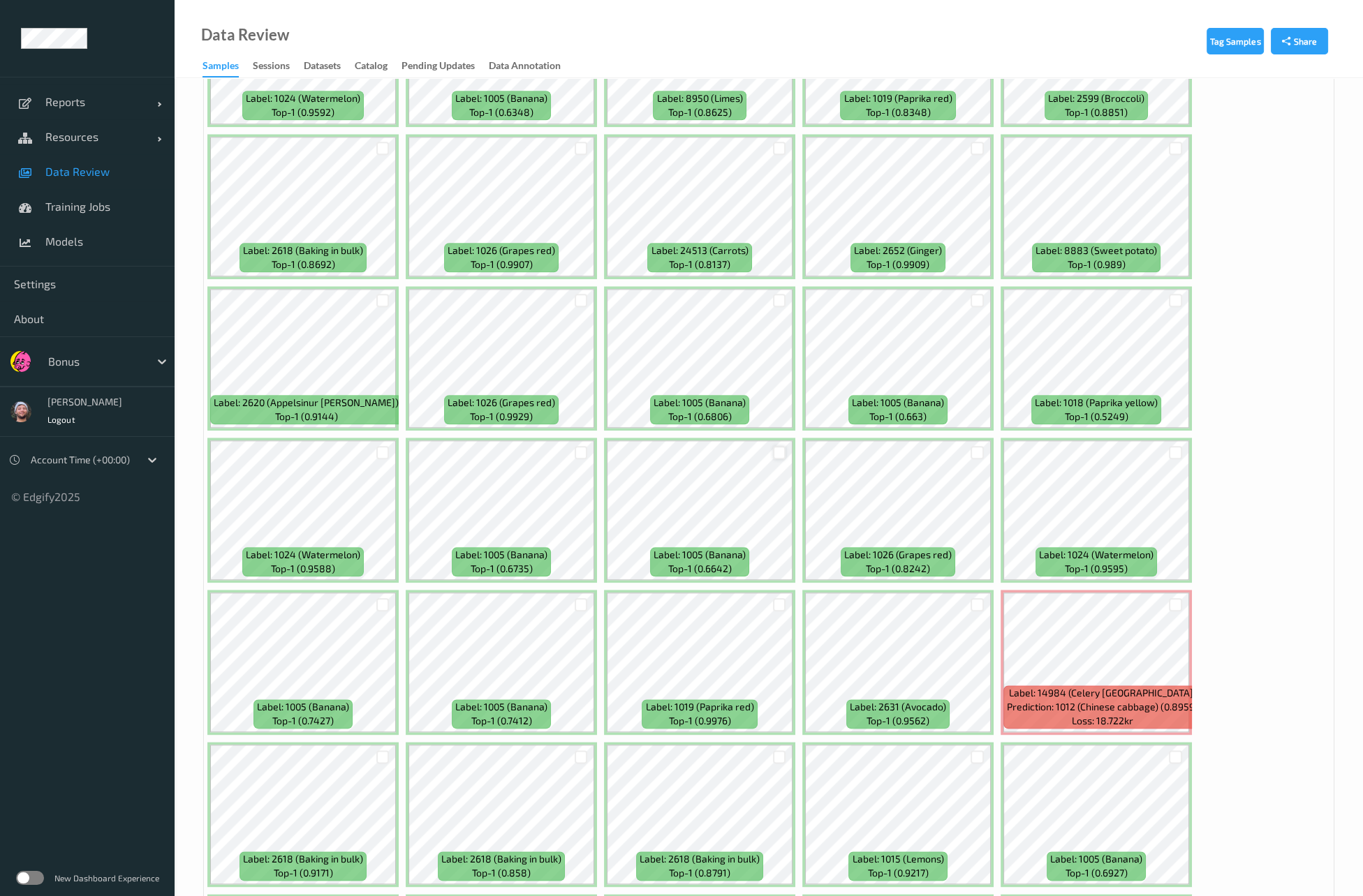
click at [773, 447] on div at bounding box center [779, 452] width 13 height 13
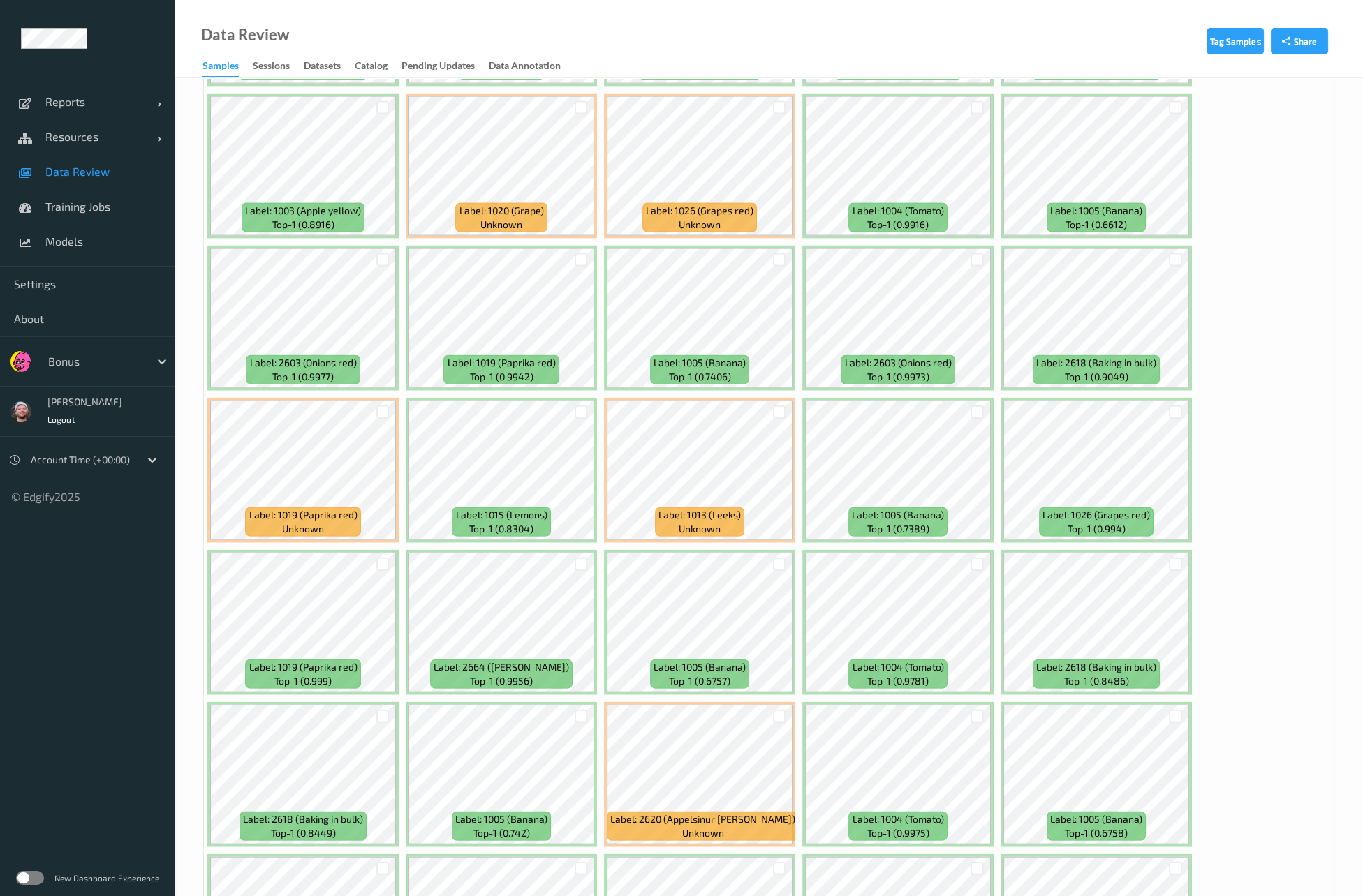
scroll to position [5599, 0]
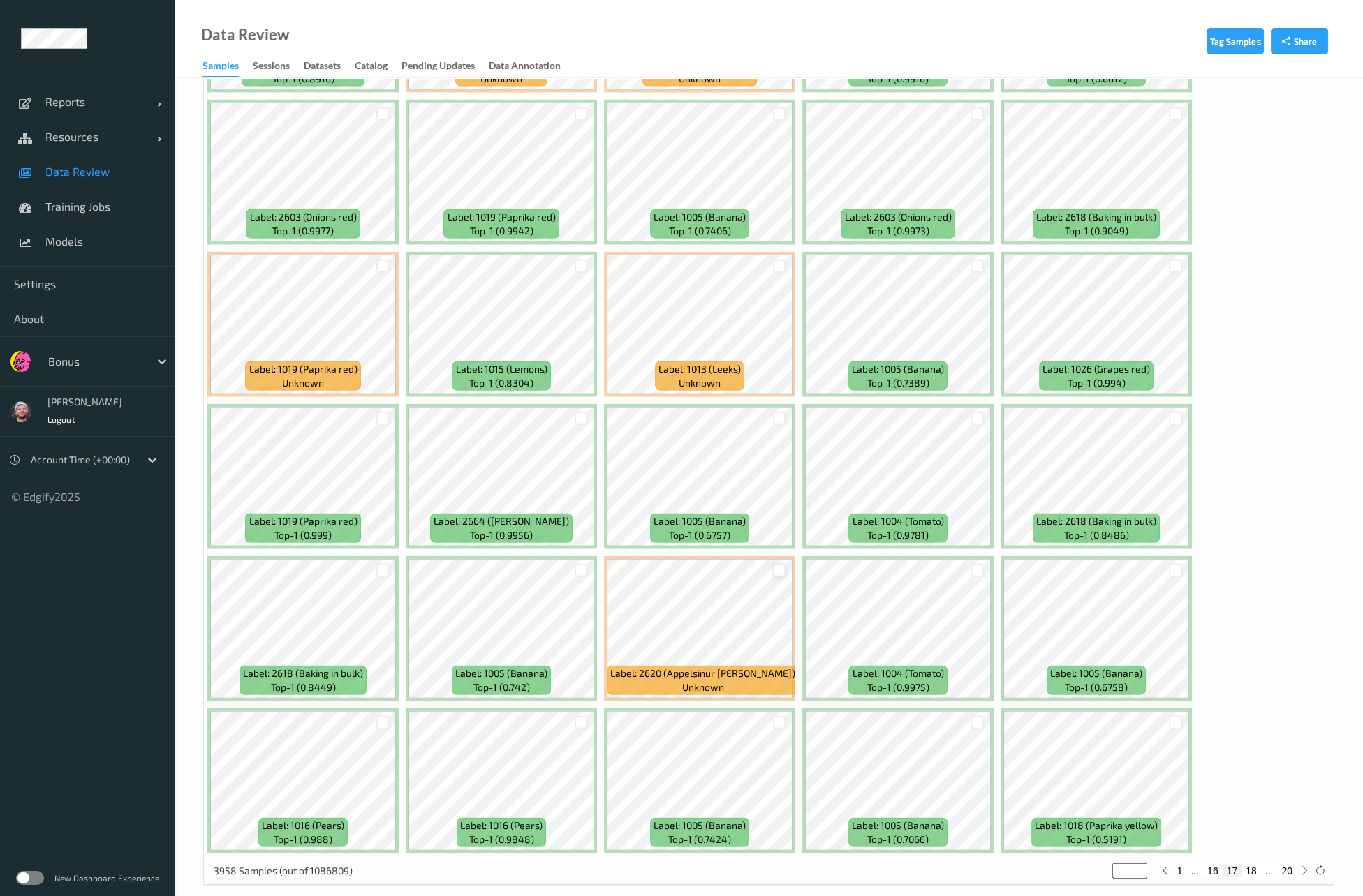
click at [776, 564] on div at bounding box center [779, 570] width 13 height 13
click at [1255, 865] on button "18" at bounding box center [1251, 871] width 20 height 13
type input "**"
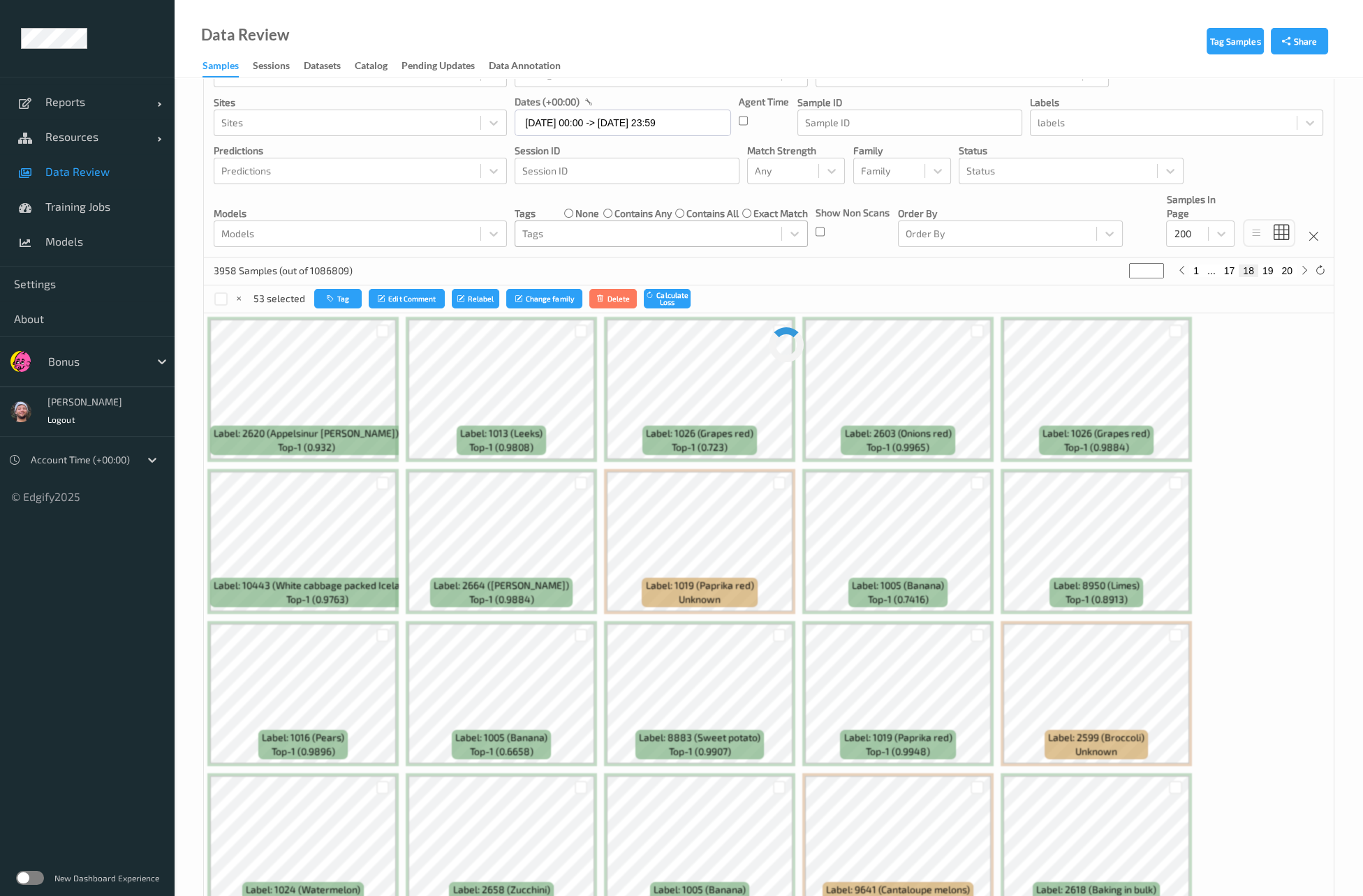
scroll to position [0, 0]
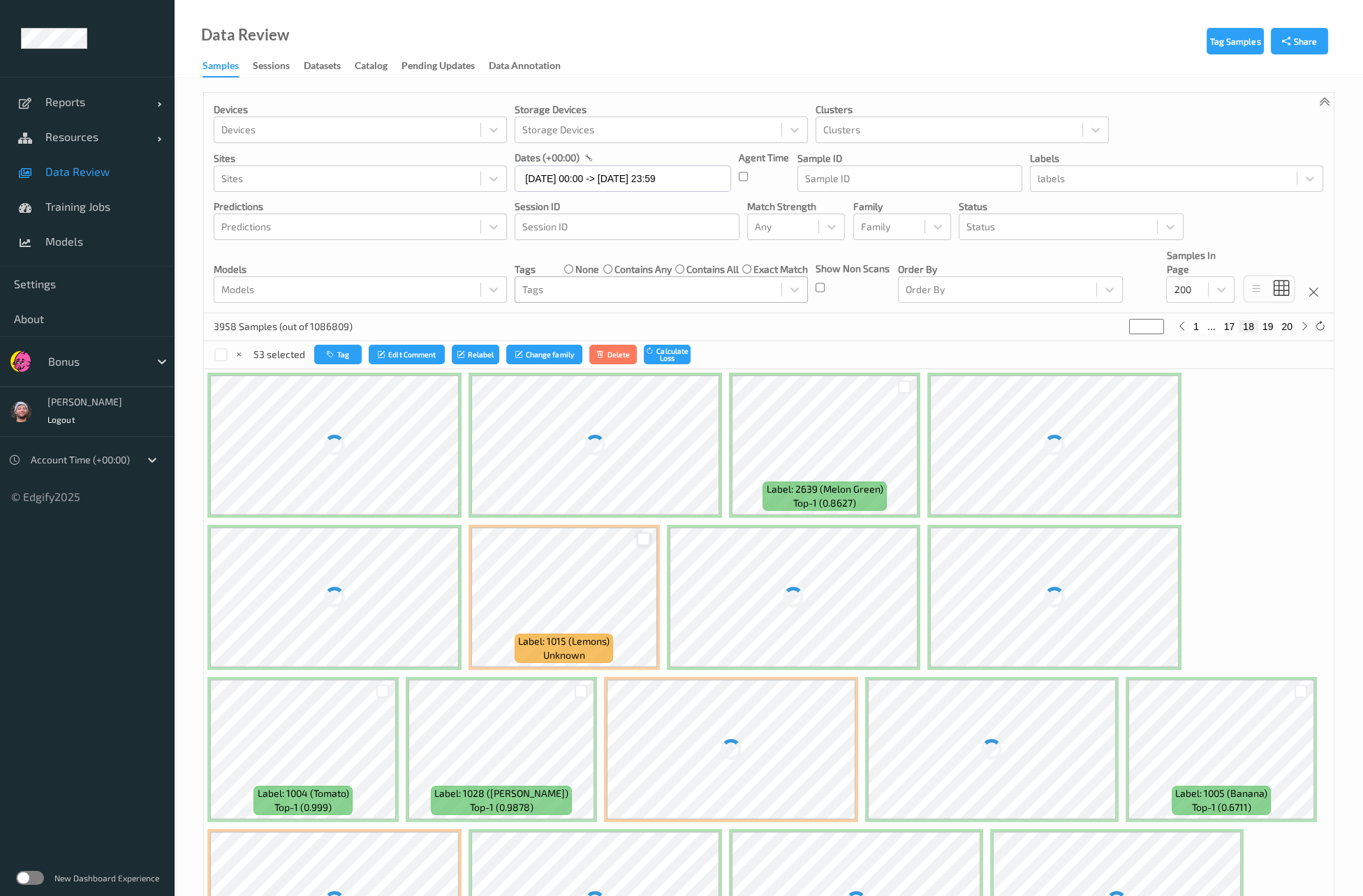
click at [641, 540] on div at bounding box center [642, 538] width 13 height 13
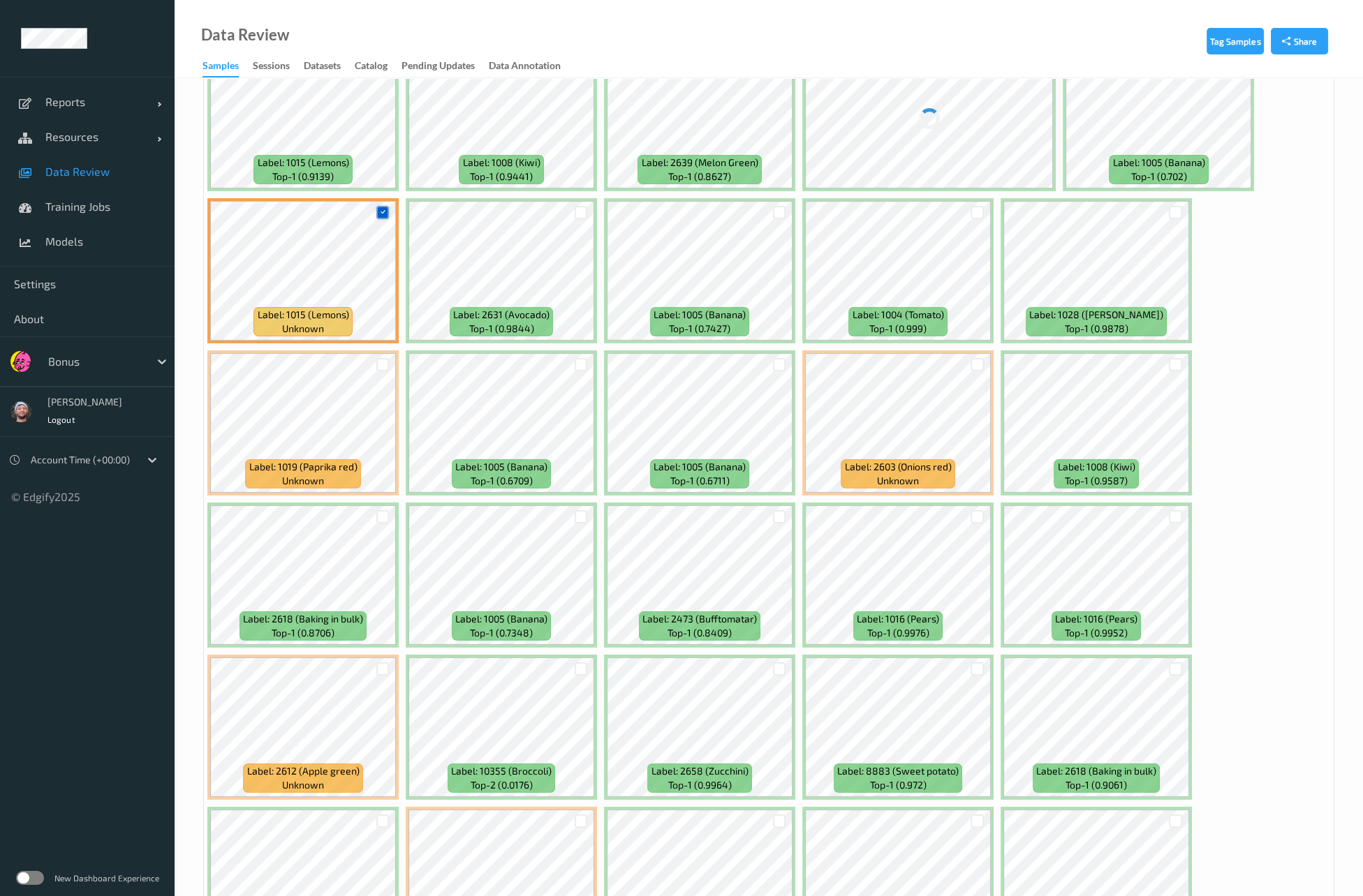
scroll to position [325, 0]
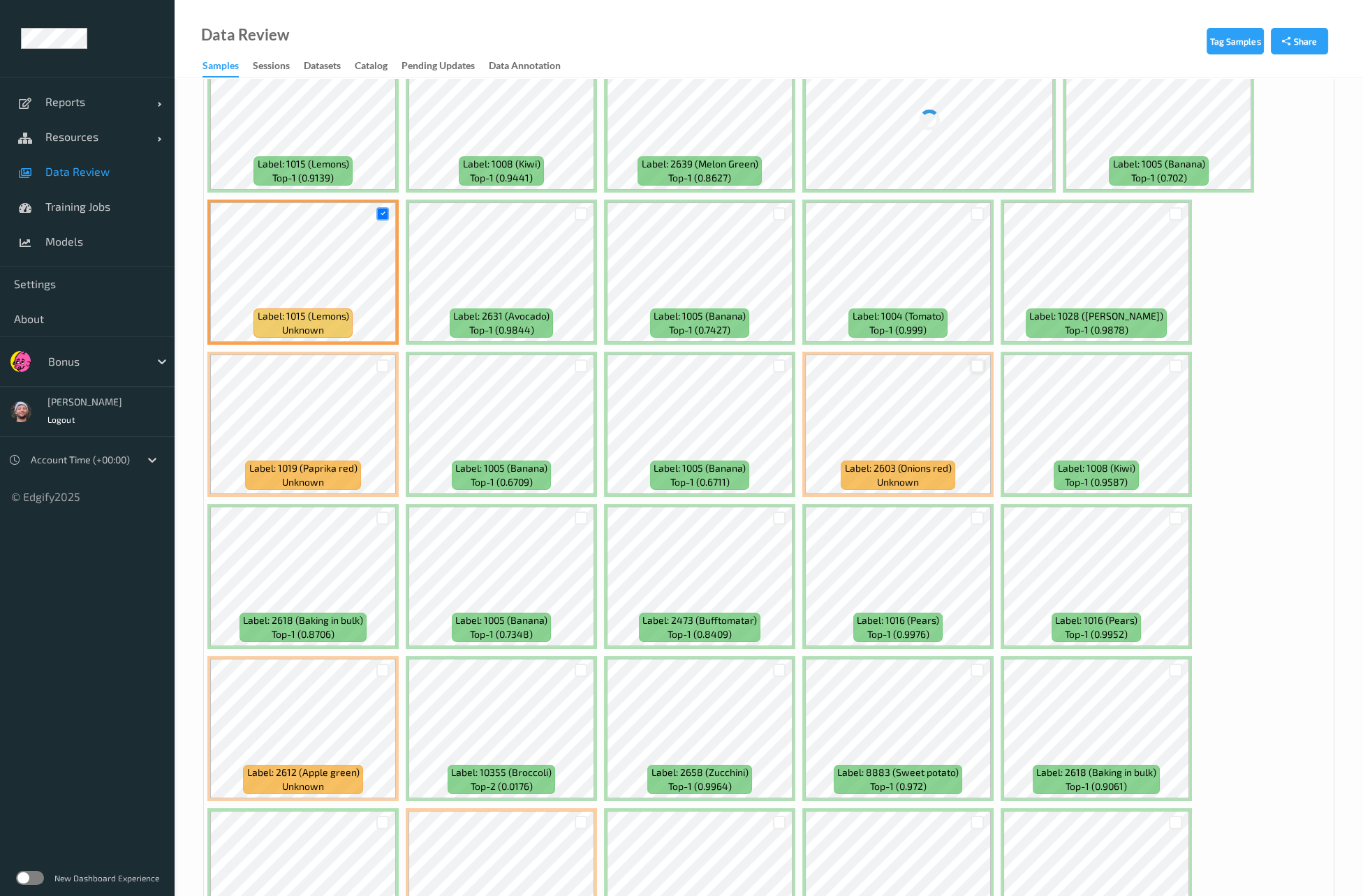
click at [978, 360] on div at bounding box center [977, 366] width 13 height 13
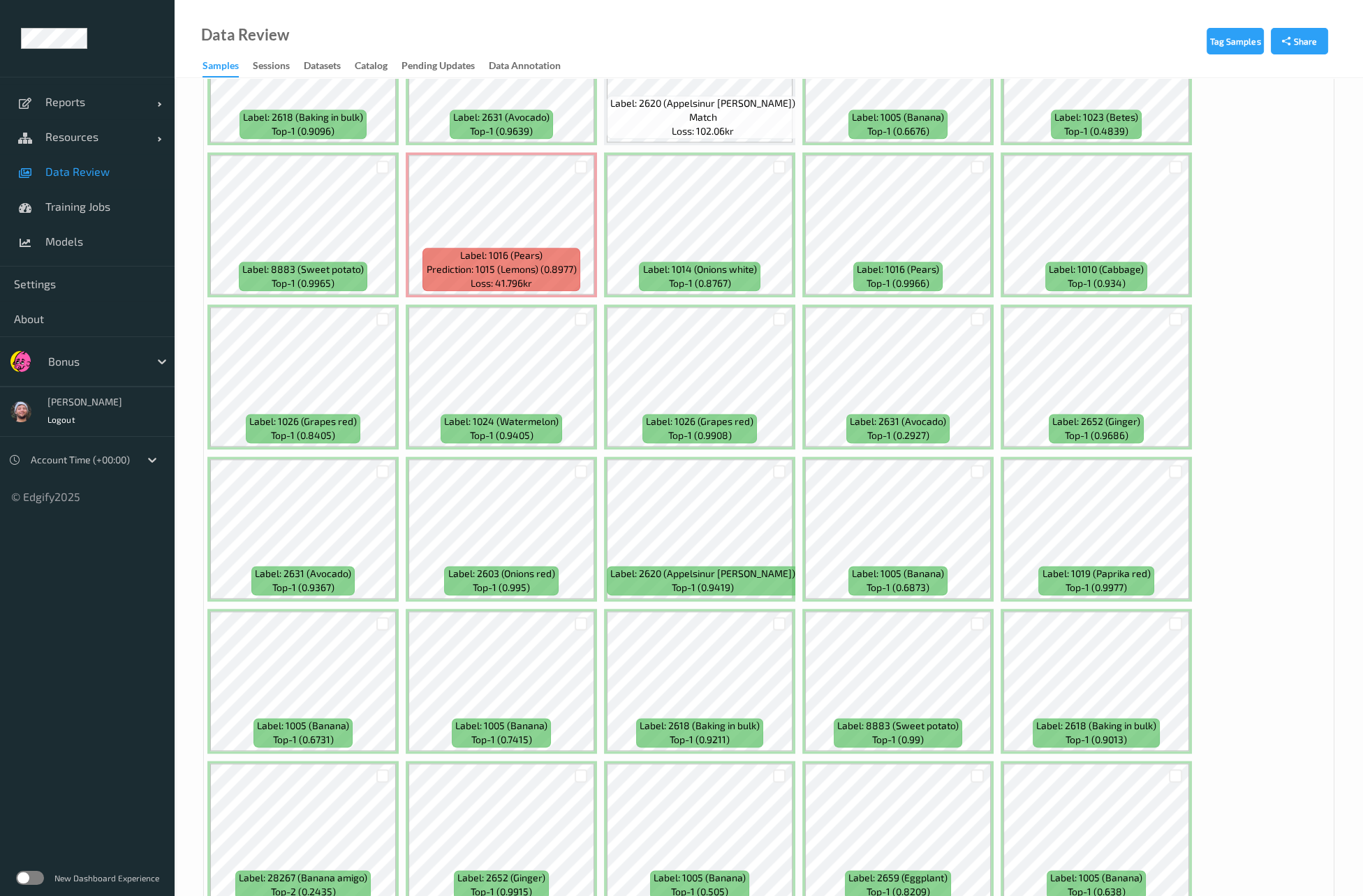
scroll to position [3112, 0]
drag, startPoint x: 974, startPoint y: 299, endPoint x: 974, endPoint y: 310, distance: 11.0
click at [974, 310] on div at bounding box center [978, 318] width 27 height 23
click at [974, 313] on div at bounding box center [977, 319] width 13 height 13
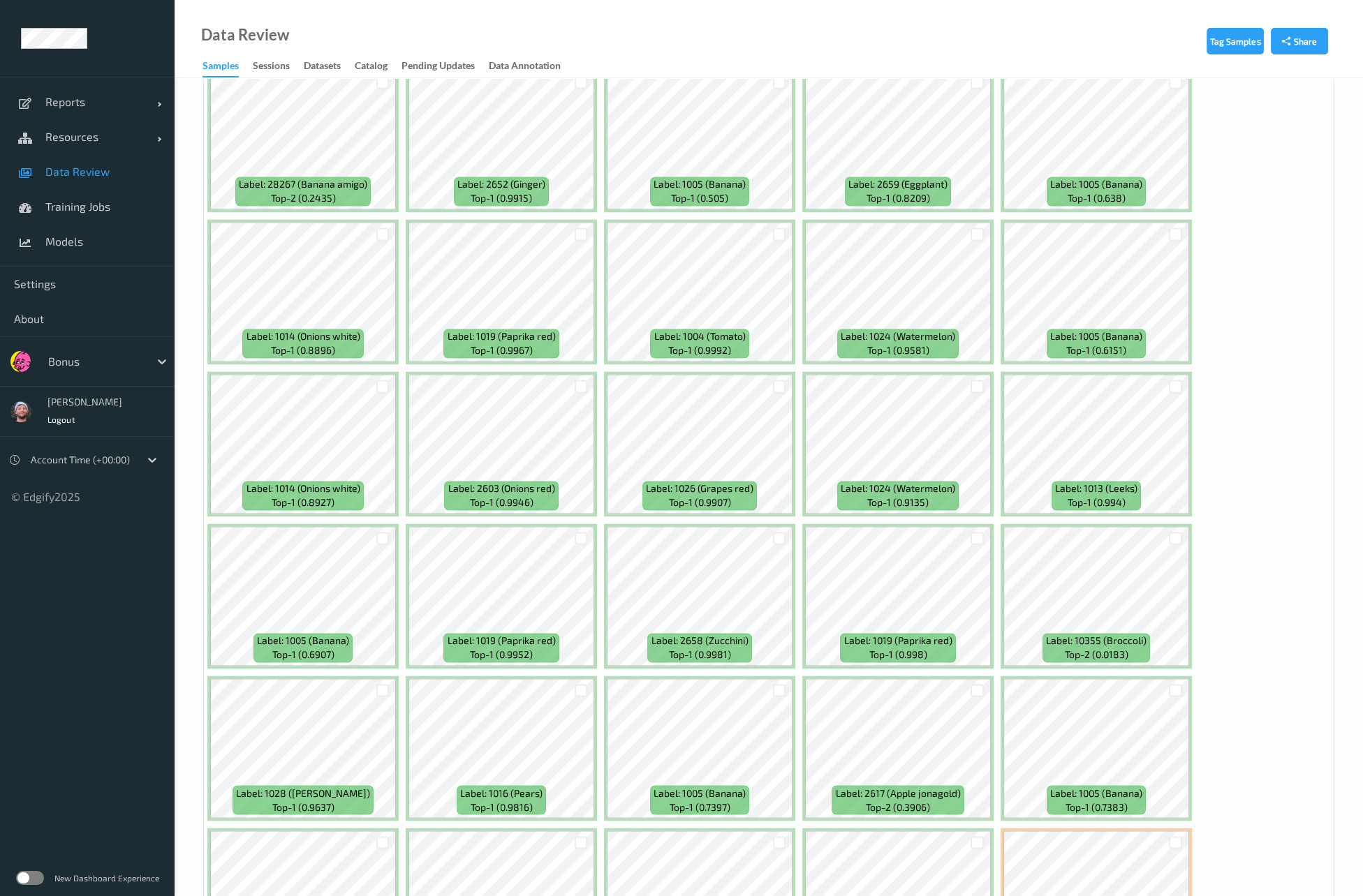
scroll to position [3812, 0]
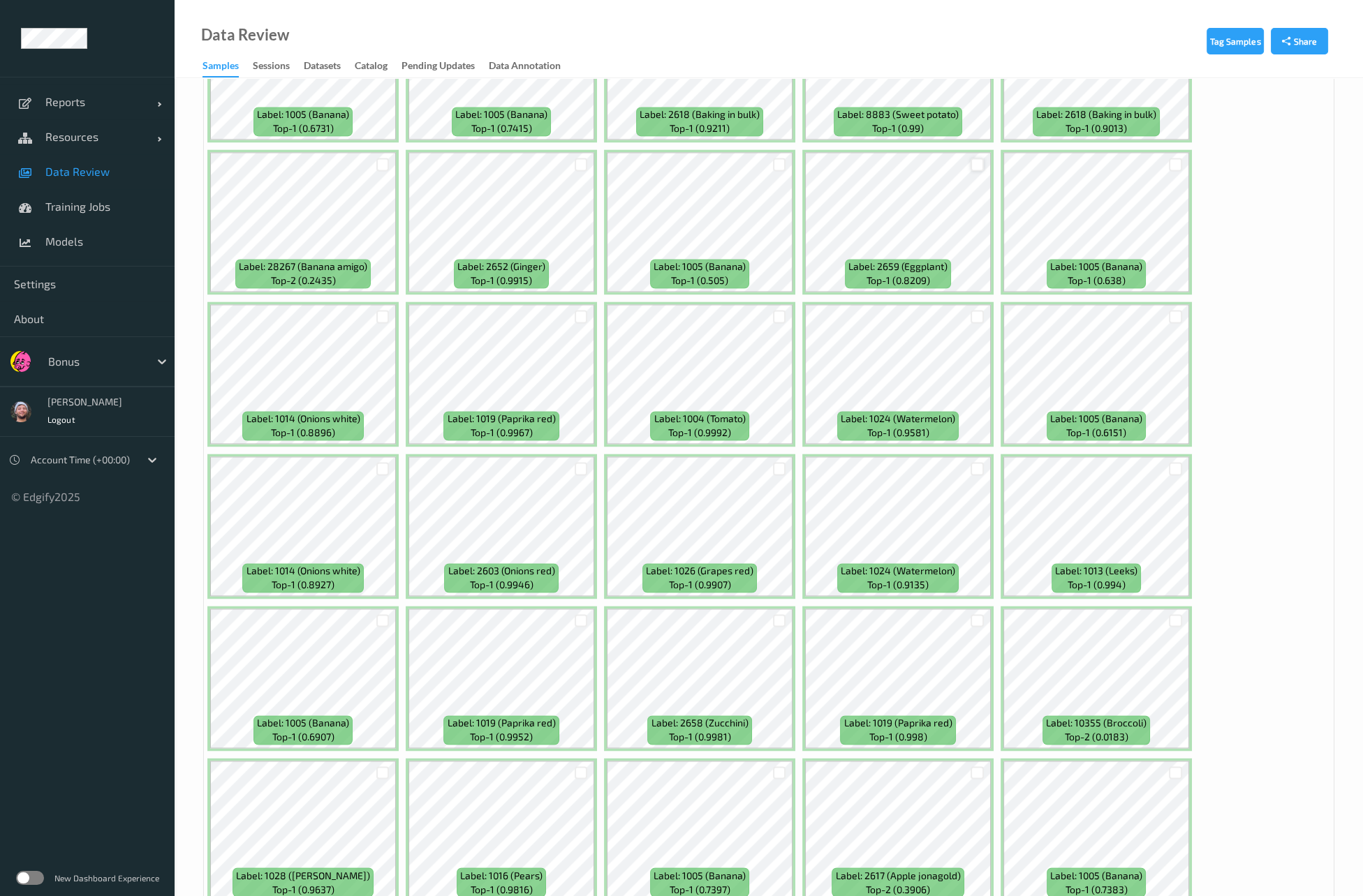
click at [976, 158] on div at bounding box center [977, 164] width 13 height 13
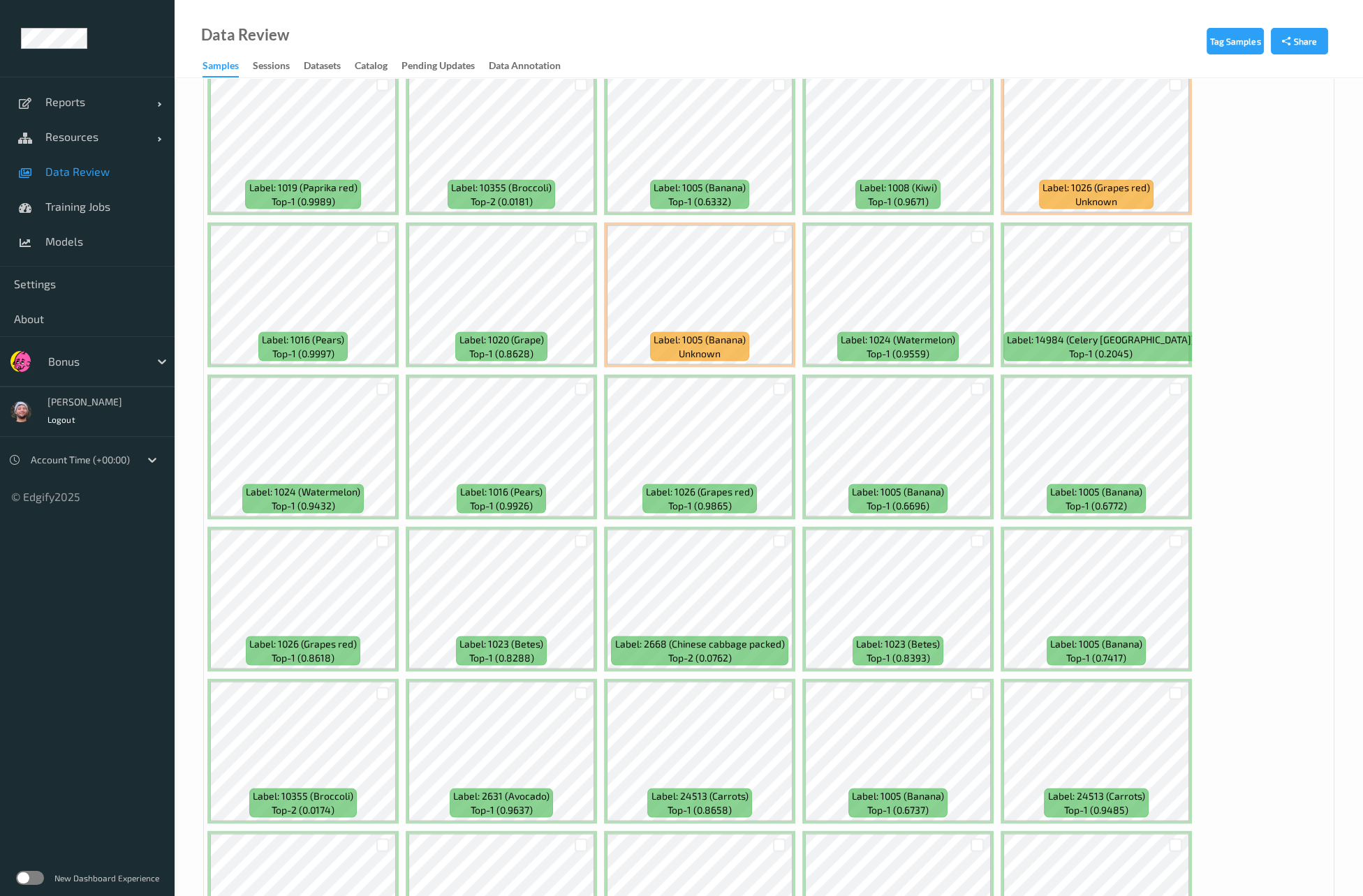
scroll to position [4566, 0]
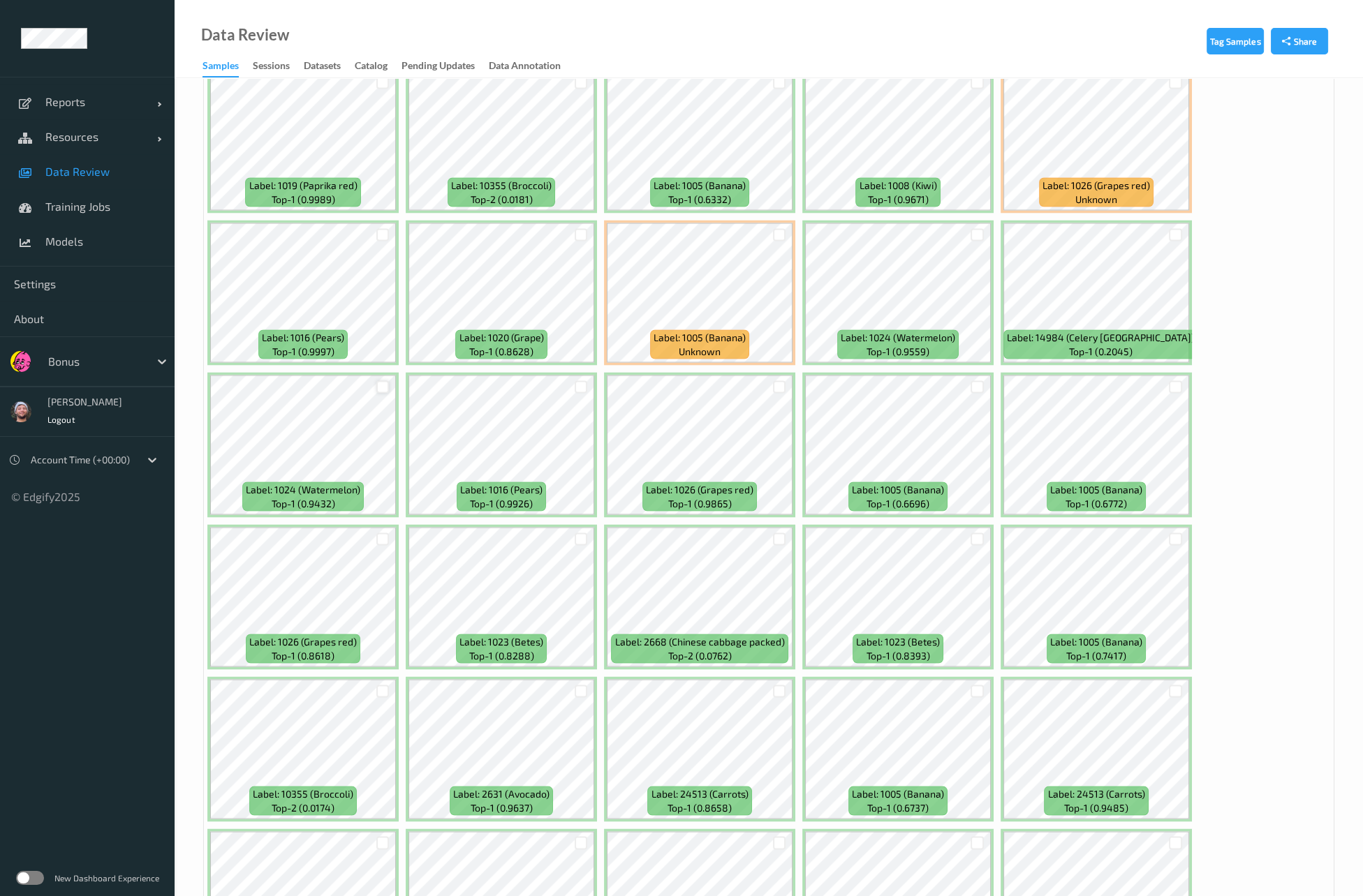
click at [387, 380] on div at bounding box center [383, 386] width 13 height 13
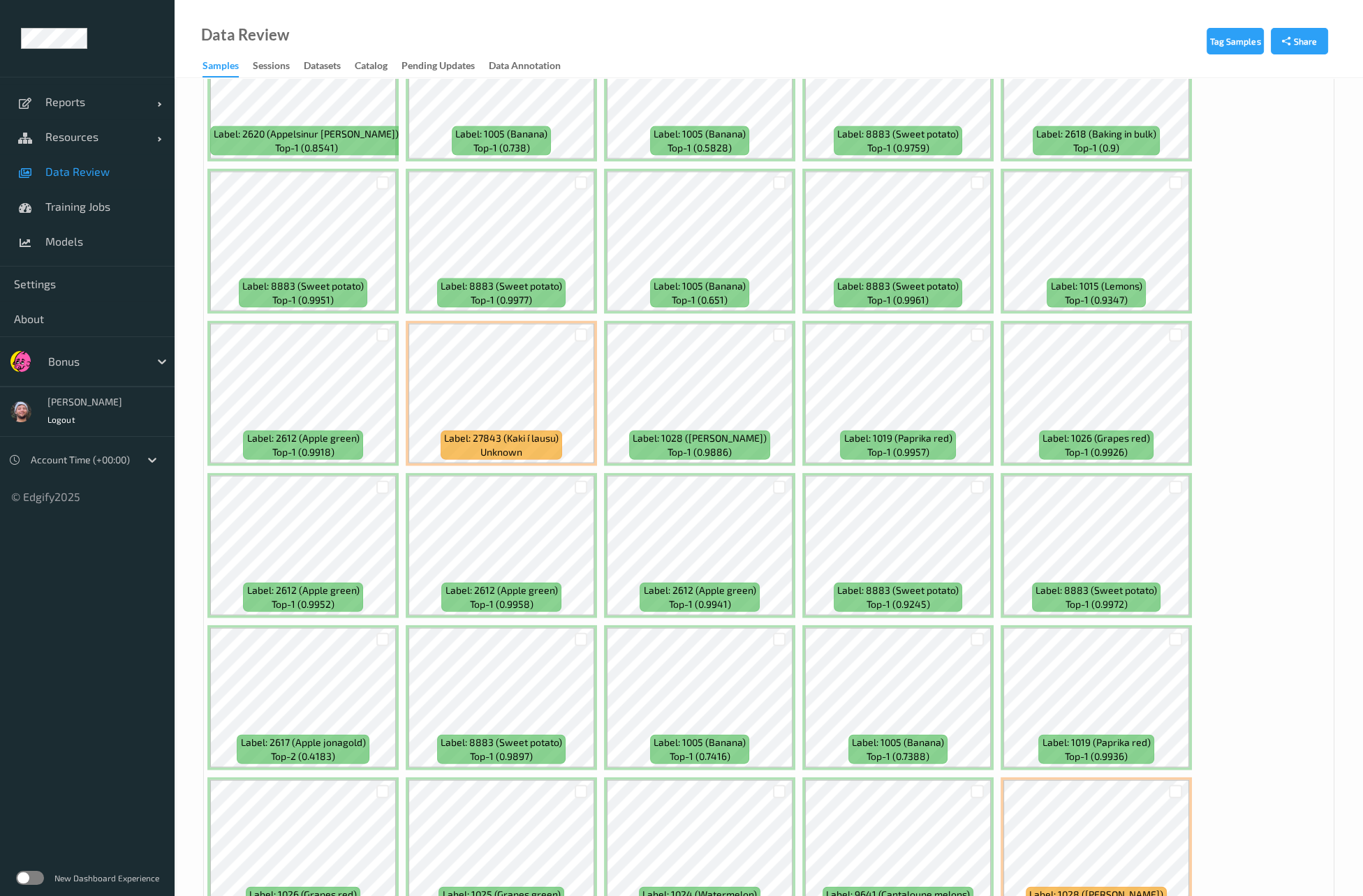
scroll to position [5599, 0]
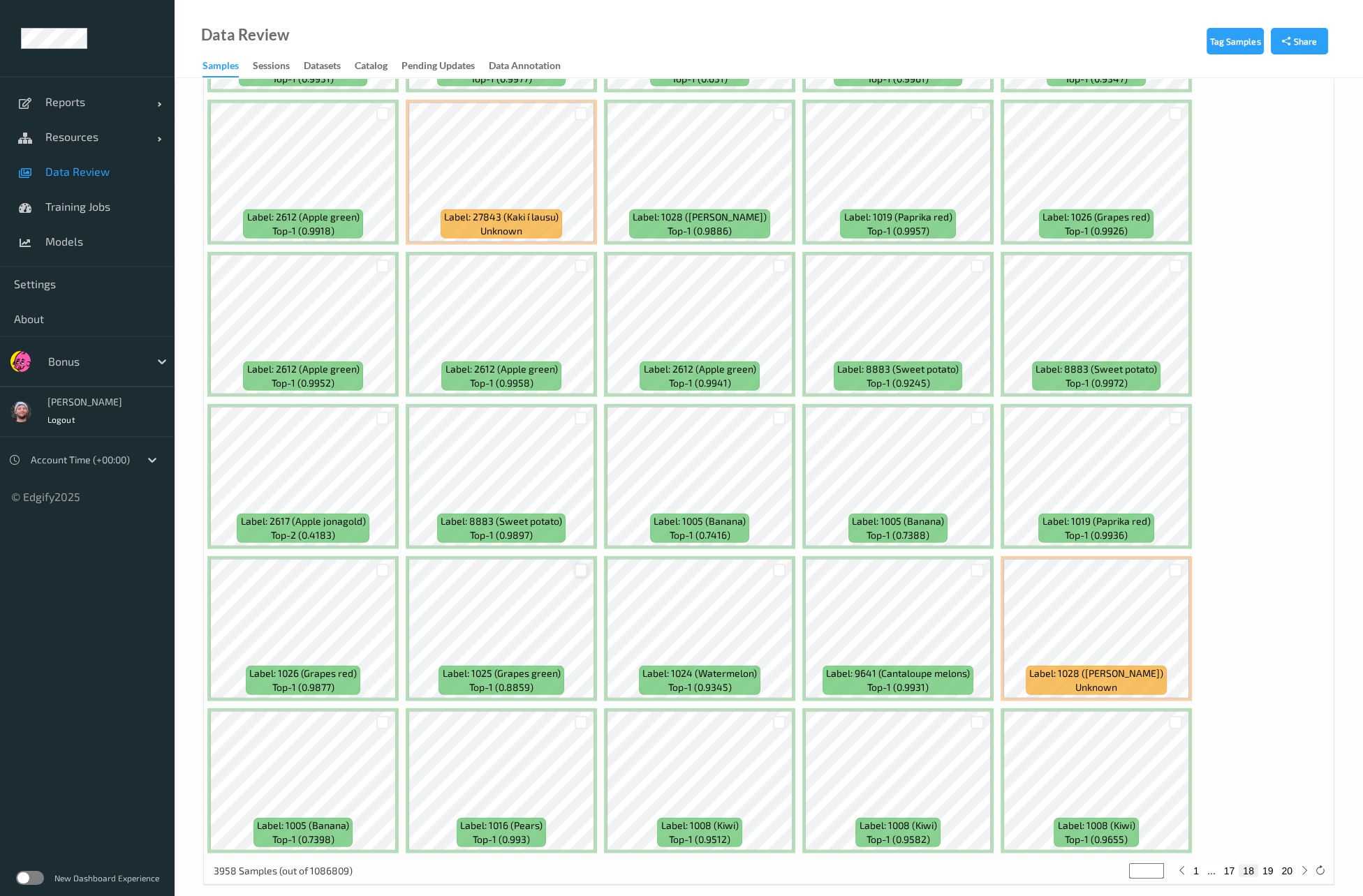
click at [580, 564] on div at bounding box center [581, 570] width 13 height 13
click at [1269, 865] on button "19" at bounding box center [1268, 871] width 20 height 13
type input "**"
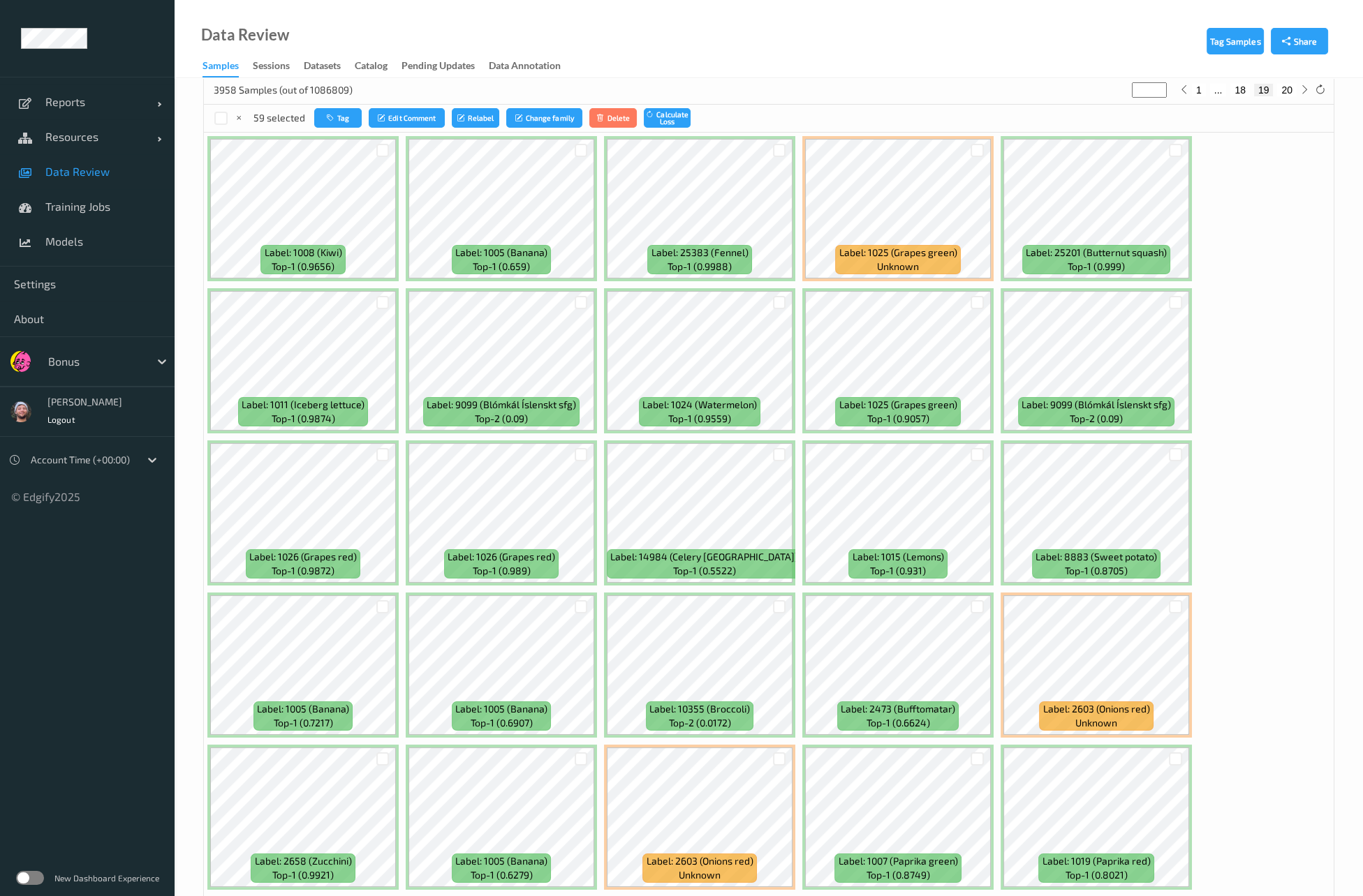
scroll to position [238, 0]
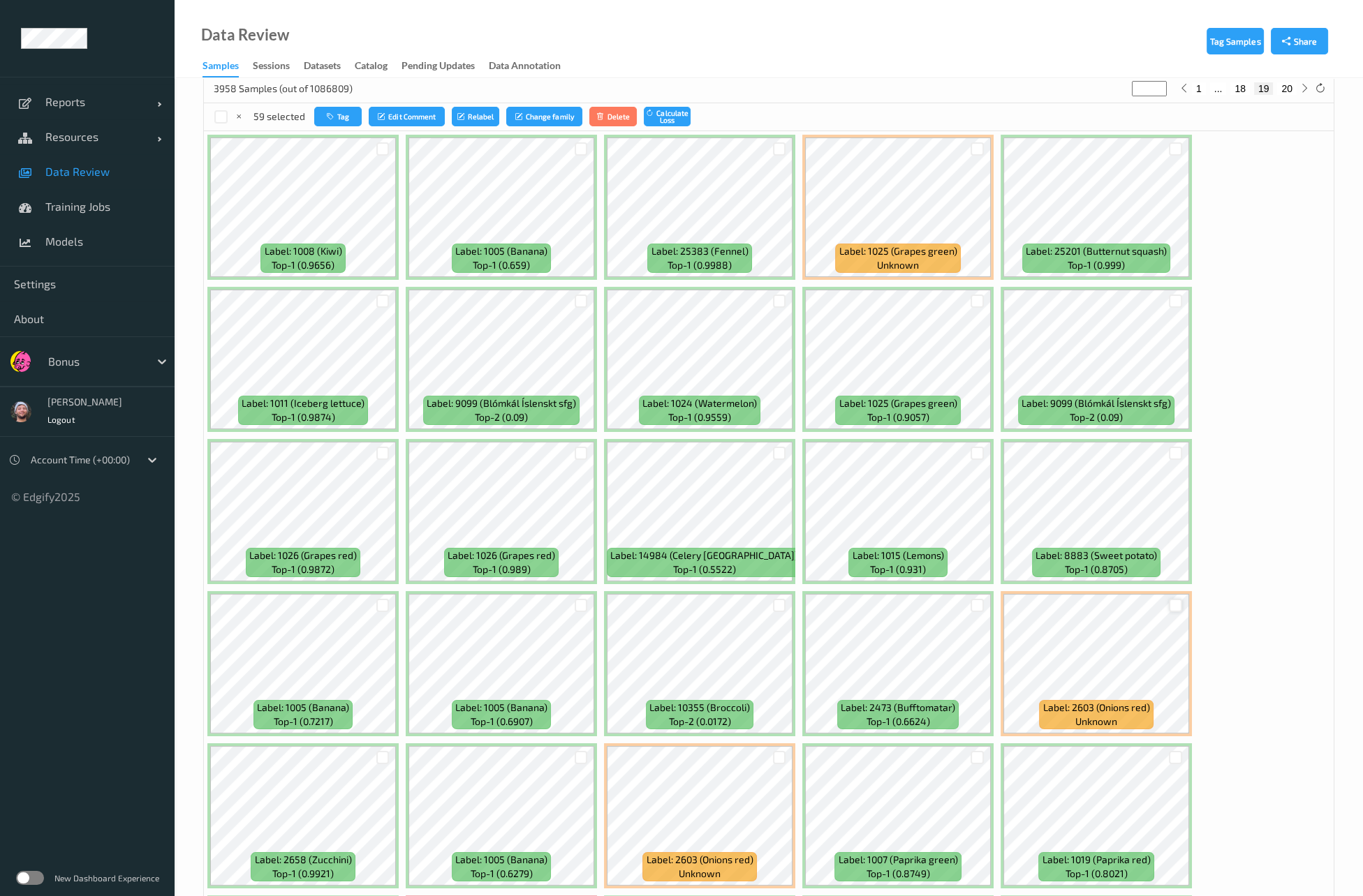
click at [1169, 599] on div at bounding box center [1175, 605] width 13 height 13
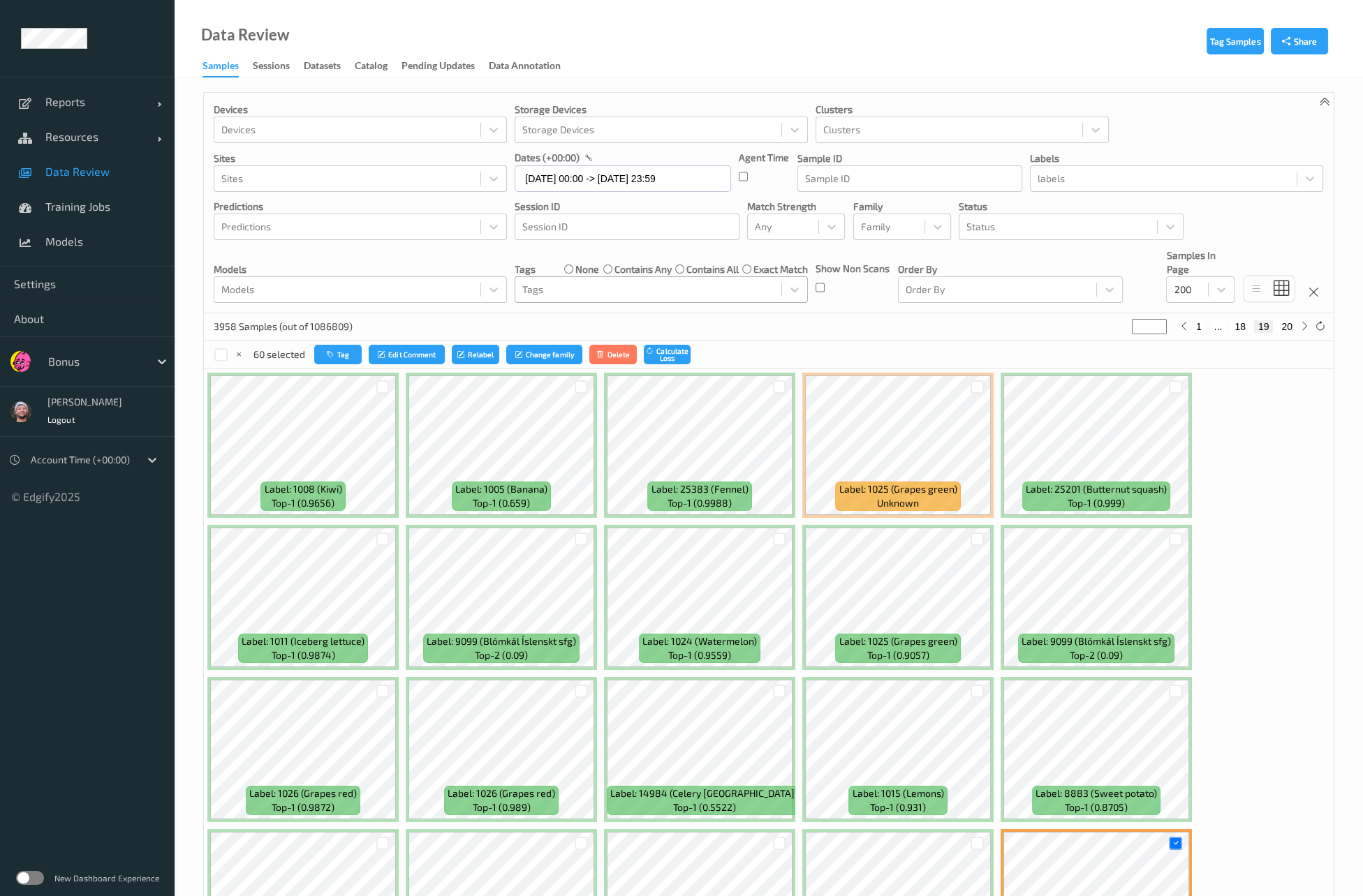
scroll to position [0, 0]
click at [1287, 327] on button "20" at bounding box center [1288, 326] width 20 height 13
type input "**"
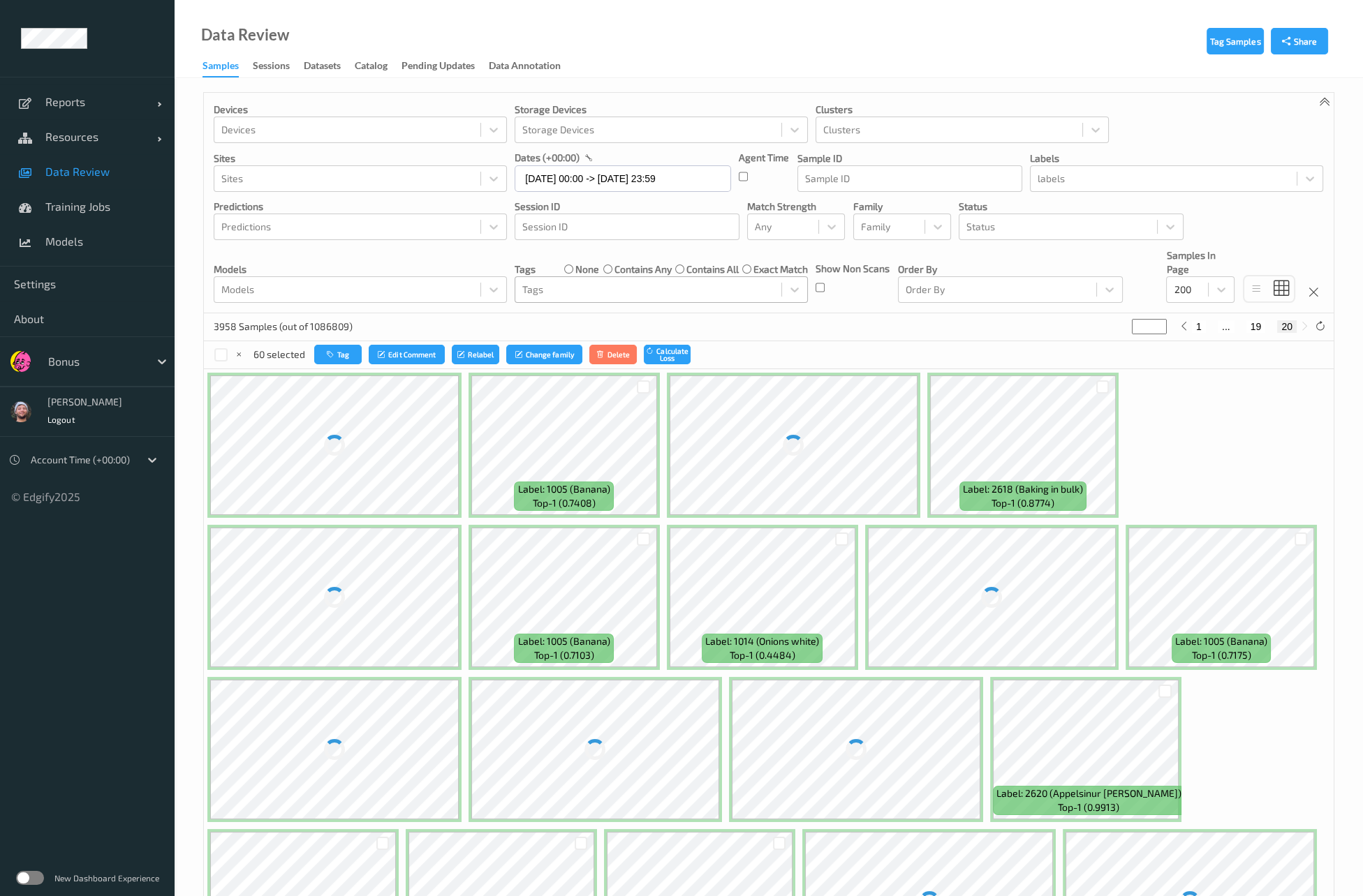
click at [964, 322] on div "3958 Samples (out of 1086809) ** 1 ... 19 20" at bounding box center [768, 327] width 1130 height 28
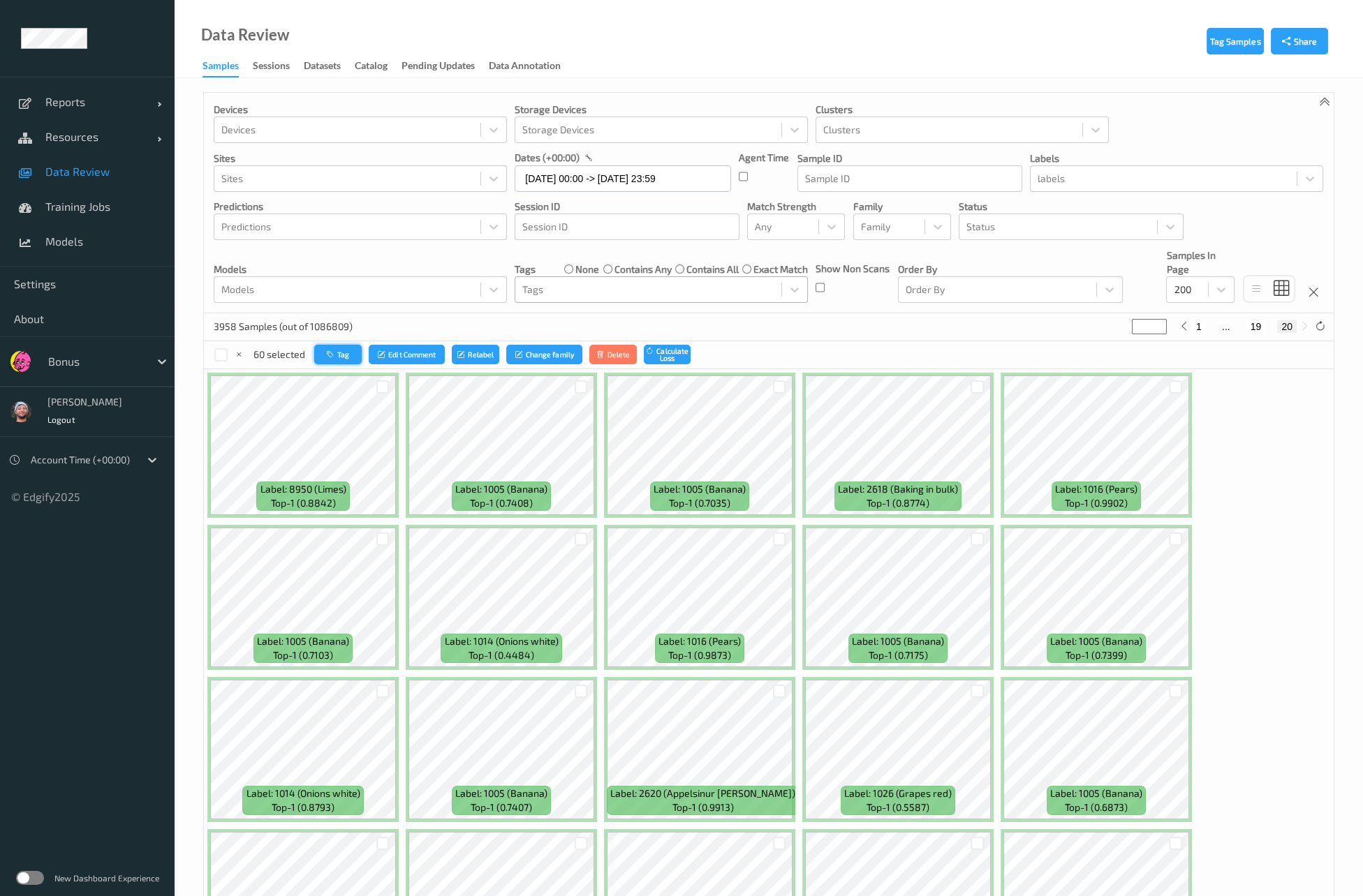
click at [338, 355] on button "Tag" at bounding box center [338, 355] width 47 height 20
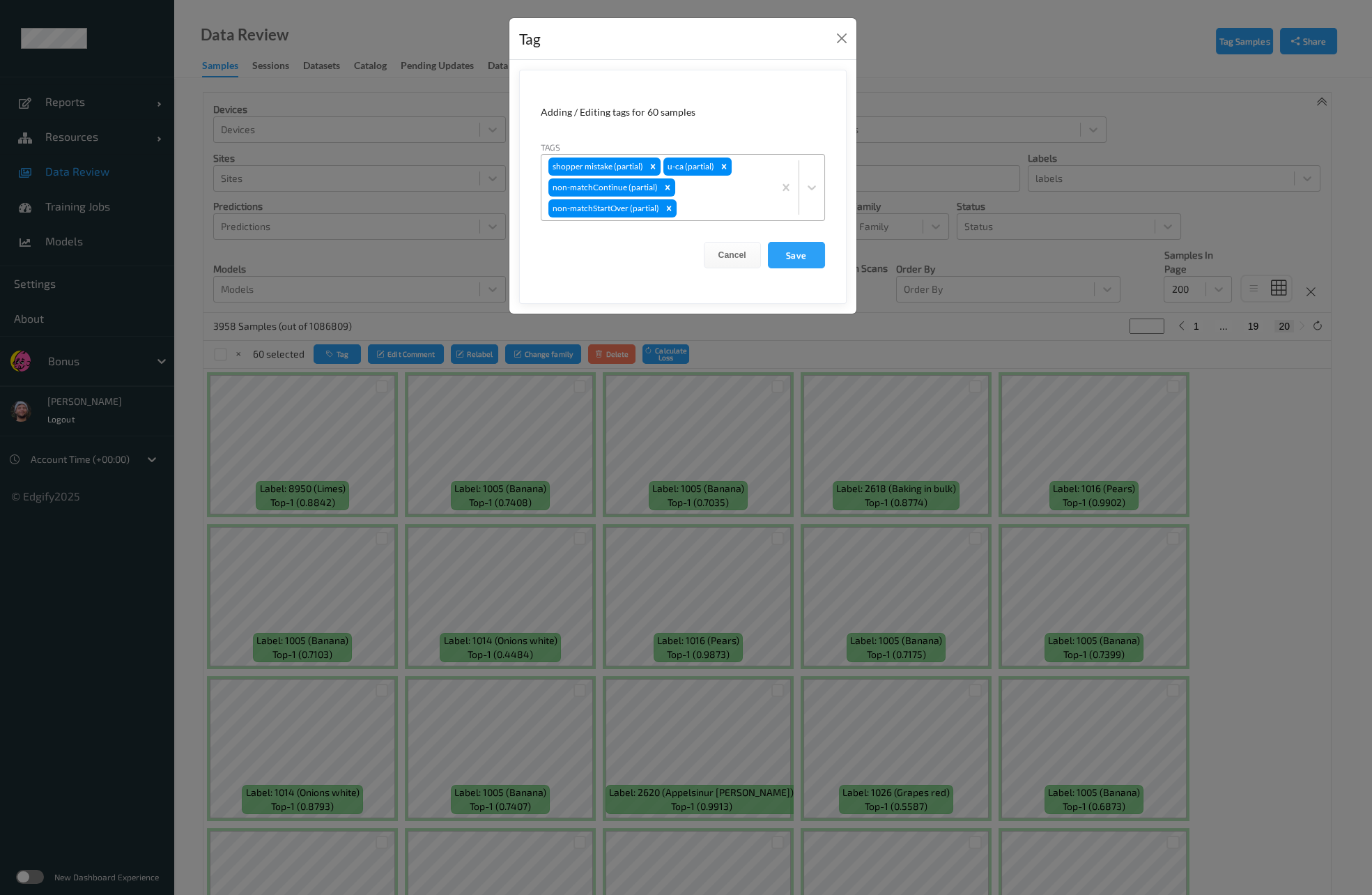
click at [692, 204] on div at bounding box center [723, 208] width 87 height 17
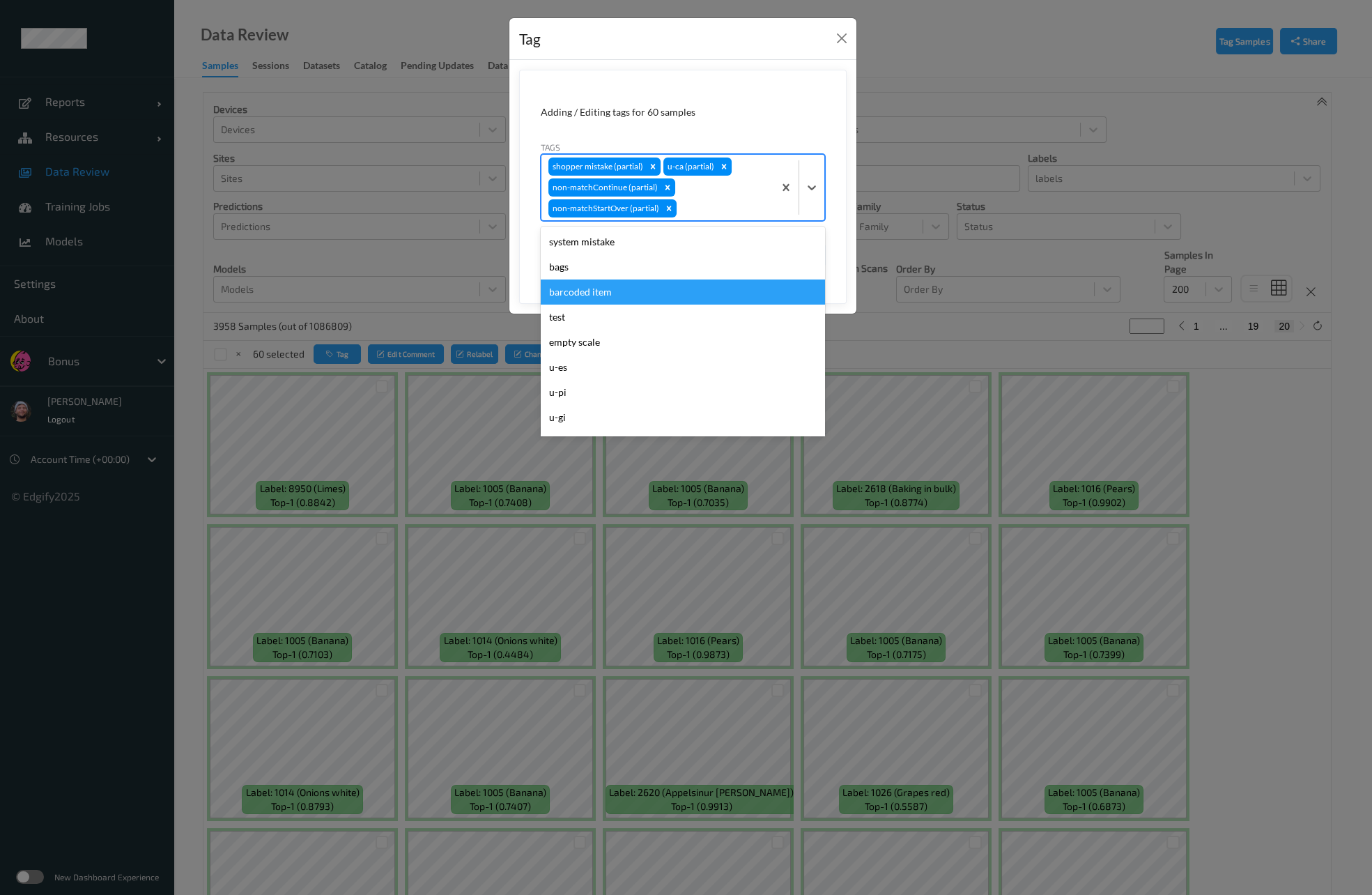
click at [676, 296] on div "barcoded item" at bounding box center [683, 291] width 284 height 25
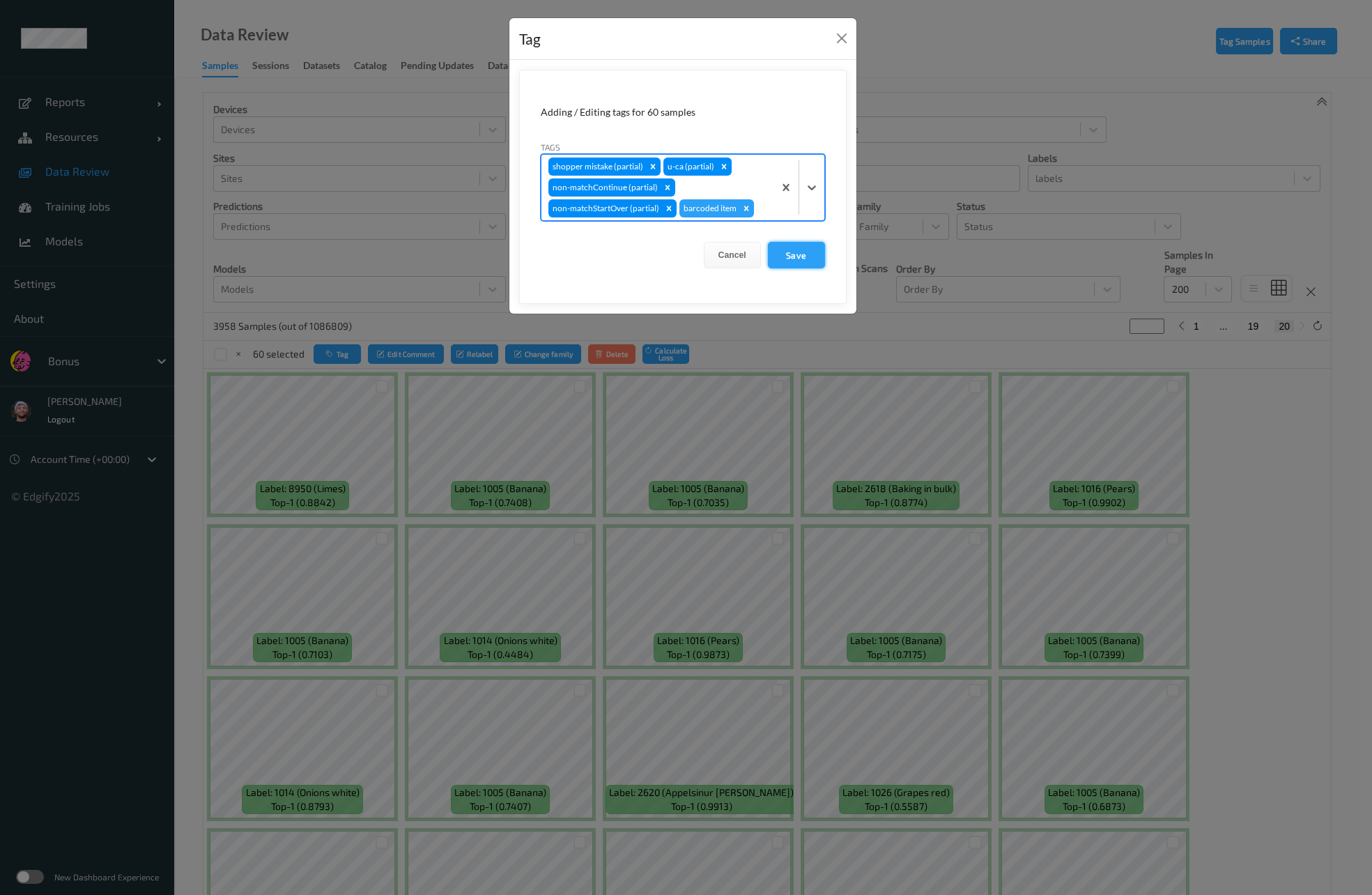
click at [793, 258] on button "Save" at bounding box center [797, 255] width 57 height 27
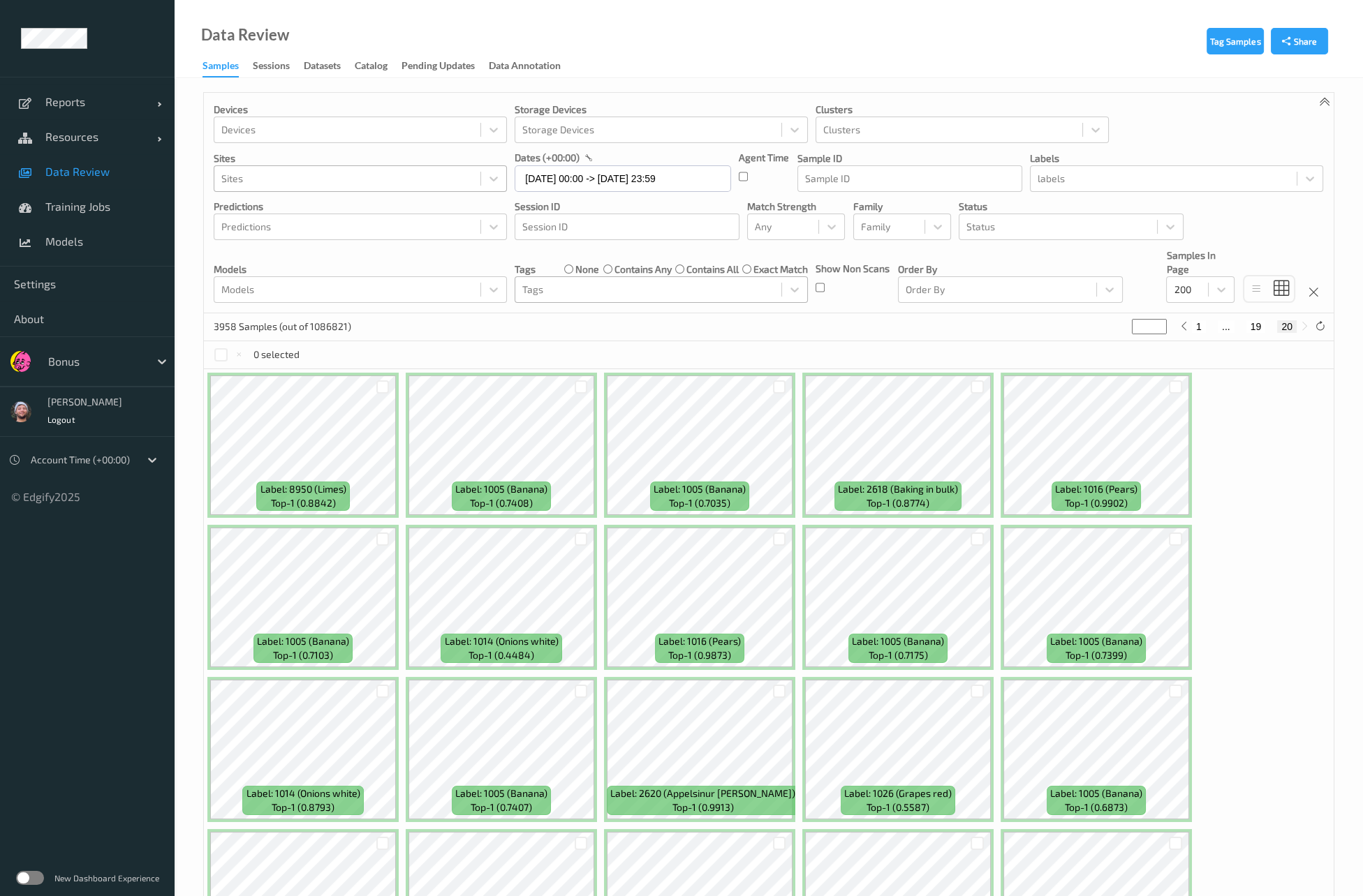
click at [430, 185] on div at bounding box center [347, 178] width 252 height 17
click at [594, 331] on div "3958 Samples (out of 1086821) ** 1 ... 19 20" at bounding box center [768, 327] width 1130 height 28
click at [589, 285] on div at bounding box center [648, 289] width 252 height 17
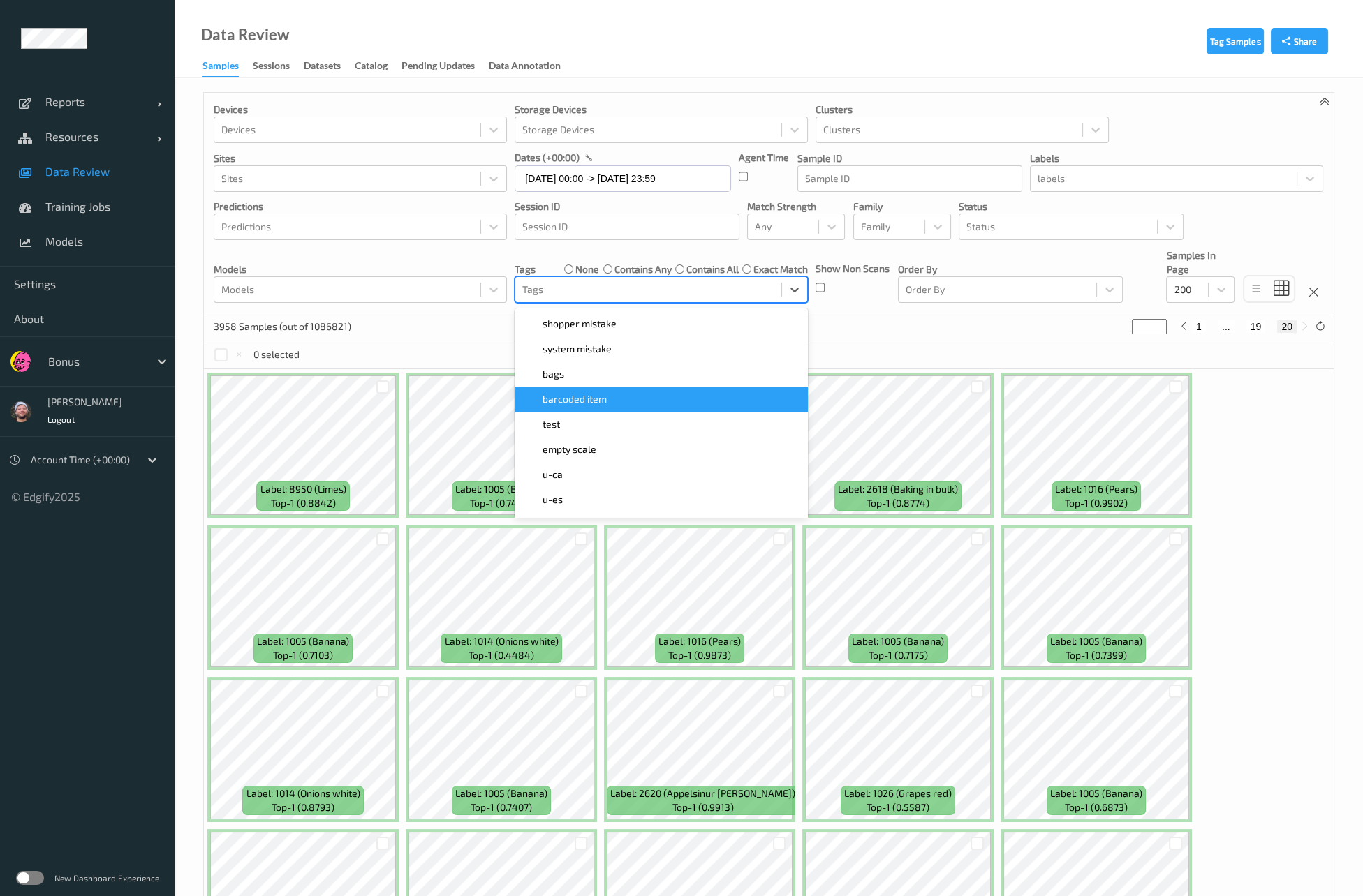
click at [611, 391] on div "barcoded item" at bounding box center [661, 399] width 294 height 25
type input "*"
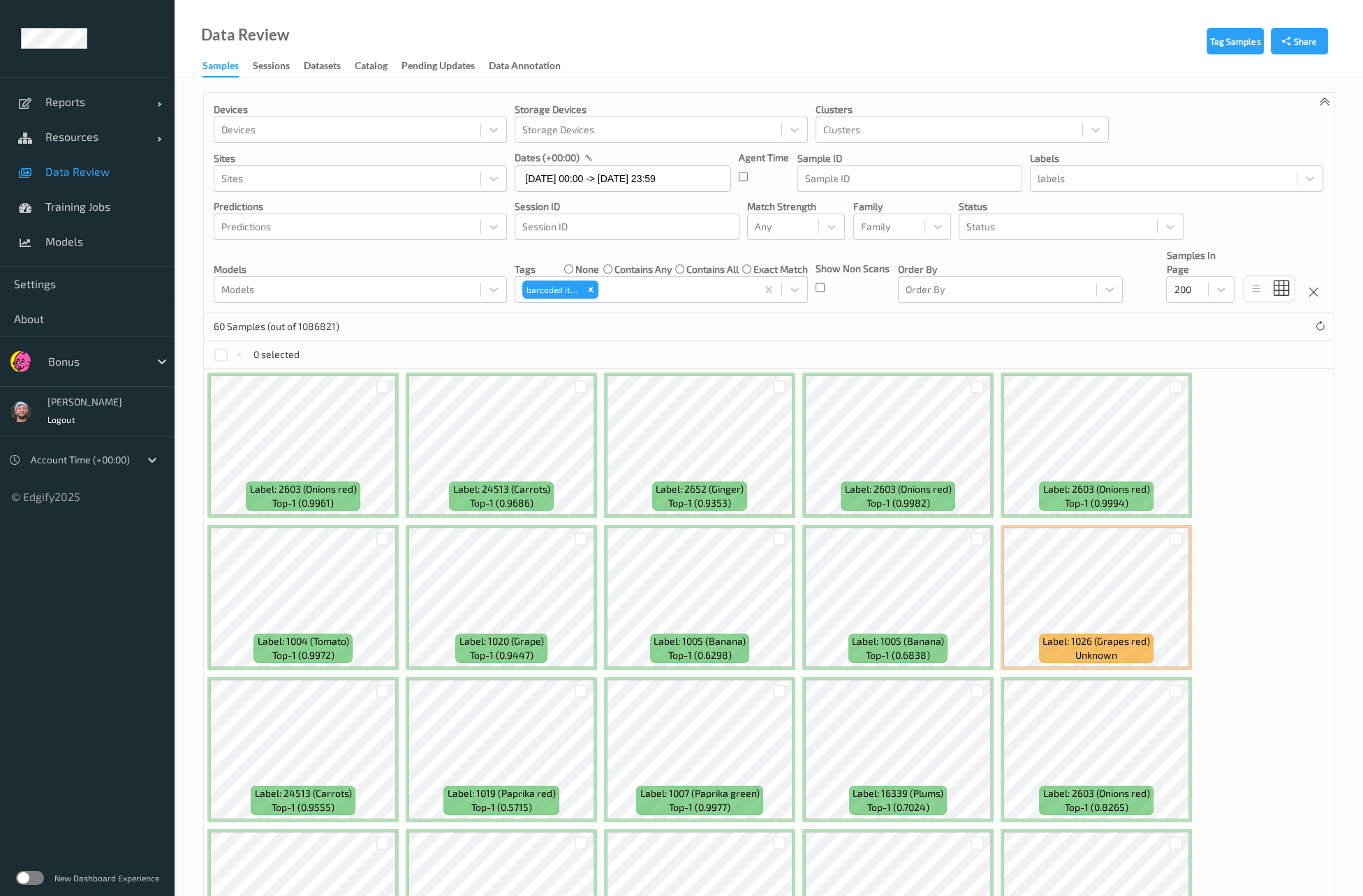
click at [582, 26] on div "Data Review Samples Sessions Datasets Catalog Pending Updates Data Annotation" at bounding box center [769, 39] width 1189 height 78
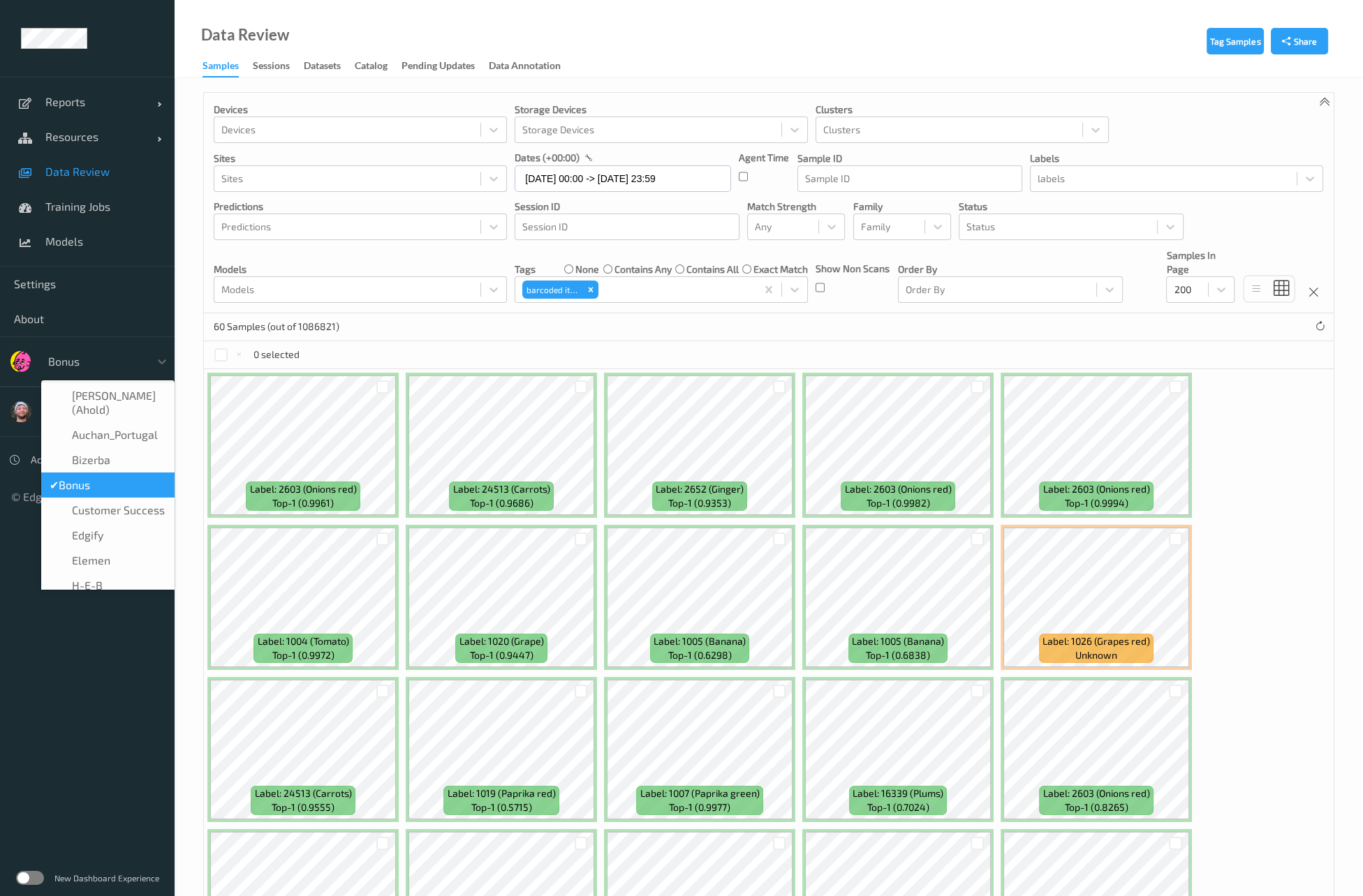
click at [82, 371] on div "Bonus" at bounding box center [96, 362] width 109 height 23
click at [30, 876] on label at bounding box center [30, 878] width 28 height 14
